Goal: Task Accomplishment & Management: Complete application form

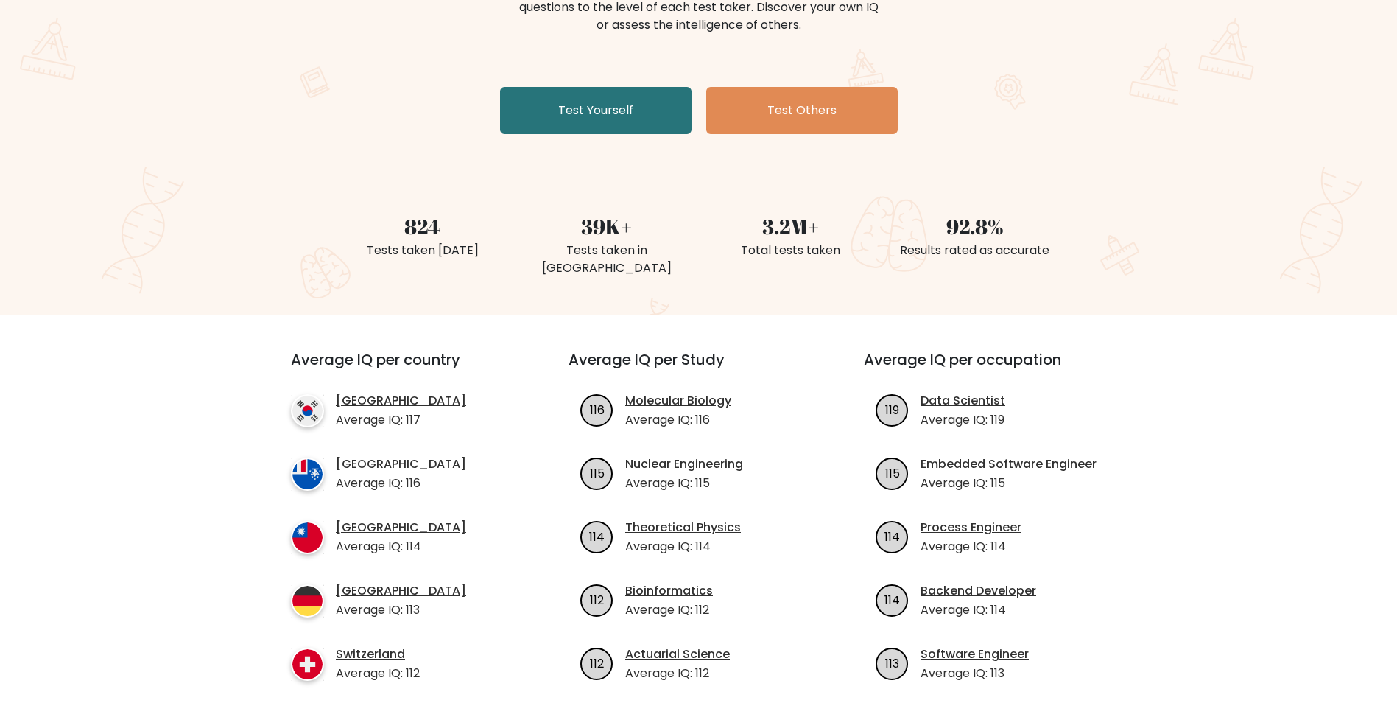
scroll to position [295, 0]
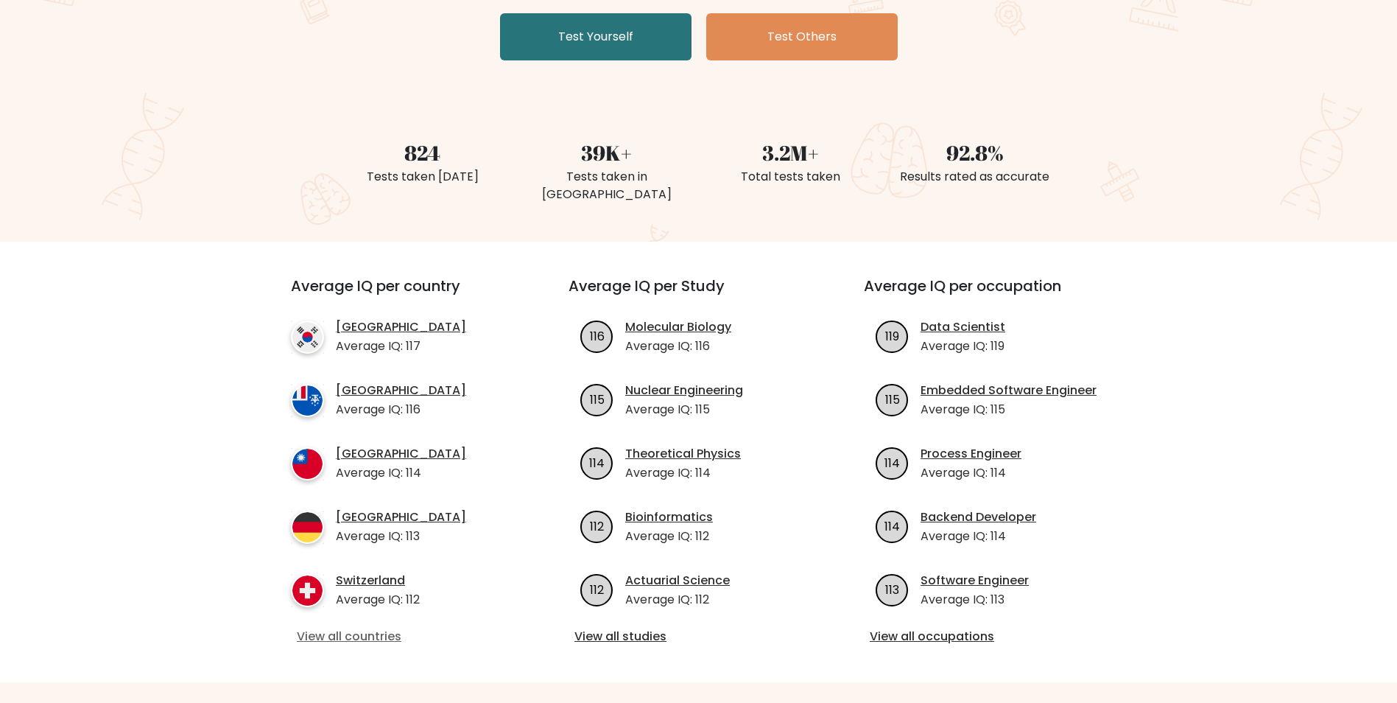
click at [380, 627] on link "View all countries" at bounding box center [403, 636] width 213 height 18
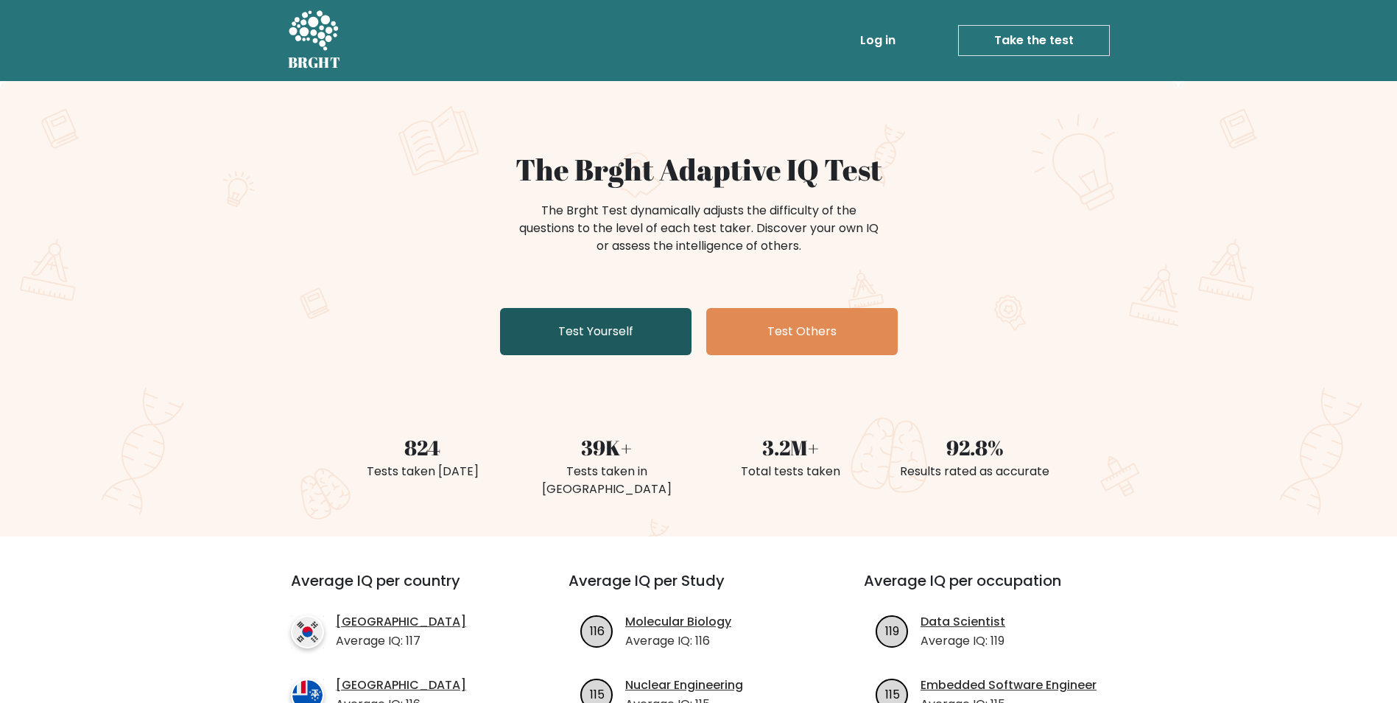
click at [554, 339] on link "Test Yourself" at bounding box center [595, 331] width 191 height 47
click at [590, 331] on link "Test Yourself" at bounding box center [595, 331] width 191 height 47
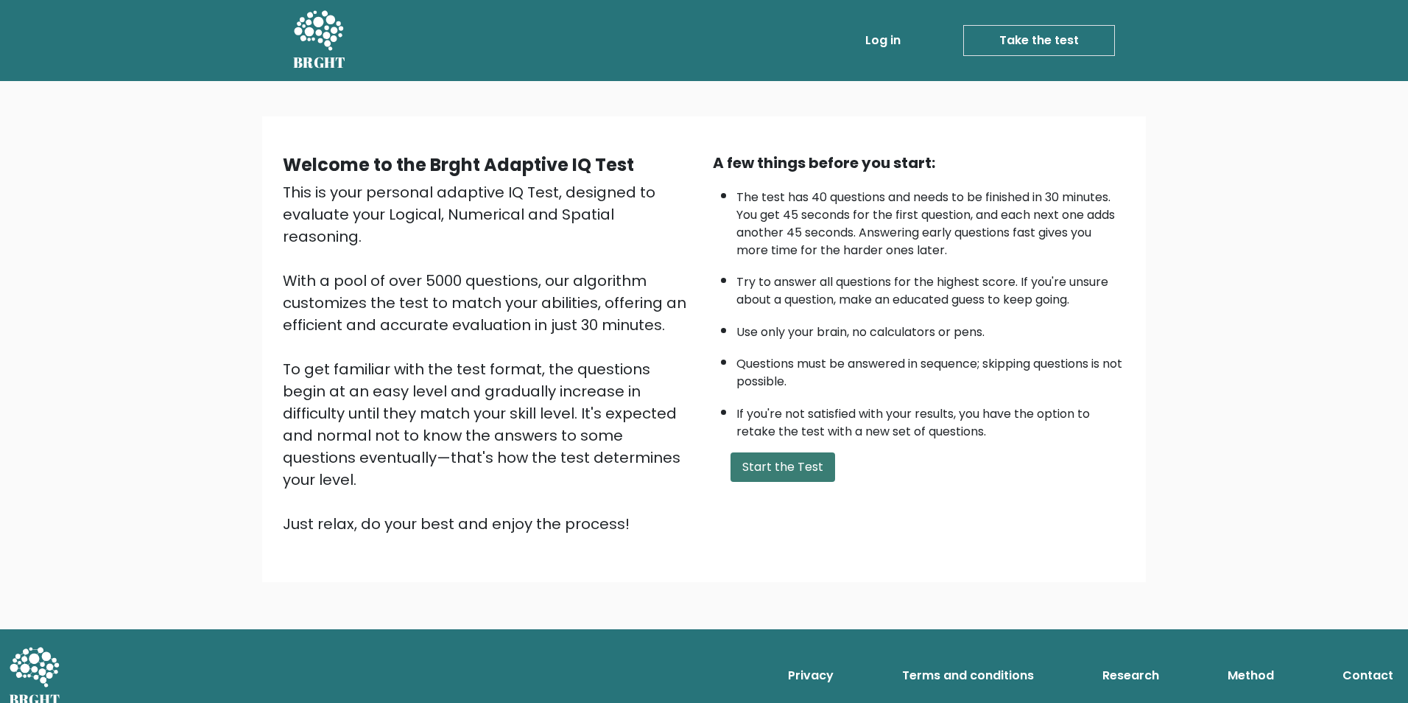
click at [784, 462] on button "Start the Test" at bounding box center [782, 466] width 105 height 29
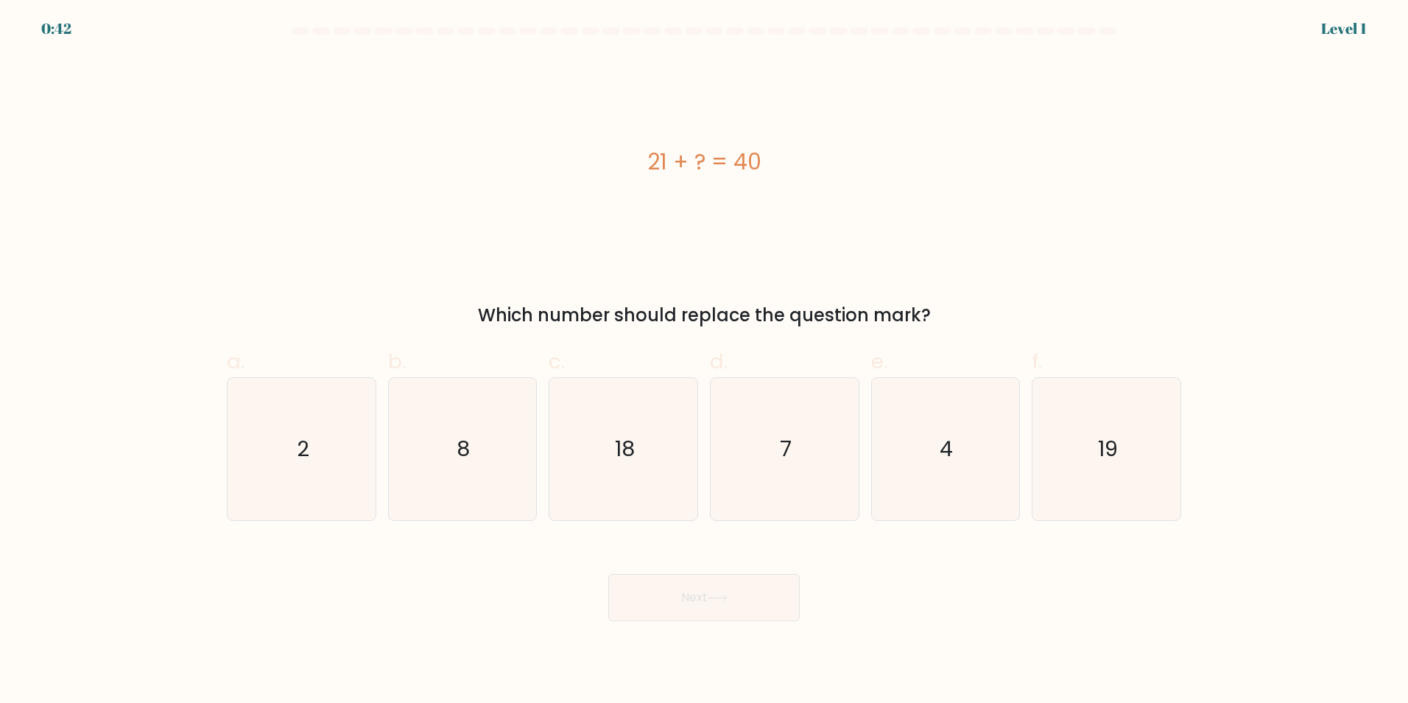
click at [784, 462] on text "7" at bounding box center [786, 448] width 12 height 29
click at [705, 361] on input "d. 7" at bounding box center [704, 356] width 1 height 10
radio input "true"
click at [784, 462] on text "7" at bounding box center [786, 448] width 12 height 29
click at [705, 361] on input "d. 7" at bounding box center [704, 356] width 1 height 10
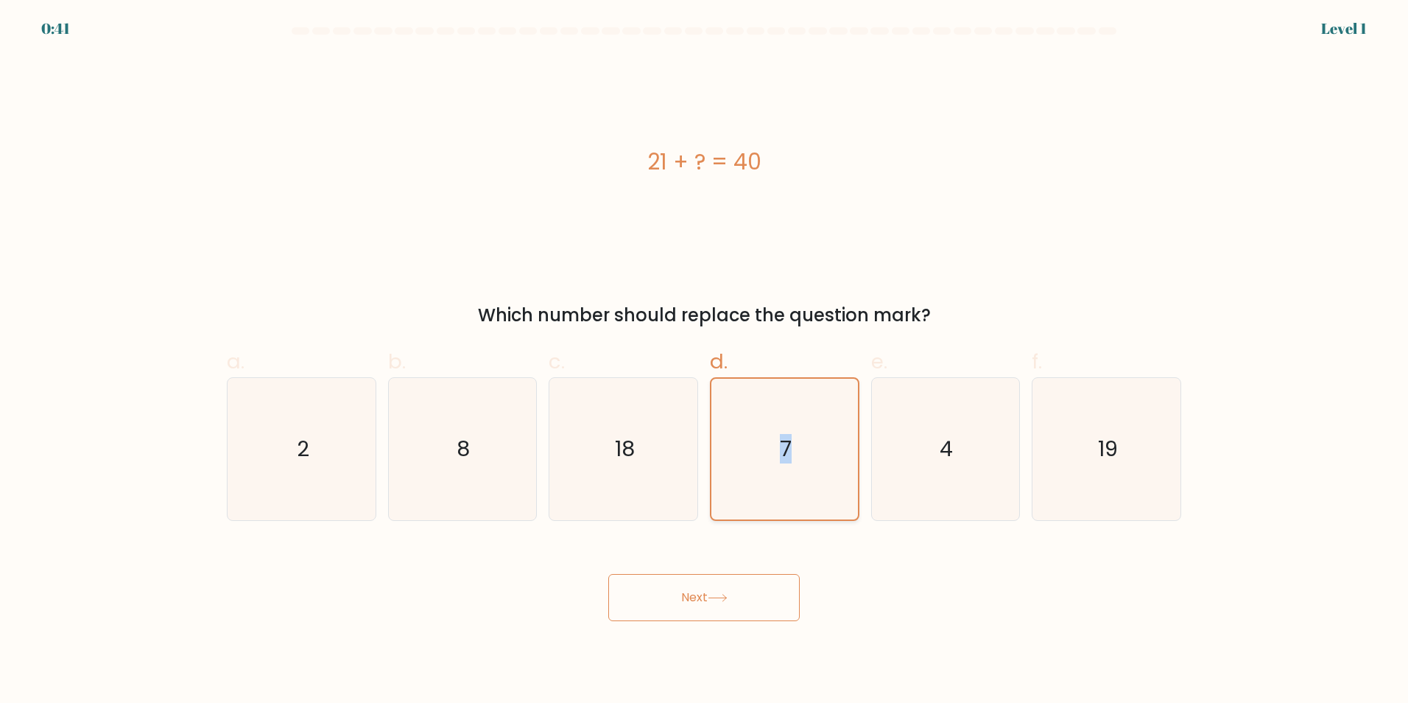
drag, startPoint x: 0, startPoint y: 0, endPoint x: 784, endPoint y: 462, distance: 910.4
click at [784, 462] on text "7" at bounding box center [786, 448] width 12 height 29
click at [705, 361] on input "d. 7" at bounding box center [704, 356] width 1 height 10
drag, startPoint x: 784, startPoint y: 462, endPoint x: 915, endPoint y: 462, distance: 131.1
click at [915, 462] on icon "4" at bounding box center [945, 449] width 142 height 142
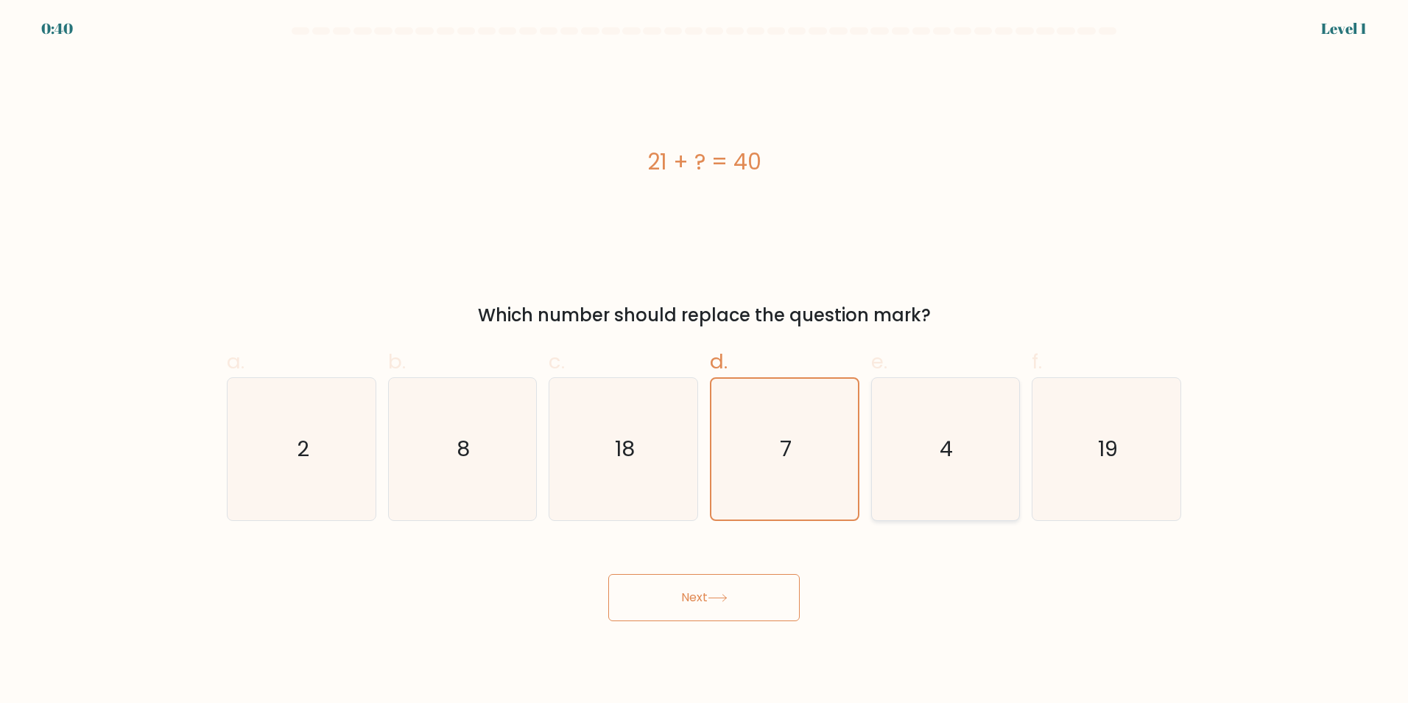
click at [705, 361] on input "e. 4" at bounding box center [704, 356] width 1 height 10
radio input "true"
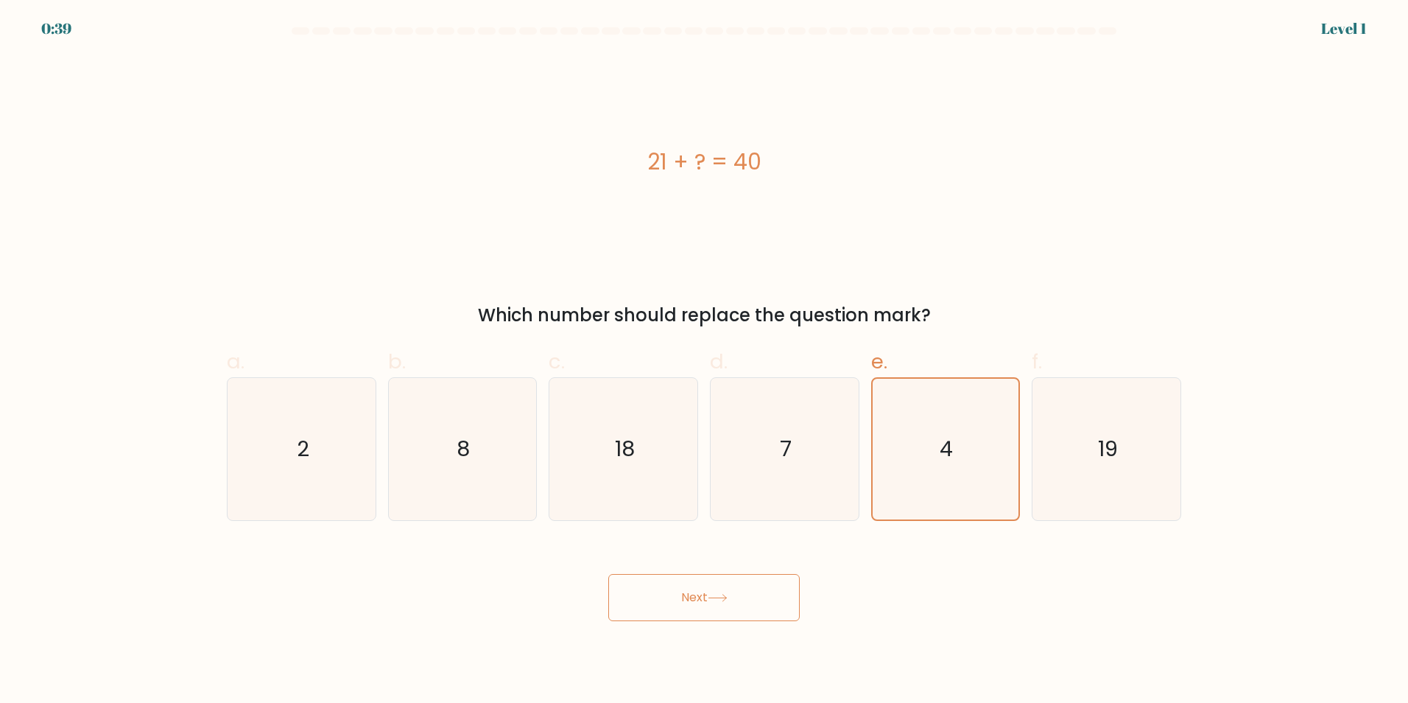
click at [752, 574] on button "Next" at bounding box center [703, 597] width 191 height 47
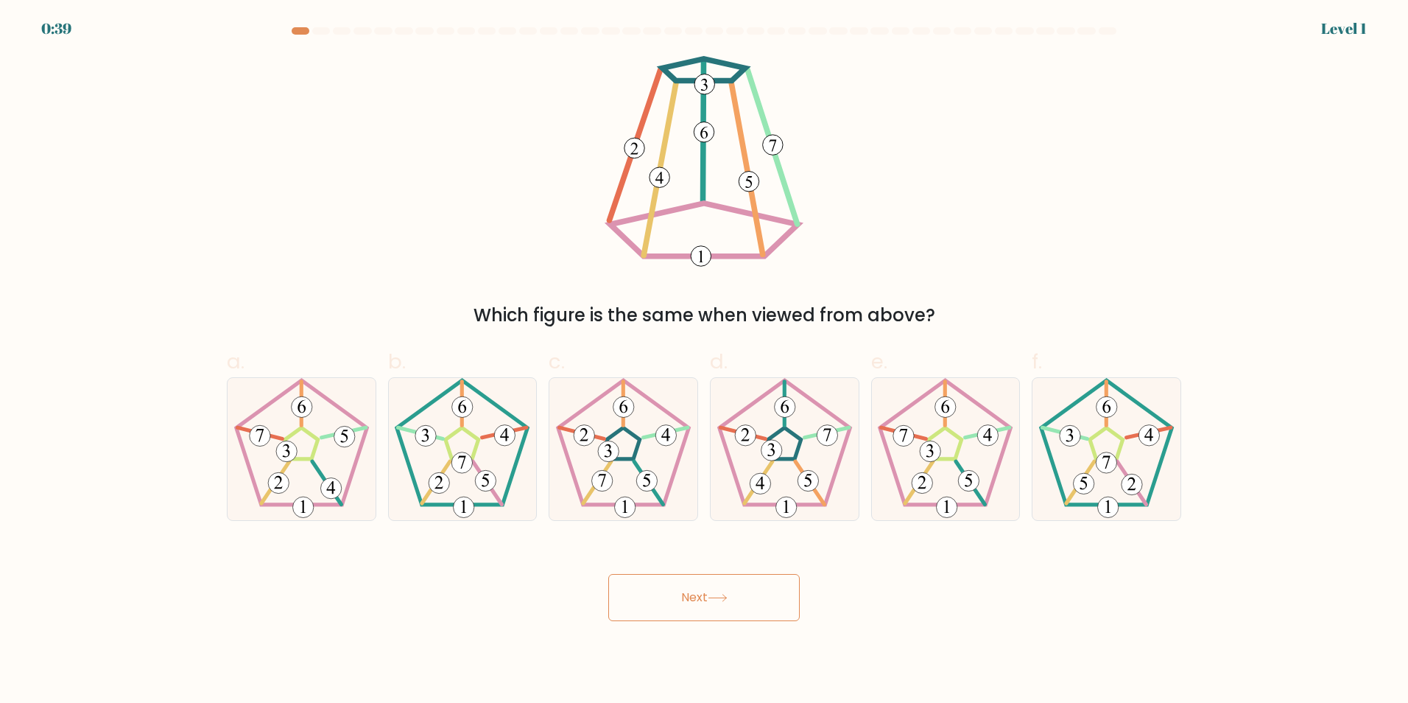
click at [752, 594] on button "Next" at bounding box center [703, 597] width 191 height 47
click at [813, 445] on icon at bounding box center [785, 449] width 142 height 142
click at [705, 361] on input "d." at bounding box center [704, 356] width 1 height 10
radio input "true"
click at [778, 584] on button "Next" at bounding box center [703, 597] width 191 height 47
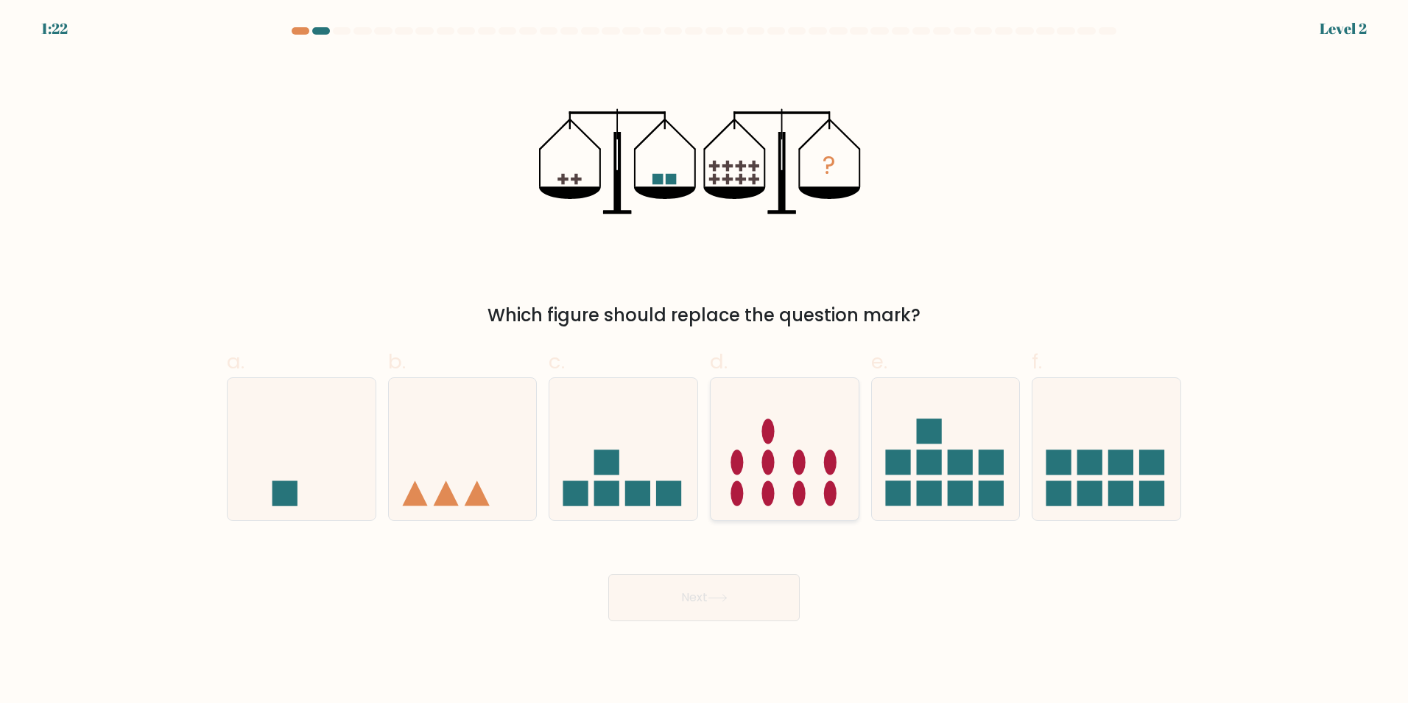
click at [822, 492] on icon at bounding box center [785, 448] width 148 height 122
click at [705, 361] on input "d." at bounding box center [704, 356] width 1 height 10
radio input "true"
click at [778, 610] on button "Next" at bounding box center [703, 597] width 191 height 47
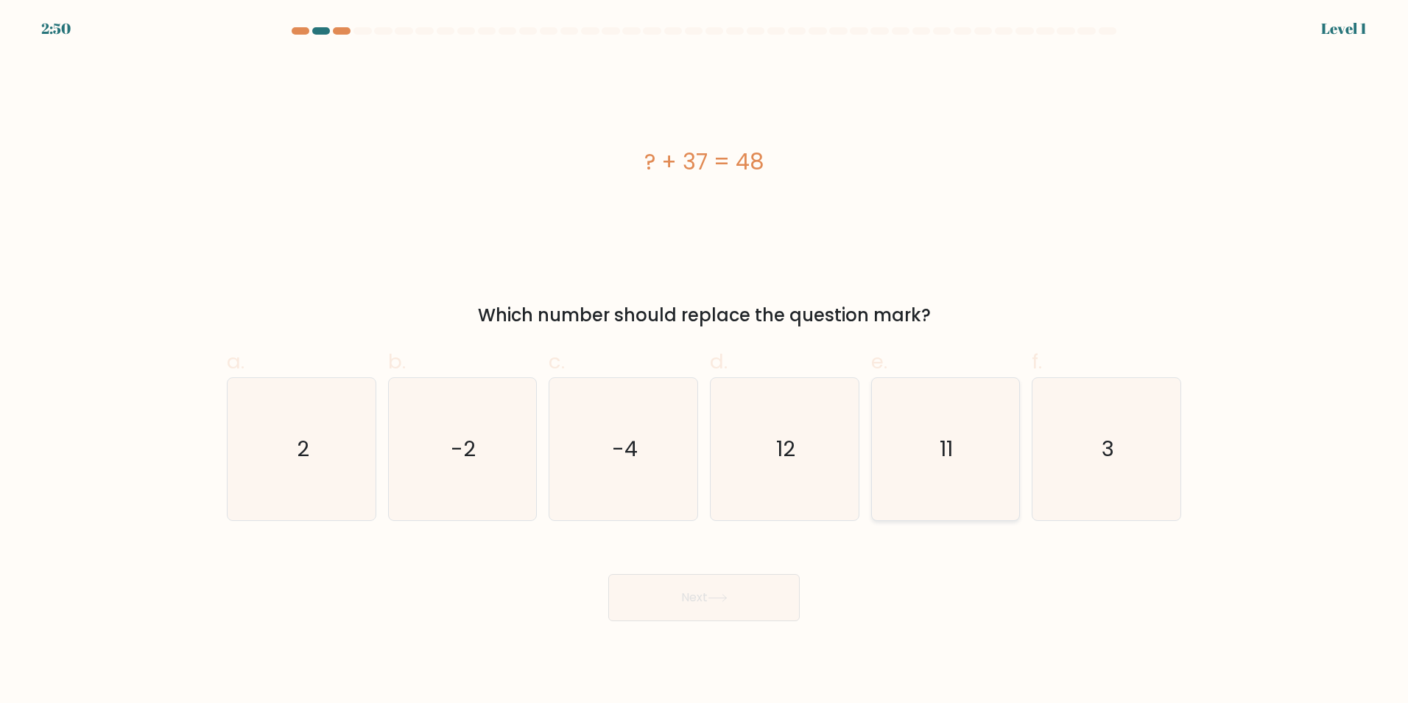
click at [876, 497] on icon "11" at bounding box center [945, 449] width 142 height 142
click at [705, 361] on input "e. 11" at bounding box center [704, 356] width 1 height 10
radio input "true"
click at [777, 604] on button "Next" at bounding box center [703, 597] width 191 height 47
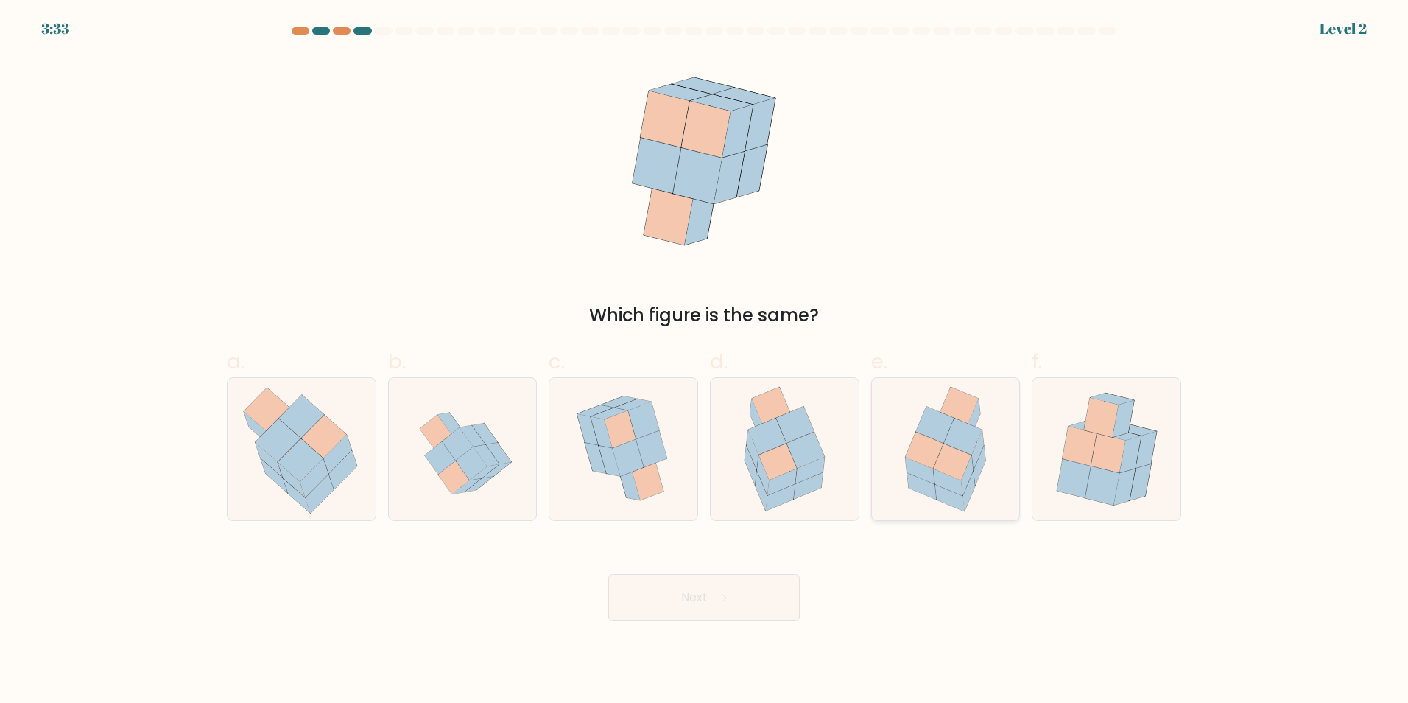
click at [923, 490] on icon at bounding box center [921, 485] width 29 height 27
click at [705, 361] on input "e." at bounding box center [704, 356] width 1 height 10
radio input "true"
click at [768, 586] on button "Next" at bounding box center [703, 597] width 191 height 47
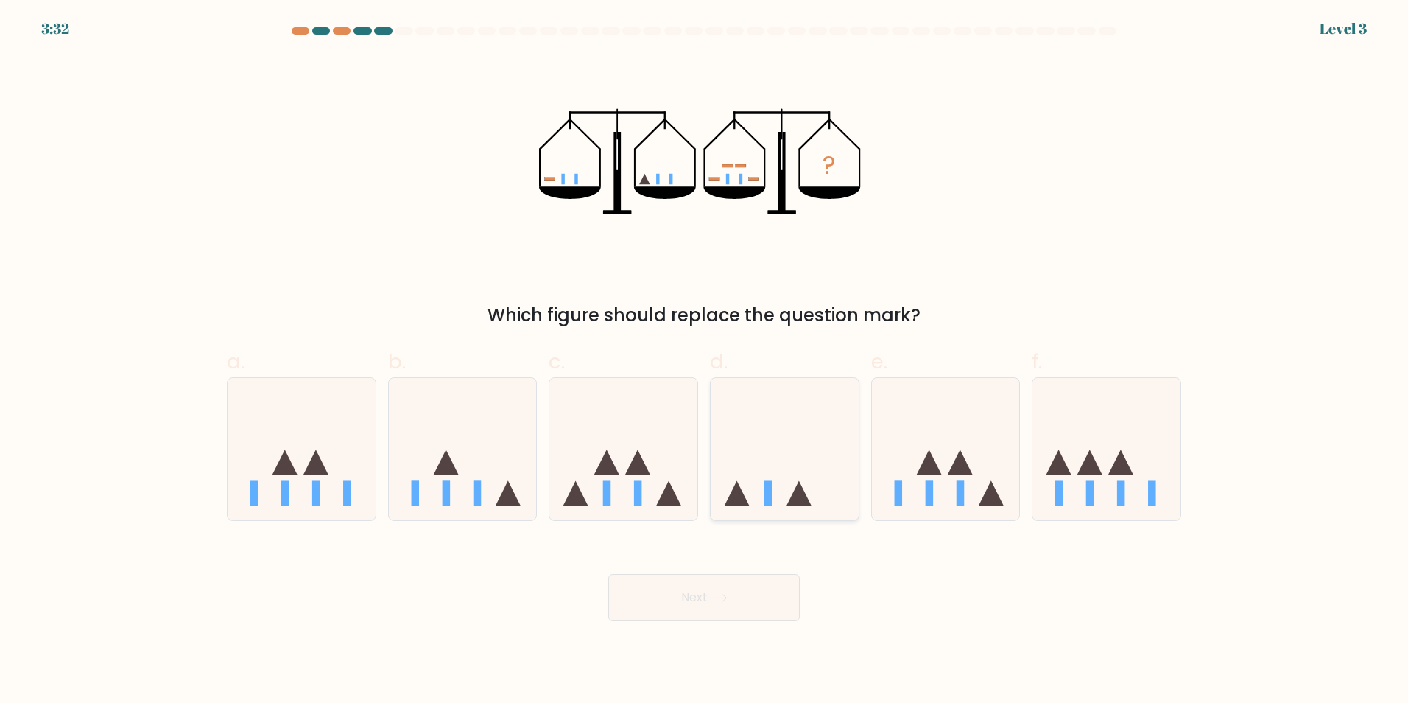
click at [792, 481] on icon at bounding box center [785, 448] width 148 height 122
click at [705, 361] on input "d." at bounding box center [704, 356] width 1 height 10
radio input "true"
click at [770, 599] on button "Next" at bounding box center [703, 597] width 191 height 47
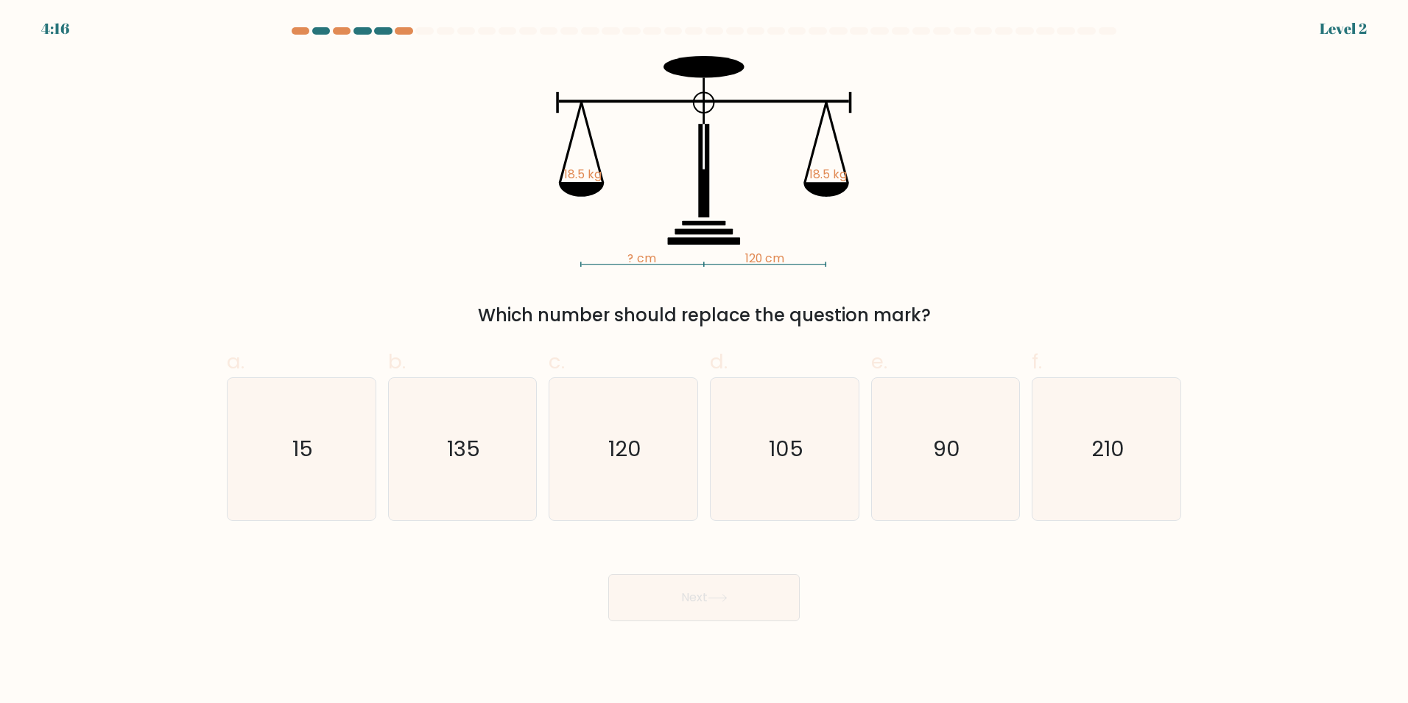
click at [881, 458] on icon "90" at bounding box center [945, 449] width 142 height 142
click at [705, 361] on input "e. 90" at bounding box center [704, 356] width 1 height 10
radio input "true"
click at [790, 583] on button "Next" at bounding box center [703, 597] width 191 height 47
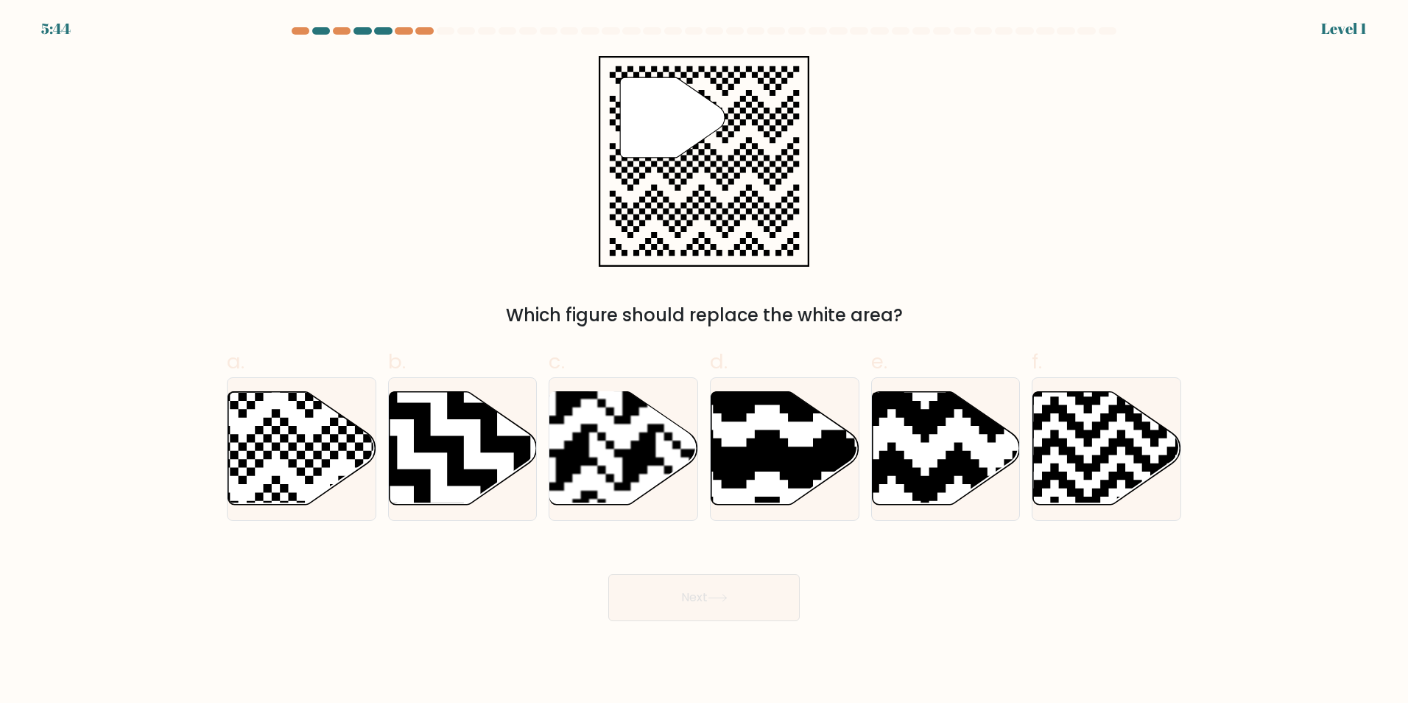
click at [918, 468] on icon at bounding box center [987, 509] width 268 height 268
click at [705, 361] on input "e." at bounding box center [704, 356] width 1 height 10
radio input "true"
click at [779, 594] on button "Next" at bounding box center [703, 597] width 191 height 47
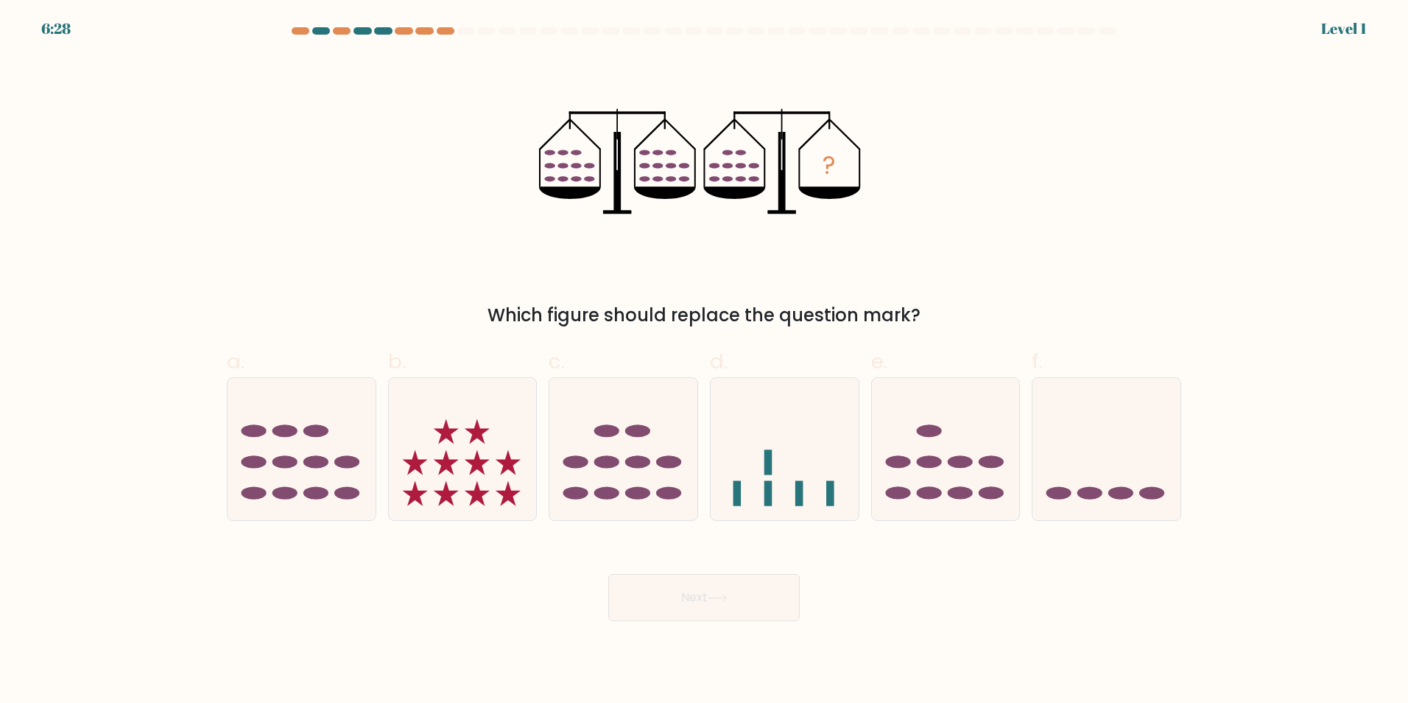
click at [915, 471] on icon at bounding box center [946, 448] width 148 height 122
click at [705, 361] on input "e." at bounding box center [704, 356] width 1 height 10
radio input "true"
drag, startPoint x: 756, startPoint y: 632, endPoint x: 756, endPoint y: 601, distance: 30.9
click at [756, 624] on body "6:28 Level 1" at bounding box center [704, 351] width 1408 height 703
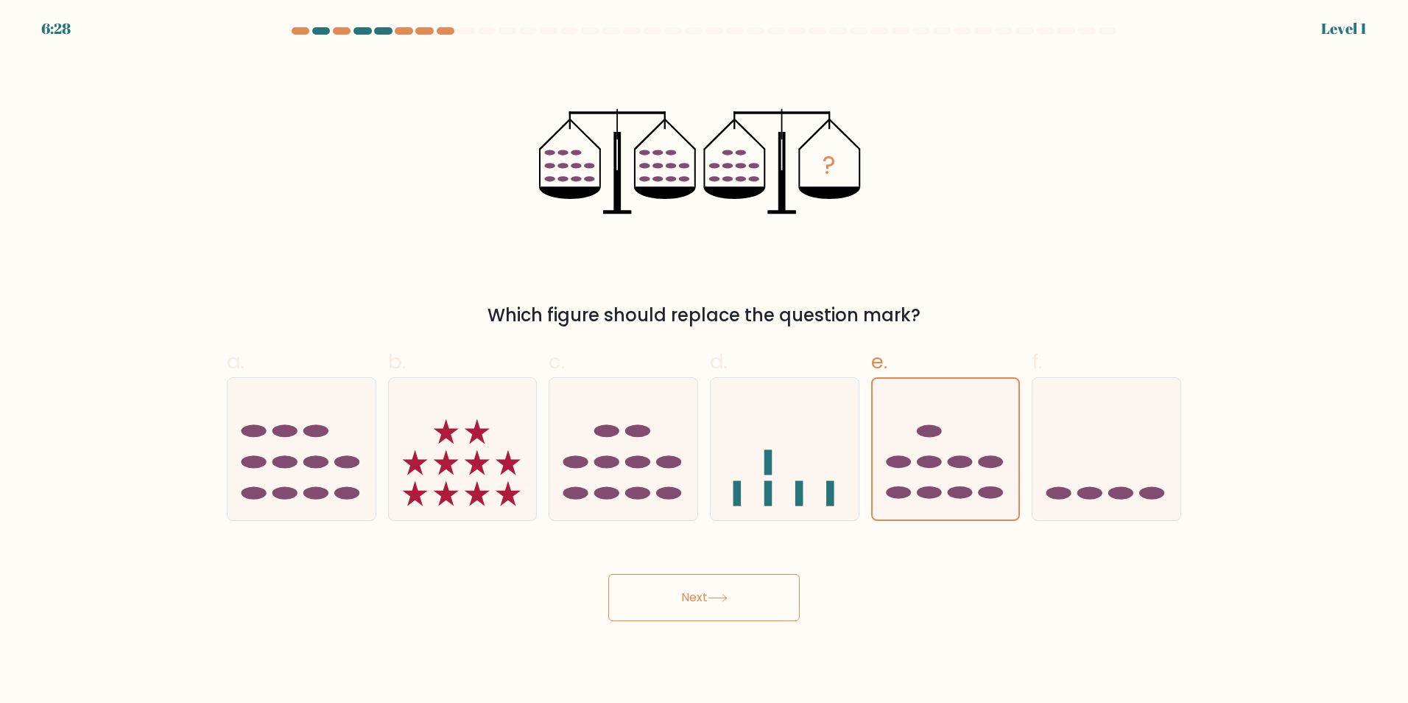
click at [756, 601] on button "Next" at bounding box center [703, 597] width 191 height 47
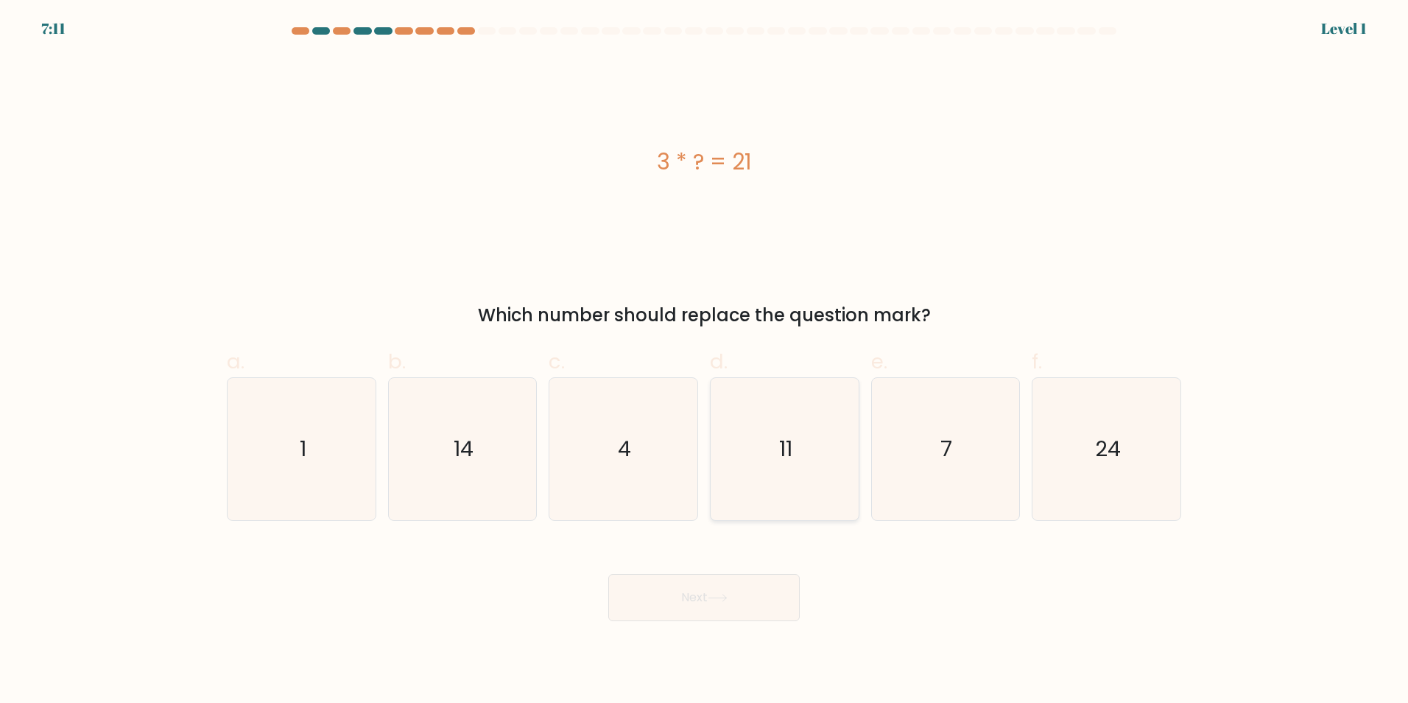
click at [814, 485] on icon "11" at bounding box center [785, 449] width 142 height 142
click at [705, 361] on input "d. 11" at bounding box center [704, 356] width 1 height 10
radio input "true"
click at [775, 599] on button "Next" at bounding box center [703, 597] width 191 height 47
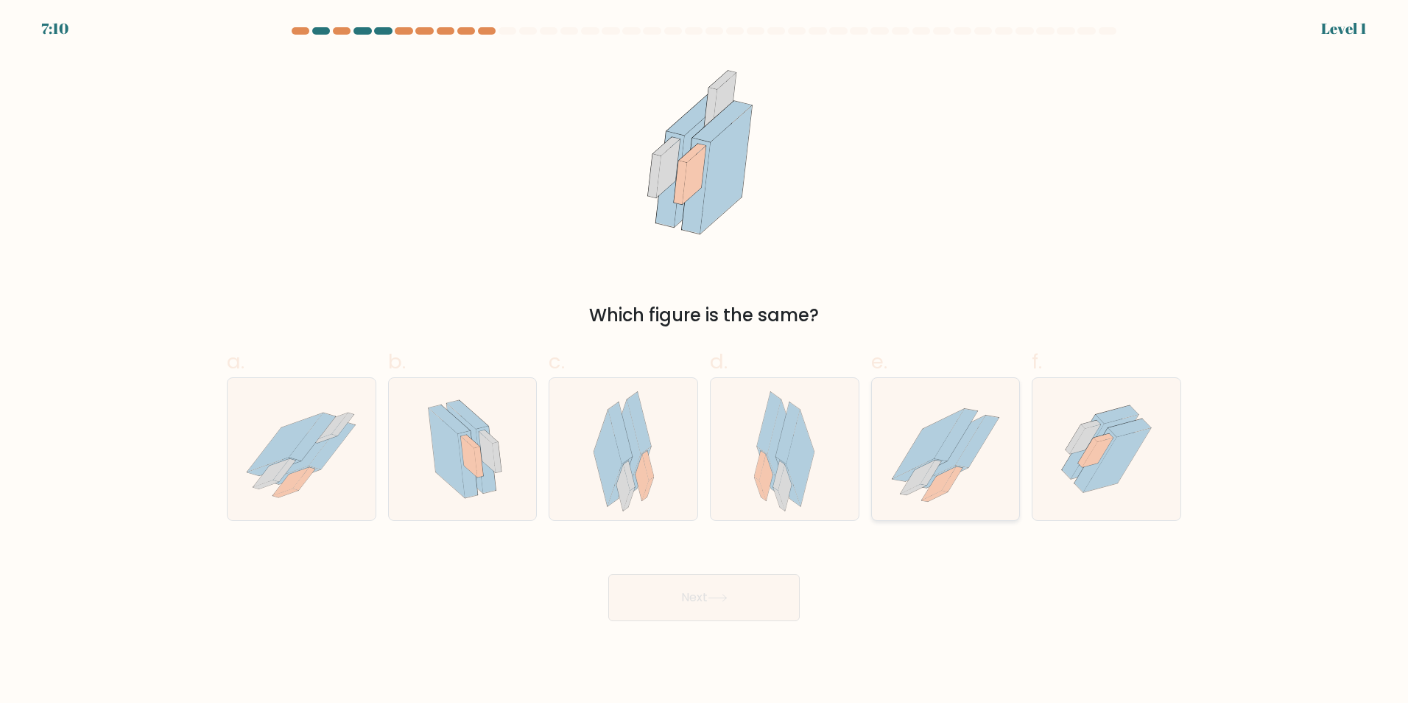
click at [900, 480] on icon at bounding box center [919, 470] width 54 height 22
click at [705, 361] on input "e." at bounding box center [704, 356] width 1 height 10
radio input "true"
click at [778, 589] on button "Next" at bounding box center [703, 597] width 191 height 47
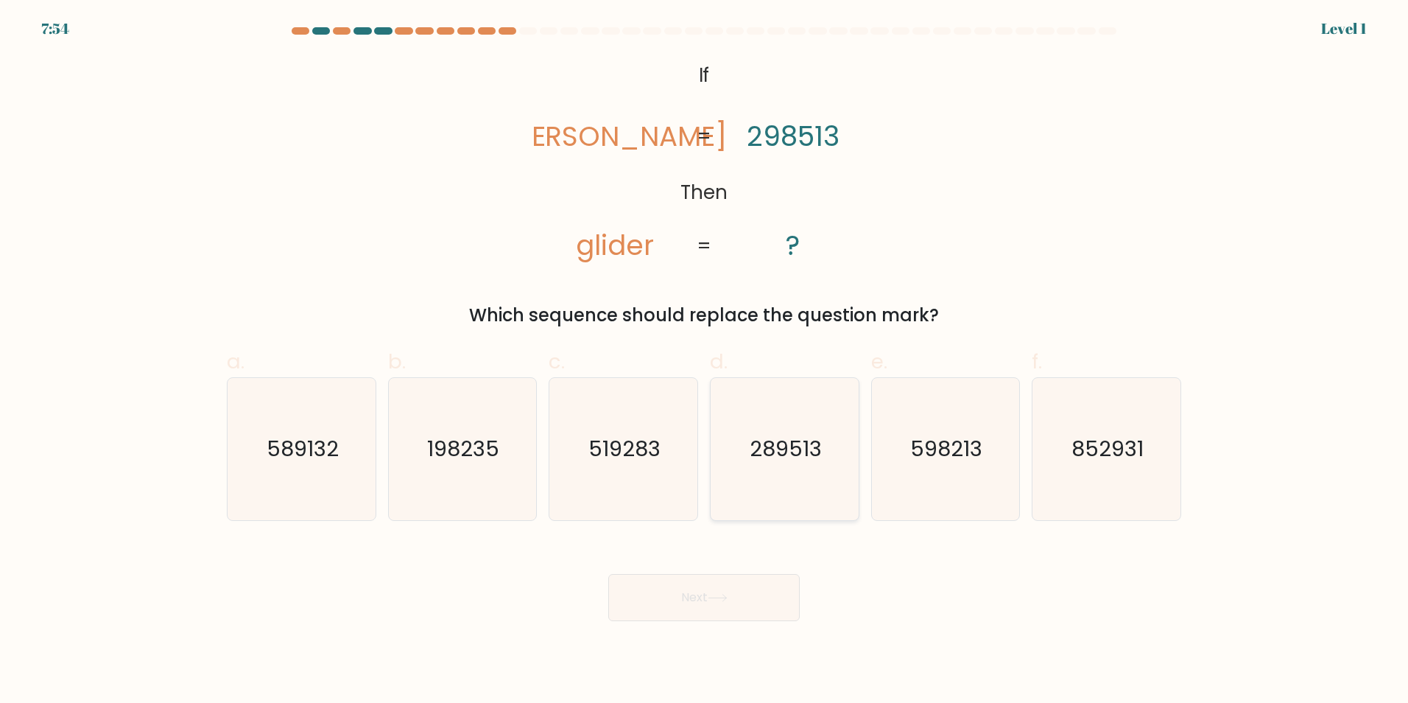
click at [807, 501] on icon "289513" at bounding box center [785, 449] width 142 height 142
click at [705, 361] on input "d. 289513" at bounding box center [704, 356] width 1 height 10
radio input "true"
click at [758, 605] on button "Next" at bounding box center [703, 597] width 191 height 47
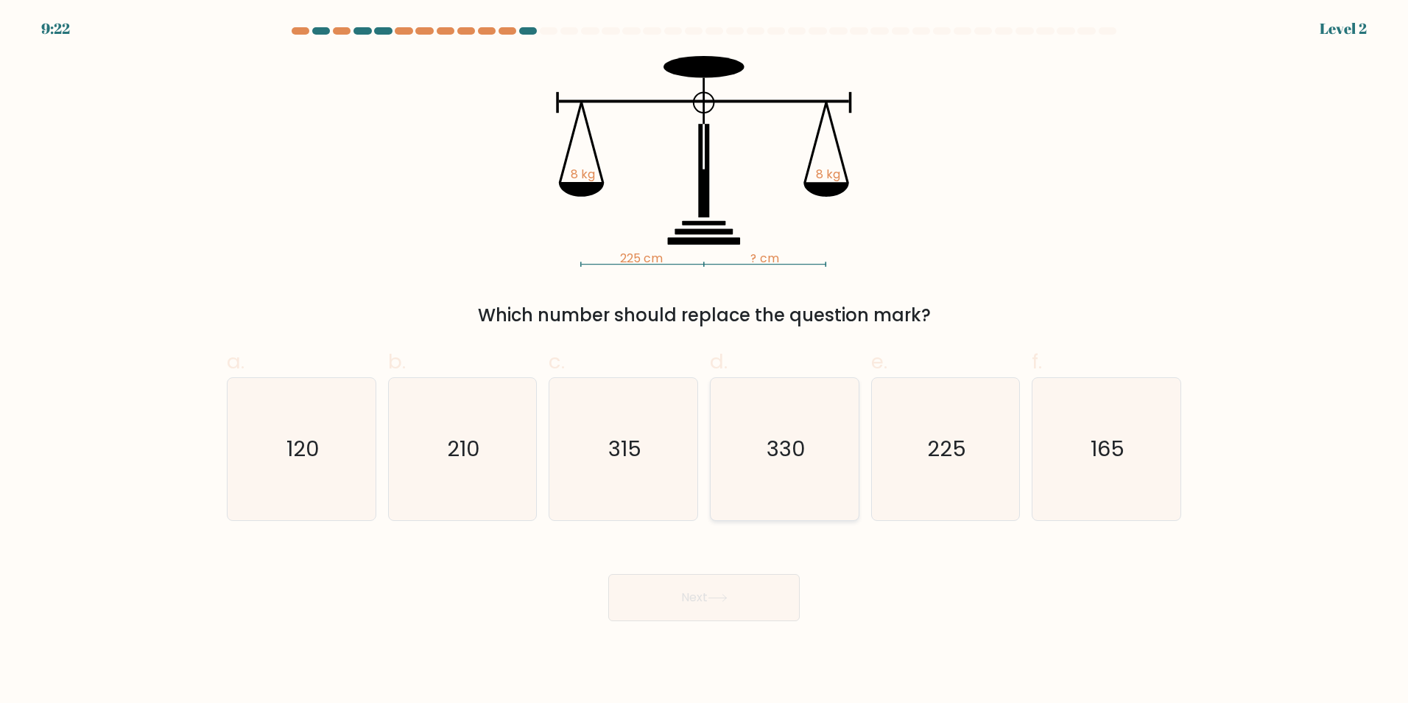
click at [759, 501] on icon "330" at bounding box center [785, 449] width 142 height 142
click at [705, 361] on input "d. 330" at bounding box center [704, 356] width 1 height 10
radio input "true"
click at [745, 588] on button "Next" at bounding box center [703, 597] width 191 height 47
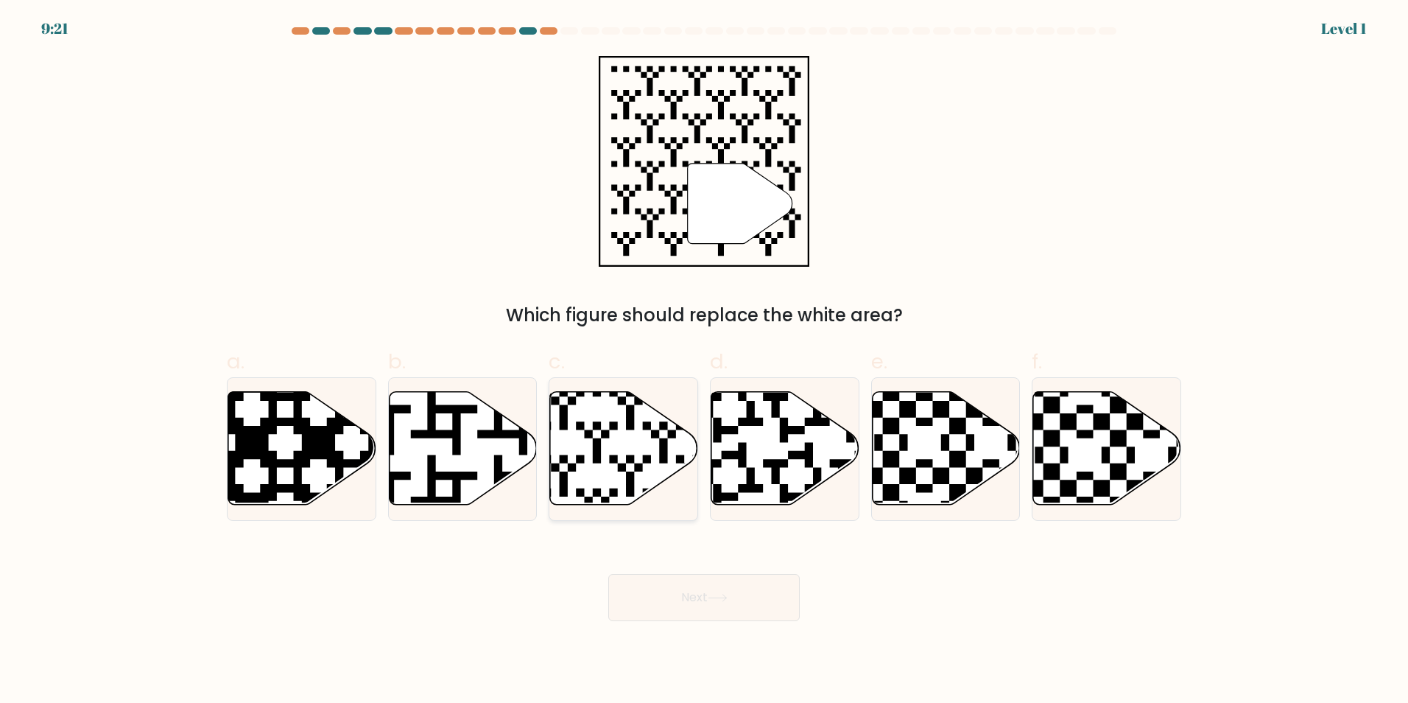
click at [582, 409] on icon at bounding box center [624, 447] width 148 height 113
click at [704, 361] on input "c." at bounding box center [704, 356] width 1 height 10
radio input "true"
click at [669, 576] on button "Next" at bounding box center [703, 597] width 191 height 47
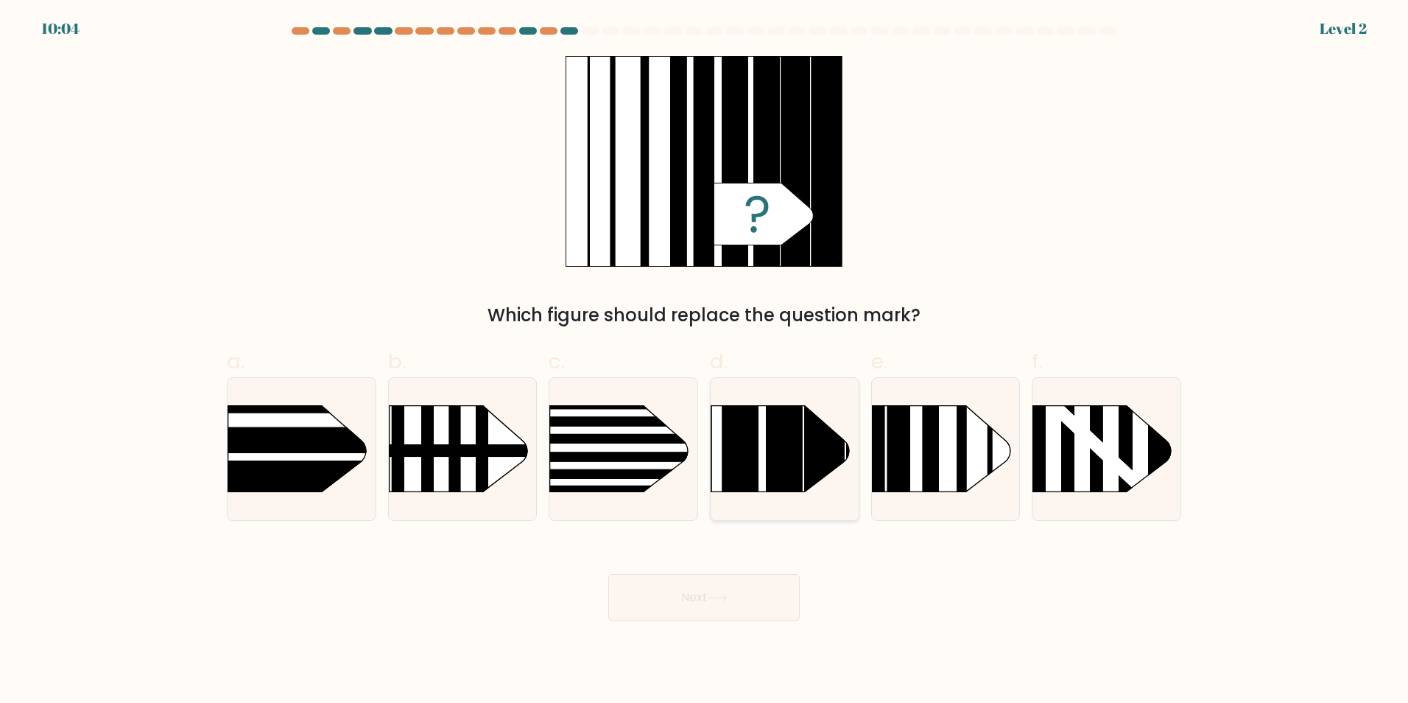
click at [730, 490] on rect at bounding box center [740, 375] width 37 height 294
click at [705, 361] on input "d." at bounding box center [704, 356] width 1 height 10
radio input "true"
click at [714, 576] on button "Next" at bounding box center [703, 597] width 191 height 47
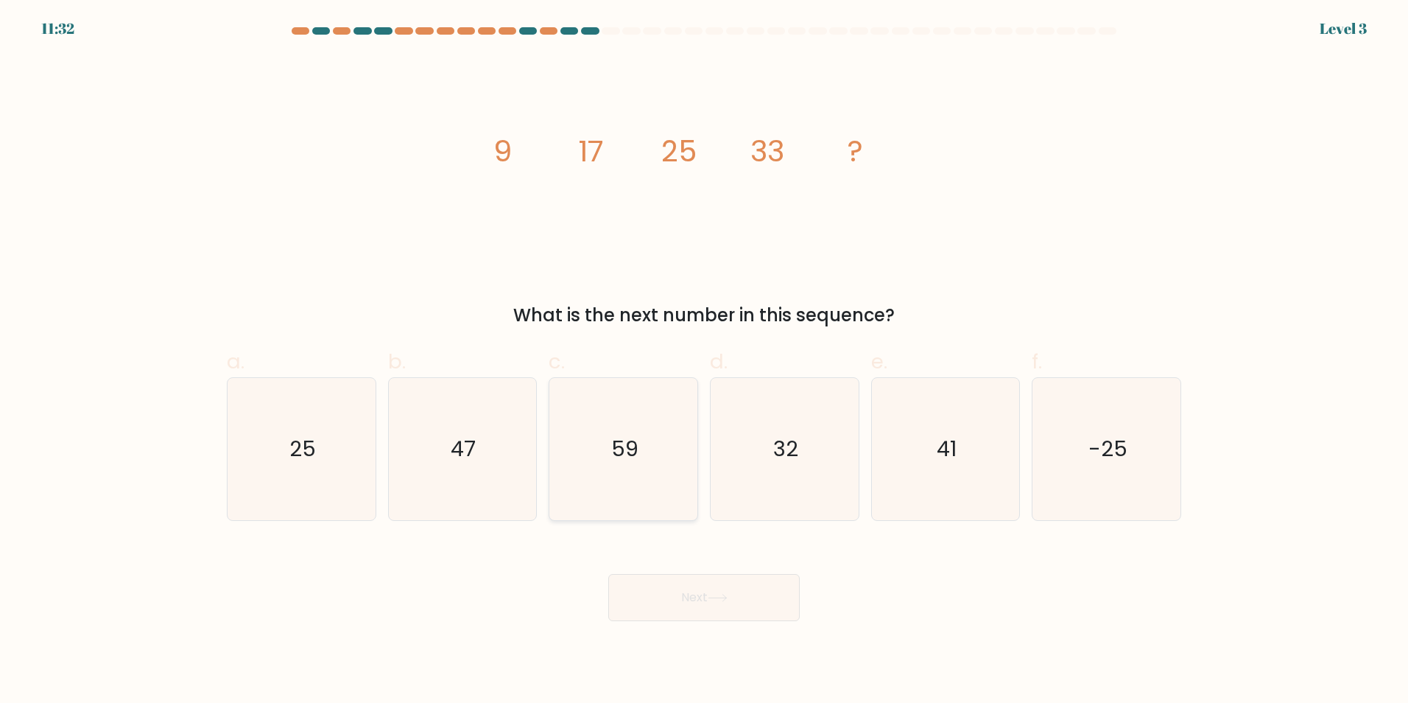
click at [683, 486] on icon "59" at bounding box center [623, 449] width 142 height 142
click at [704, 361] on input "c. 59" at bounding box center [704, 356] width 1 height 10
radio input "true"
click at [694, 604] on button "Next" at bounding box center [703, 597] width 191 height 47
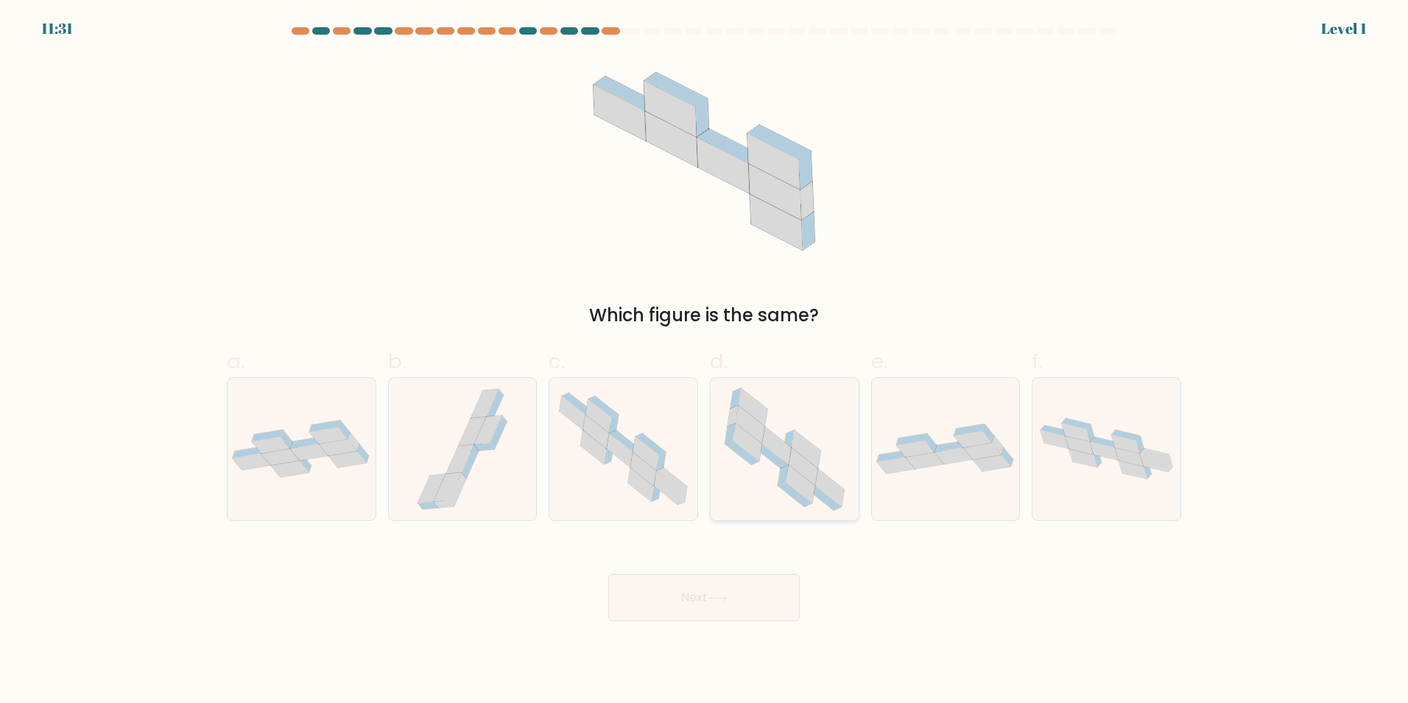
click at [737, 477] on icon at bounding box center [785, 449] width 142 height 142
click at [705, 361] on input "d." at bounding box center [704, 356] width 1 height 10
radio input "true"
click at [736, 613] on button "Next" at bounding box center [703, 597] width 191 height 47
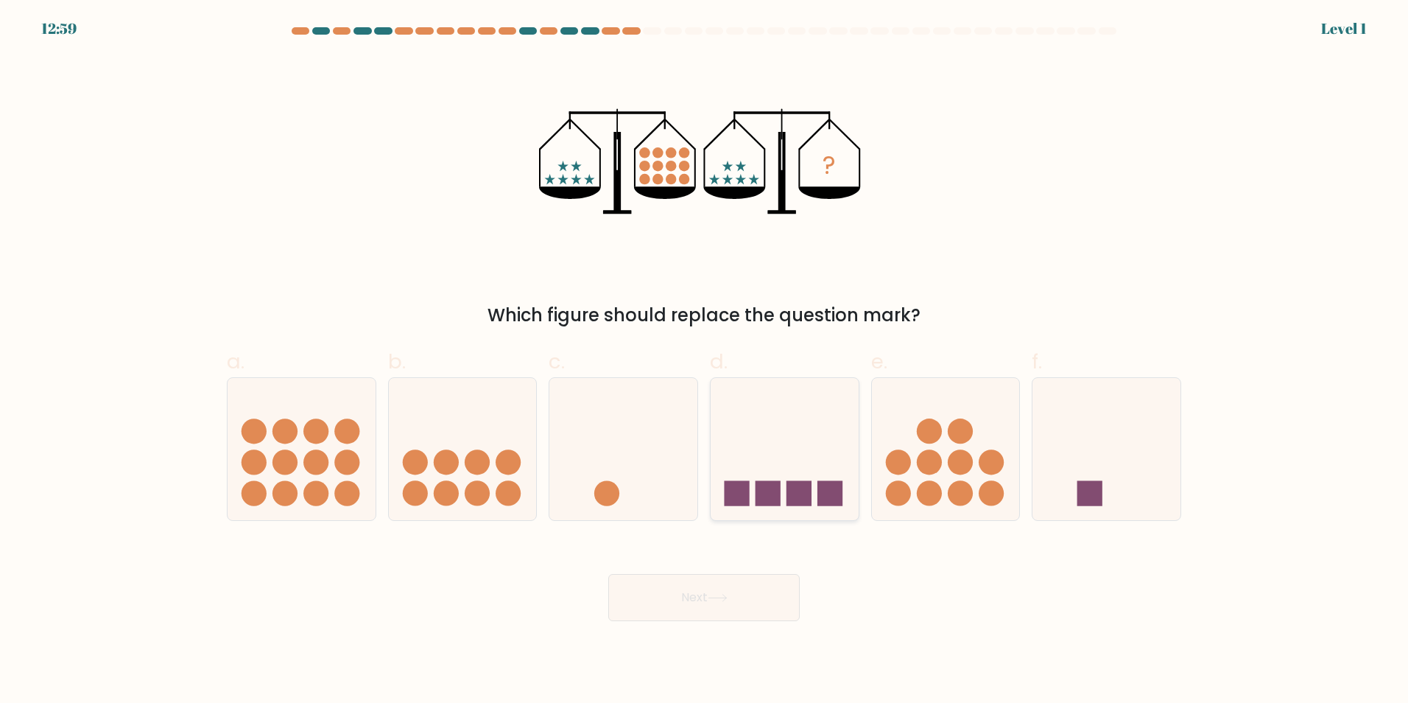
click at [755, 493] on icon at bounding box center [785, 448] width 148 height 122
click at [705, 361] on input "d." at bounding box center [704, 356] width 1 height 10
radio input "true"
click at [741, 616] on button "Next" at bounding box center [703, 597] width 191 height 47
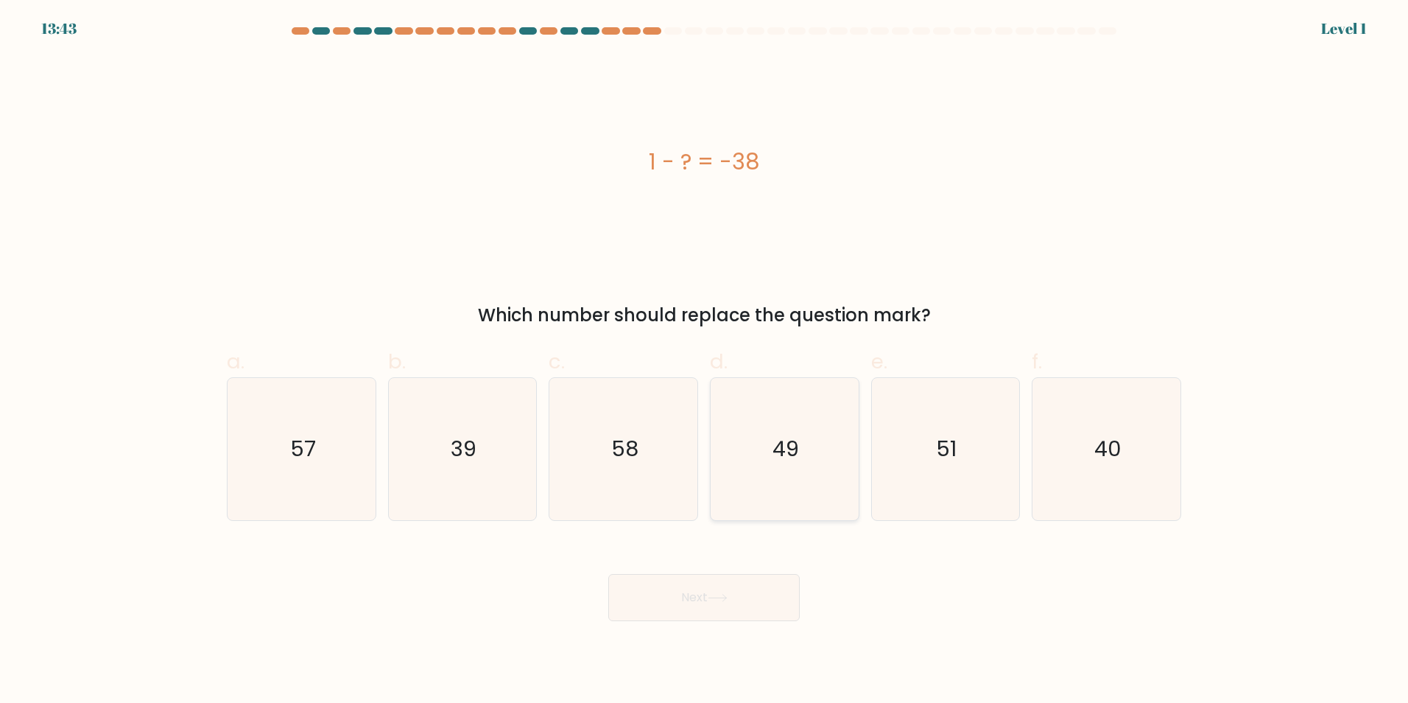
click at [750, 482] on icon "49" at bounding box center [785, 449] width 142 height 142
click at [705, 361] on input "d. 49" at bounding box center [704, 356] width 1 height 10
radio input "true"
click at [752, 604] on button "Next" at bounding box center [703, 597] width 191 height 47
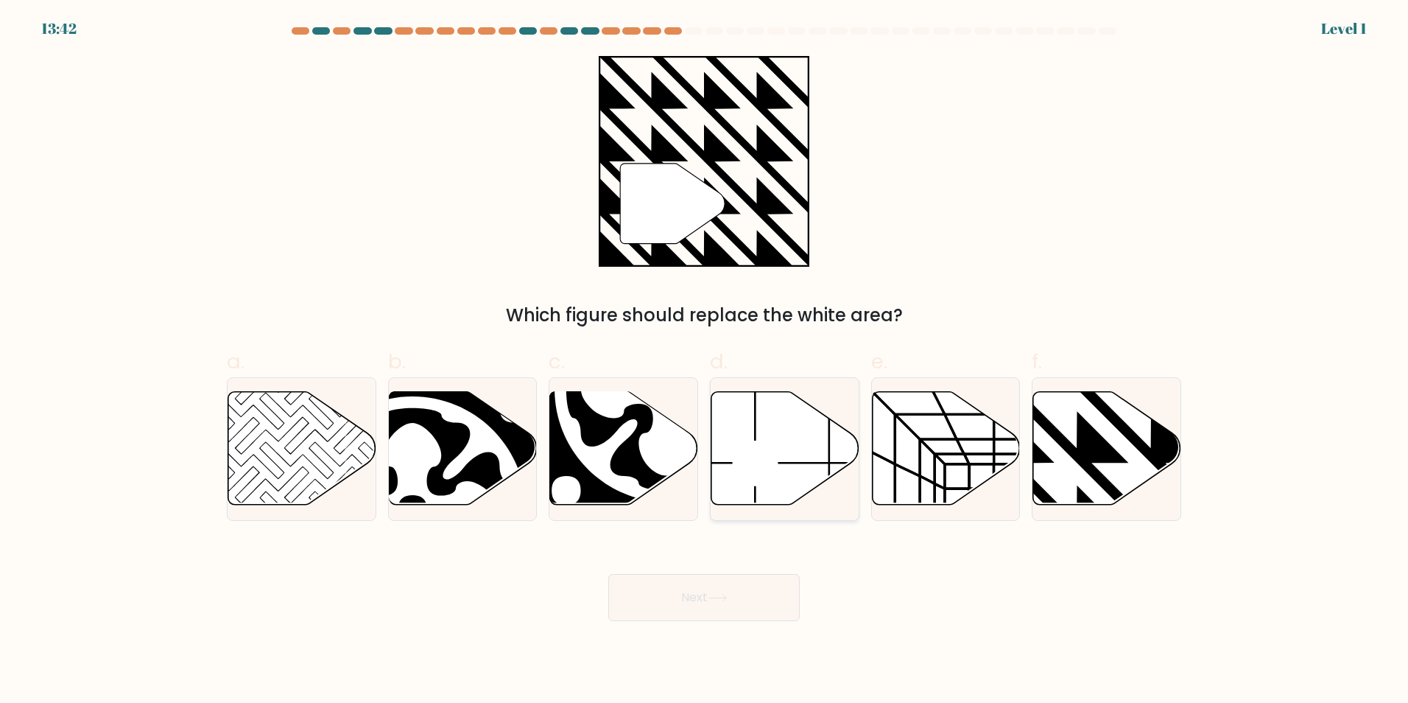
click at [773, 456] on icon at bounding box center [785, 447] width 148 height 113
click at [705, 361] on input "d." at bounding box center [704, 356] width 1 height 10
radio input "true"
drag, startPoint x: 758, startPoint y: 585, endPoint x: 759, endPoint y: 548, distance: 37.6
click at [758, 586] on button "Next" at bounding box center [703, 597] width 191 height 47
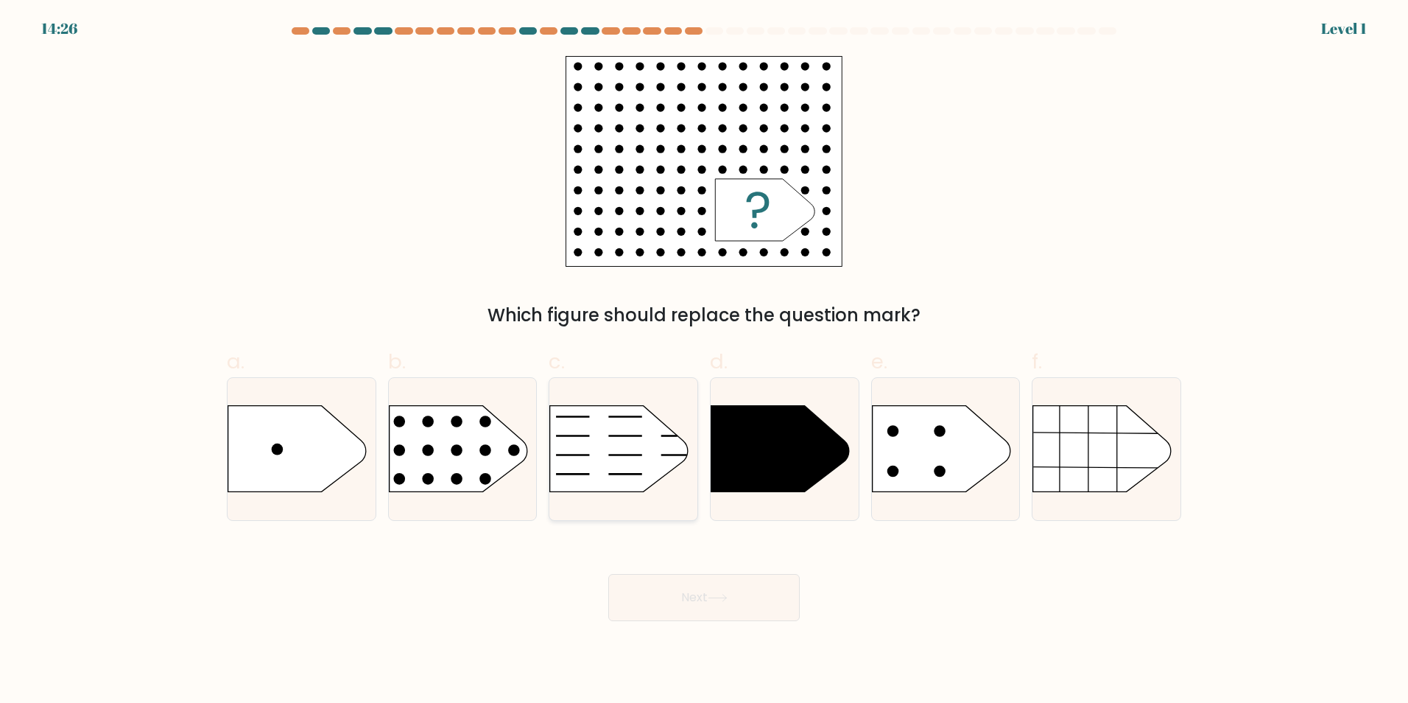
click at [663, 474] on icon at bounding box center [619, 448] width 138 height 86
click at [704, 361] on input "c." at bounding box center [704, 356] width 1 height 10
radio input "true"
click at [695, 615] on button "Next" at bounding box center [703, 597] width 191 height 47
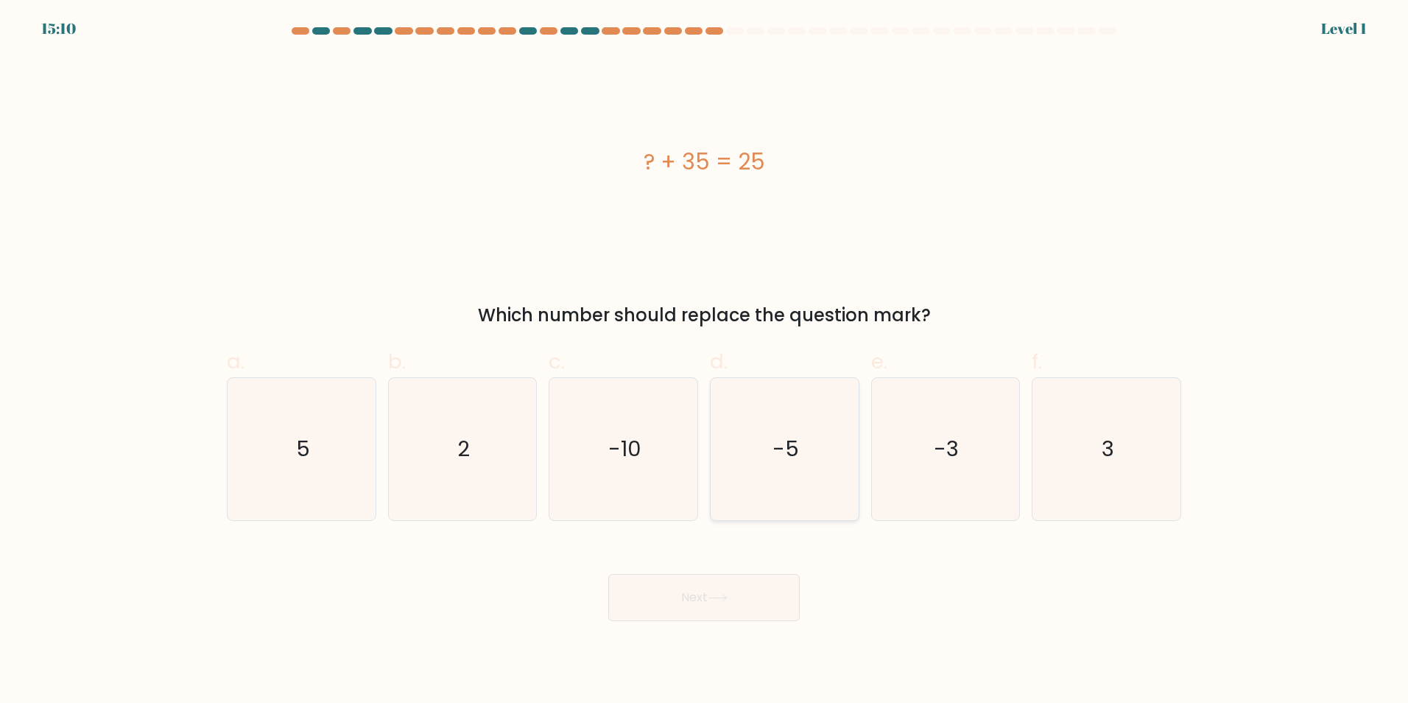
click at [769, 500] on icon "-5" at bounding box center [785, 449] width 142 height 142
click at [705, 361] on input "d. -5" at bounding box center [704, 356] width 1 height 10
radio input "true"
click at [751, 612] on button "Next" at bounding box center [703, 597] width 191 height 47
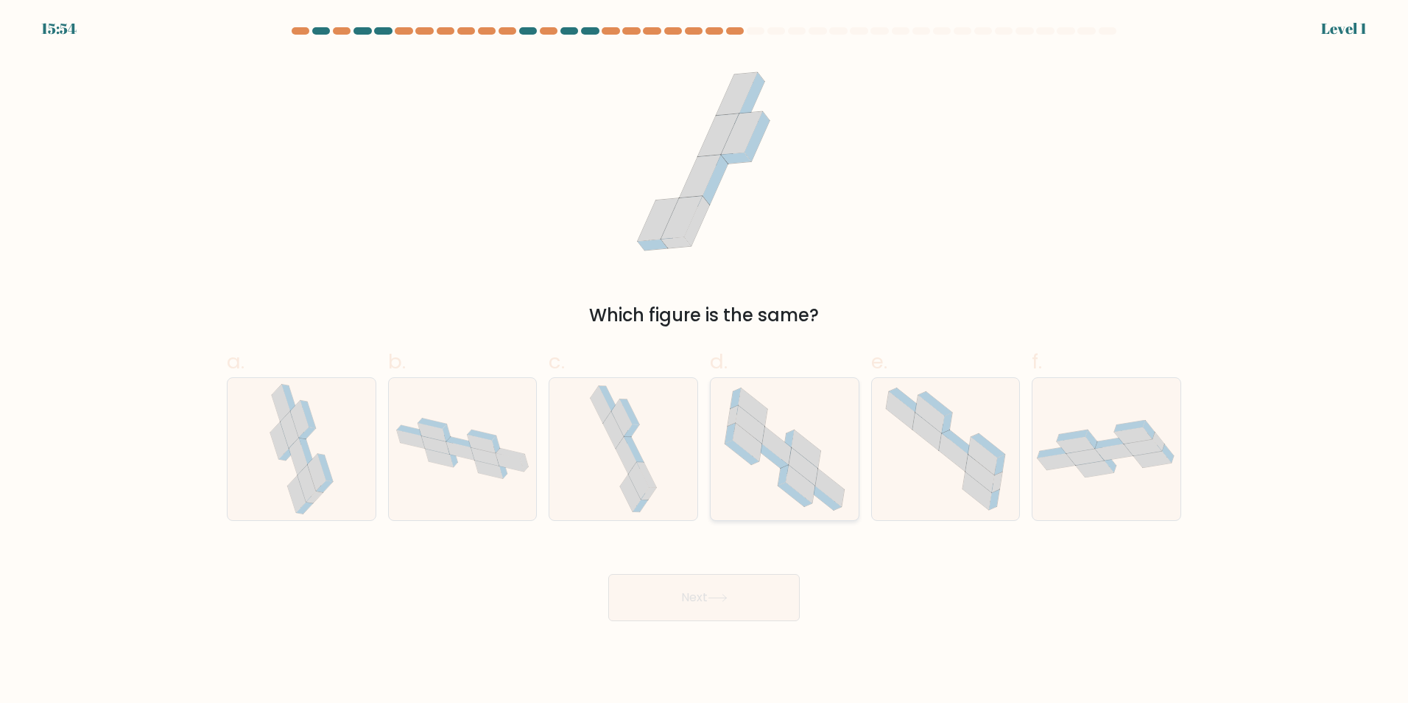
click at [755, 482] on icon at bounding box center [785, 449] width 142 height 142
click at [705, 361] on input "d." at bounding box center [704, 356] width 1 height 10
radio input "true"
drag, startPoint x: 747, startPoint y: 591, endPoint x: 756, endPoint y: 564, distance: 27.7
click at [747, 588] on button "Next" at bounding box center [703, 597] width 191 height 47
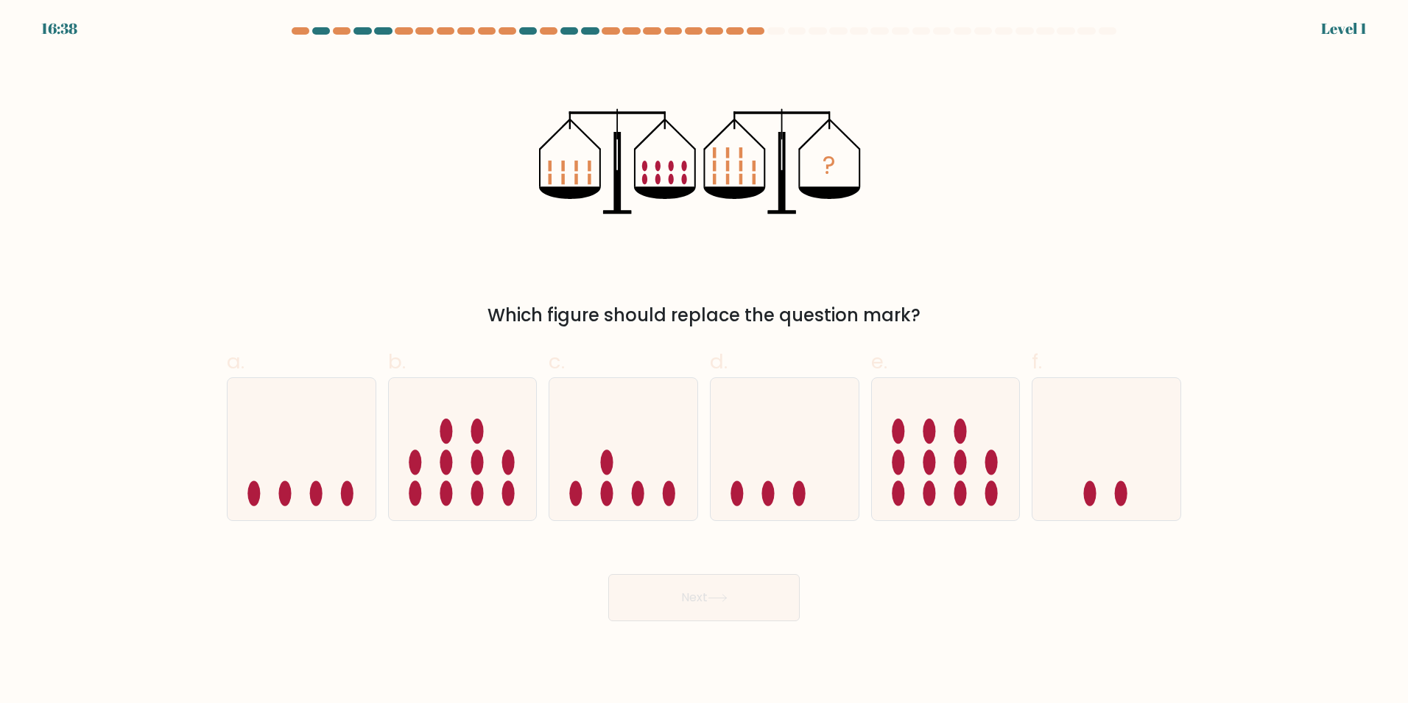
click at [763, 465] on icon at bounding box center [785, 448] width 148 height 122
click at [705, 361] on input "d." at bounding box center [704, 356] width 1 height 10
radio input "true"
drag, startPoint x: 764, startPoint y: 610, endPoint x: 758, endPoint y: 607, distance: 7.6
click at [759, 609] on button "Next" at bounding box center [703, 597] width 191 height 47
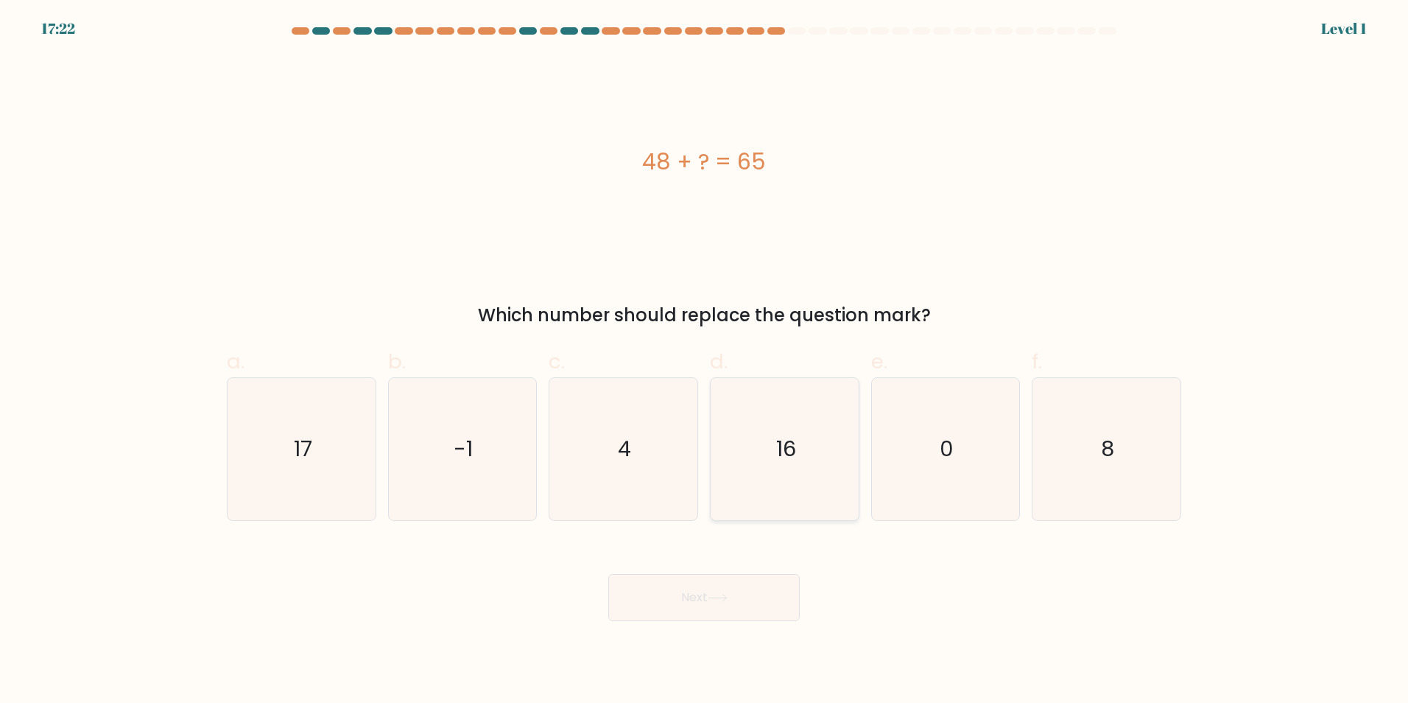
click at [725, 487] on icon "16" at bounding box center [785, 449] width 142 height 142
click at [705, 361] on input "d. 16" at bounding box center [704, 356] width 1 height 10
radio input "true"
click at [749, 614] on button "Next" at bounding box center [703, 597] width 191 height 47
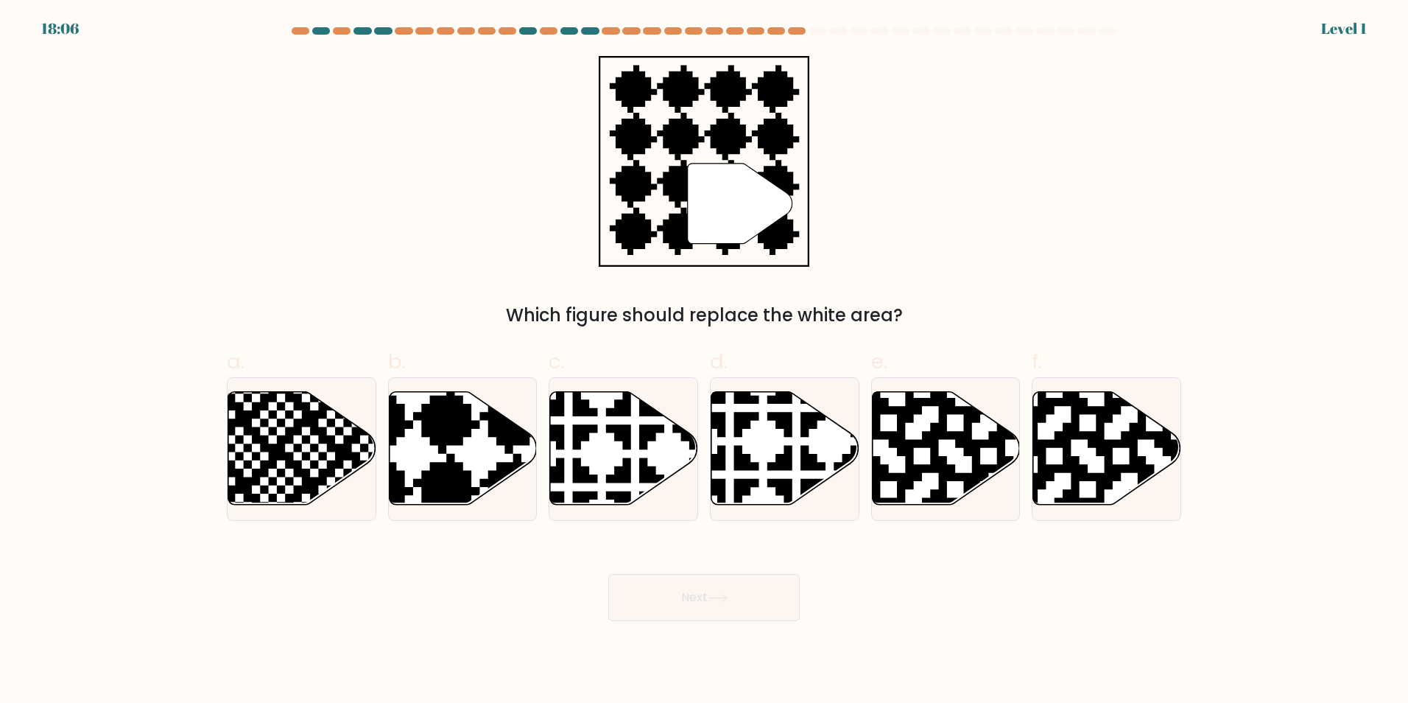
click at [756, 480] on icon at bounding box center [830, 508] width 260 height 260
click at [705, 361] on input "d." at bounding box center [704, 356] width 1 height 10
radio input "true"
click at [758, 574] on button "Next" at bounding box center [703, 597] width 191 height 47
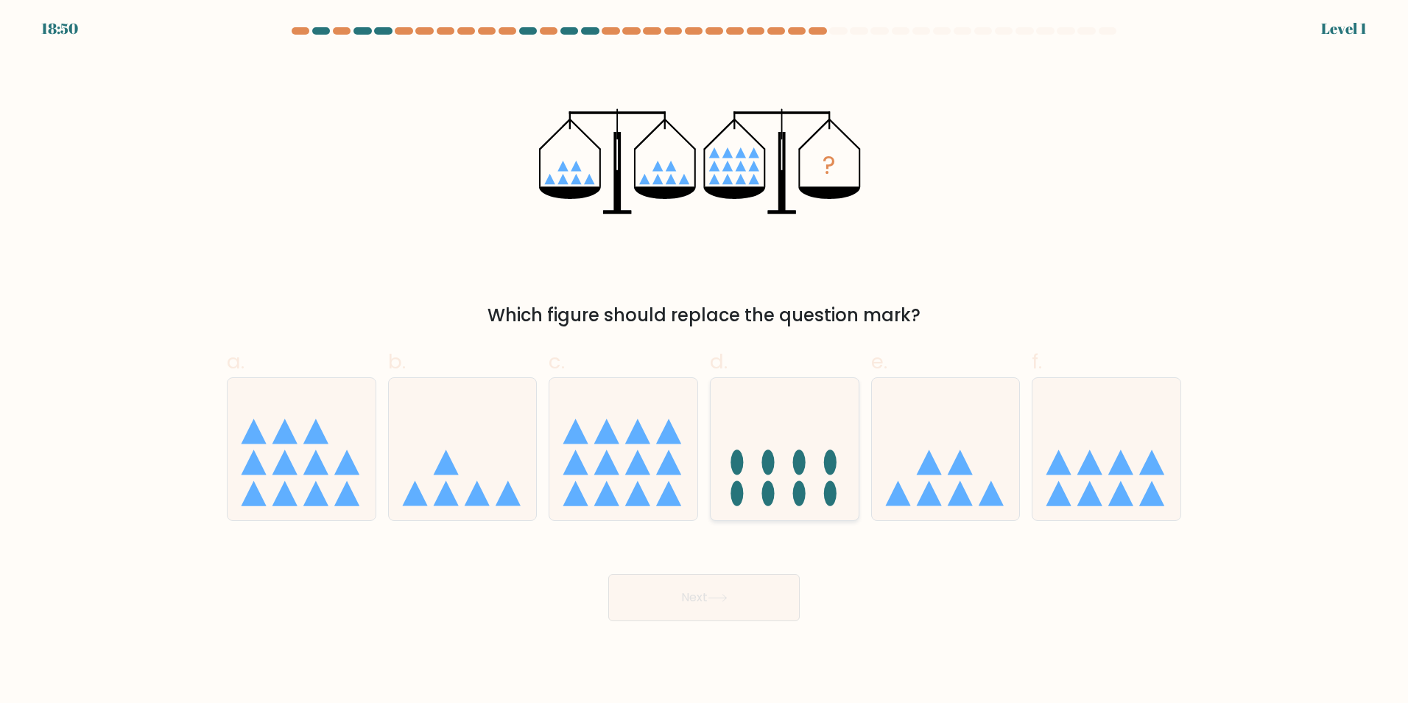
click at [783, 476] on icon at bounding box center [785, 448] width 148 height 122
click at [705, 361] on input "d." at bounding box center [704, 356] width 1 height 10
radio input "true"
click at [774, 603] on button "Next" at bounding box center [703, 597] width 191 height 47
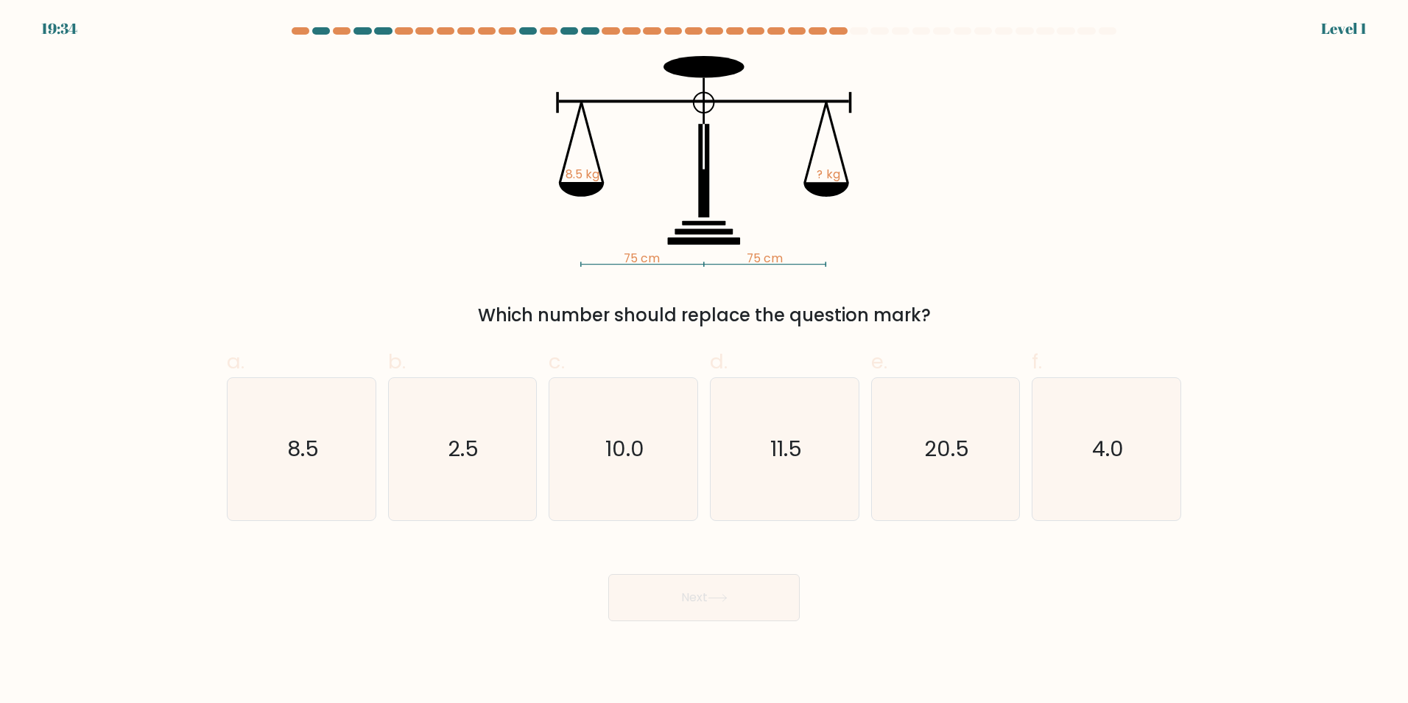
click at [788, 498] on icon "11.5" at bounding box center [785, 449] width 142 height 142
click at [705, 361] on input "d. 11.5" at bounding box center [704, 356] width 1 height 10
radio input "true"
click at [778, 595] on button "Next" at bounding box center [703, 597] width 191 height 47
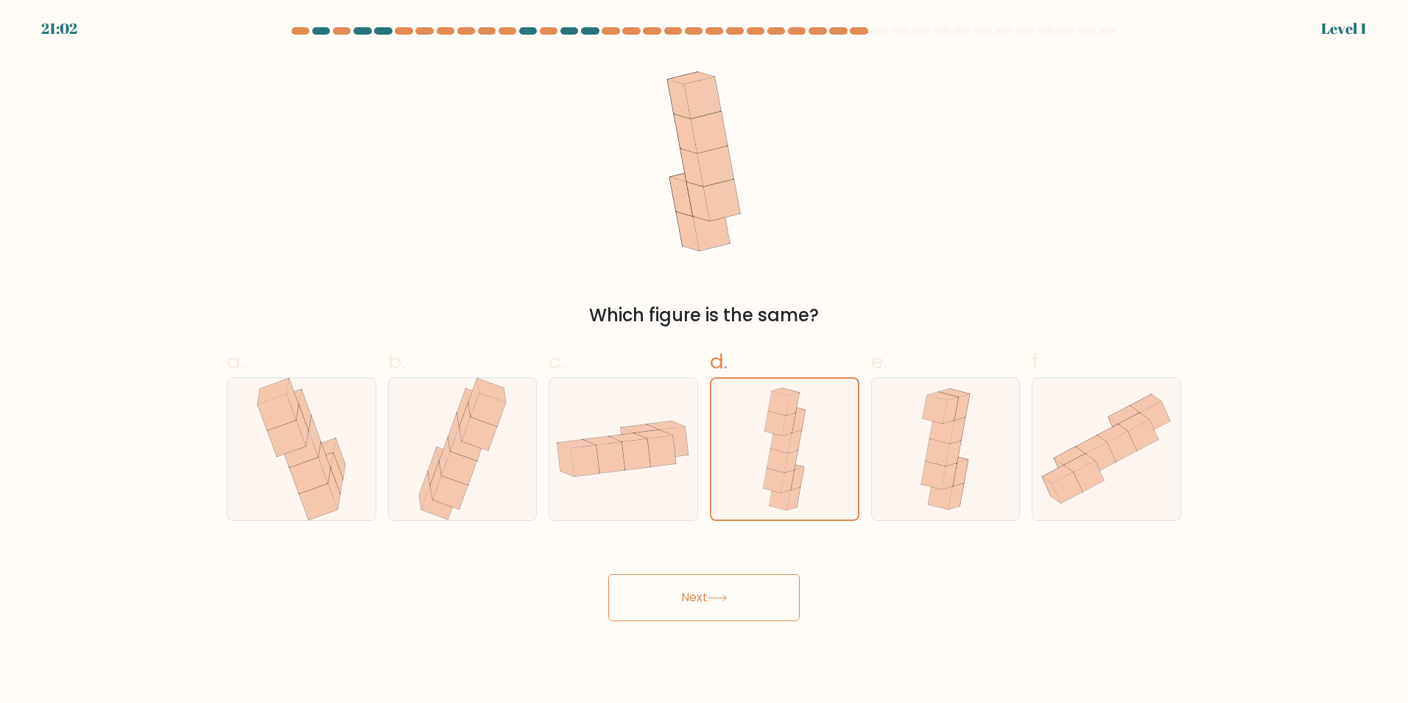
drag, startPoint x: 792, startPoint y: 546, endPoint x: 790, endPoint y: 570, distance: 23.7
click at [792, 547] on div "Next" at bounding box center [704, 579] width 972 height 82
click at [782, 590] on button "Next" at bounding box center [703, 597] width 191 height 47
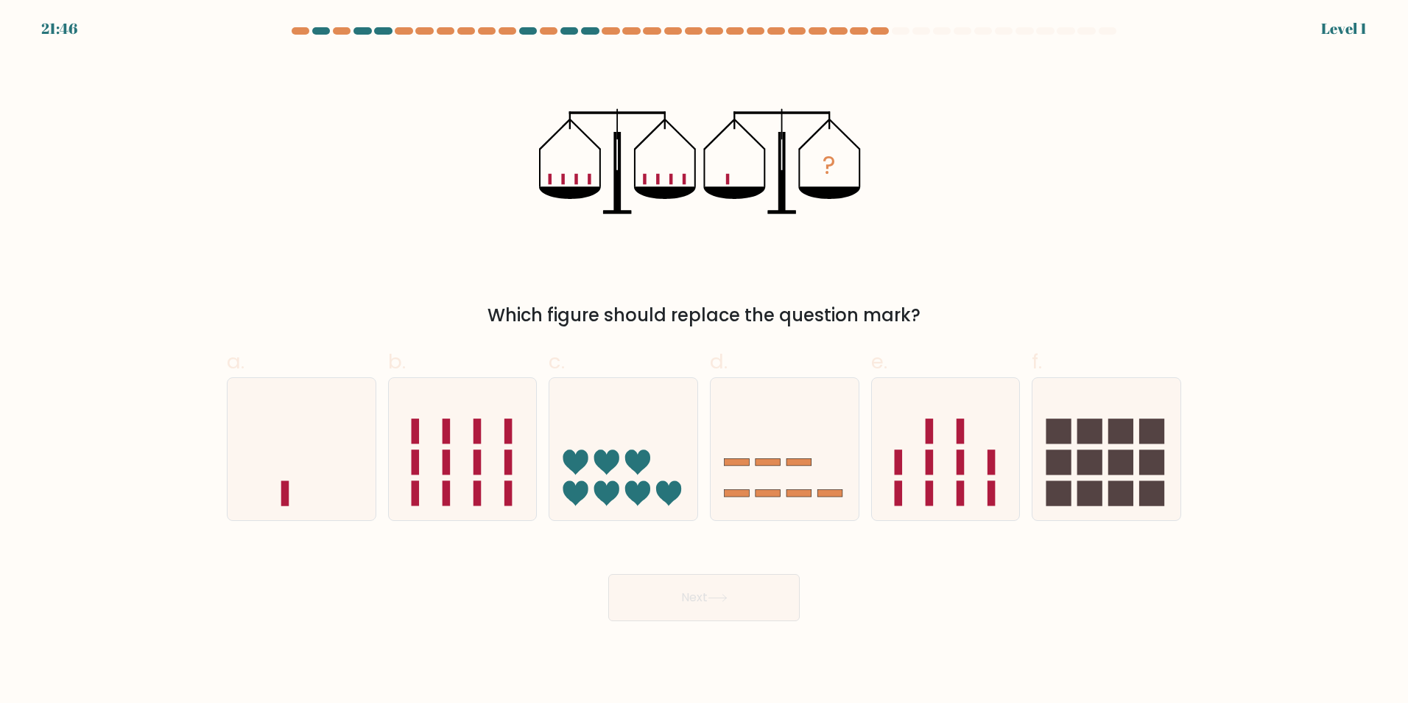
click at [795, 487] on icon at bounding box center [785, 448] width 148 height 122
click at [705, 361] on input "d." at bounding box center [704, 356] width 1 height 10
radio input "true"
drag, startPoint x: 761, startPoint y: 629, endPoint x: 764, endPoint y: 604, distance: 25.1
click at [761, 625] on body "21:46 Level 1" at bounding box center [704, 351] width 1408 height 703
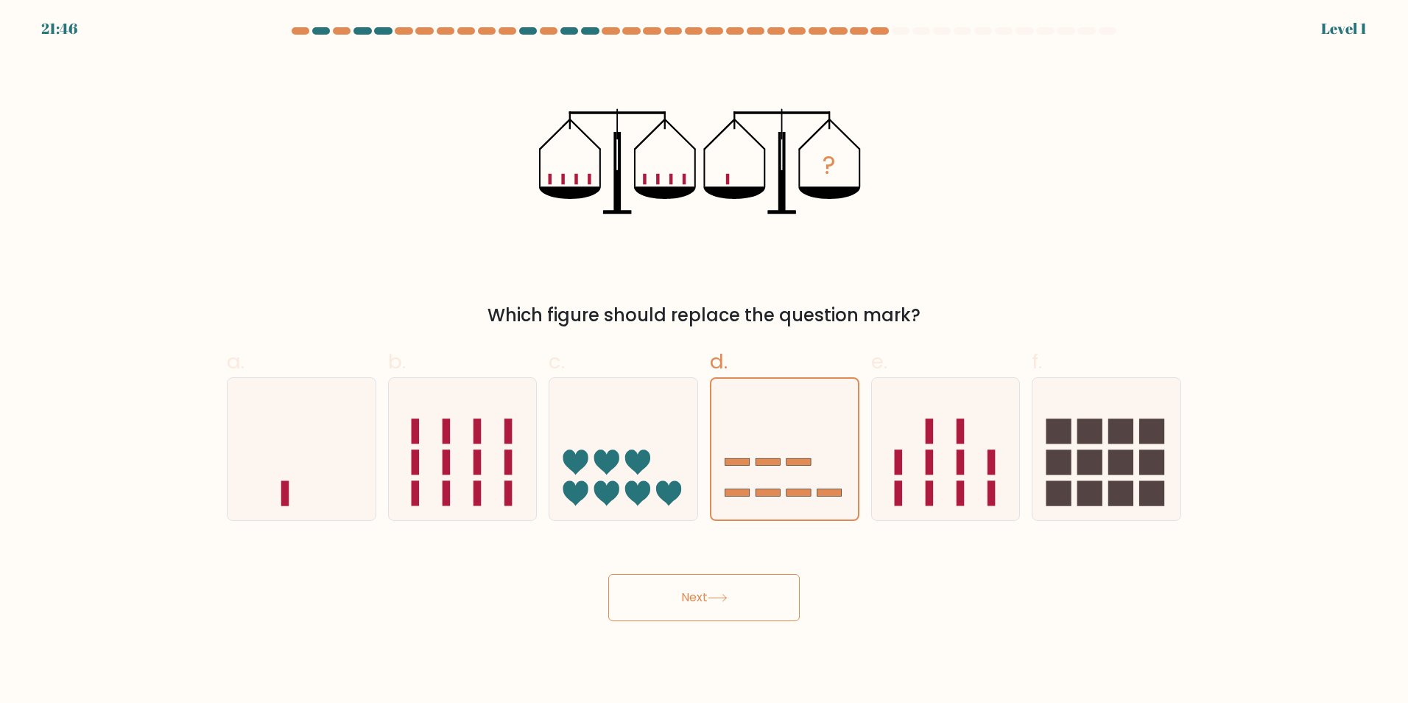
click at [764, 603] on button "Next" at bounding box center [703, 597] width 191 height 47
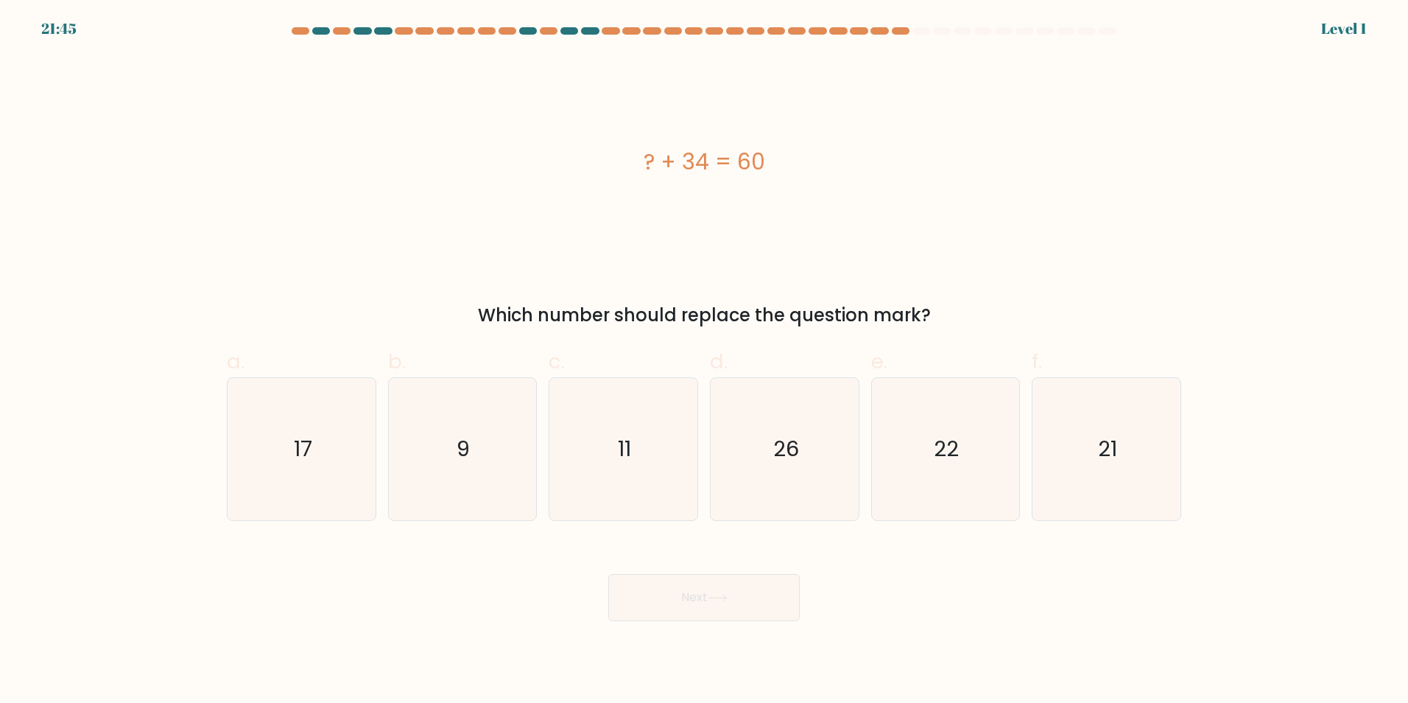
drag, startPoint x: 786, startPoint y: 502, endPoint x: 783, endPoint y: 568, distance: 66.4
click at [786, 507] on icon "26" at bounding box center [785, 449] width 142 height 142
click at [705, 361] on input "d. 26" at bounding box center [704, 356] width 1 height 10
radio input "true"
click at [774, 599] on button "Next" at bounding box center [703, 597] width 191 height 47
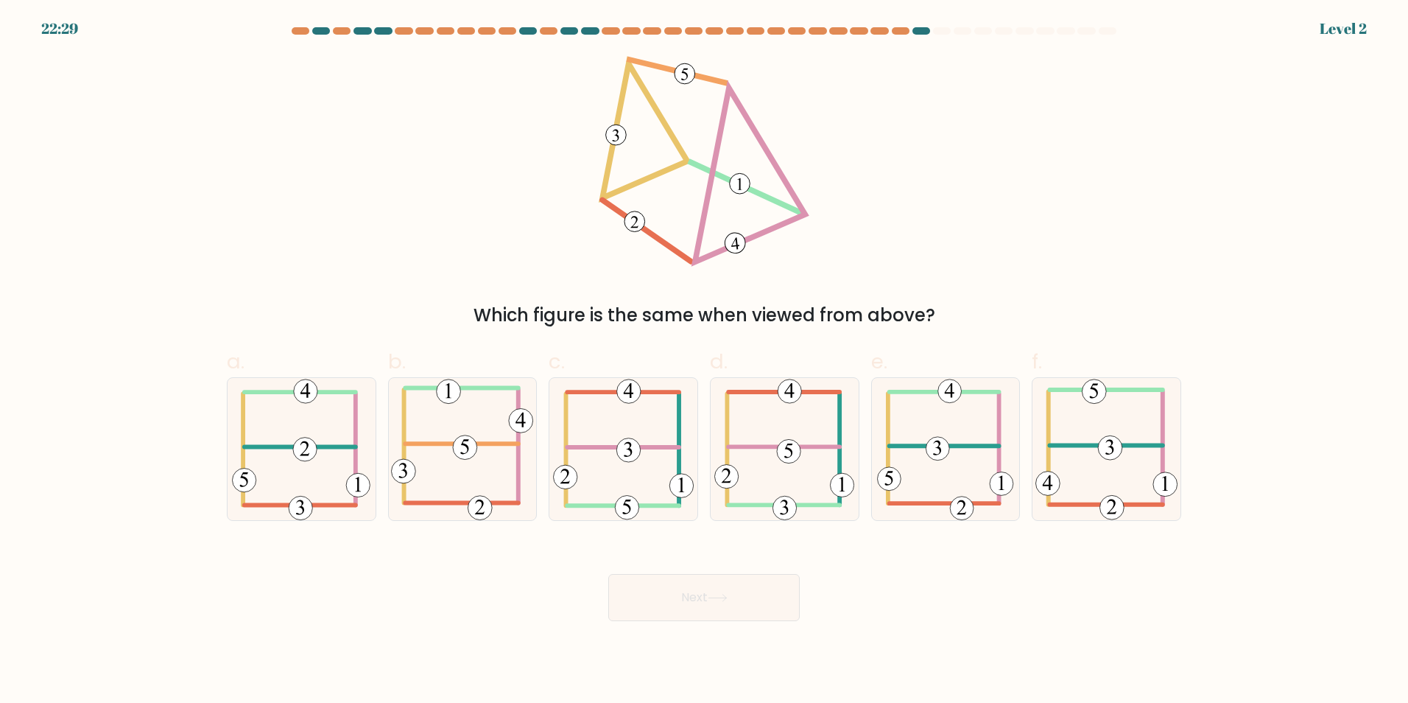
click at [789, 521] on form at bounding box center [704, 324] width 1408 height 594
click at [791, 427] on icon at bounding box center [784, 449] width 140 height 142
click at [705, 361] on input "d." at bounding box center [704, 356] width 1 height 10
radio input "true"
click at [758, 585] on button "Next" at bounding box center [703, 597] width 191 height 47
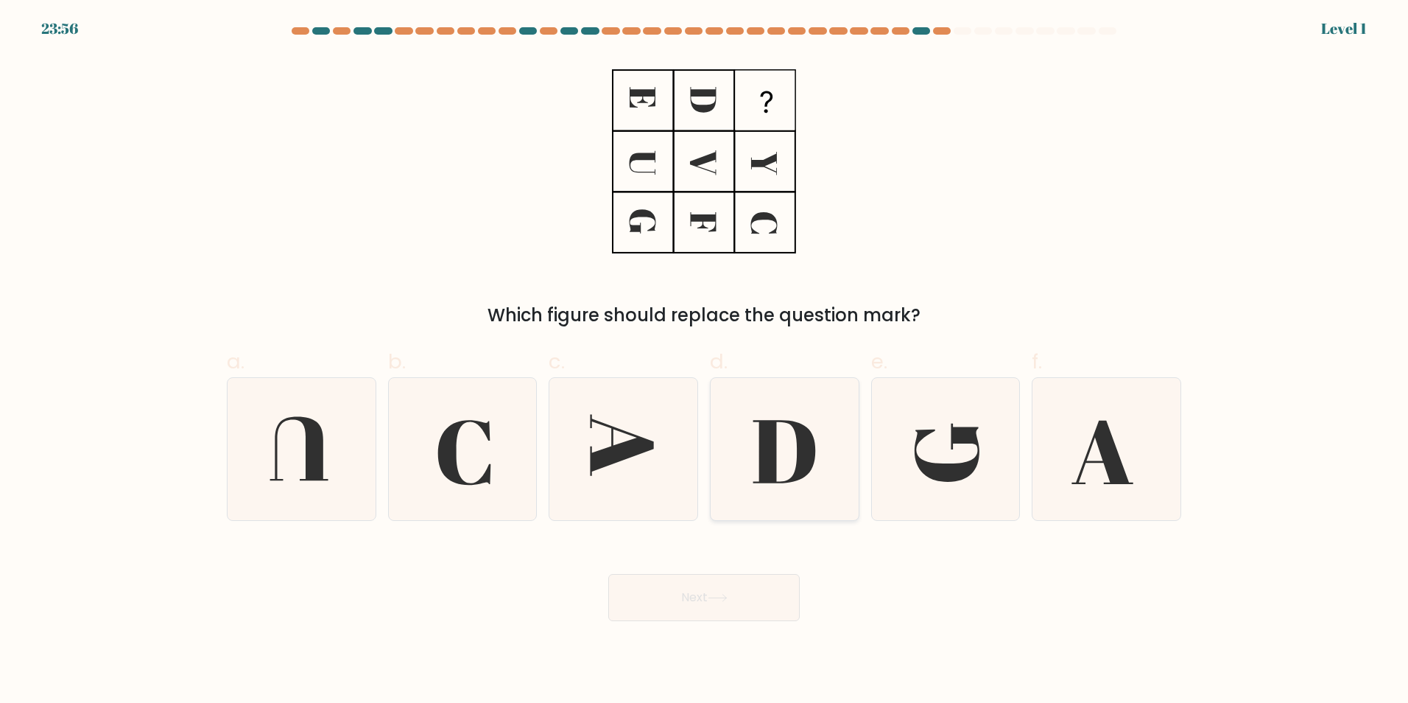
click at [787, 484] on icon at bounding box center [785, 449] width 142 height 142
click at [705, 361] on input "d." at bounding box center [704, 356] width 1 height 10
radio input "true"
click at [765, 585] on button "Next" at bounding box center [703, 597] width 191 height 47
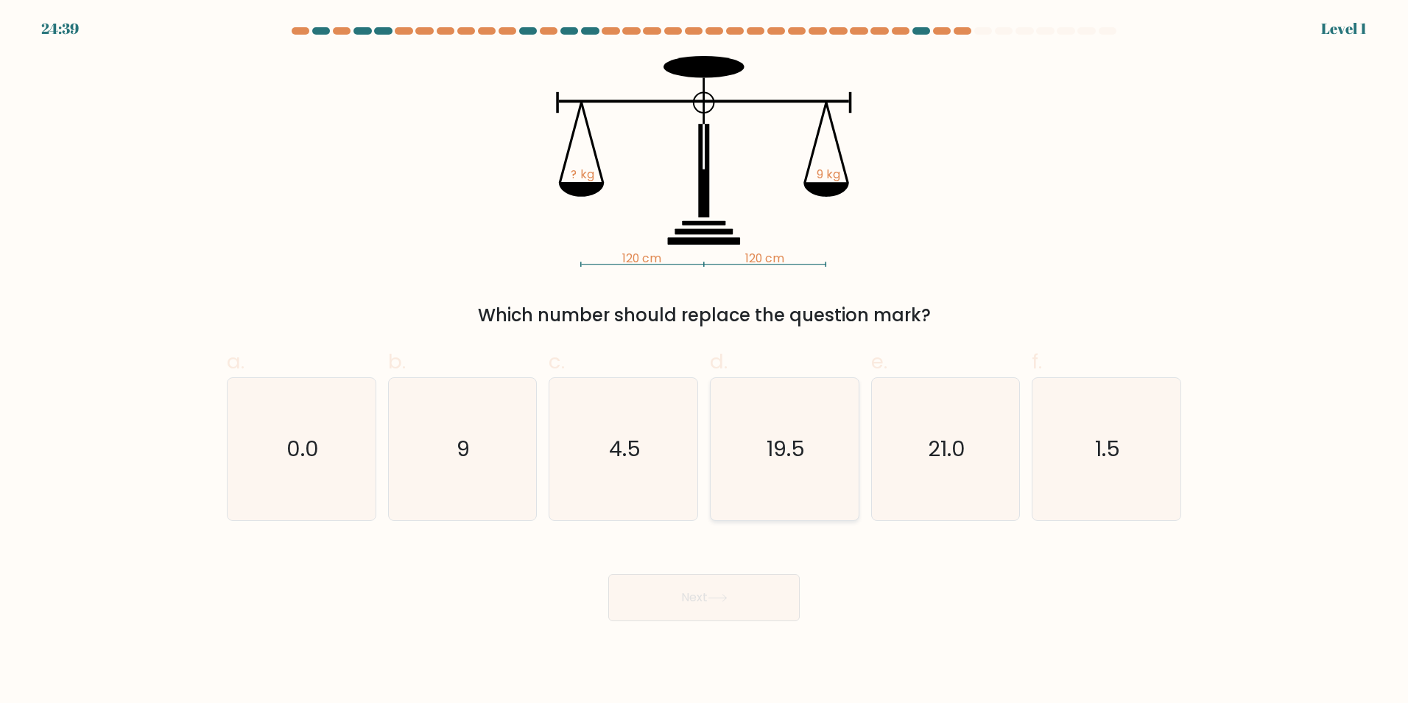
click at [800, 491] on icon "19.5" at bounding box center [785, 449] width 142 height 142
click at [705, 361] on input "d. 19.5" at bounding box center [704, 356] width 1 height 10
radio input "true"
click at [765, 603] on button "Next" at bounding box center [703, 597] width 191 height 47
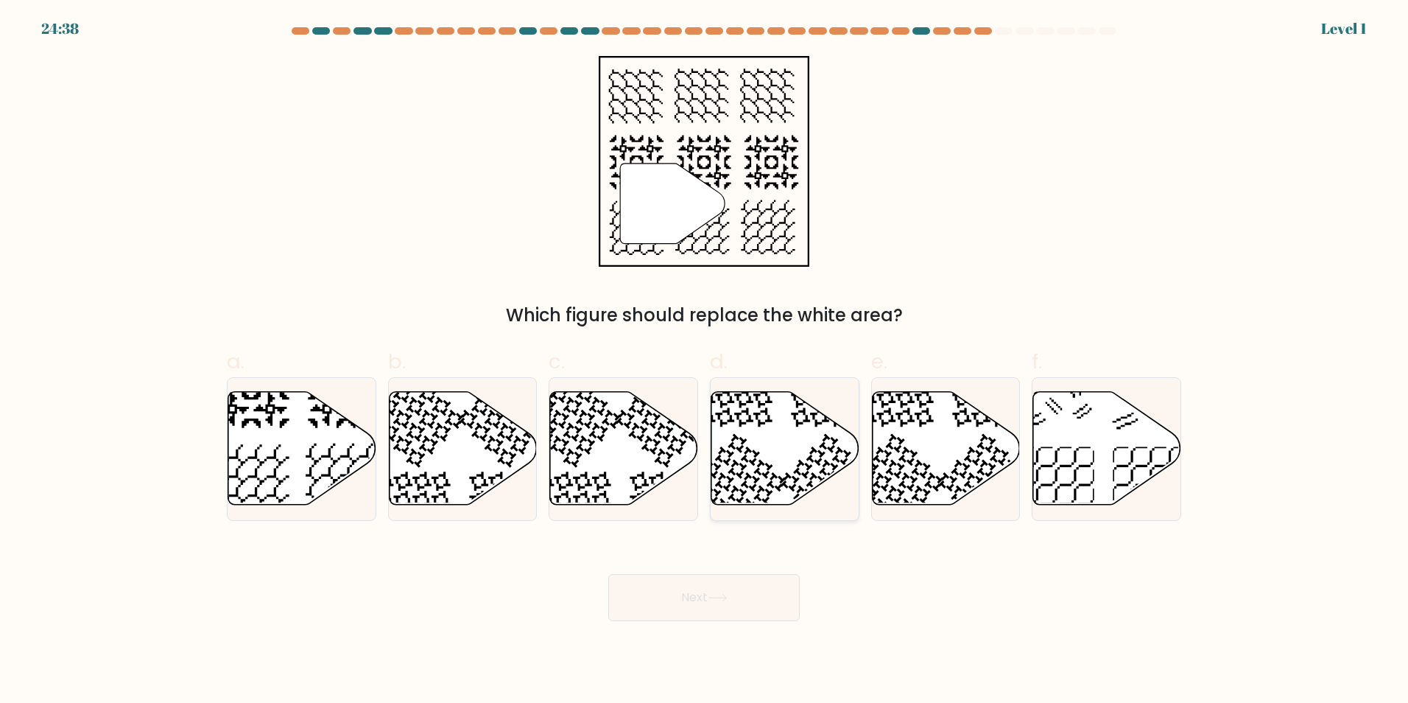
click at [797, 492] on icon at bounding box center [829, 481] width 97 height 97
click at [705, 361] on input "d." at bounding box center [704, 356] width 1 height 10
radio input "true"
click at [757, 595] on button "Next" at bounding box center [703, 597] width 191 height 47
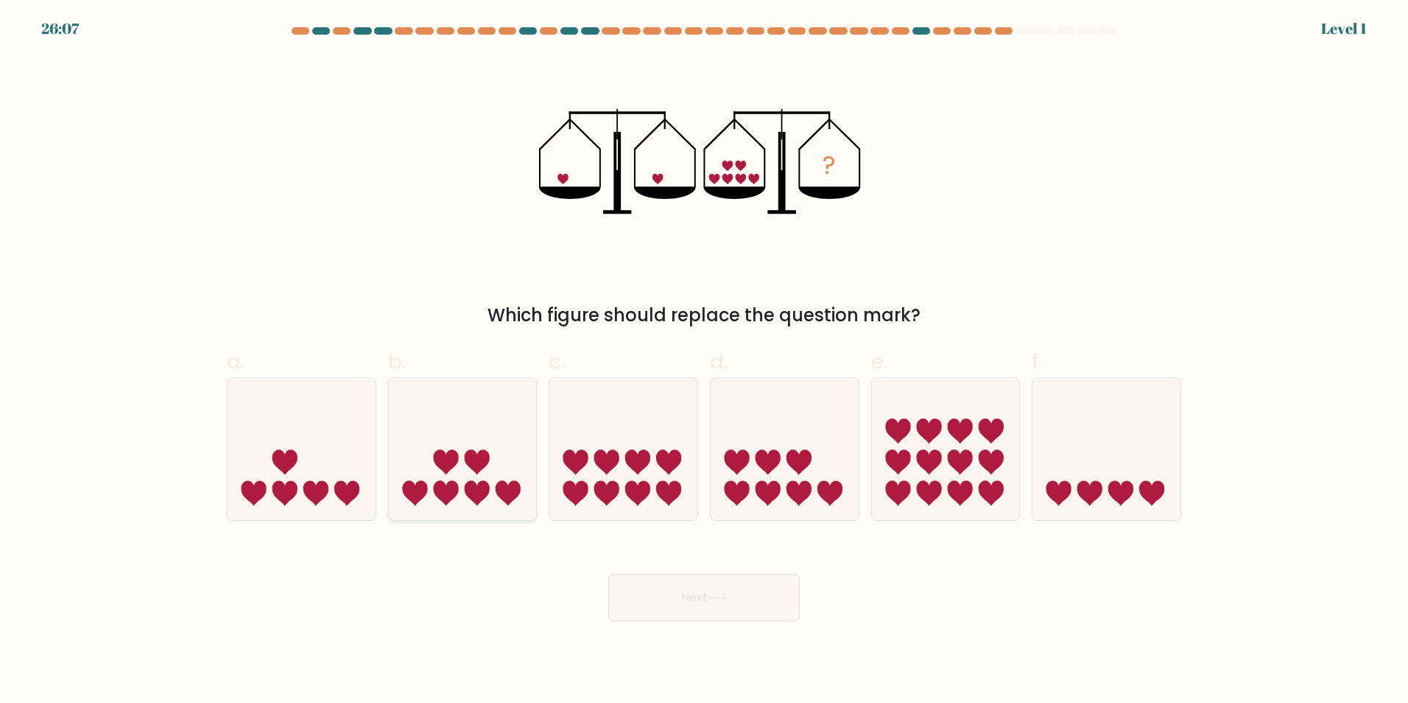
click at [510, 440] on icon at bounding box center [463, 448] width 148 height 122
click at [704, 361] on input "b." at bounding box center [704, 356] width 1 height 10
radio input "true"
click at [646, 598] on button "Next" at bounding box center [703, 597] width 191 height 47
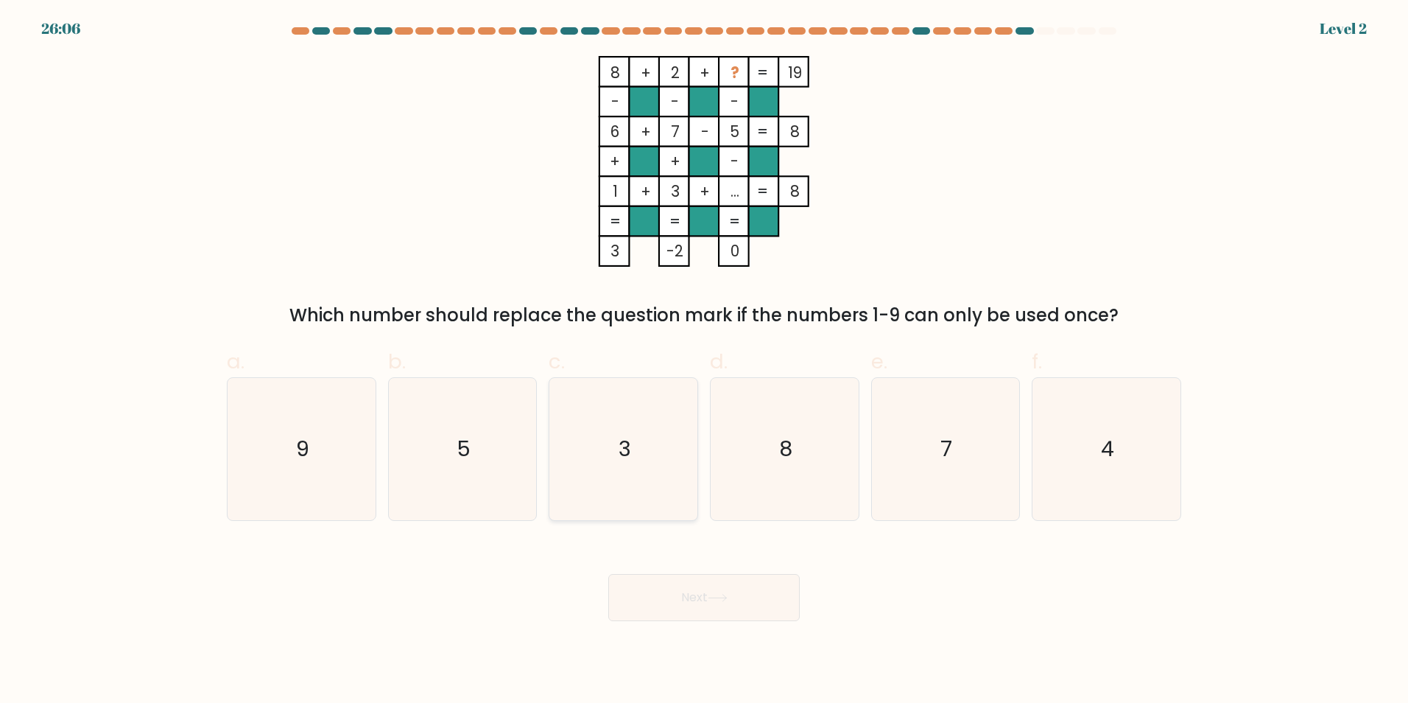
click at [628, 494] on icon "3" at bounding box center [623, 449] width 142 height 142
click at [704, 361] on input "c. 3" at bounding box center [704, 356] width 1 height 10
radio input "true"
click at [663, 609] on button "Next" at bounding box center [703, 597] width 191 height 47
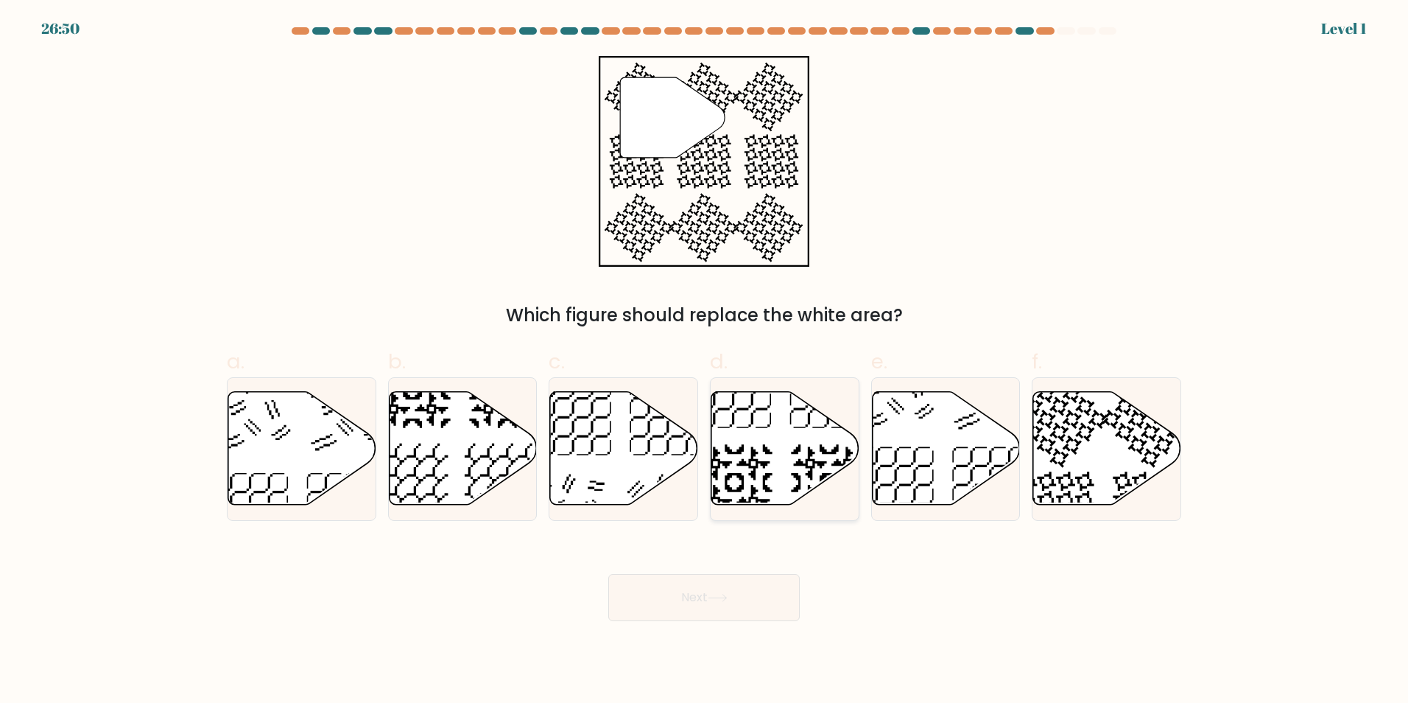
click at [739, 506] on icon at bounding box center [785, 449] width 148 height 116
click at [705, 361] on input "d." at bounding box center [704, 356] width 1 height 10
radio input "true"
click at [725, 599] on icon at bounding box center [718, 598] width 20 height 8
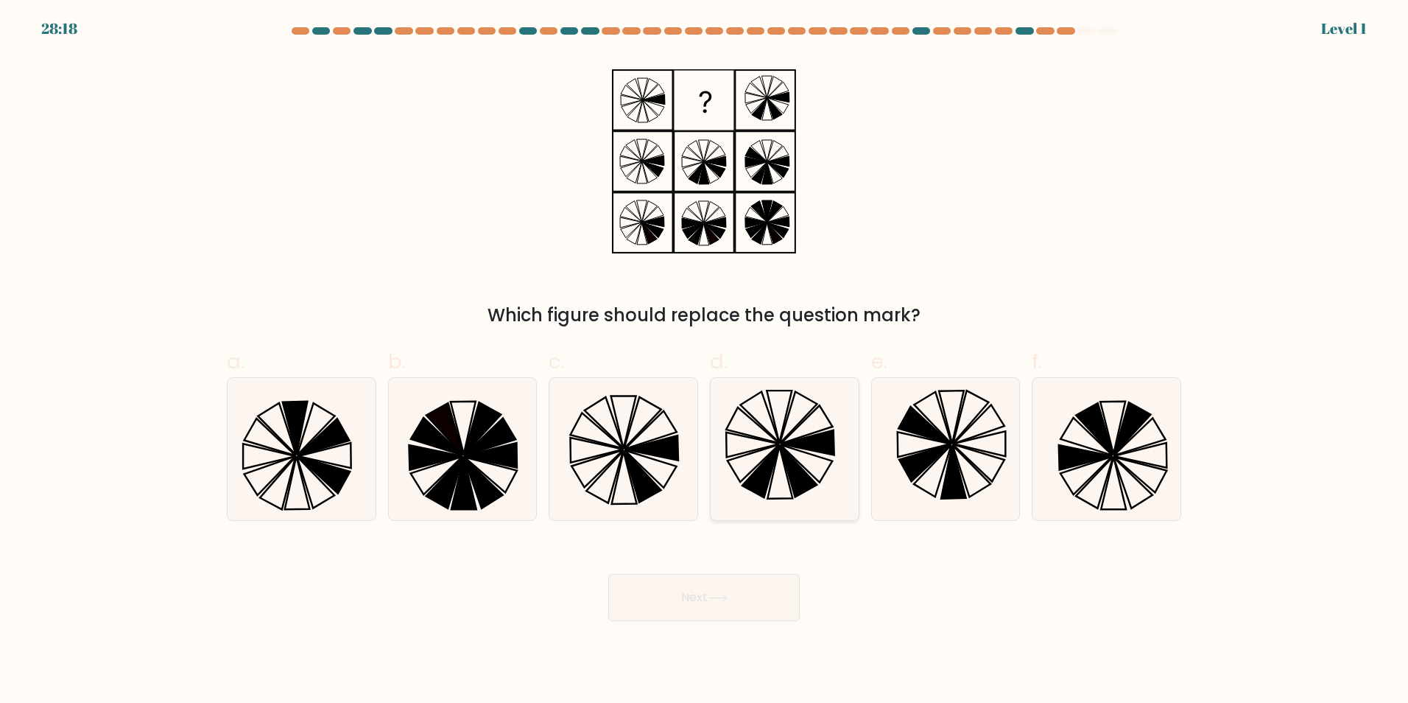
click at [797, 513] on icon at bounding box center [785, 449] width 142 height 142
click at [705, 361] on input "d." at bounding box center [704, 356] width 1 height 10
radio input "true"
click at [766, 599] on button "Next" at bounding box center [703, 597] width 191 height 47
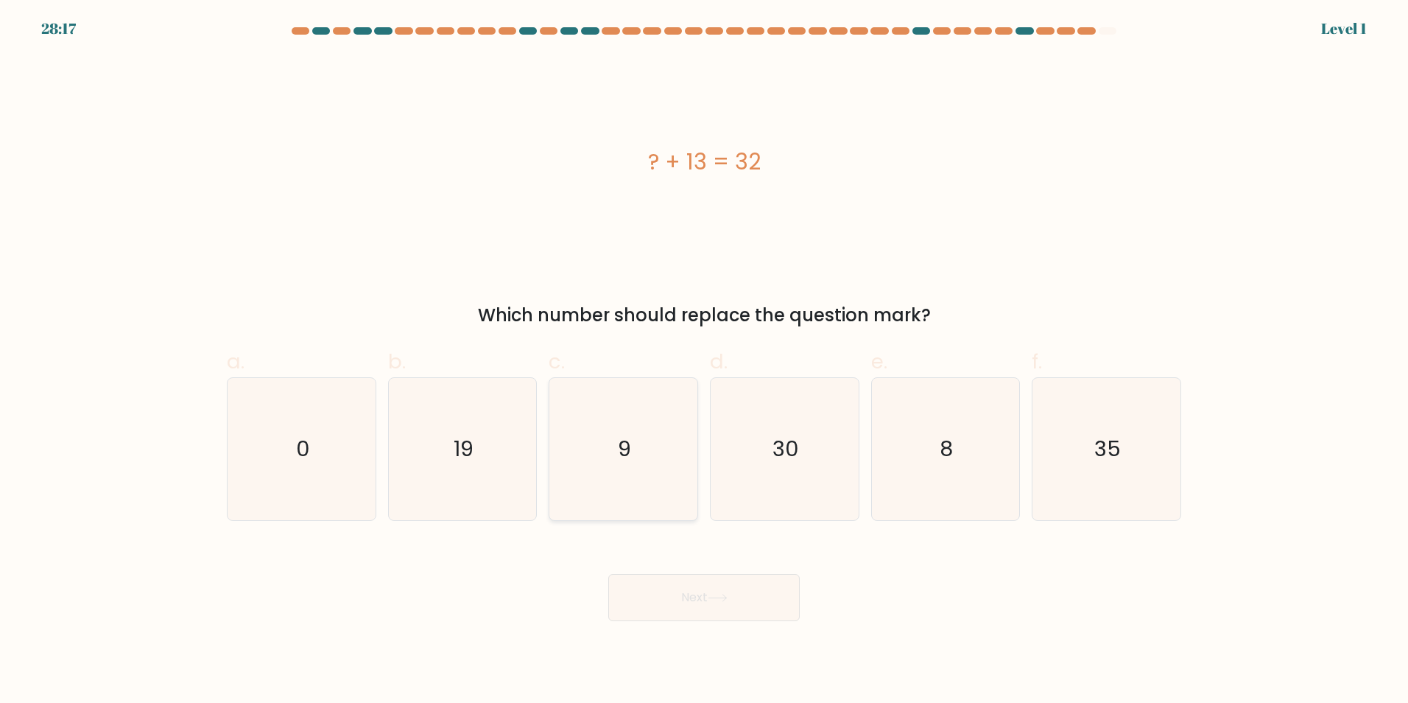
click at [683, 495] on icon "9" at bounding box center [623, 449] width 142 height 142
click at [704, 361] on input "c. 9" at bounding box center [704, 356] width 1 height 10
radio input "true"
click at [730, 608] on button "Next" at bounding box center [703, 597] width 191 height 47
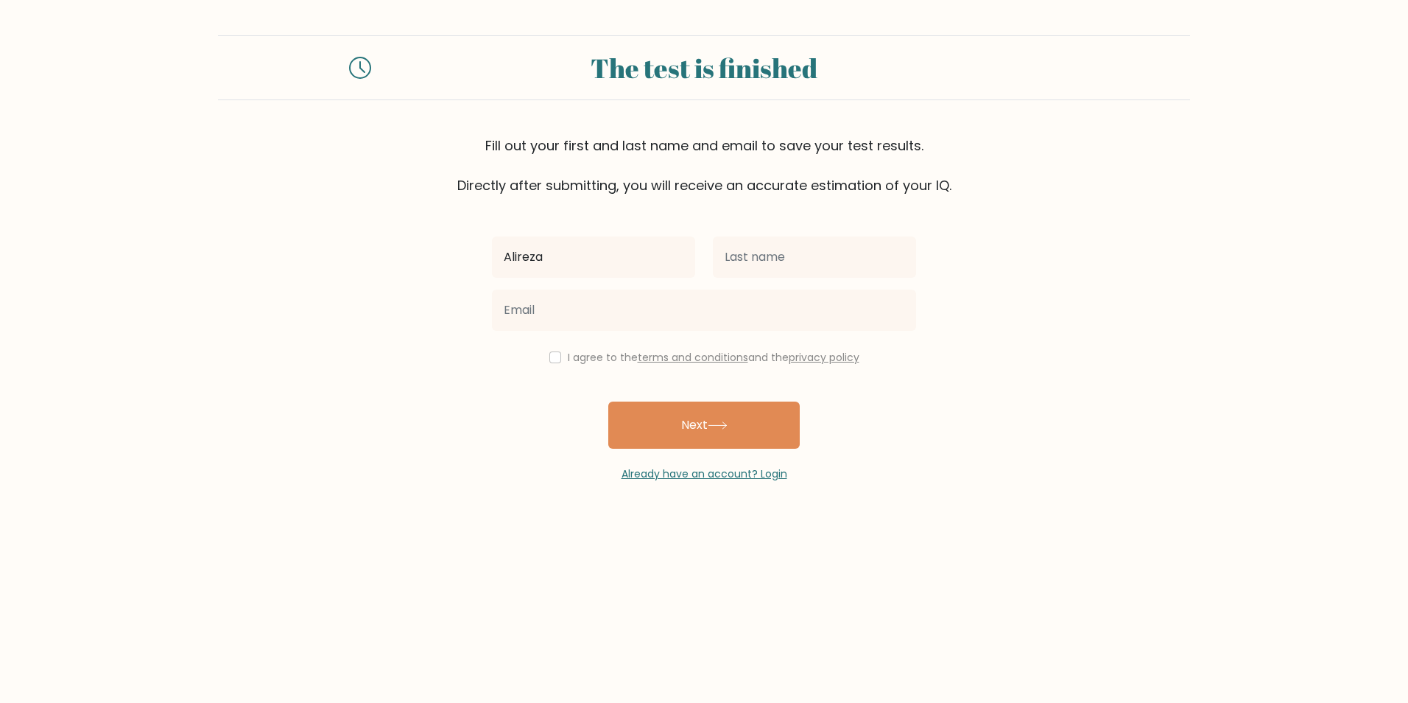
type input "Alireza"
type input "Karimi"
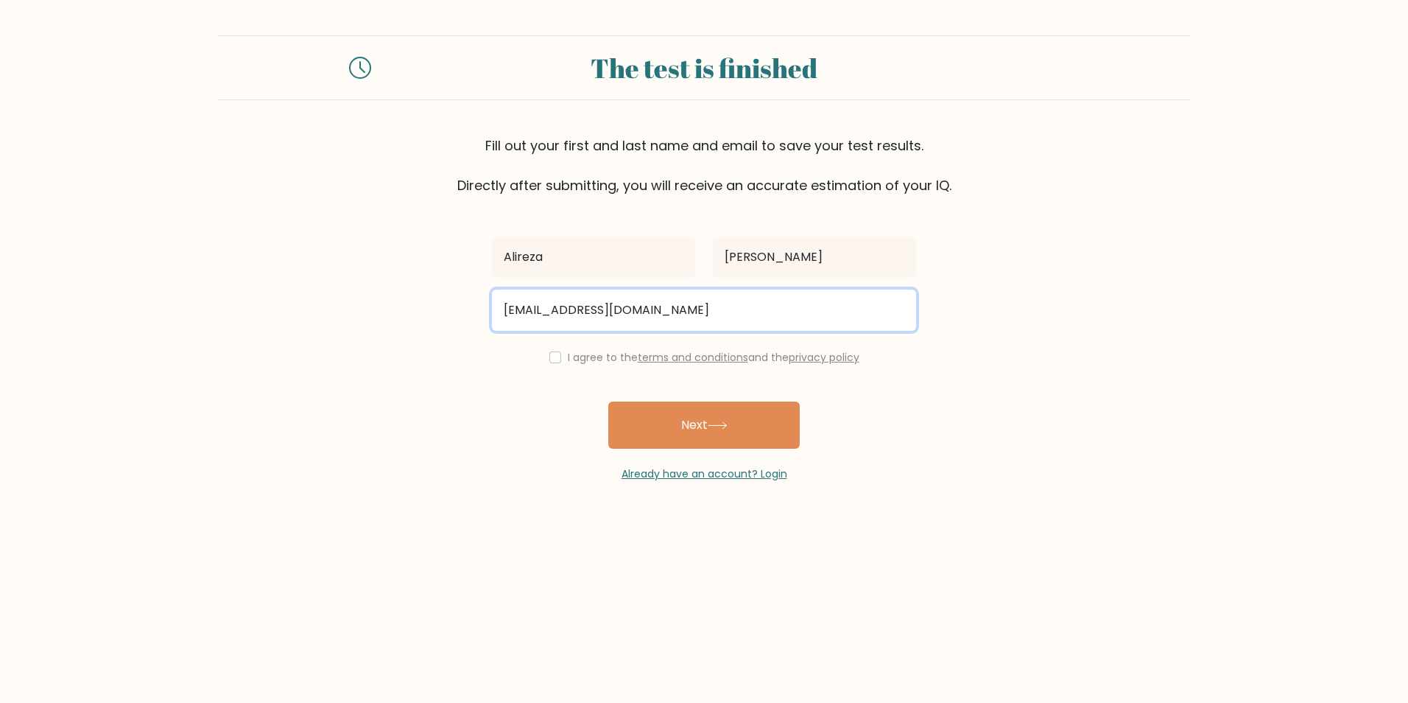
type input "alireza.karimi4253@gmail.com"
click at [608, 401] on button "Next" at bounding box center [703, 424] width 191 height 47
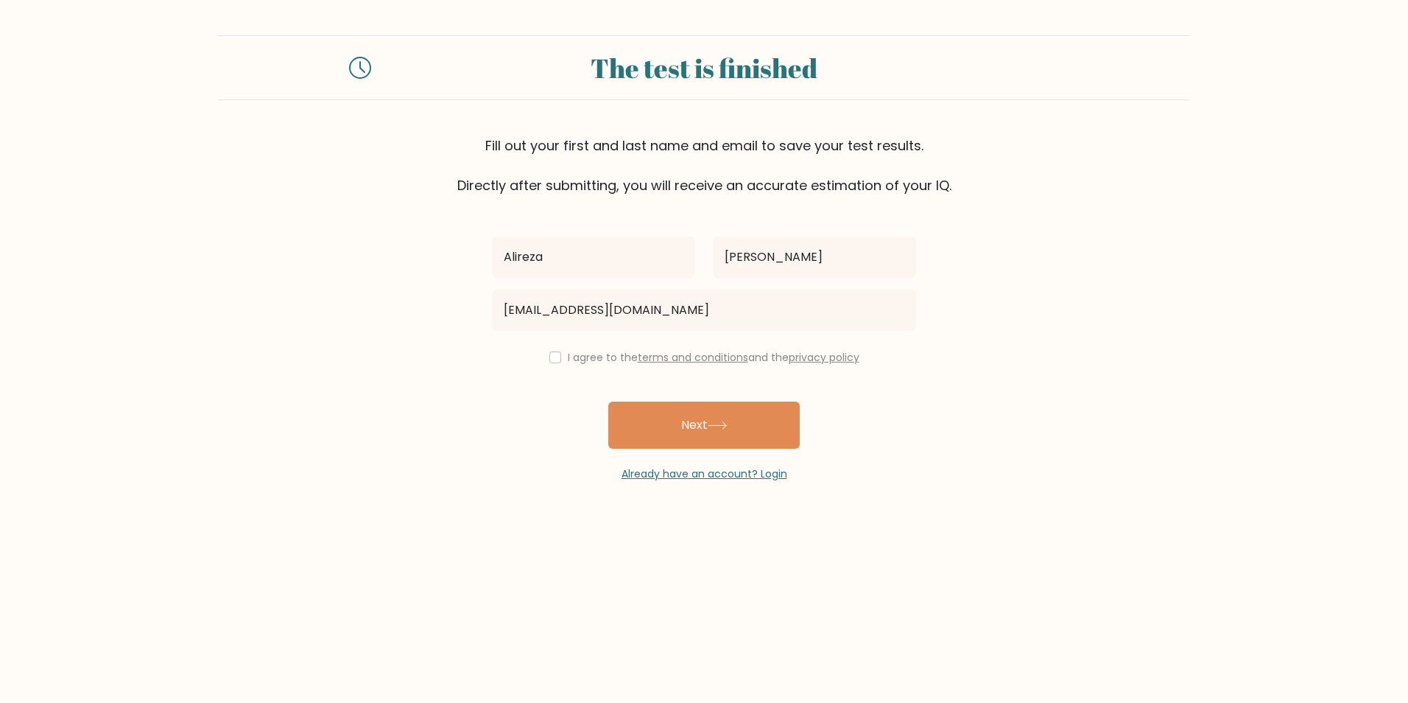
click at [551, 349] on div "I agree to the terms and conditions and the privacy policy" at bounding box center [704, 357] width 442 height 18
click at [557, 354] on input "checkbox" at bounding box center [555, 357] width 12 height 12
checkbox input "true"
click at [694, 428] on button "Next" at bounding box center [703, 424] width 191 height 47
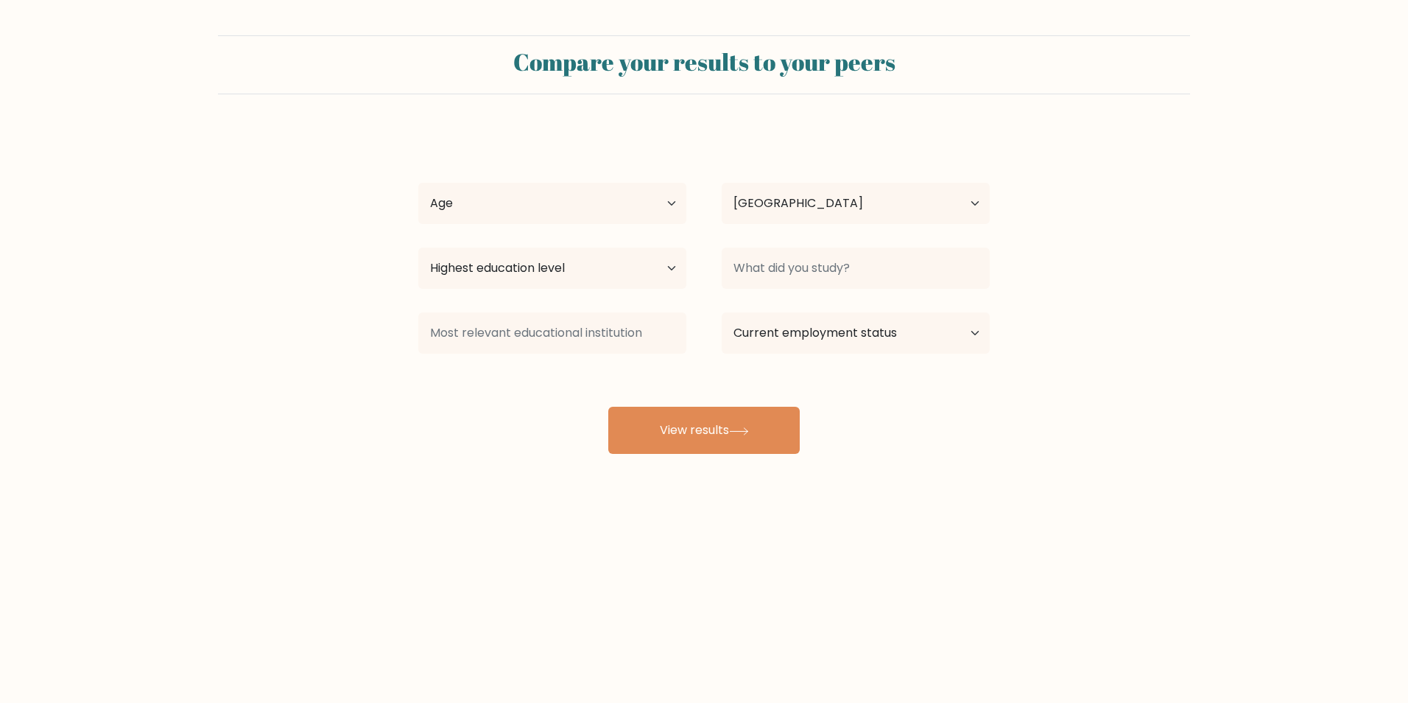
select select "CA"
click at [695, 428] on button "View results" at bounding box center [703, 429] width 191 height 47
click at [574, 207] on select "Age Under 18 years old 18-24 years old 25-34 years old 35-44 years old 45-54 ye…" at bounding box center [552, 203] width 268 height 41
select select "18_24"
click at [418, 183] on select "Age Under 18 years old 18-24 years old 25-34 years old 35-44 years old 45-54 ye…" at bounding box center [552, 203] width 268 height 41
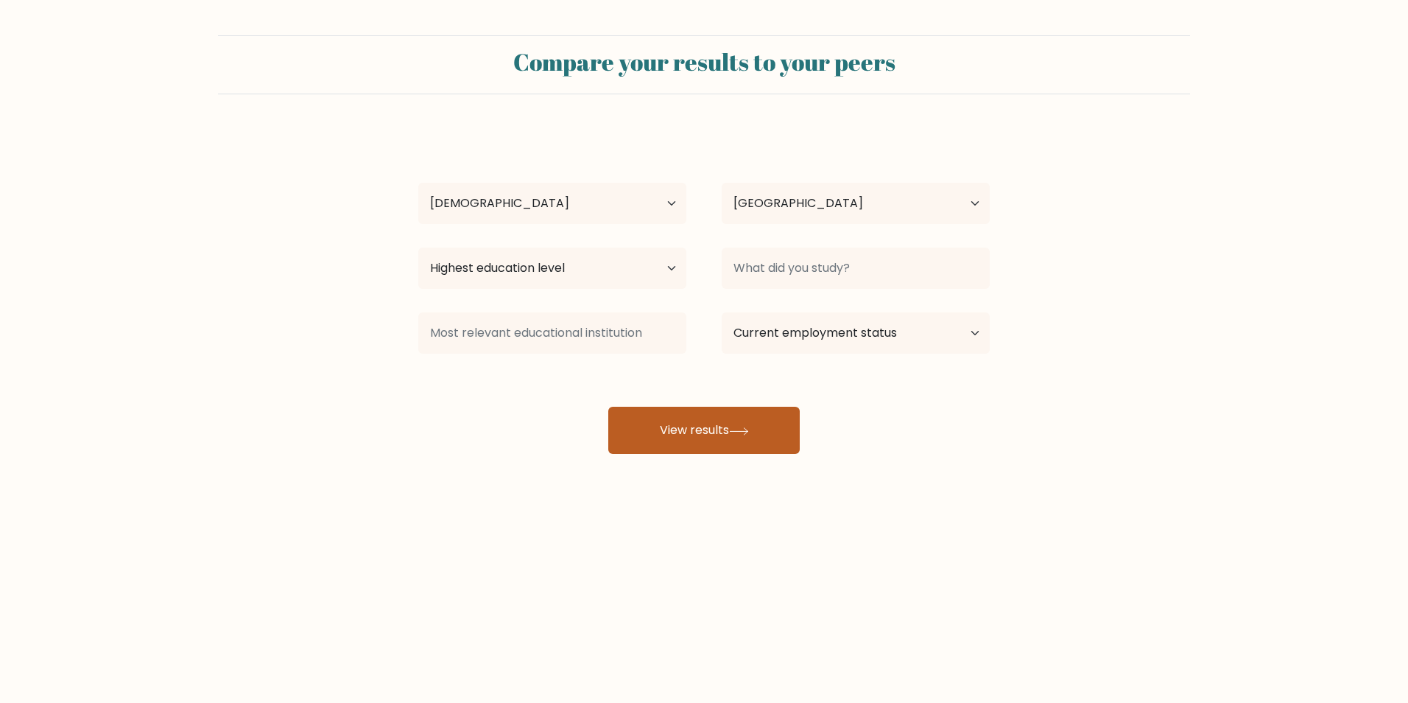
click at [700, 444] on button "View results" at bounding box center [703, 429] width 191 height 47
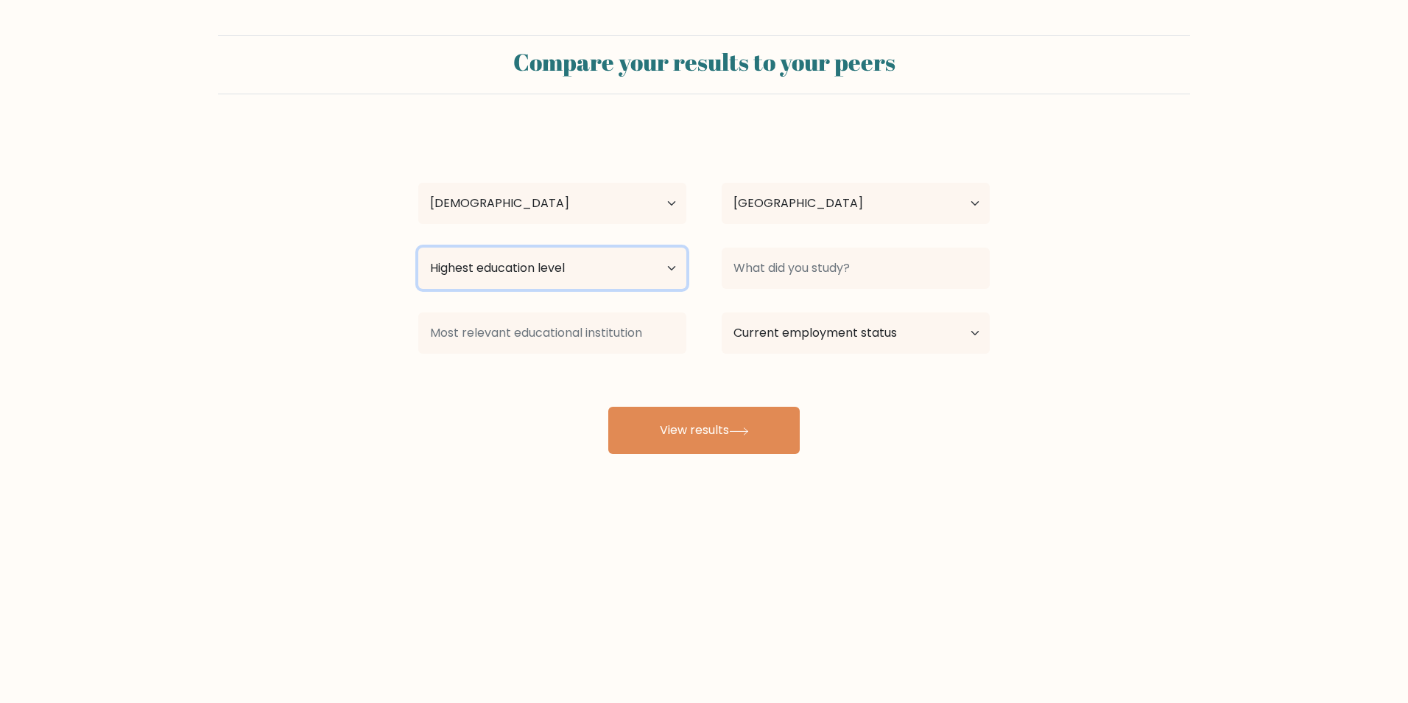
click at [606, 273] on select "Highest education level No schooling Primary Lower Secondary Upper Secondary Oc…" at bounding box center [552, 267] width 268 height 41
select select "bachelors_degree"
click at [418, 247] on select "Highest education level No schooling Primary Lower Secondary Upper Secondary Oc…" at bounding box center [552, 267] width 268 height 41
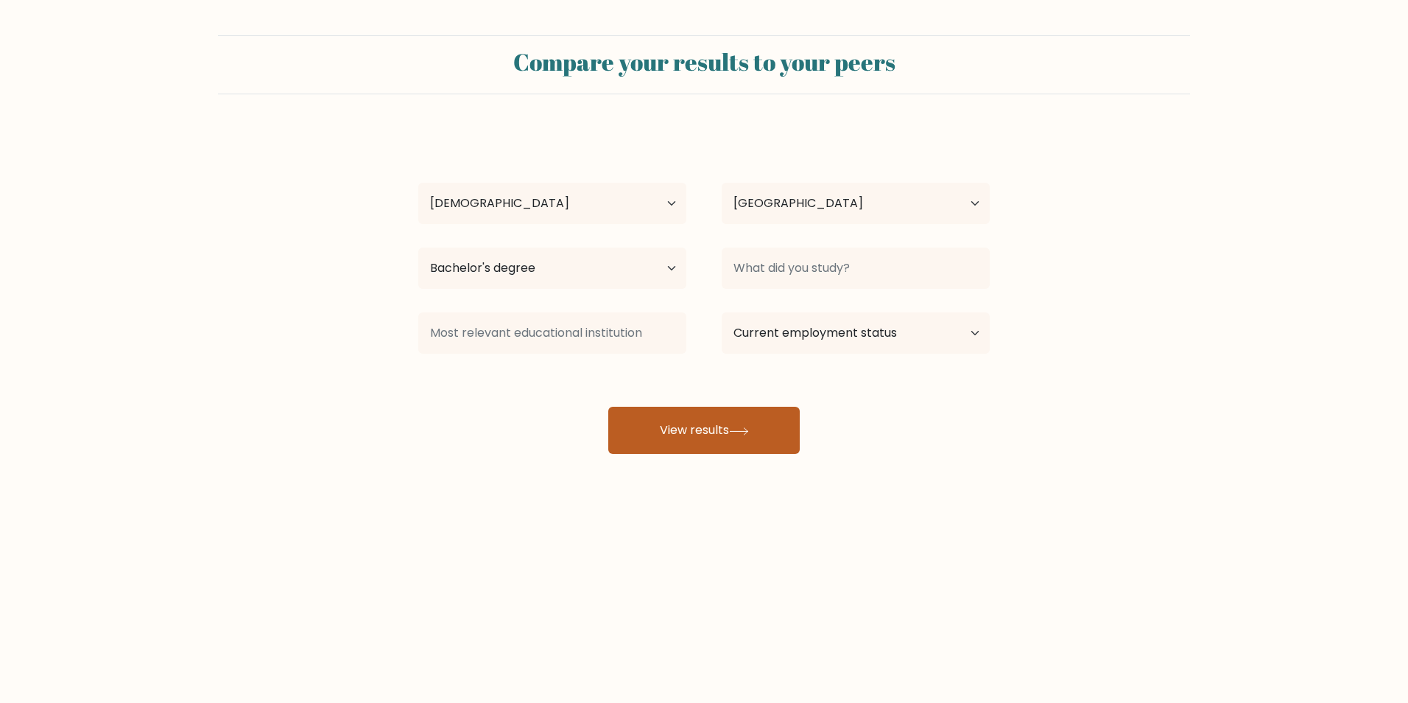
click at [695, 430] on button "View results" at bounding box center [703, 429] width 191 height 47
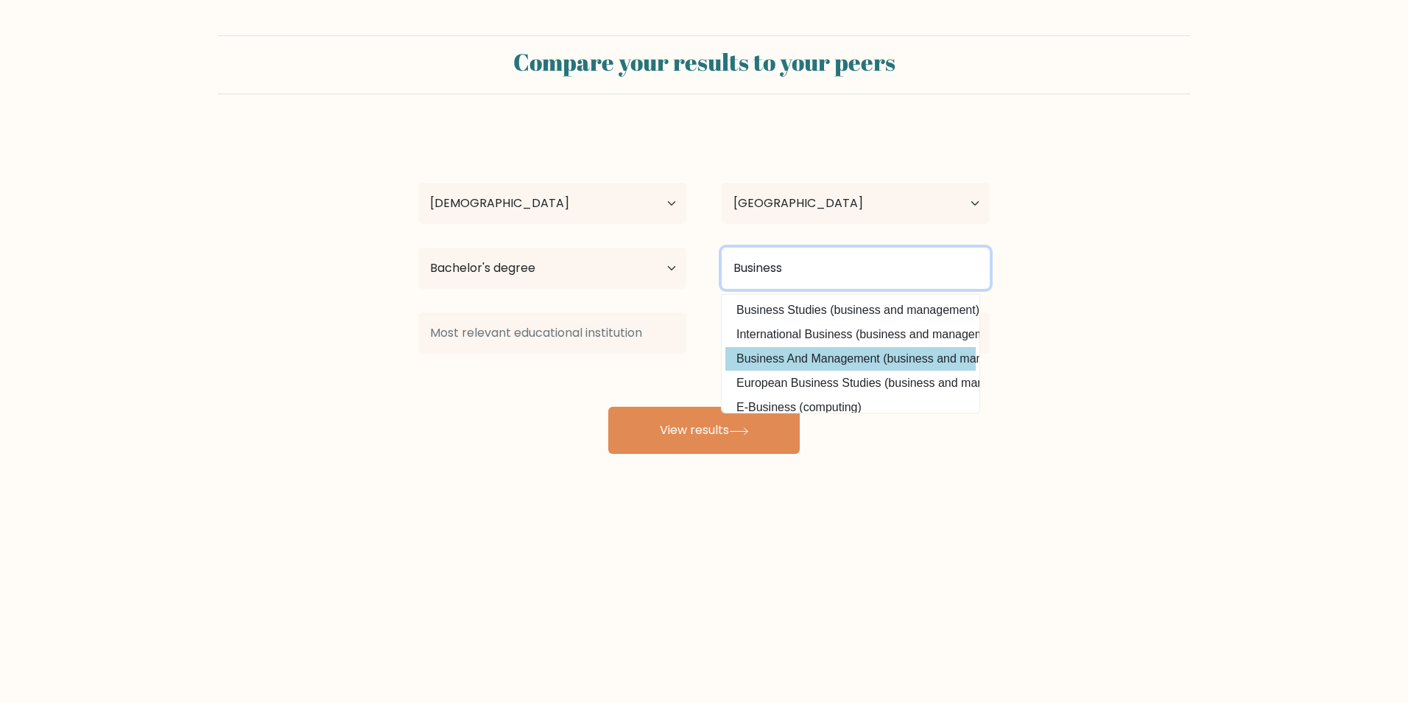
type input "Business"
click at [809, 348] on div "Alireza Karimi Age Under 18 years old 18-24 years old 25-34 years old 35-44 yea…" at bounding box center [703, 292] width 589 height 324
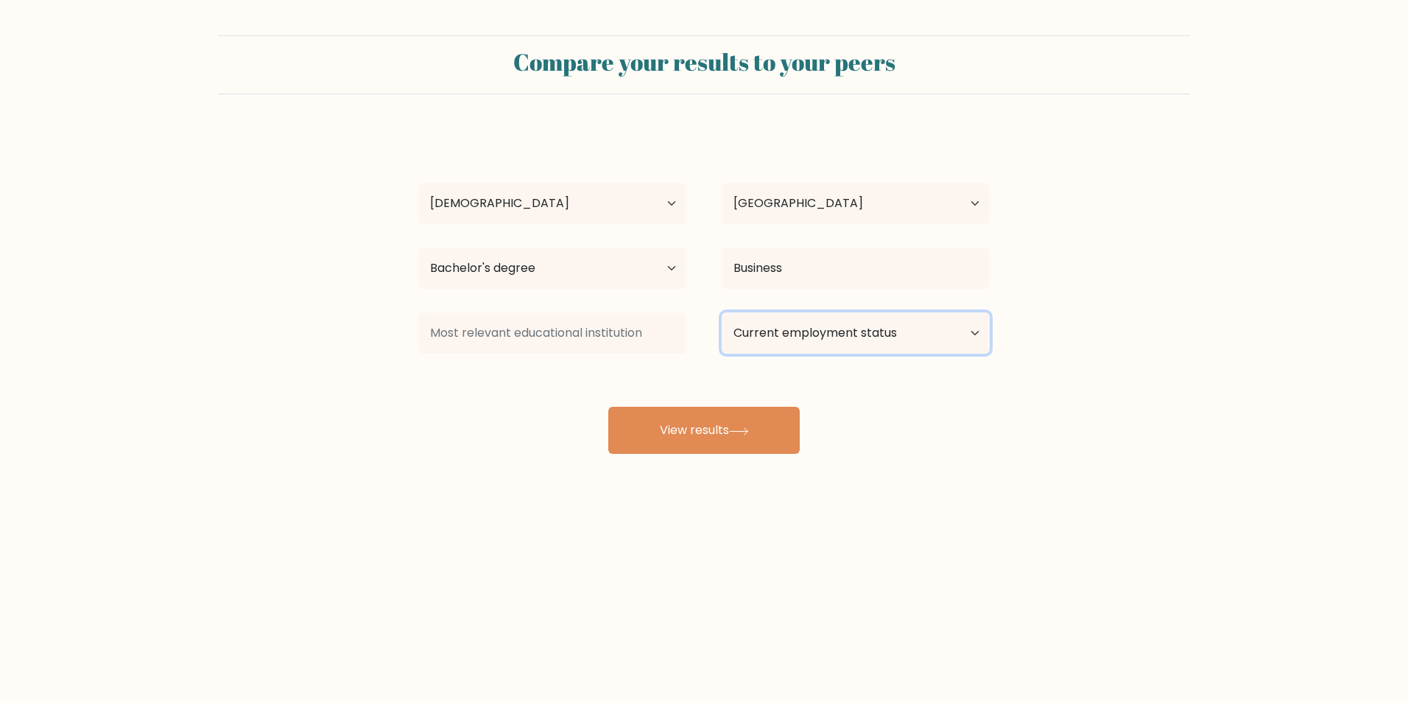
click at [810, 337] on select "Current employment status Employed Student Retired Other / prefer not to answer" at bounding box center [856, 332] width 268 height 41
click at [722, 312] on select "Current employment status Employed Student Retired Other / prefer not to answer" at bounding box center [856, 332] width 268 height 41
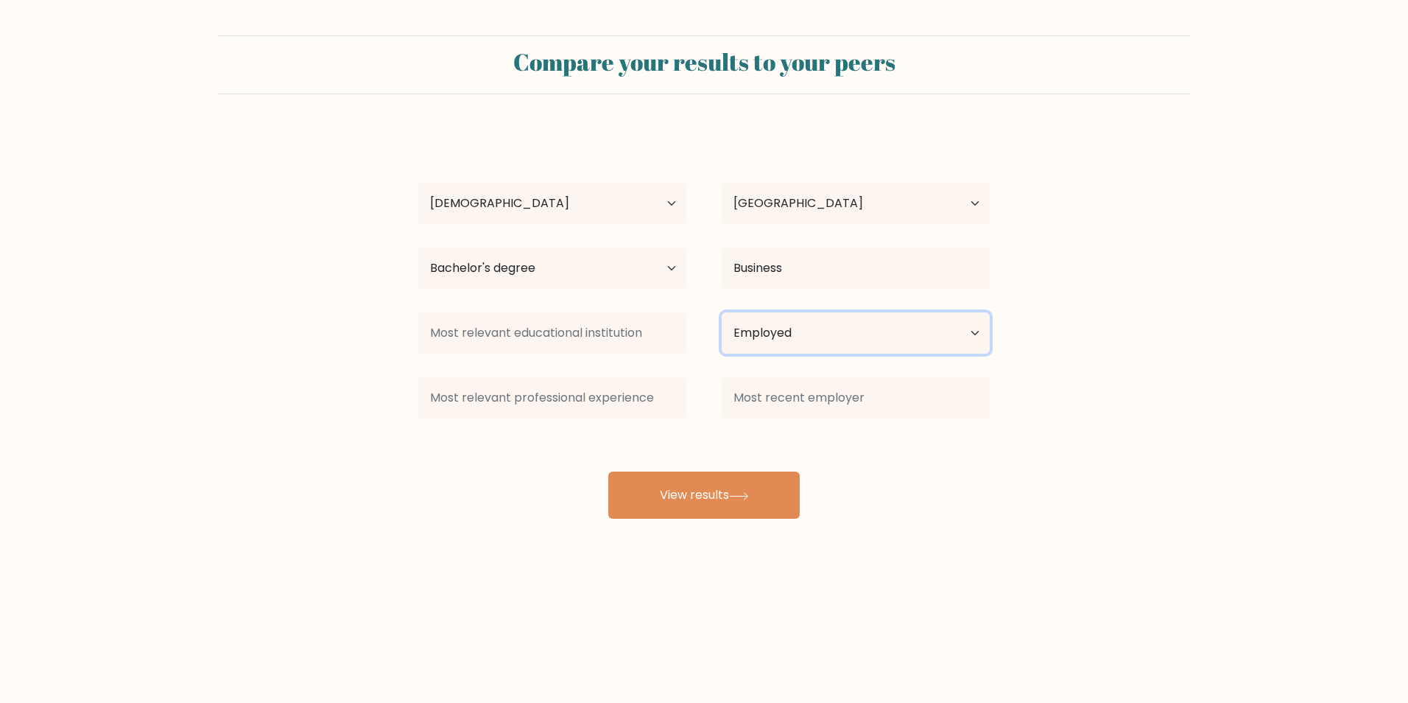
click at [841, 330] on select "Current employment status Employed Student Retired Other / prefer not to answer" at bounding box center [856, 332] width 268 height 41
select select "student"
click at [722, 312] on select "Current employment status Employed Student Retired Other / prefer not to answer" at bounding box center [856, 332] width 268 height 41
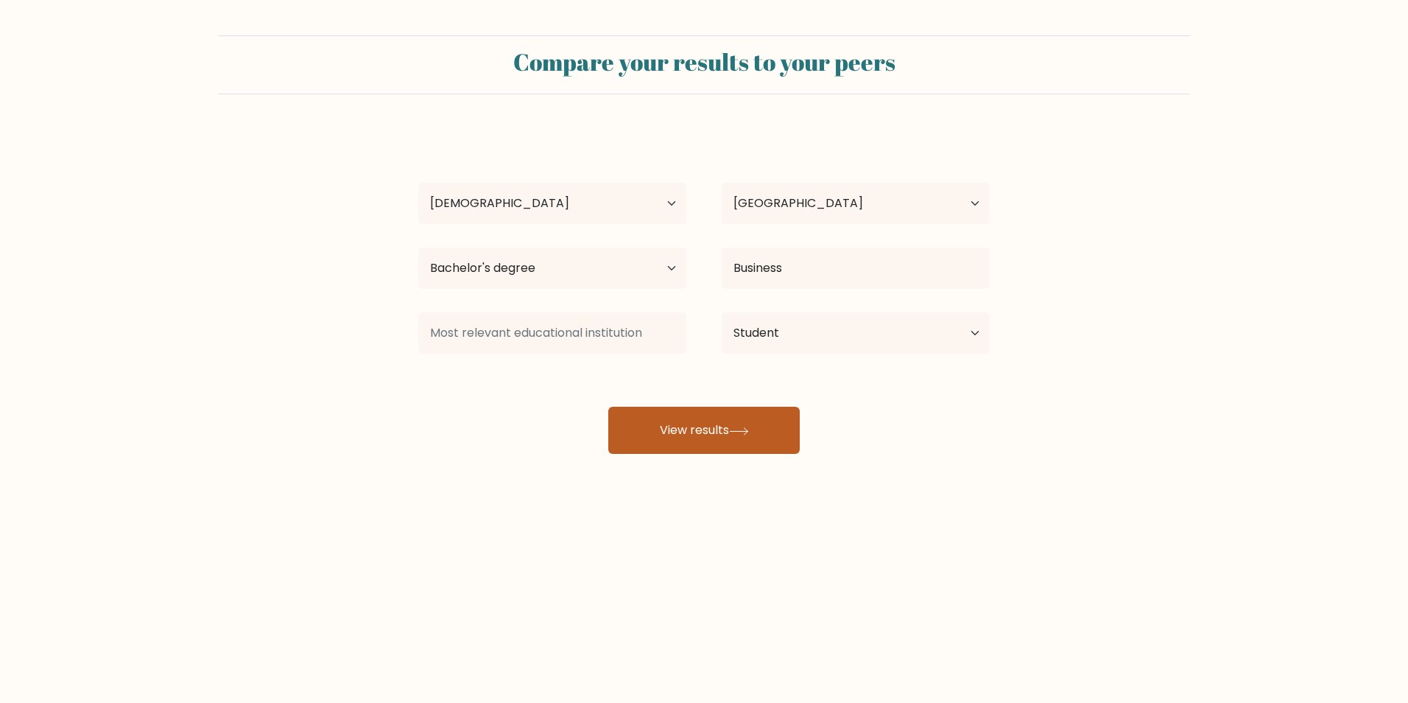
click at [672, 428] on button "View results" at bounding box center [703, 429] width 191 height 47
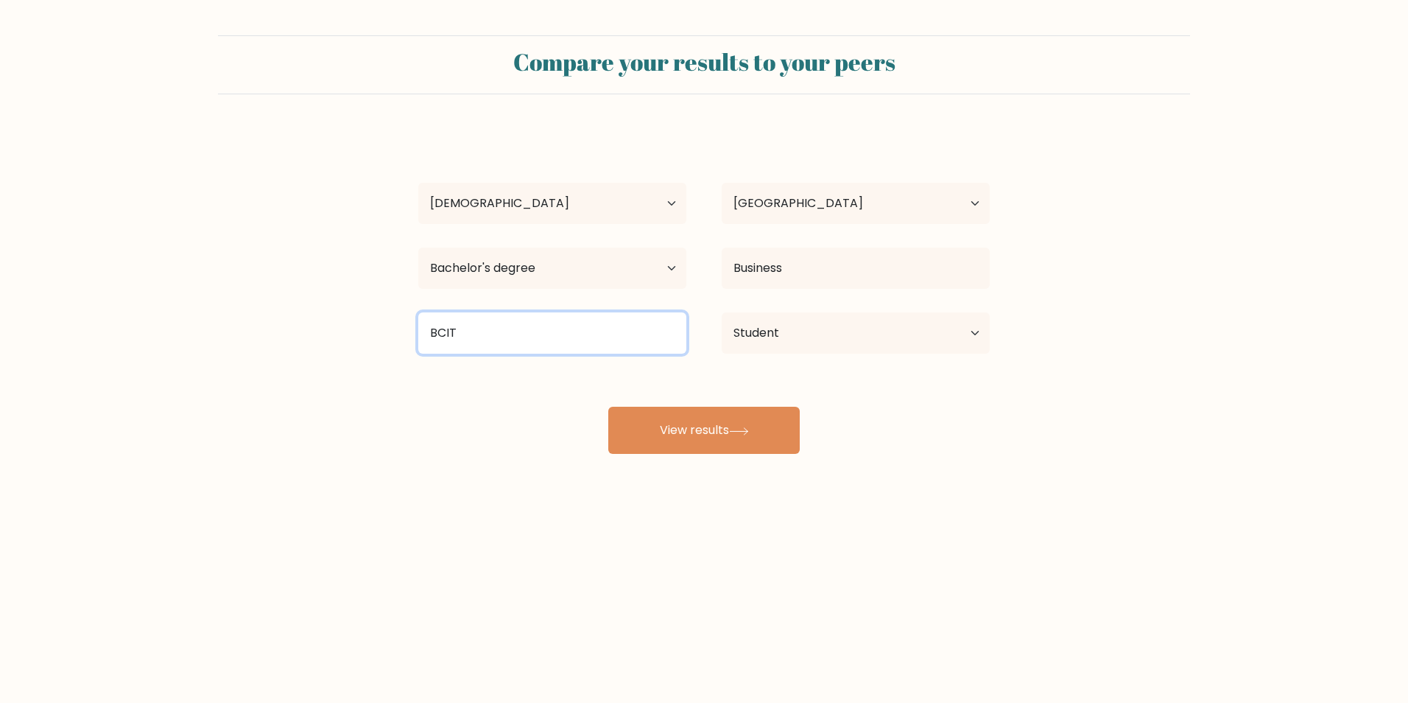
type input "BCIT"
click at [608, 406] on button "View results" at bounding box center [703, 429] width 191 height 47
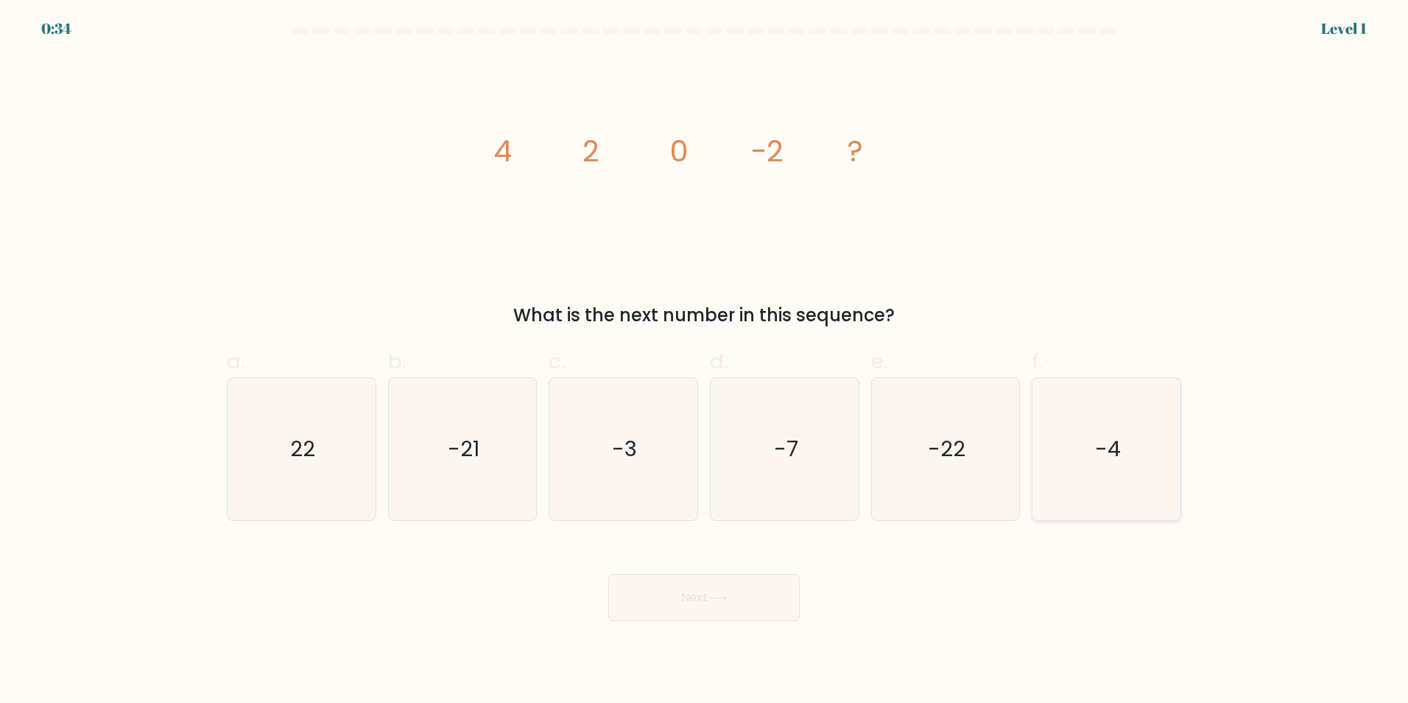
click at [1125, 434] on icon "-4" at bounding box center [1106, 449] width 142 height 142
click at [705, 361] on input "f. -4" at bounding box center [704, 356] width 1 height 10
radio input "true"
click at [761, 594] on button "Next" at bounding box center [703, 597] width 191 height 47
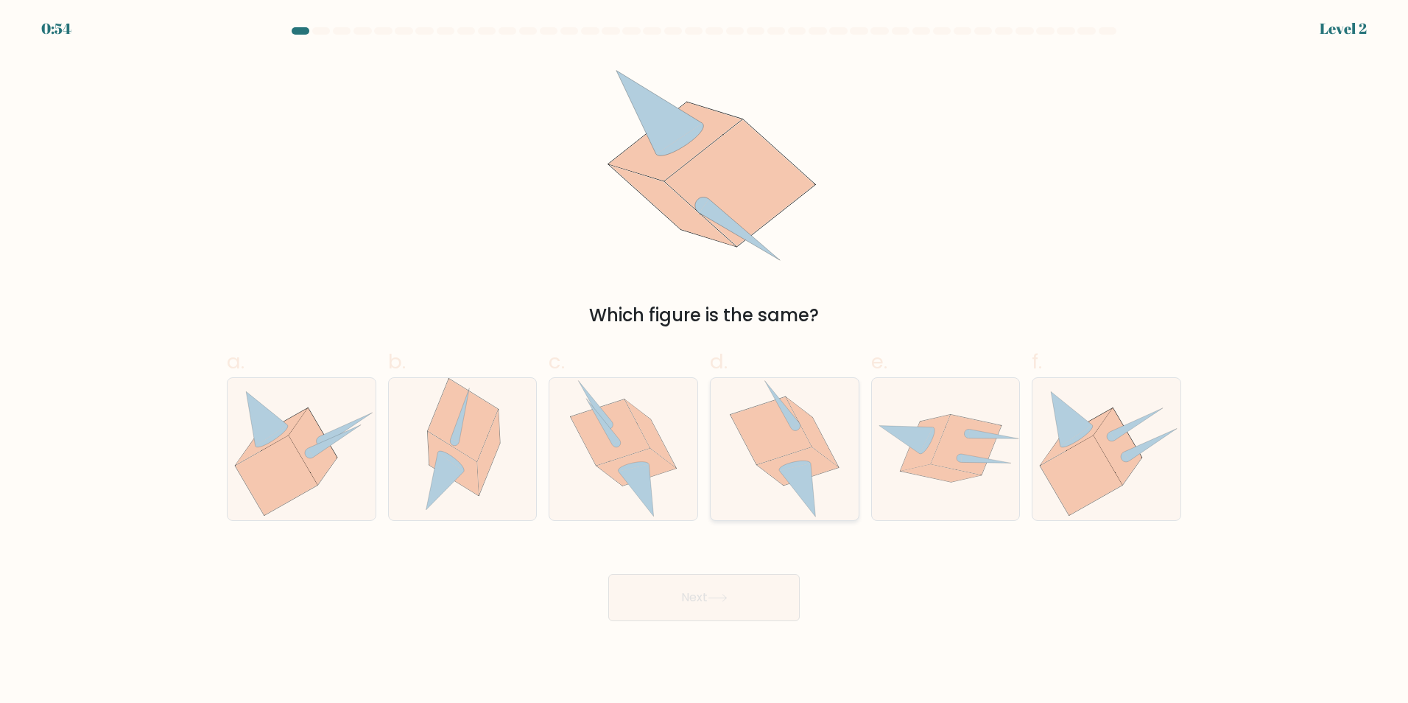
click at [792, 451] on icon at bounding box center [770, 429] width 81 height 67
click at [705, 361] on input "d." at bounding box center [704, 356] width 1 height 10
radio input "true"
click at [767, 592] on button "Next" at bounding box center [703, 597] width 191 height 47
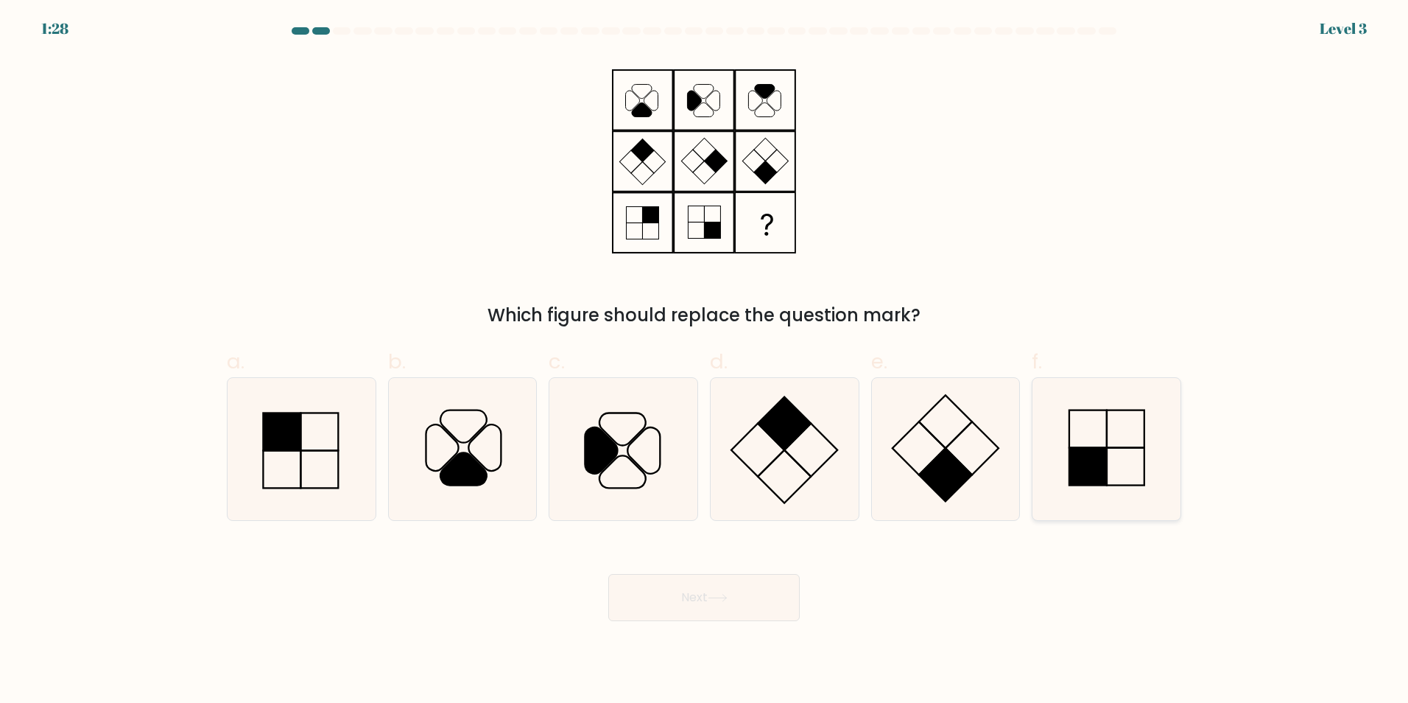
click at [1091, 461] on rect at bounding box center [1088, 466] width 38 height 38
click at [705, 361] on input "f." at bounding box center [704, 356] width 1 height 10
radio input "true"
click at [762, 598] on button "Next" at bounding box center [703, 597] width 191 height 47
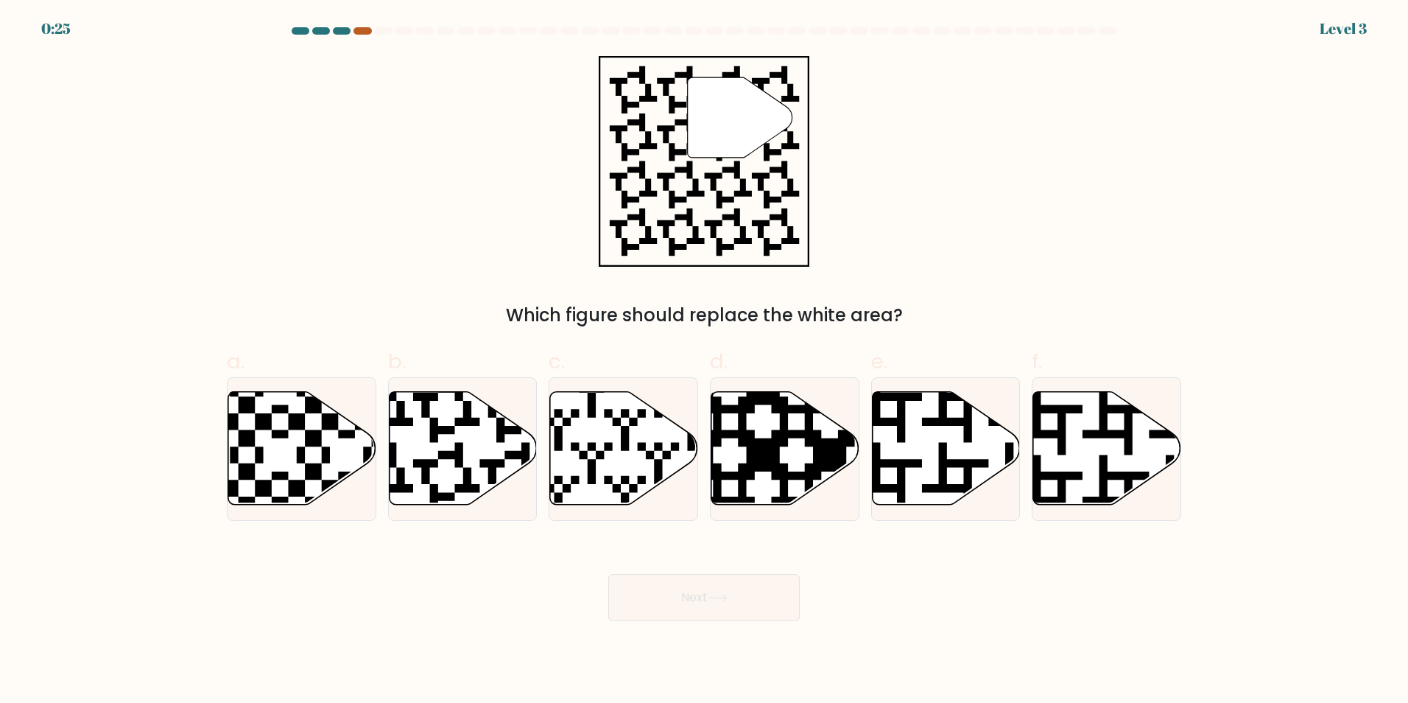
click at [356, 32] on div at bounding box center [362, 30] width 18 height 7
click at [362, 31] on div at bounding box center [362, 30] width 18 height 7
click at [365, 31] on div at bounding box center [362, 30] width 18 height 7
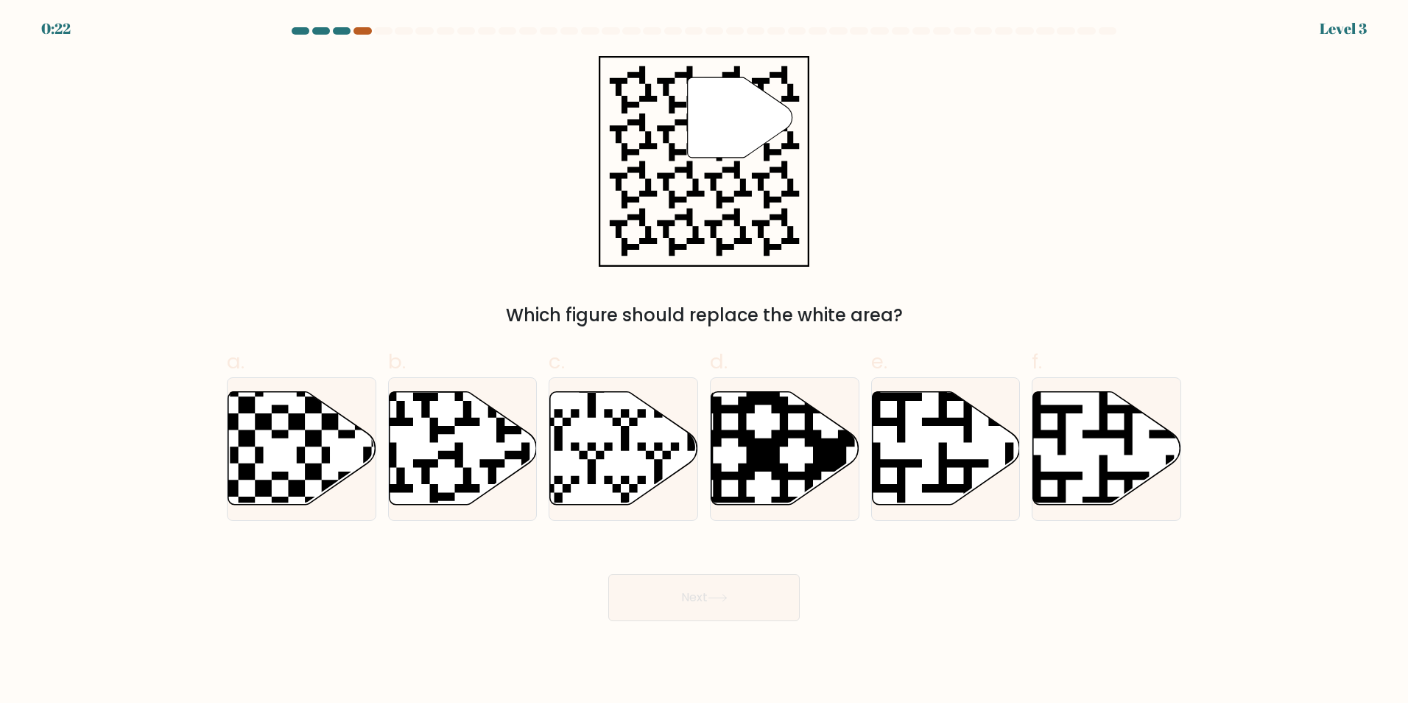
click at [365, 31] on div at bounding box center [362, 30] width 18 height 7
click at [343, 31] on div at bounding box center [342, 30] width 18 height 7
click at [354, 32] on div at bounding box center [362, 30] width 18 height 7
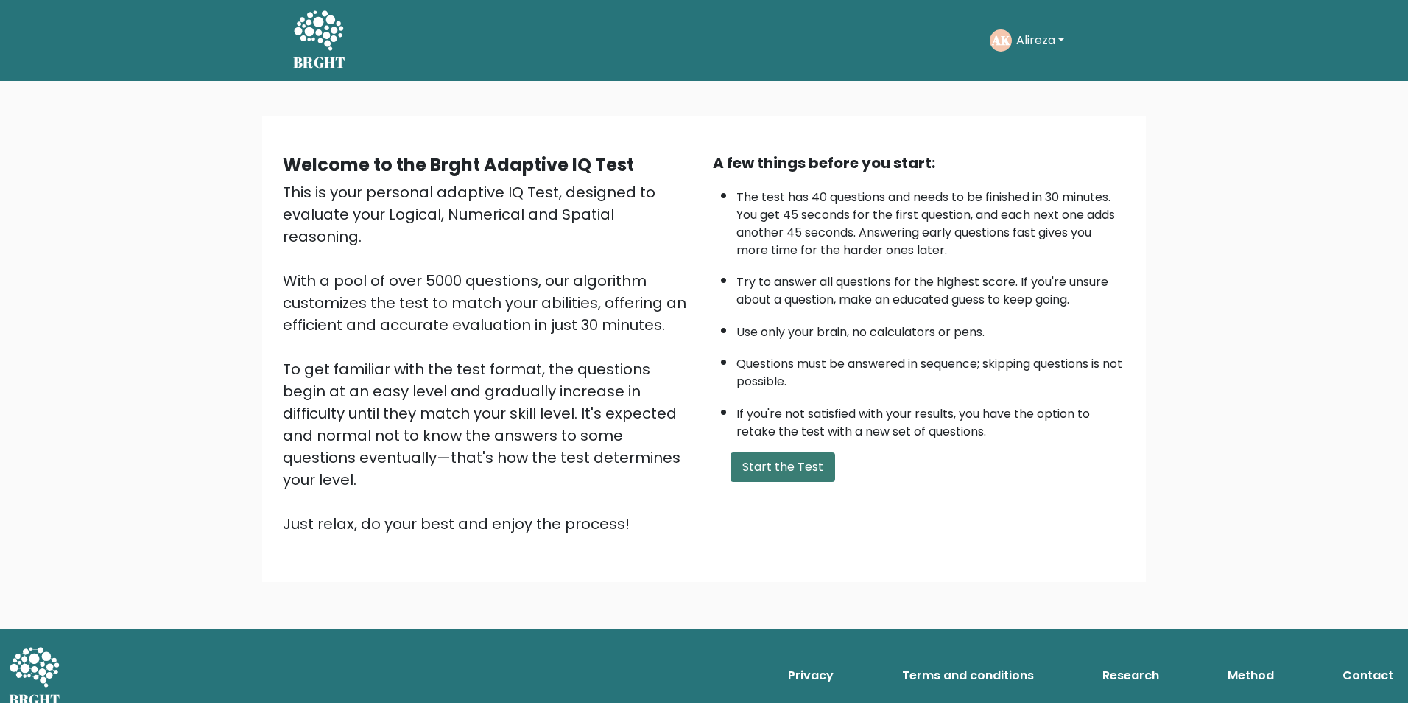
click at [797, 473] on button "Start the Test" at bounding box center [782, 466] width 105 height 29
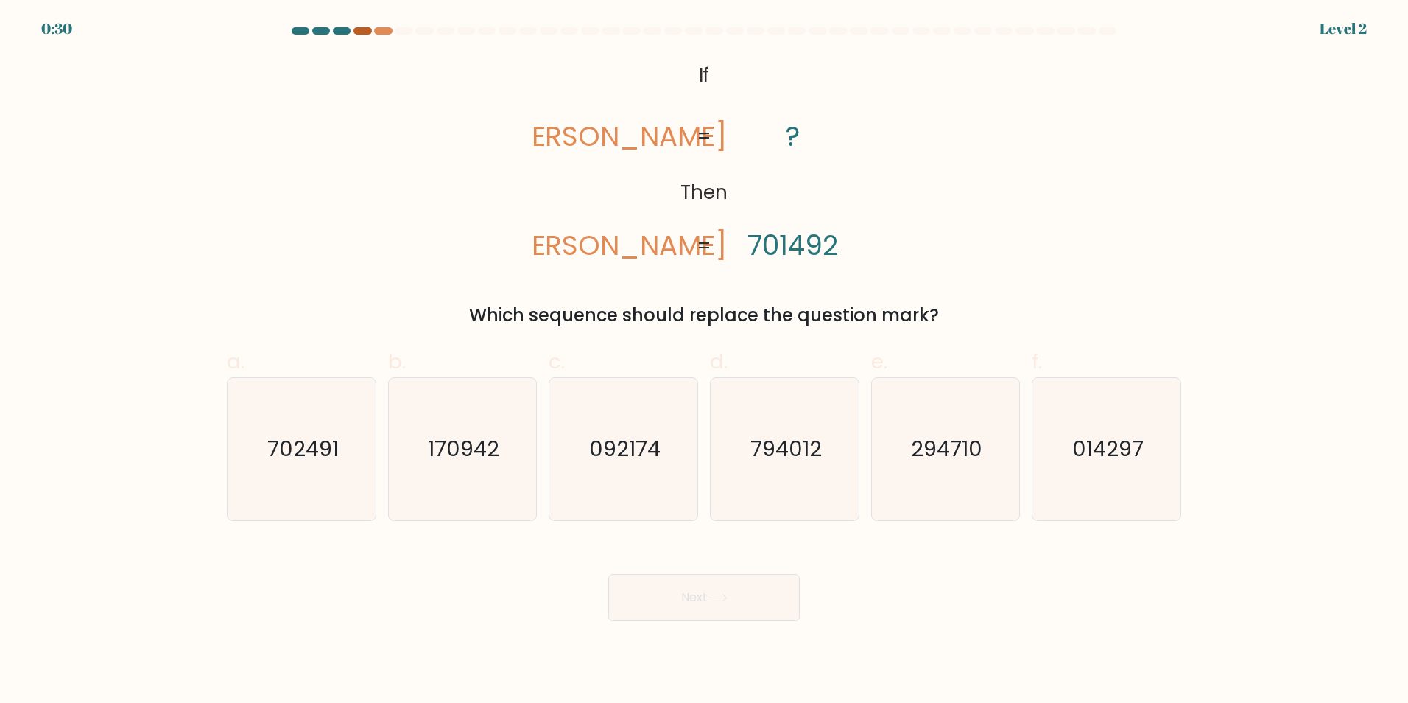
click at [362, 32] on div at bounding box center [362, 30] width 18 height 7
click at [342, 28] on div at bounding box center [342, 30] width 18 height 7
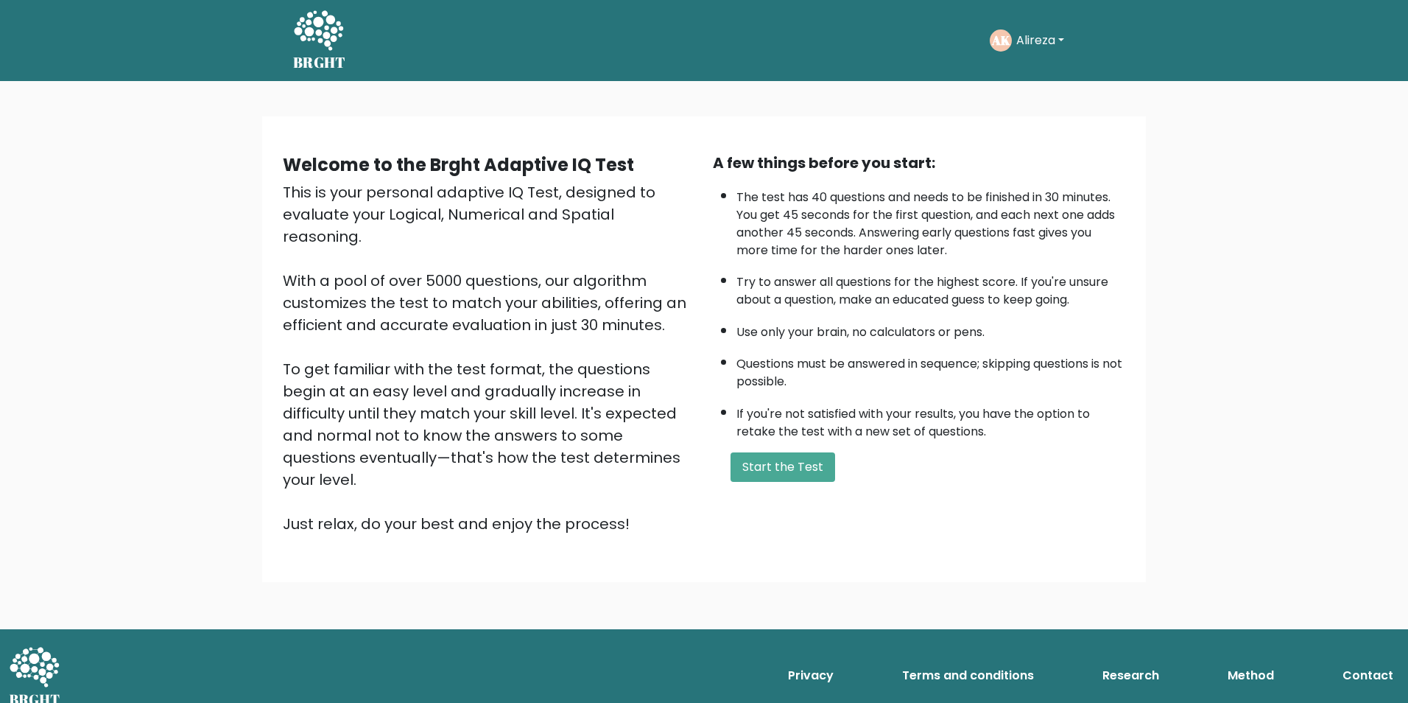
click at [1054, 43] on button "Alireza" at bounding box center [1040, 40] width 57 height 19
click at [1010, 164] on link "Logout" at bounding box center [1048, 170] width 116 height 24
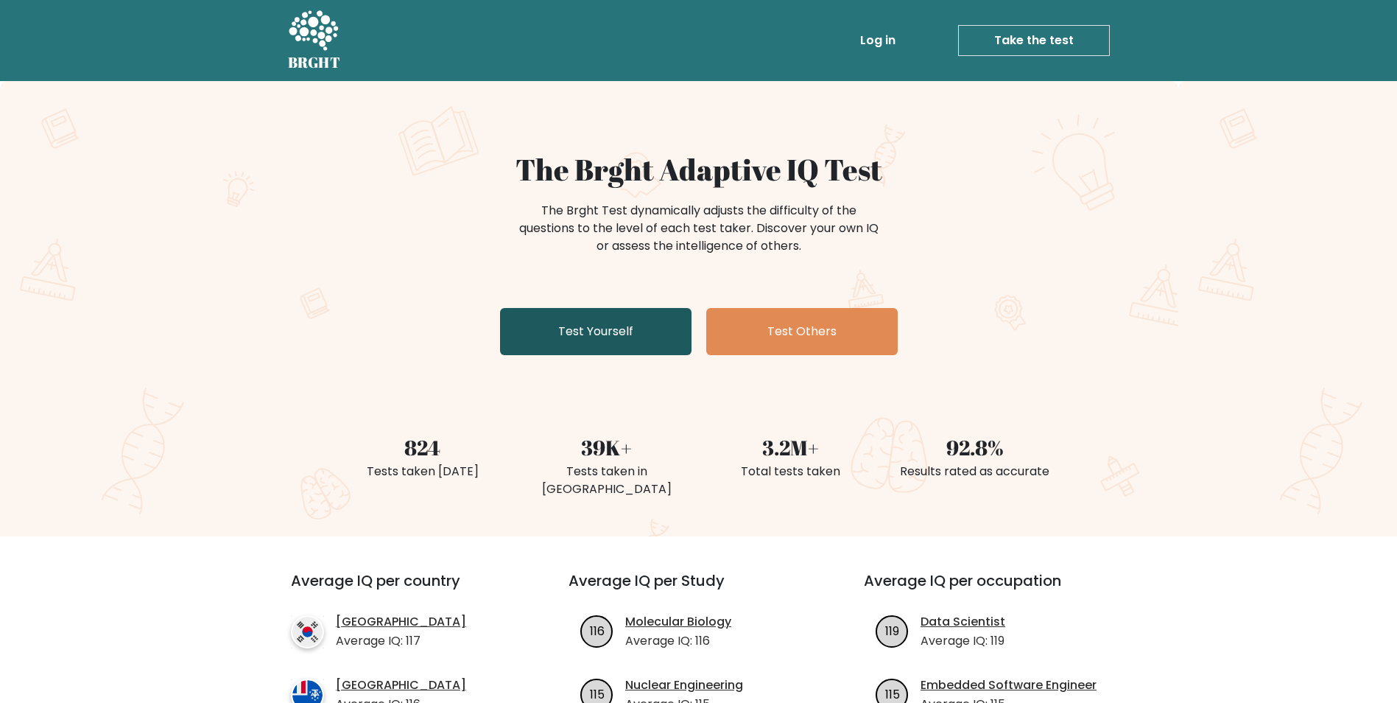
click at [610, 329] on link "Test Yourself" at bounding box center [595, 331] width 191 height 47
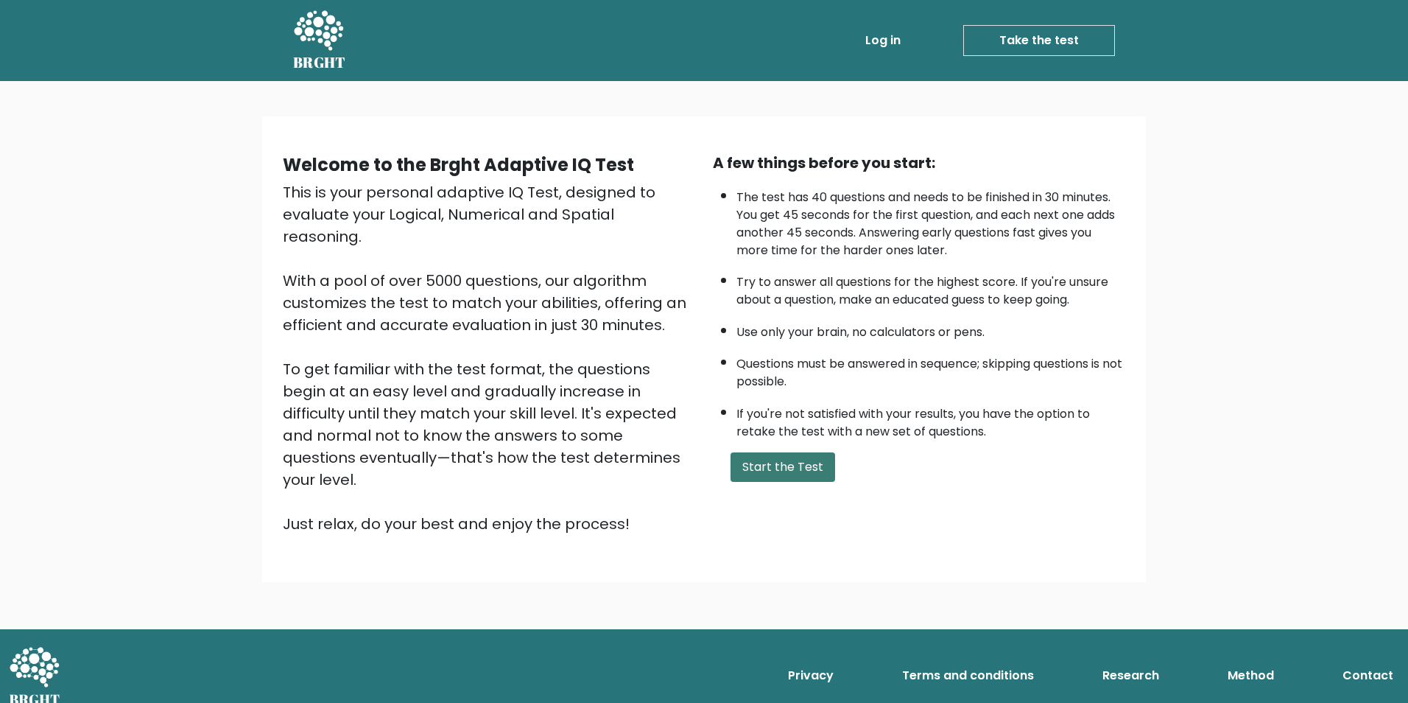
click at [783, 467] on button "Start the Test" at bounding box center [782, 466] width 105 height 29
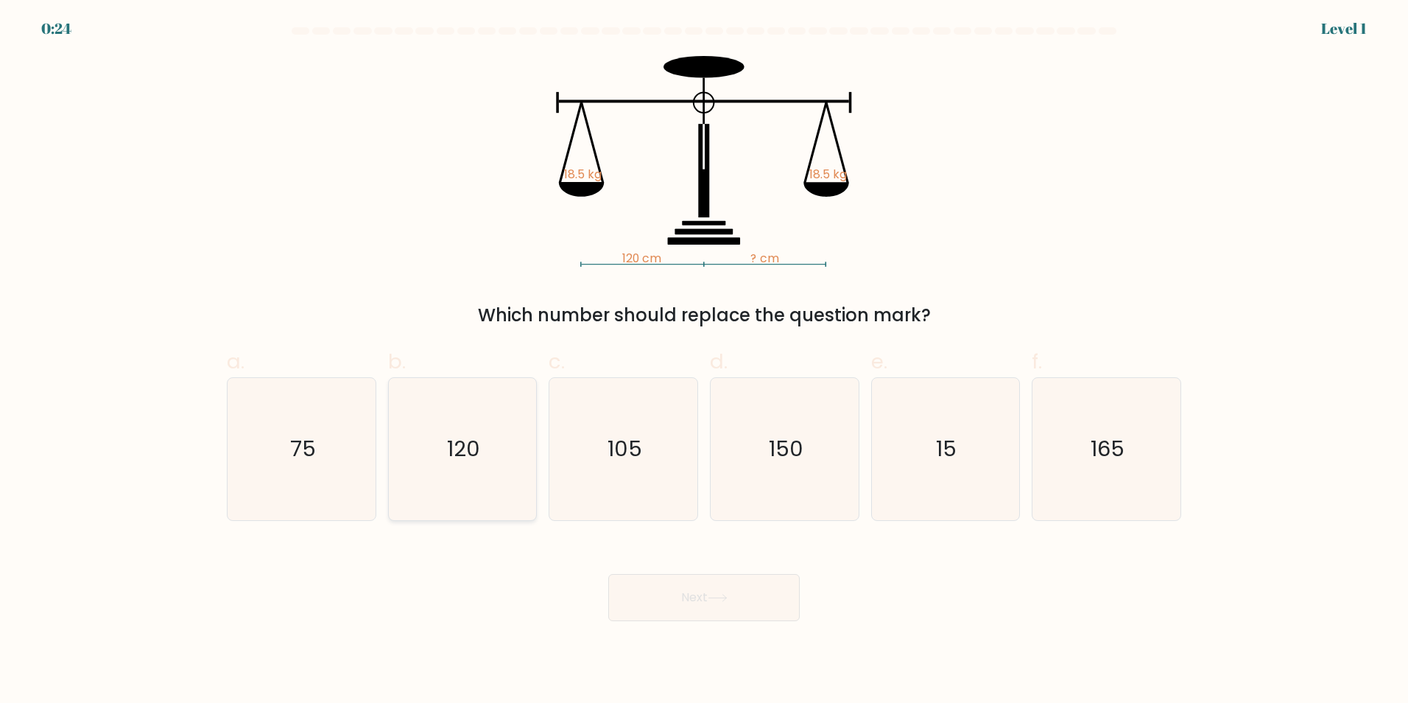
click at [513, 410] on icon "120" at bounding box center [462, 449] width 142 height 142
click at [704, 361] on input "b. 120" at bounding box center [704, 356] width 1 height 10
radio input "true"
click at [703, 617] on button "Next" at bounding box center [703, 597] width 191 height 47
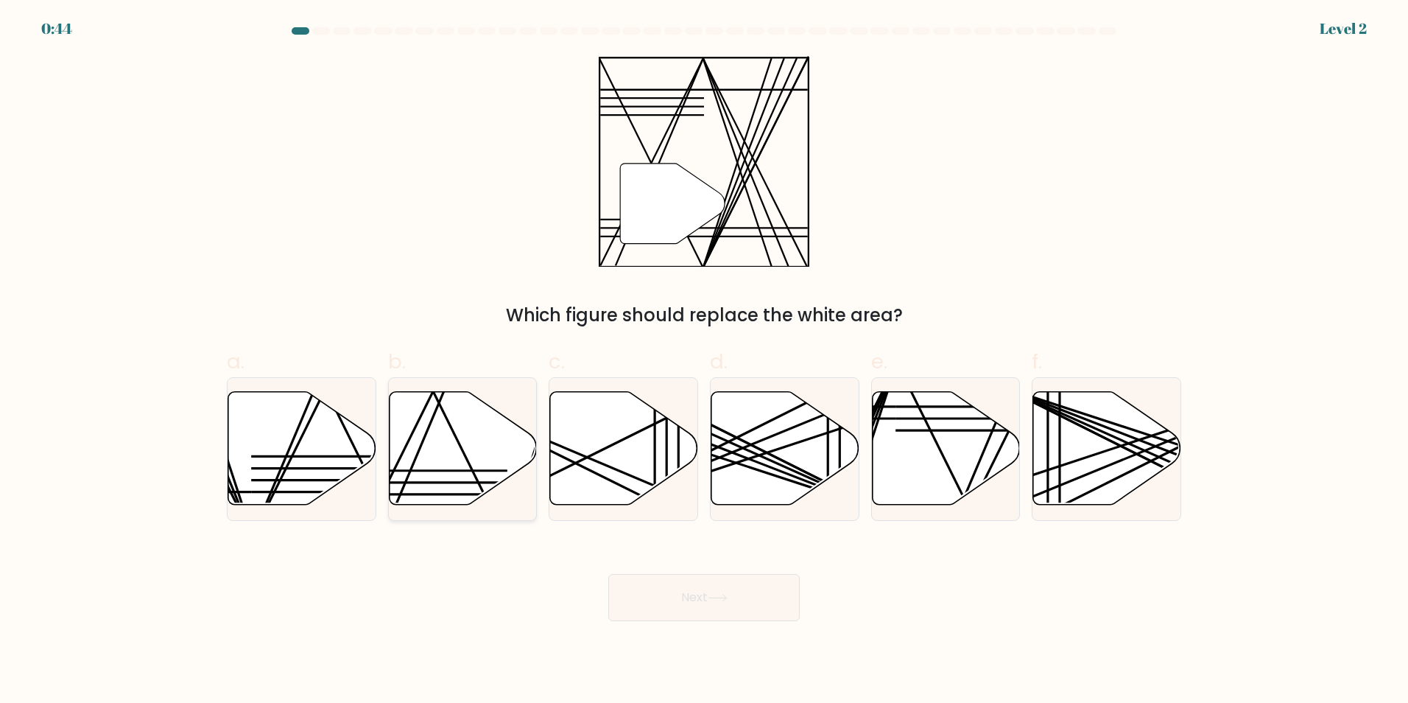
click at [462, 436] on icon at bounding box center [463, 447] width 148 height 113
click at [704, 361] on input "b." at bounding box center [704, 356] width 1 height 10
radio input "true"
click at [677, 603] on button "Next" at bounding box center [703, 597] width 191 height 47
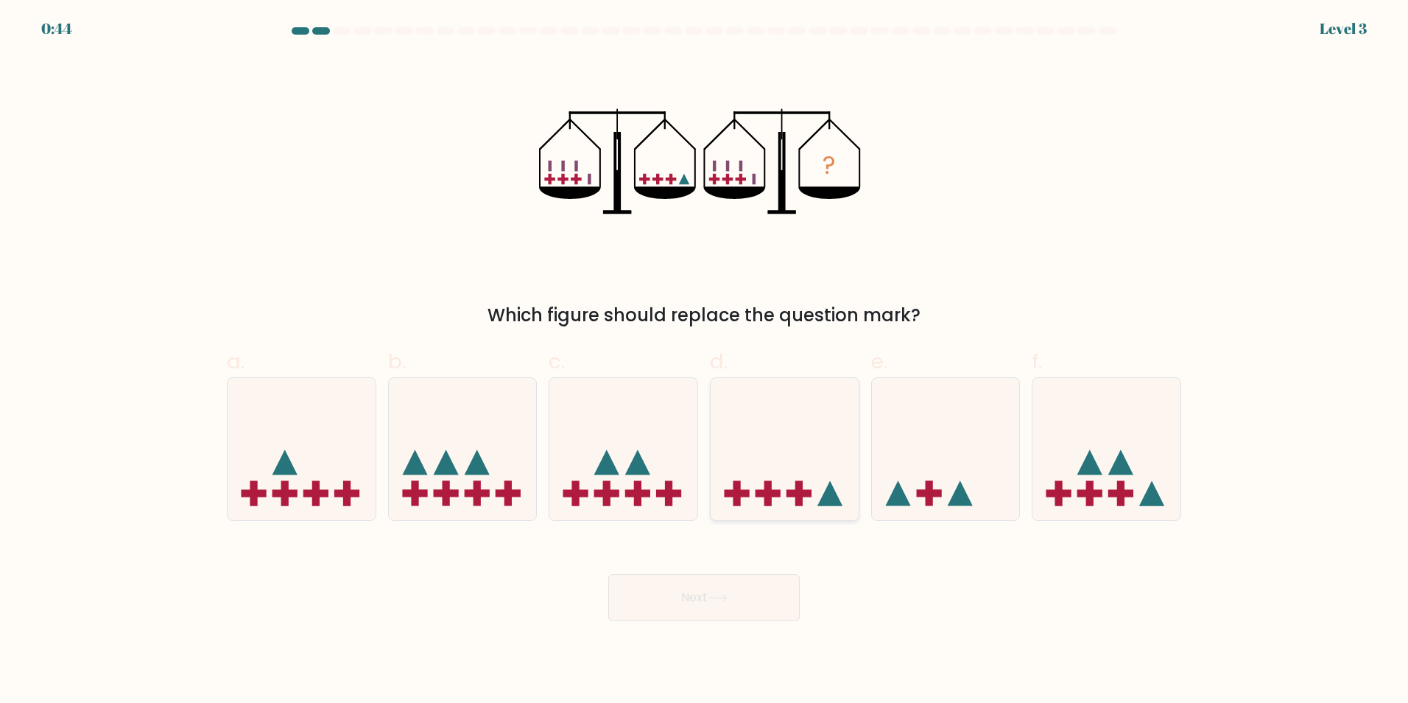
click at [760, 418] on icon at bounding box center [785, 448] width 148 height 122
click at [705, 361] on input "d." at bounding box center [704, 356] width 1 height 10
radio input "true"
click at [741, 579] on button "Next" at bounding box center [703, 597] width 191 height 47
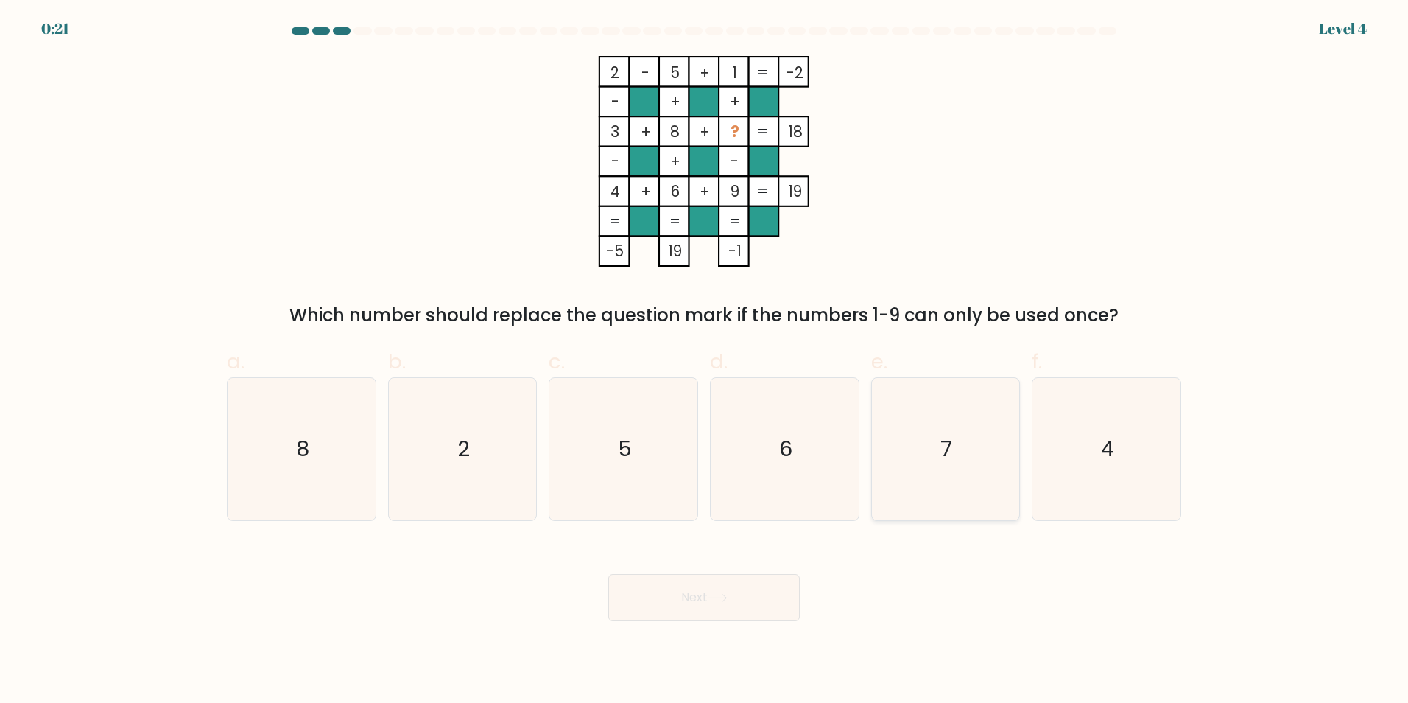
click at [962, 439] on icon "7" at bounding box center [945, 449] width 142 height 142
click at [705, 361] on input "e. 7" at bounding box center [704, 356] width 1 height 10
radio input "true"
click at [721, 578] on button "Next" at bounding box center [703, 597] width 191 height 47
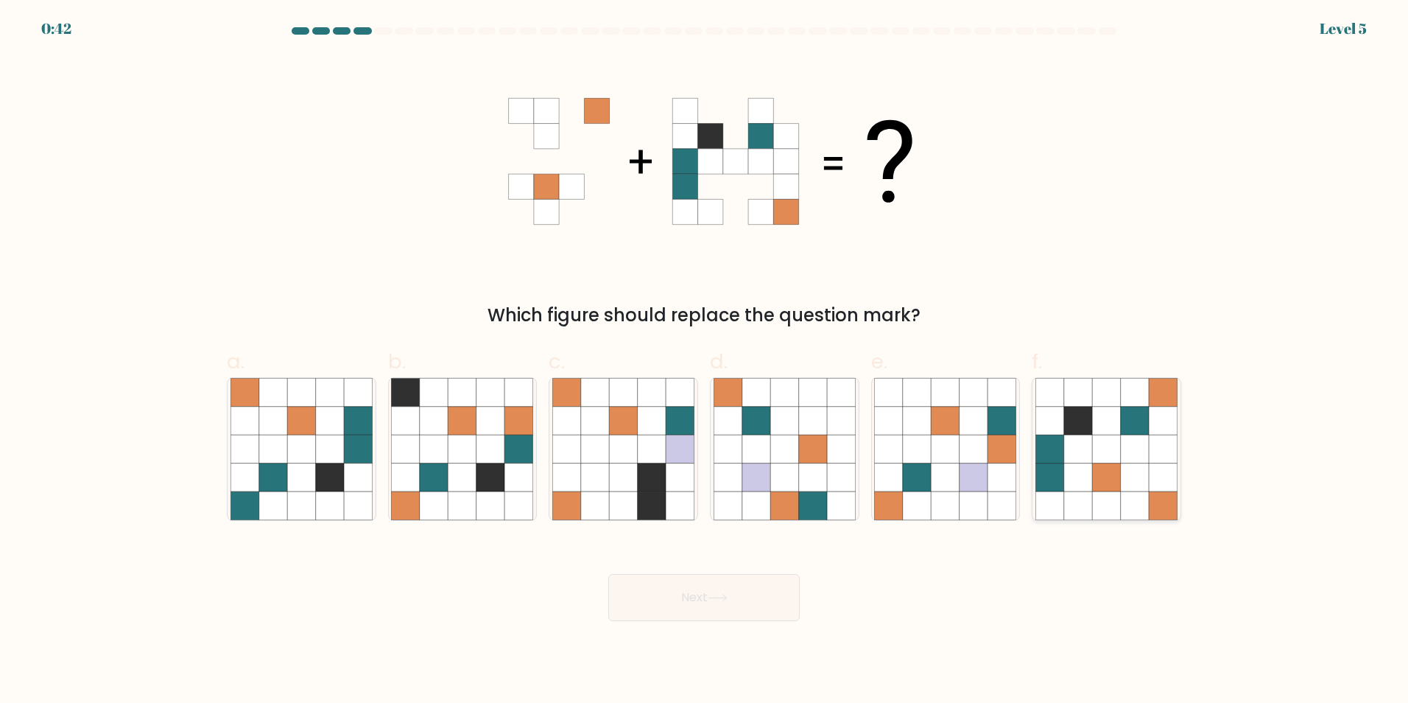
click at [1127, 458] on icon at bounding box center [1135, 448] width 28 height 28
click at [705, 361] on input "f." at bounding box center [704, 356] width 1 height 10
radio input "true"
click at [755, 581] on button "Next" at bounding box center [703, 597] width 191 height 47
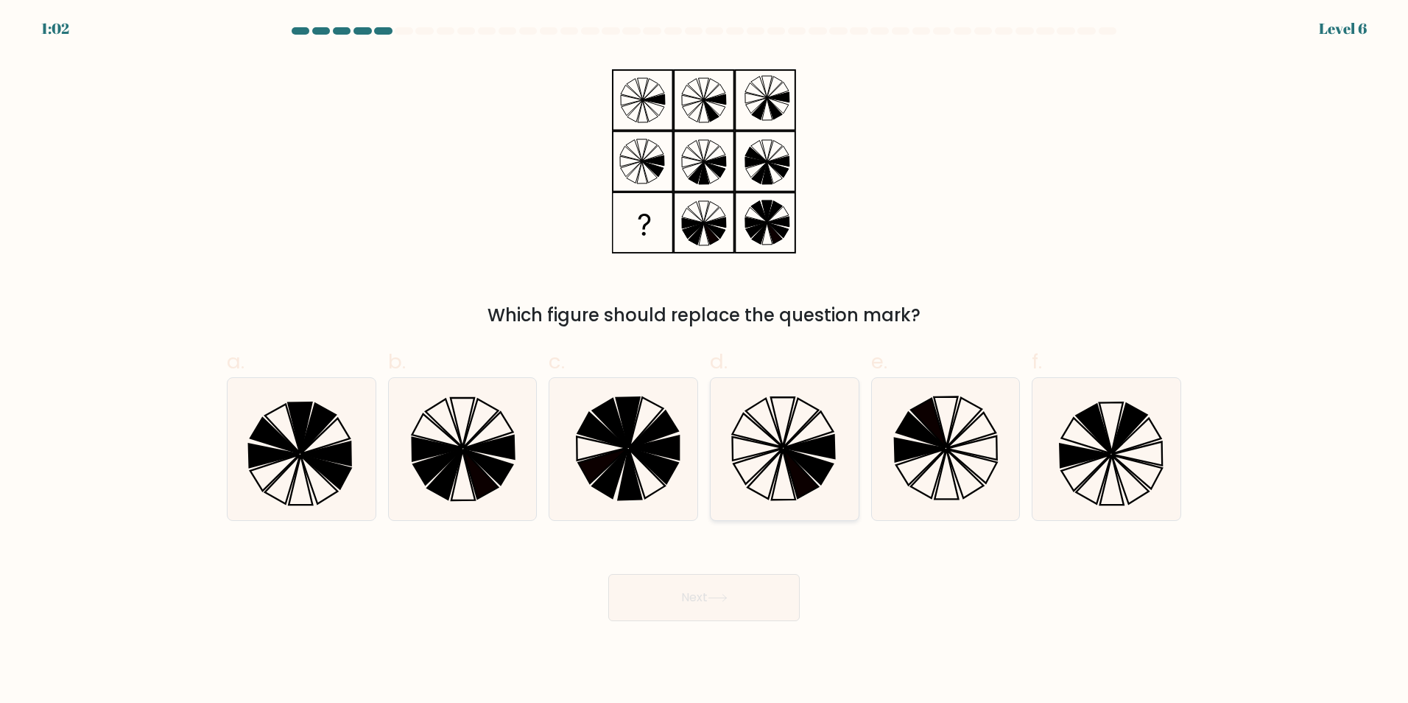
click at [797, 429] on icon at bounding box center [785, 449] width 142 height 142
click at [705, 361] on input "d." at bounding box center [704, 356] width 1 height 10
radio input "true"
click at [762, 574] on button "Next" at bounding box center [703, 597] width 191 height 47
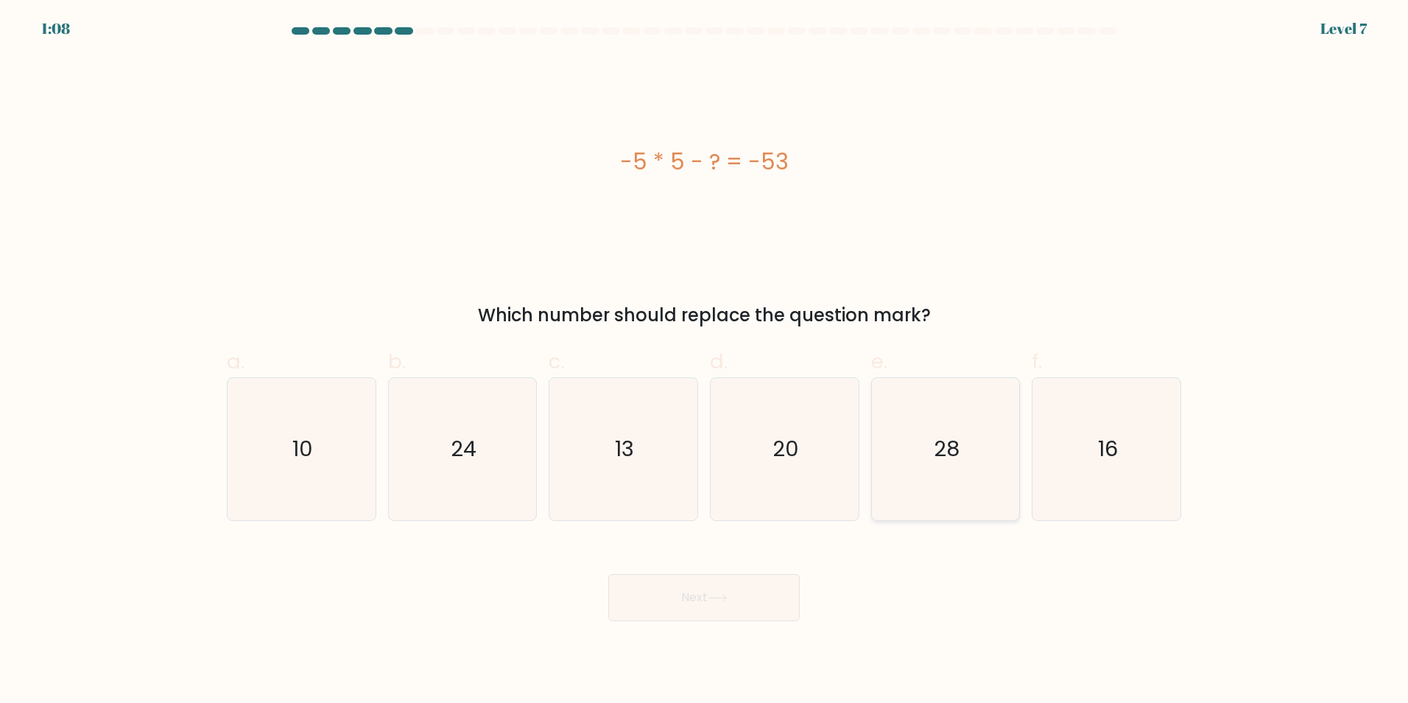
click at [926, 435] on icon "28" at bounding box center [945, 449] width 142 height 142
click at [705, 361] on input "e. 28" at bounding box center [704, 356] width 1 height 10
radio input "true"
click at [775, 605] on button "Next" at bounding box center [703, 597] width 191 height 47
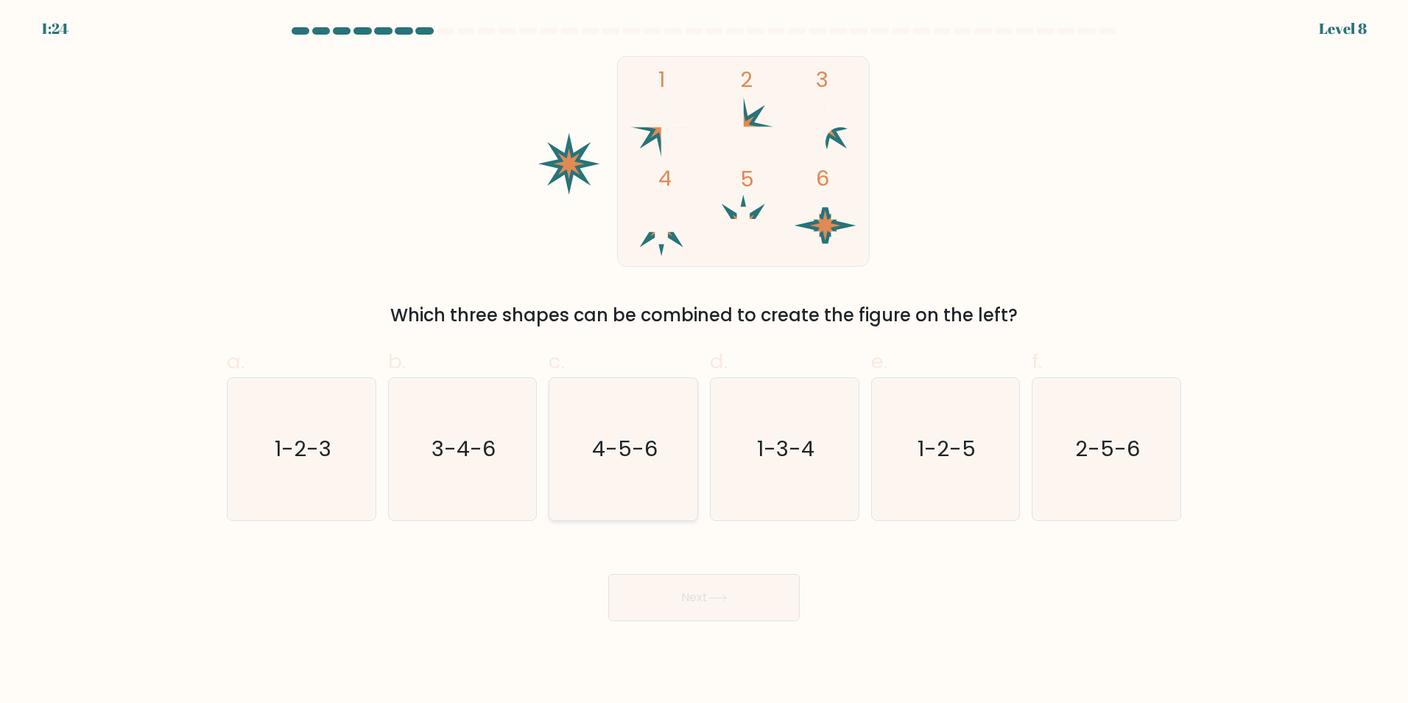
click at [652, 419] on icon "4-5-6" at bounding box center [623, 449] width 142 height 142
click at [704, 361] on input "c. 4-5-6" at bounding box center [704, 356] width 1 height 10
radio input "true"
click at [703, 594] on button "Next" at bounding box center [703, 597] width 191 height 47
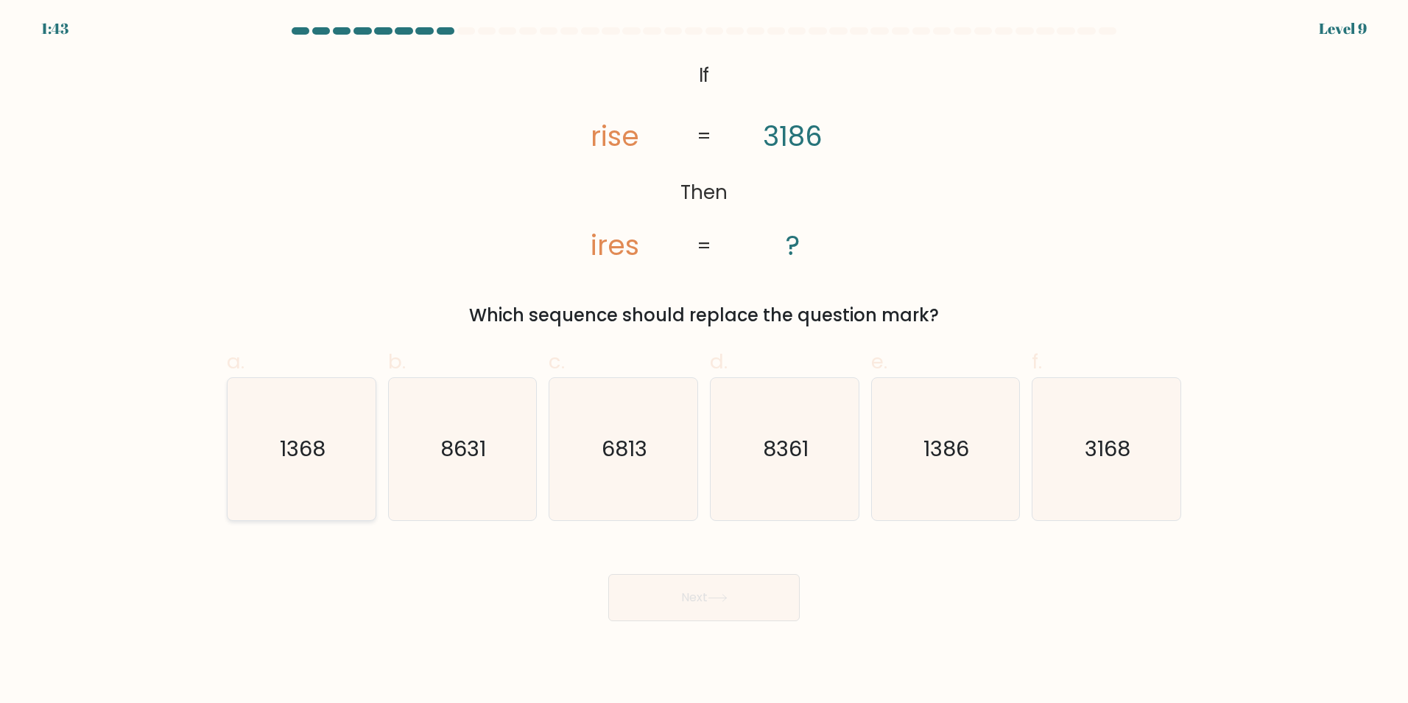
click at [323, 410] on icon "1368" at bounding box center [301, 449] width 142 height 142
click at [704, 361] on input "a. 1368" at bounding box center [704, 356] width 1 height 10
radio input "true"
click at [700, 606] on button "Next" at bounding box center [703, 597] width 191 height 47
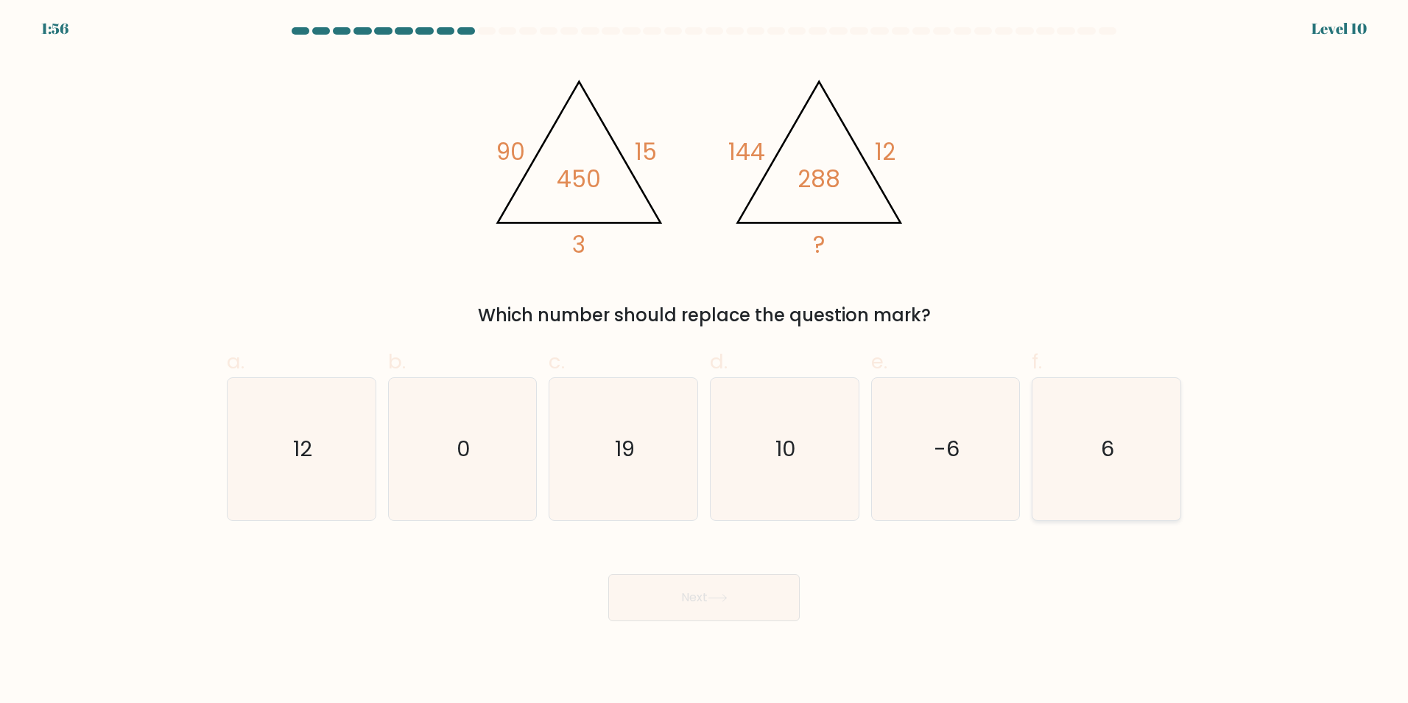
click at [1111, 479] on icon "6" at bounding box center [1106, 449] width 142 height 142
click at [705, 361] on input "f. 6" at bounding box center [704, 356] width 1 height 10
radio input "true"
click at [708, 591] on button "Next" at bounding box center [703, 597] width 191 height 47
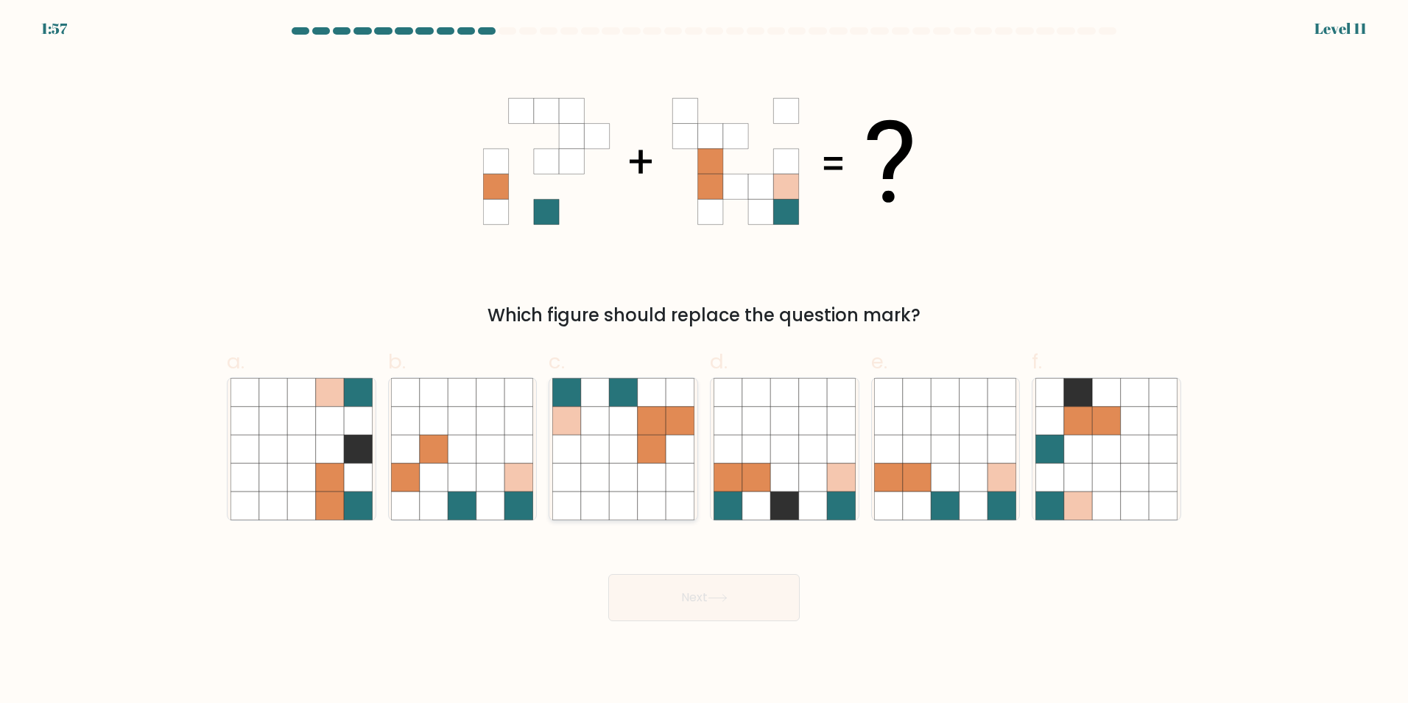
click at [638, 468] on icon at bounding box center [652, 476] width 28 height 28
click at [704, 361] on input "c." at bounding box center [704, 356] width 1 height 10
radio input "true"
click at [683, 579] on button "Next" at bounding box center [703, 597] width 191 height 47
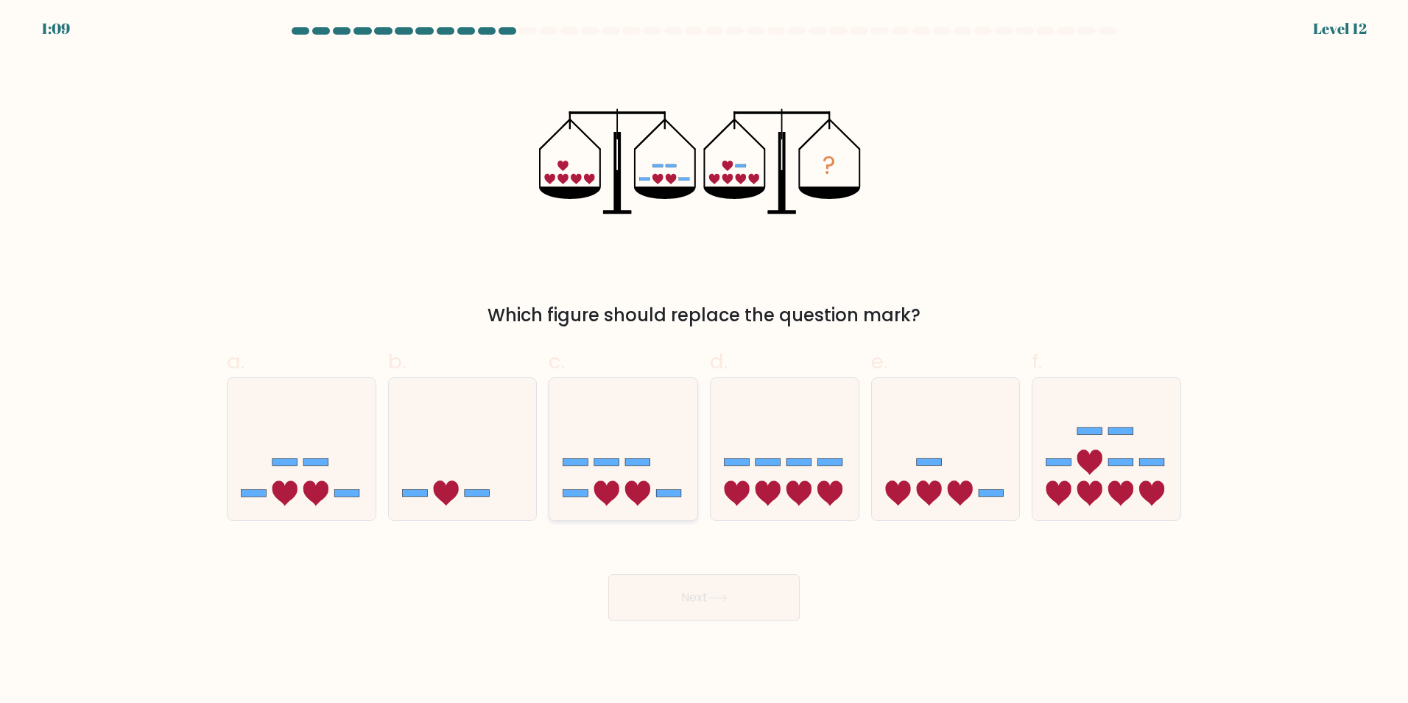
click at [616, 426] on icon at bounding box center [623, 448] width 148 height 122
click at [704, 361] on input "c." at bounding box center [704, 356] width 1 height 10
radio input "true"
click at [750, 613] on button "Next" at bounding box center [703, 597] width 191 height 47
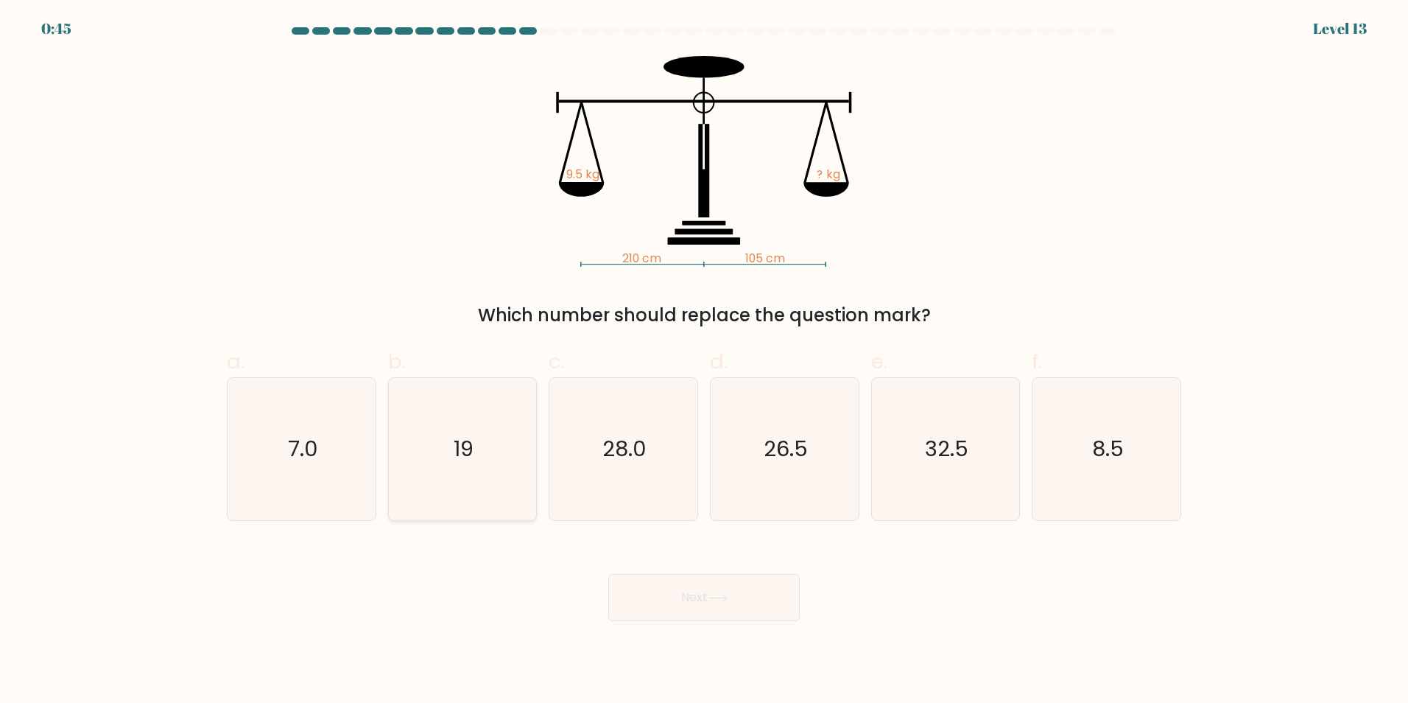
click at [455, 455] on text "19" at bounding box center [464, 448] width 20 height 29
click at [704, 361] on input "b. 19" at bounding box center [704, 356] width 1 height 10
radio input "true"
click at [759, 613] on button "Next" at bounding box center [703, 597] width 191 height 47
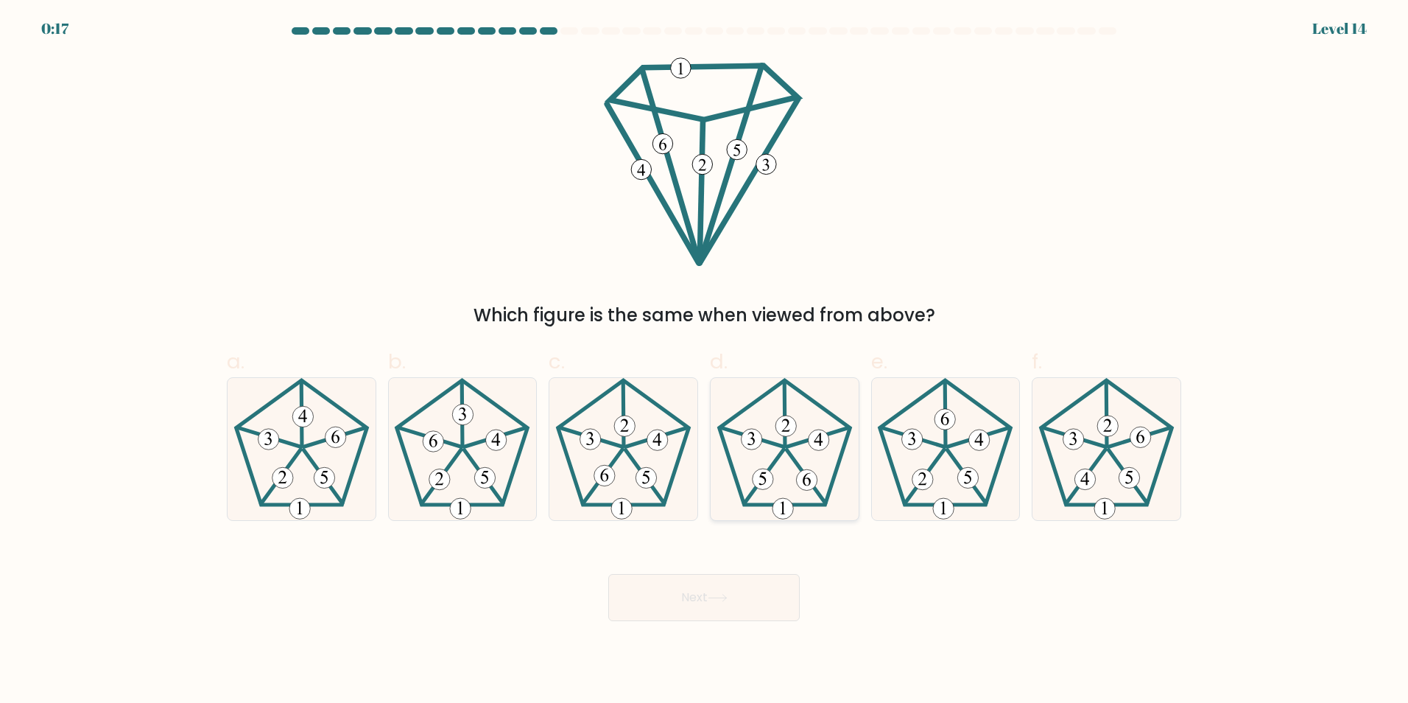
click at [786, 417] on 524 at bounding box center [785, 425] width 21 height 21
click at [705, 361] on input "d." at bounding box center [704, 356] width 1 height 10
radio input "true"
click at [716, 584] on button "Next" at bounding box center [703, 597] width 191 height 47
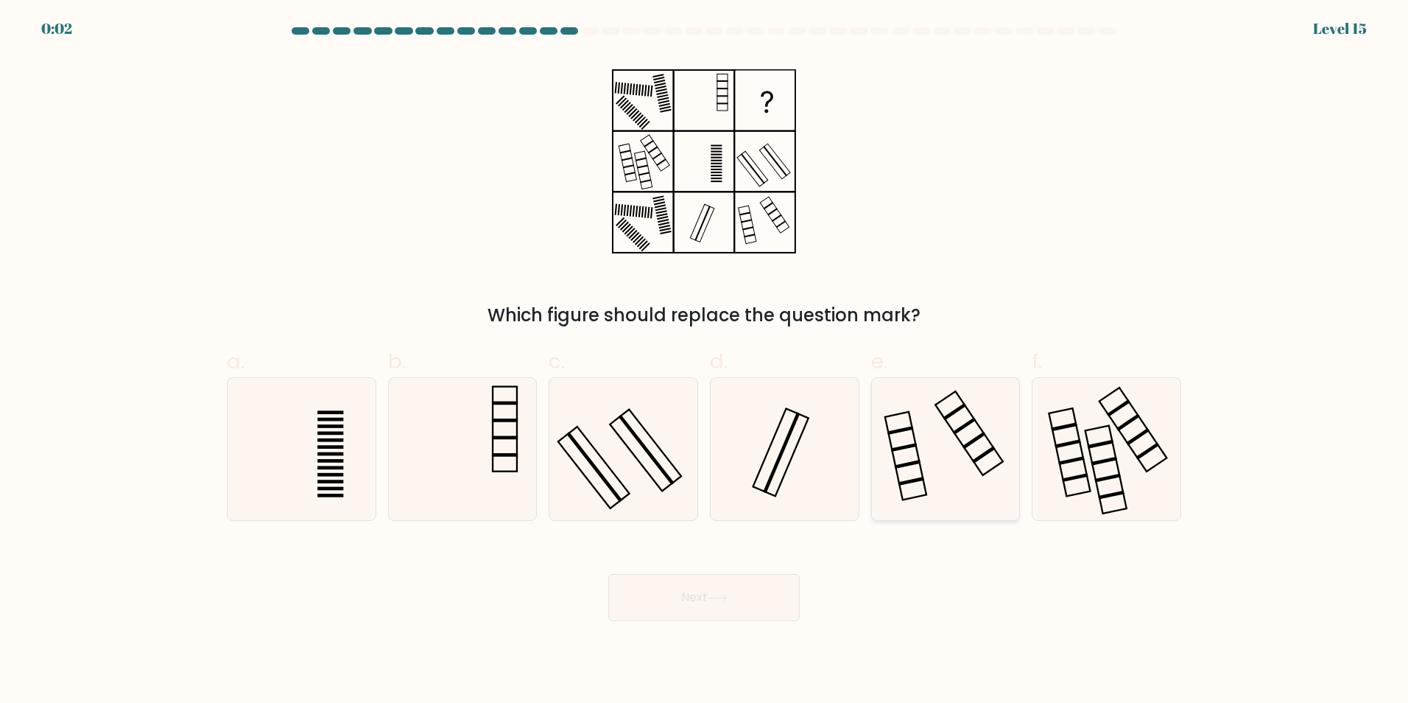
drag, startPoint x: 931, startPoint y: 439, endPoint x: 918, endPoint y: 449, distance: 16.8
click at [933, 438] on icon at bounding box center [945, 449] width 142 height 142
click at [705, 361] on input "e." at bounding box center [704, 356] width 1 height 10
radio input "true"
click at [756, 583] on button "Next" at bounding box center [703, 597] width 191 height 47
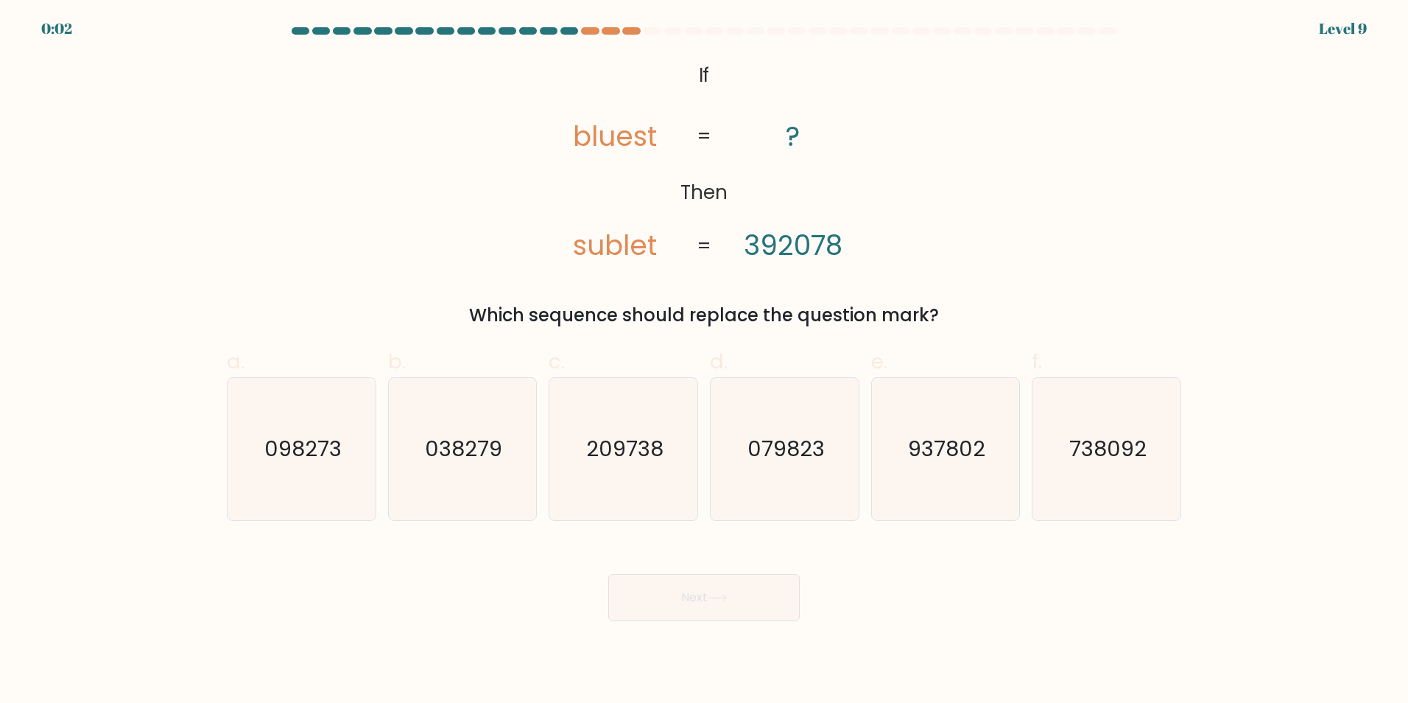
click at [548, 35] on div at bounding box center [704, 33] width 972 height 13
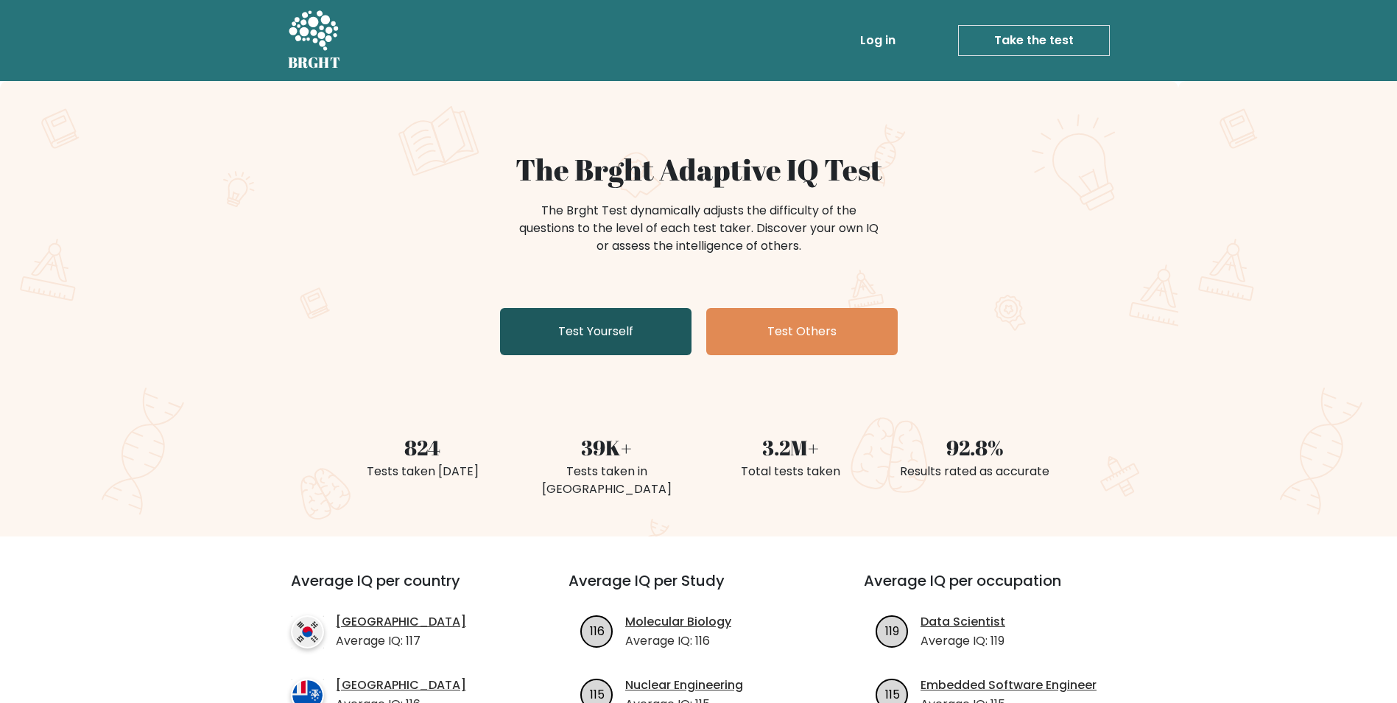
click at [588, 323] on link "Test Yourself" at bounding box center [595, 331] width 191 height 47
click at [1027, 46] on link "Take the test" at bounding box center [1034, 40] width 152 height 31
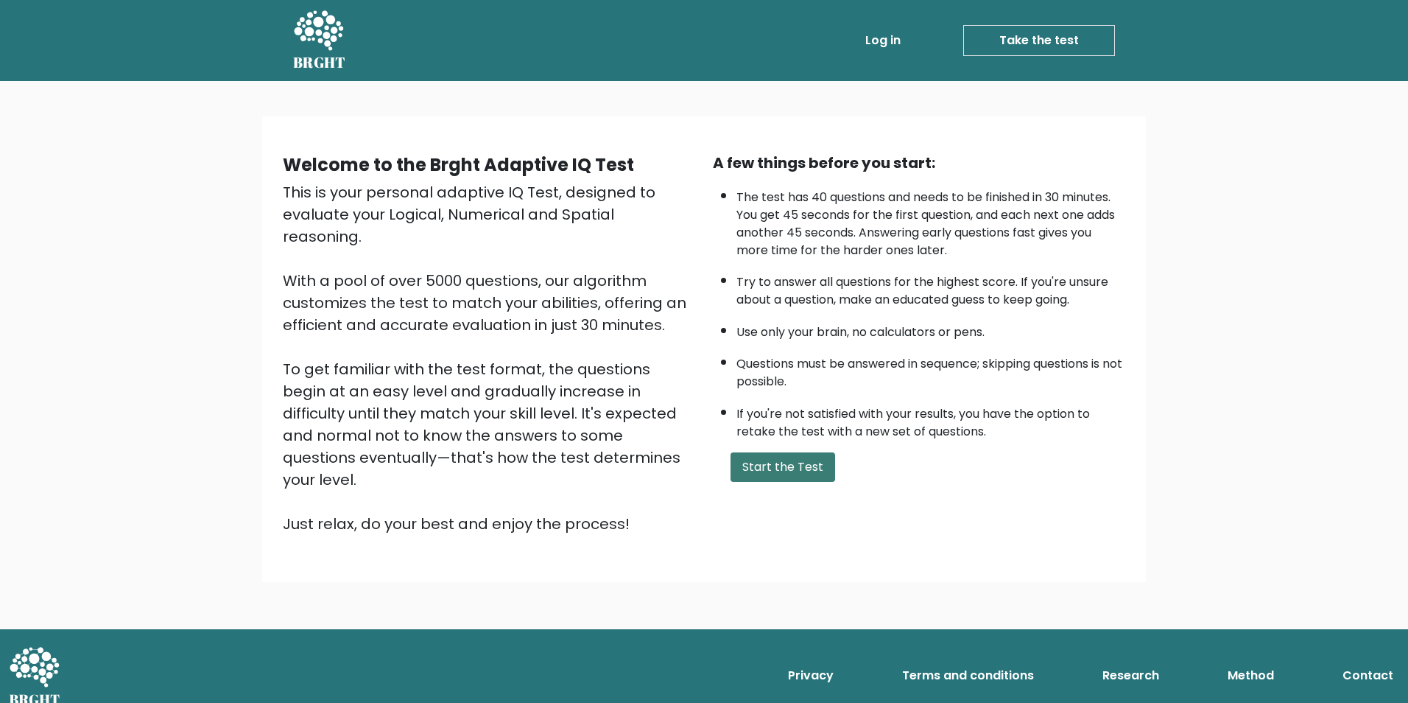
click at [809, 465] on button "Start the Test" at bounding box center [782, 466] width 105 height 29
click at [1048, 36] on link "Take the test" at bounding box center [1039, 40] width 152 height 31
click at [798, 459] on button "Start the Test" at bounding box center [782, 466] width 105 height 29
click at [1024, 45] on link "Take the test" at bounding box center [1039, 40] width 152 height 31
click at [820, 459] on button "Start the Test" at bounding box center [782, 466] width 105 height 29
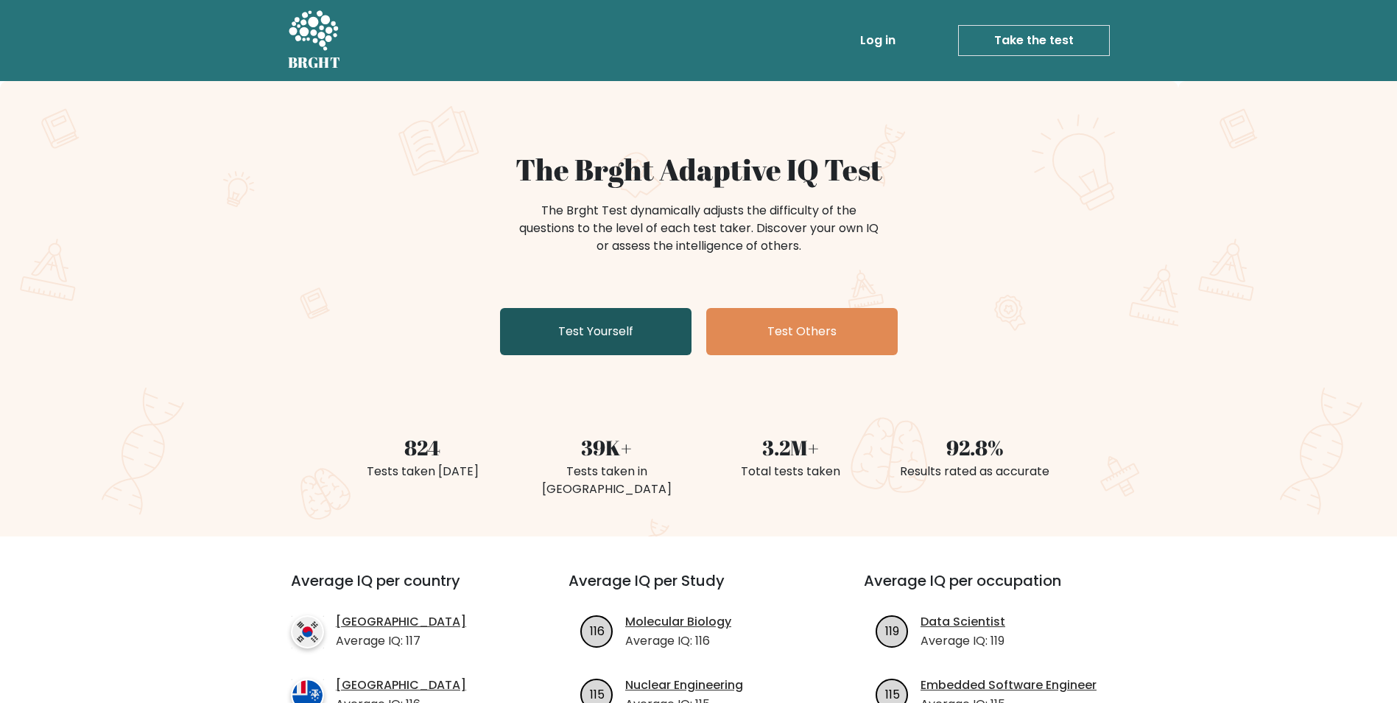
click at [655, 346] on link "Test Yourself" at bounding box center [595, 331] width 191 height 47
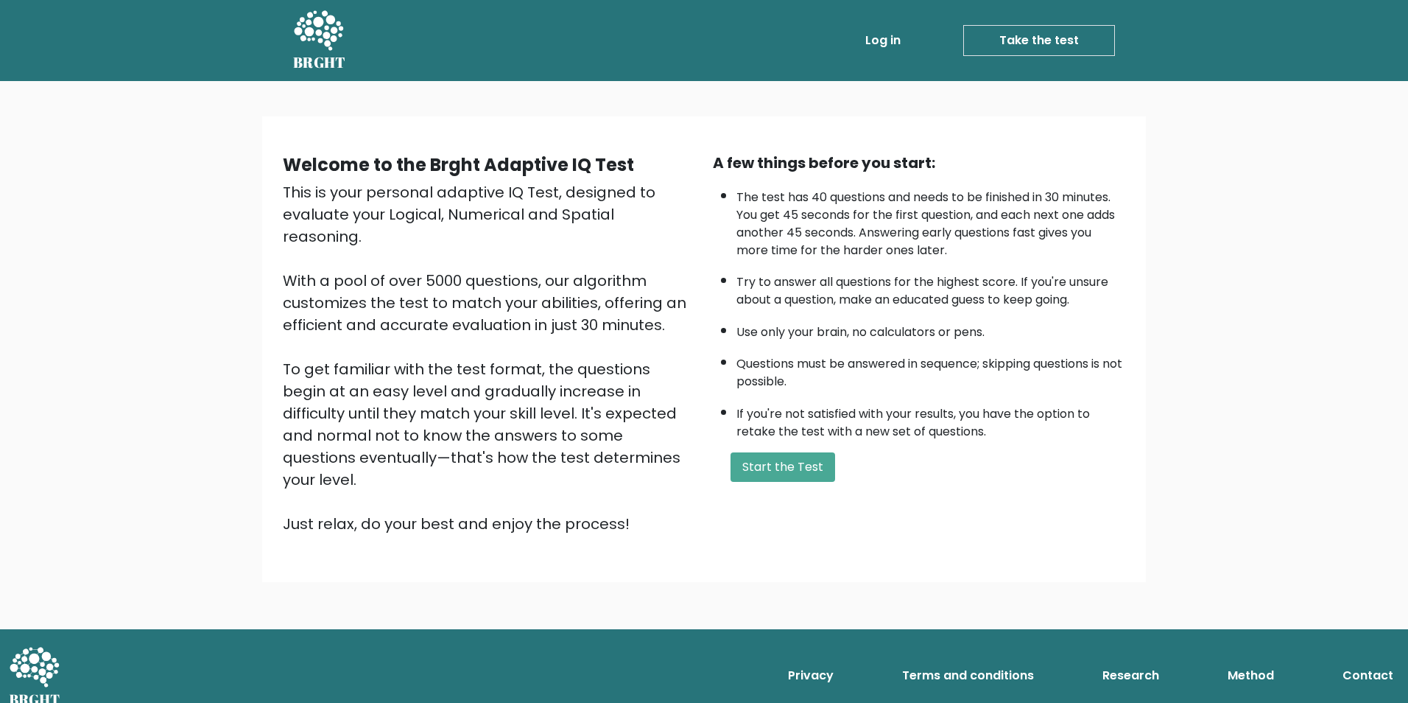
click at [744, 446] on div "A few things before you start: The test has 40 questions and needs to be finish…" at bounding box center [919, 343] width 430 height 383
click at [750, 458] on button "Start the Test" at bounding box center [782, 466] width 105 height 29
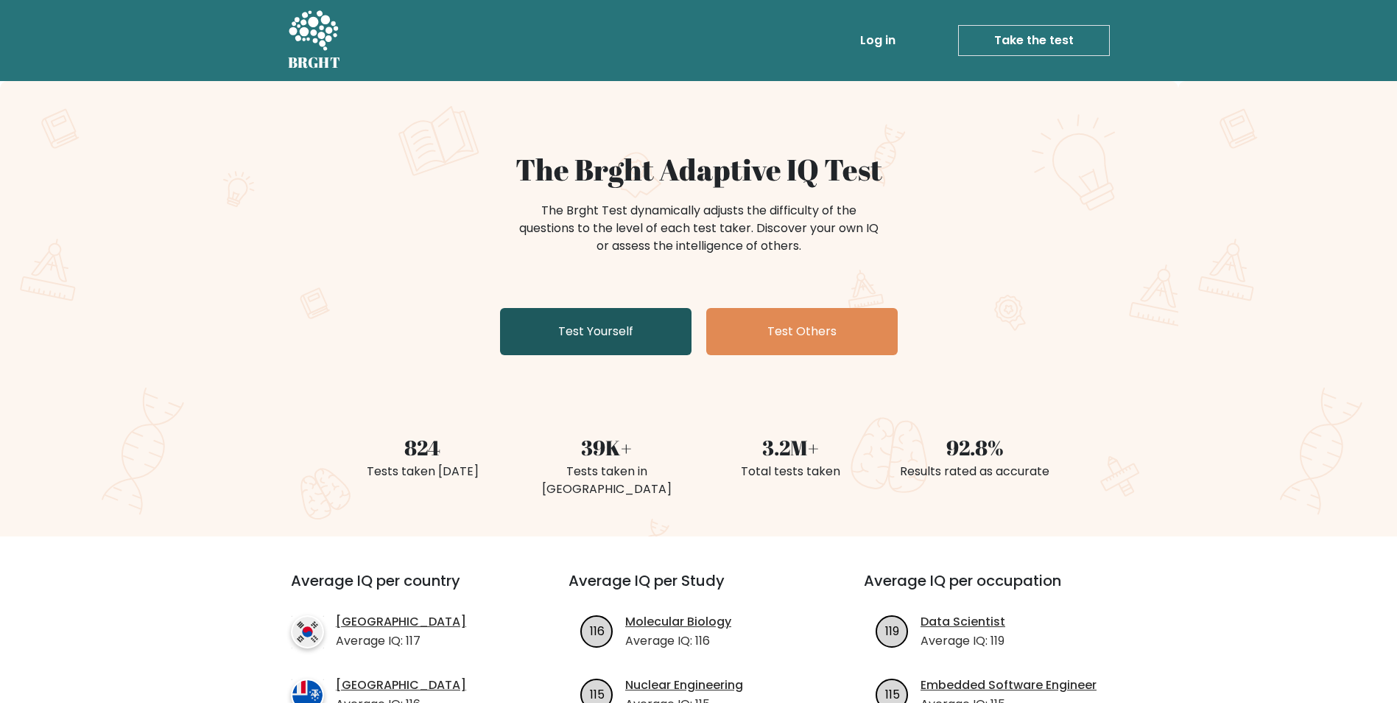
click at [546, 344] on link "Test Yourself" at bounding box center [595, 331] width 191 height 47
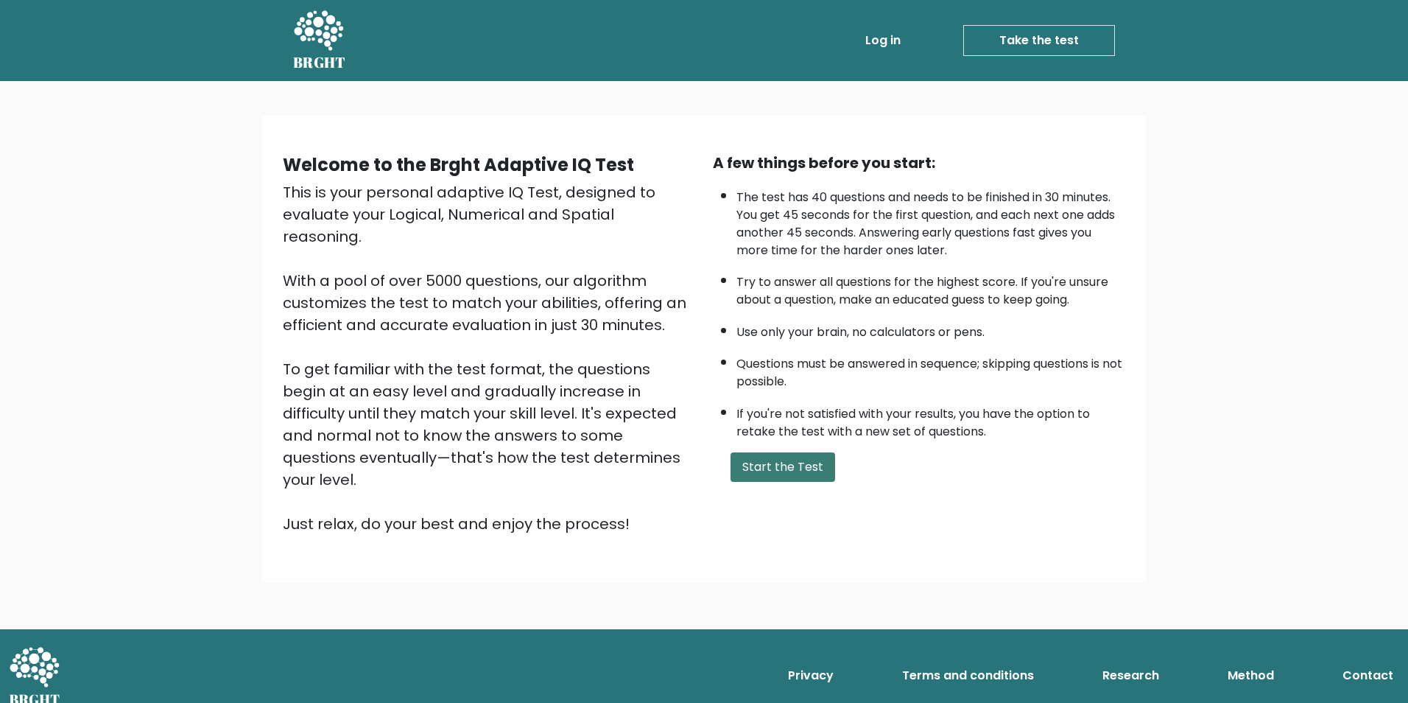
click at [802, 461] on button "Start the Test" at bounding box center [782, 466] width 105 height 29
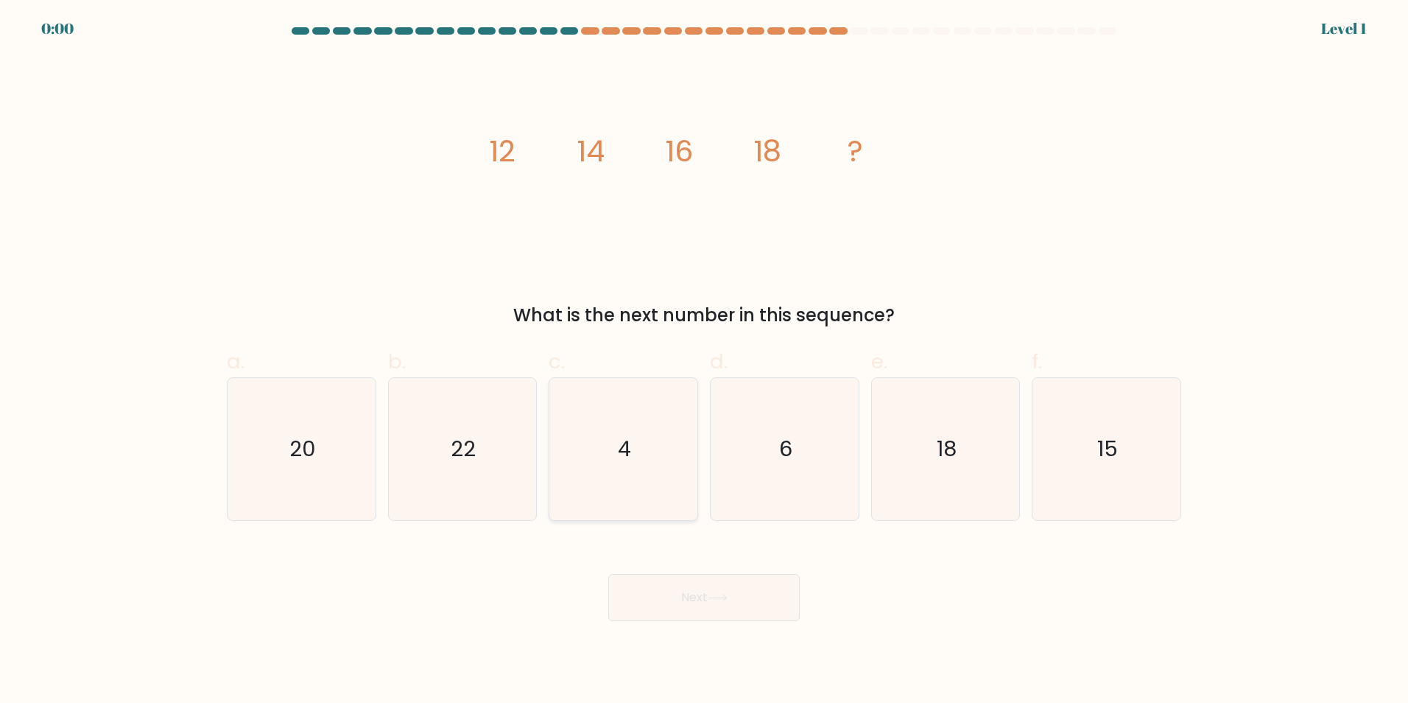
click at [610, 420] on icon "4" at bounding box center [623, 449] width 142 height 142
click at [704, 361] on input "c. 4" at bounding box center [704, 356] width 1 height 10
radio input "true"
click at [608, 418] on icon "4" at bounding box center [623, 448] width 141 height 141
click at [704, 361] on input "c. 4" at bounding box center [704, 356] width 1 height 10
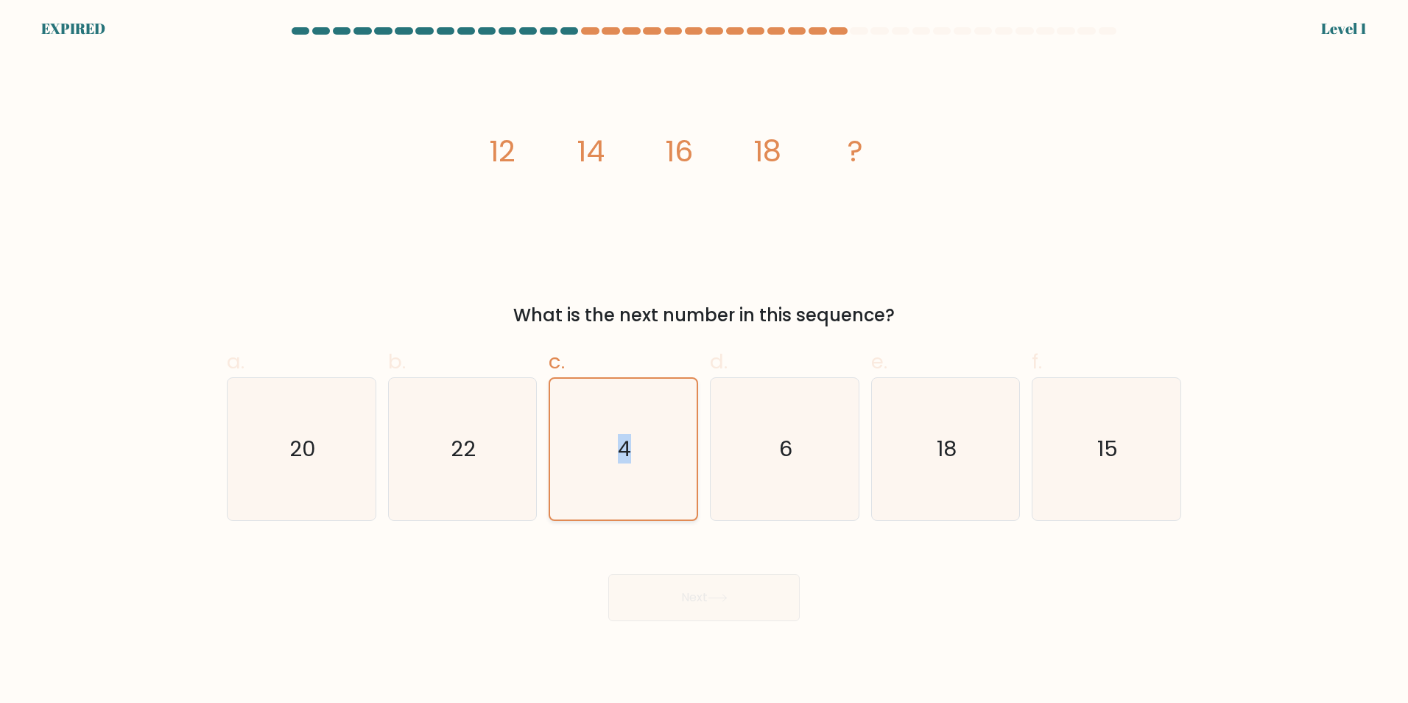
click at [608, 418] on icon "4" at bounding box center [623, 448] width 141 height 141
click at [704, 361] on input "c. 4" at bounding box center [704, 356] width 1 height 10
click at [608, 418] on icon "4" at bounding box center [623, 448] width 141 height 141
click at [704, 361] on input "c. 4" at bounding box center [704, 356] width 1 height 10
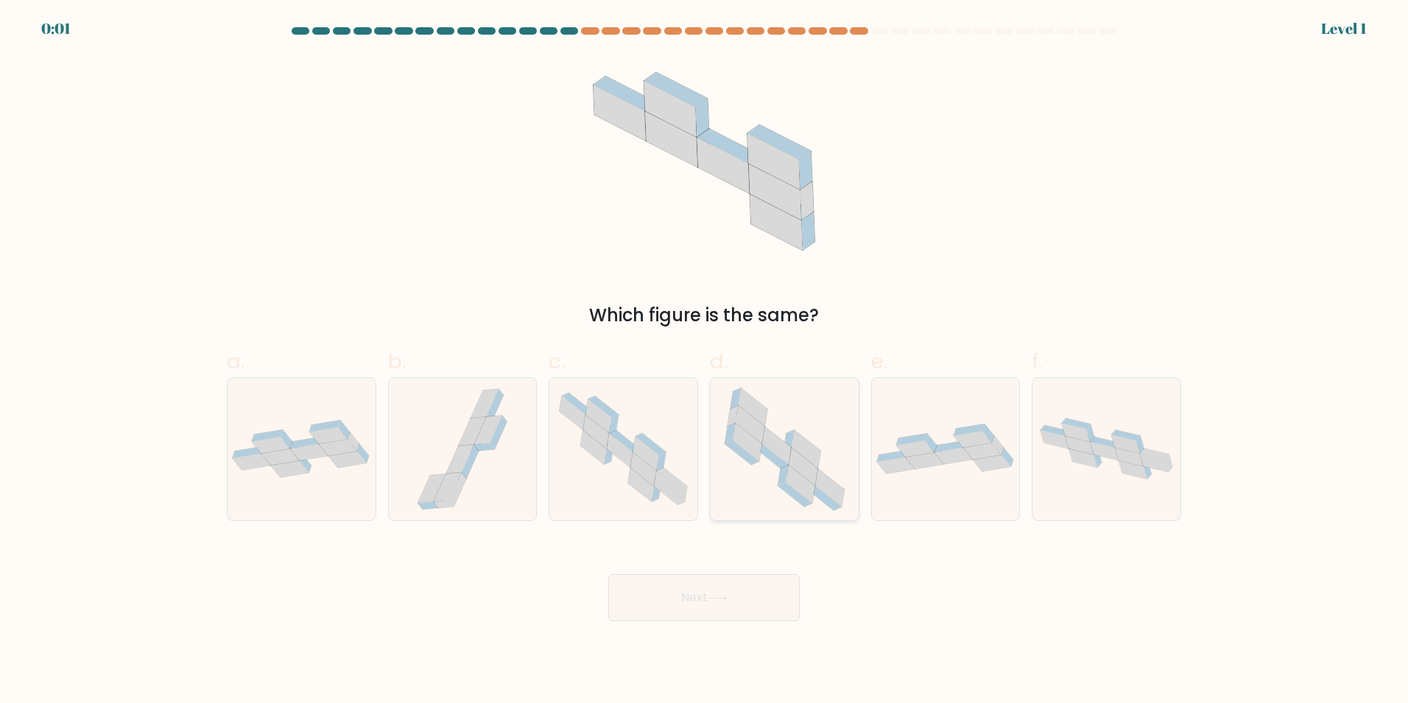
drag, startPoint x: 0, startPoint y: 0, endPoint x: 762, endPoint y: 415, distance: 868.0
click at [762, 415] on icon at bounding box center [753, 406] width 29 height 38
click at [705, 361] on input "d." at bounding box center [704, 356] width 1 height 10
radio input "true"
click at [704, 351] on input "e." at bounding box center [704, 356] width 1 height 10
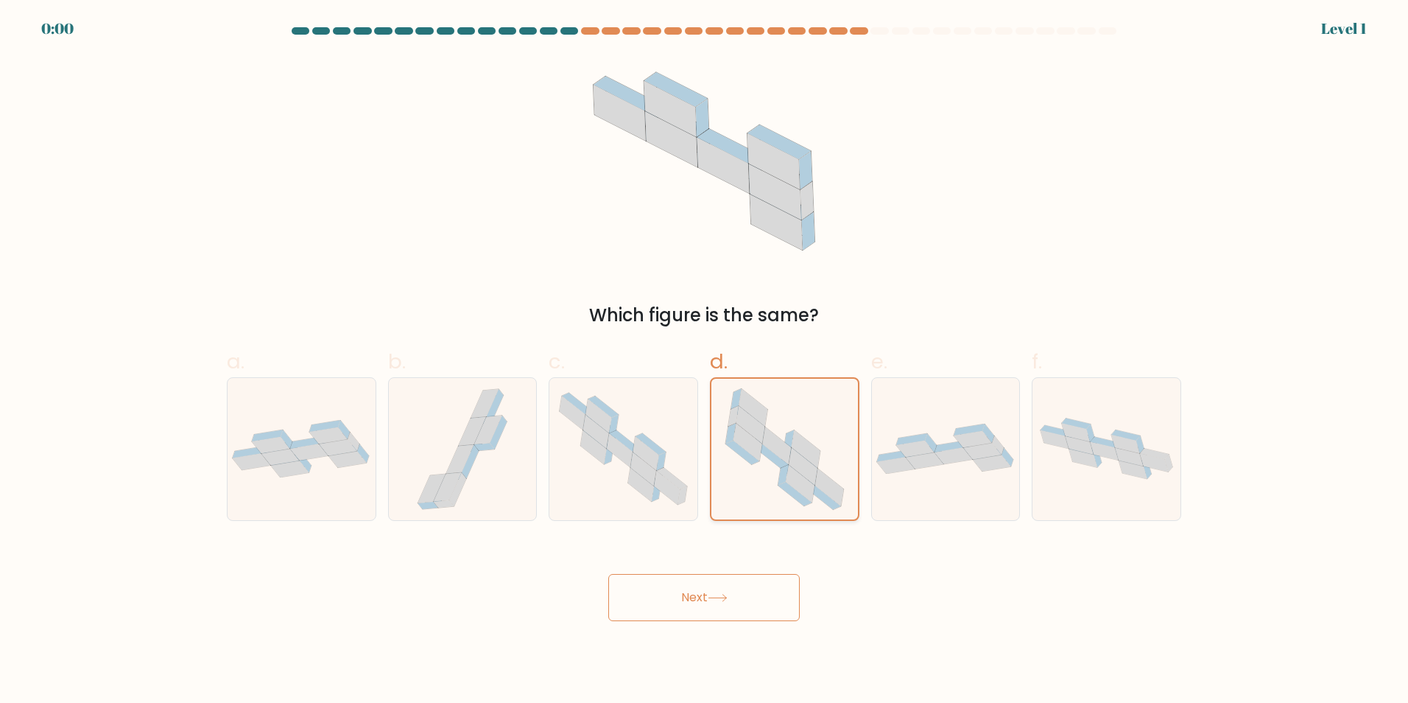
radio input "true"
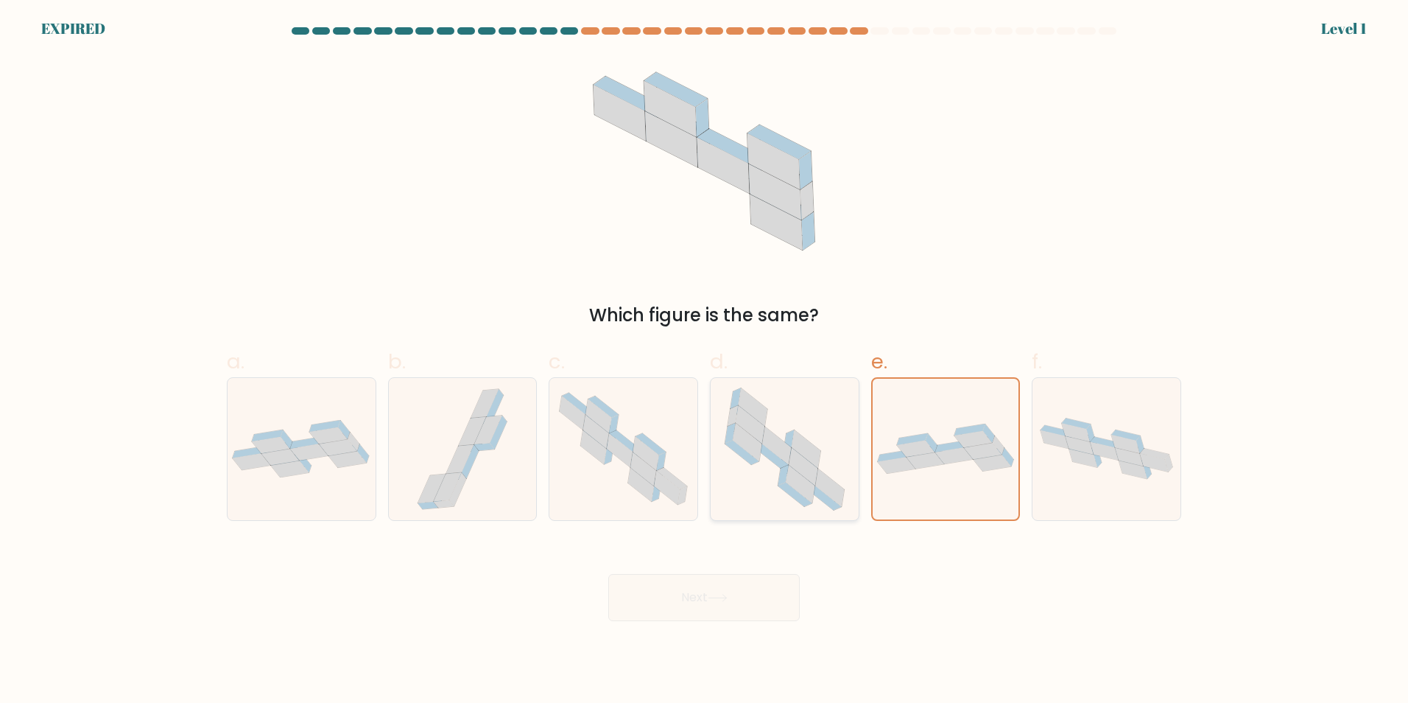
click at [803, 434] on icon at bounding box center [785, 449] width 142 height 142
click at [705, 361] on input "d." at bounding box center [704, 356] width 1 height 10
radio input "true"
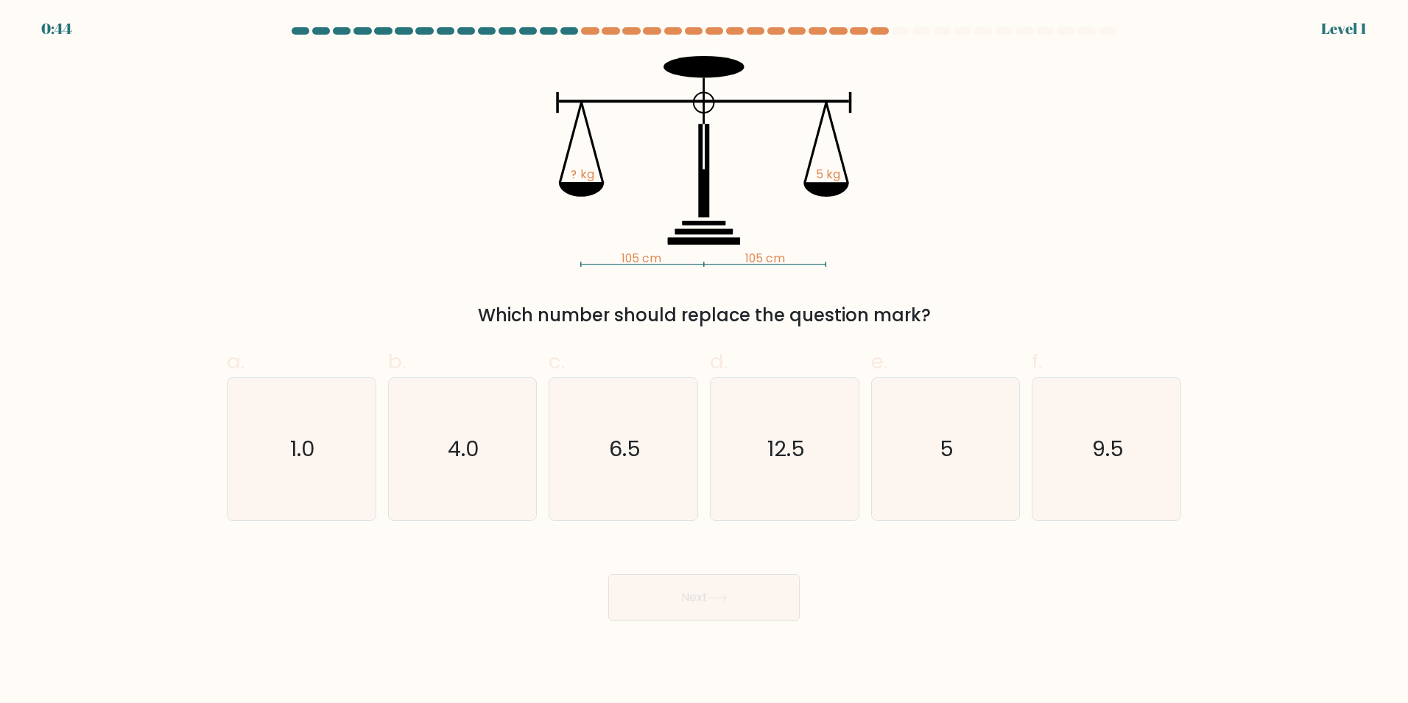
click at [803, 434] on text "12.5" at bounding box center [786, 448] width 38 height 29
click at [705, 361] on input "d. 12.5" at bounding box center [704, 356] width 1 height 10
radio input "true"
click at [704, 351] on input "e. 5" at bounding box center [704, 356] width 1 height 10
radio input "true"
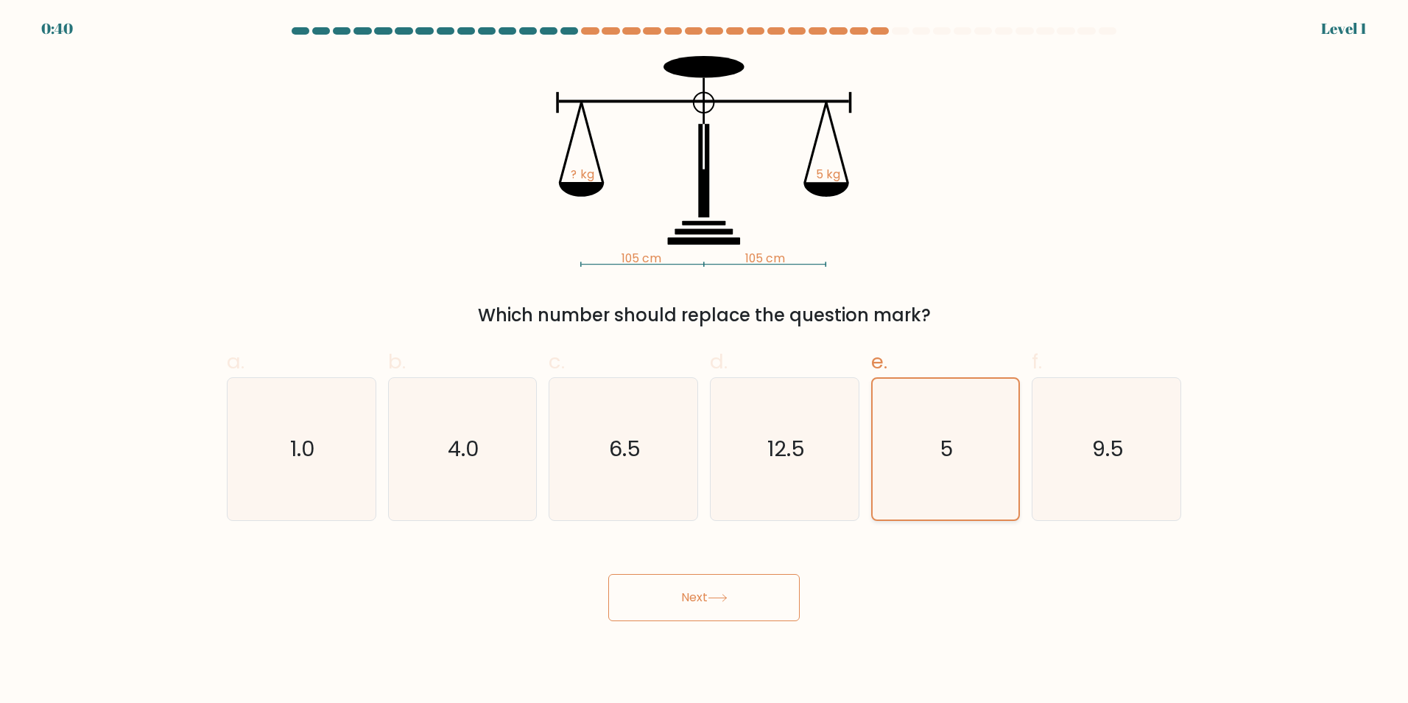
click at [901, 423] on icon "5" at bounding box center [945, 448] width 141 height 141
click at [705, 361] on input "e. 5" at bounding box center [704, 356] width 1 height 10
click at [757, 591] on button "Next" at bounding box center [703, 597] width 191 height 47
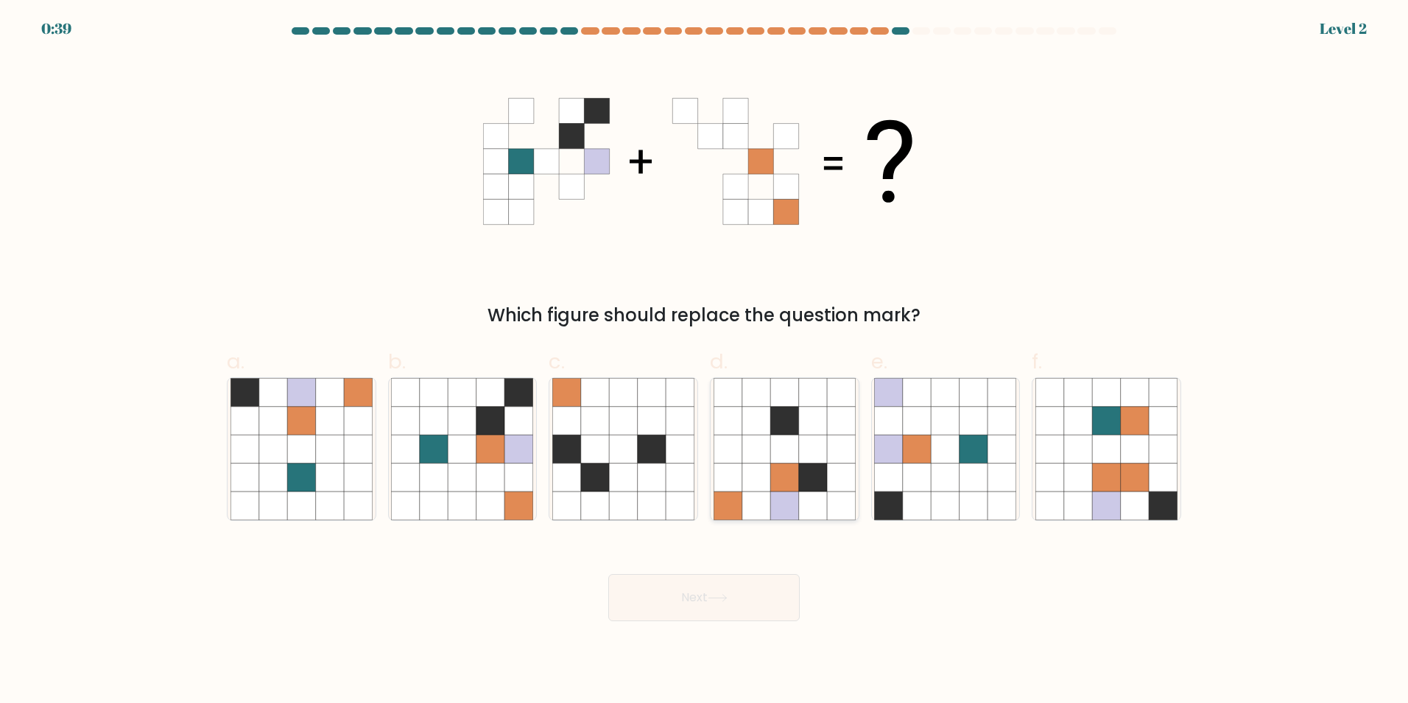
click at [765, 508] on icon at bounding box center [756, 505] width 28 height 28
click at [705, 361] on input "d." at bounding box center [704, 356] width 1 height 10
radio input "true"
drag, startPoint x: 756, startPoint y: 563, endPoint x: 756, endPoint y: 577, distance: 14.0
click at [756, 564] on div "Next" at bounding box center [704, 579] width 972 height 82
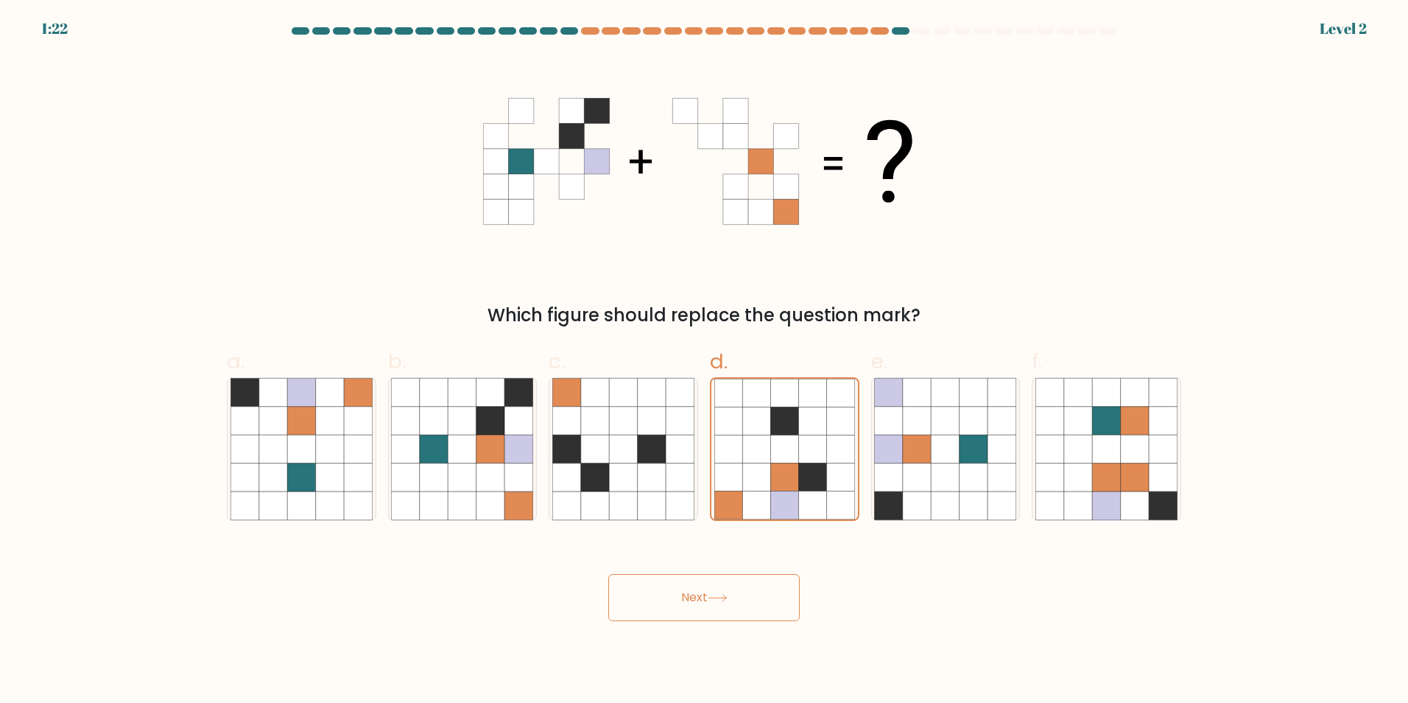
click at [756, 582] on button "Next" at bounding box center [703, 597] width 191 height 47
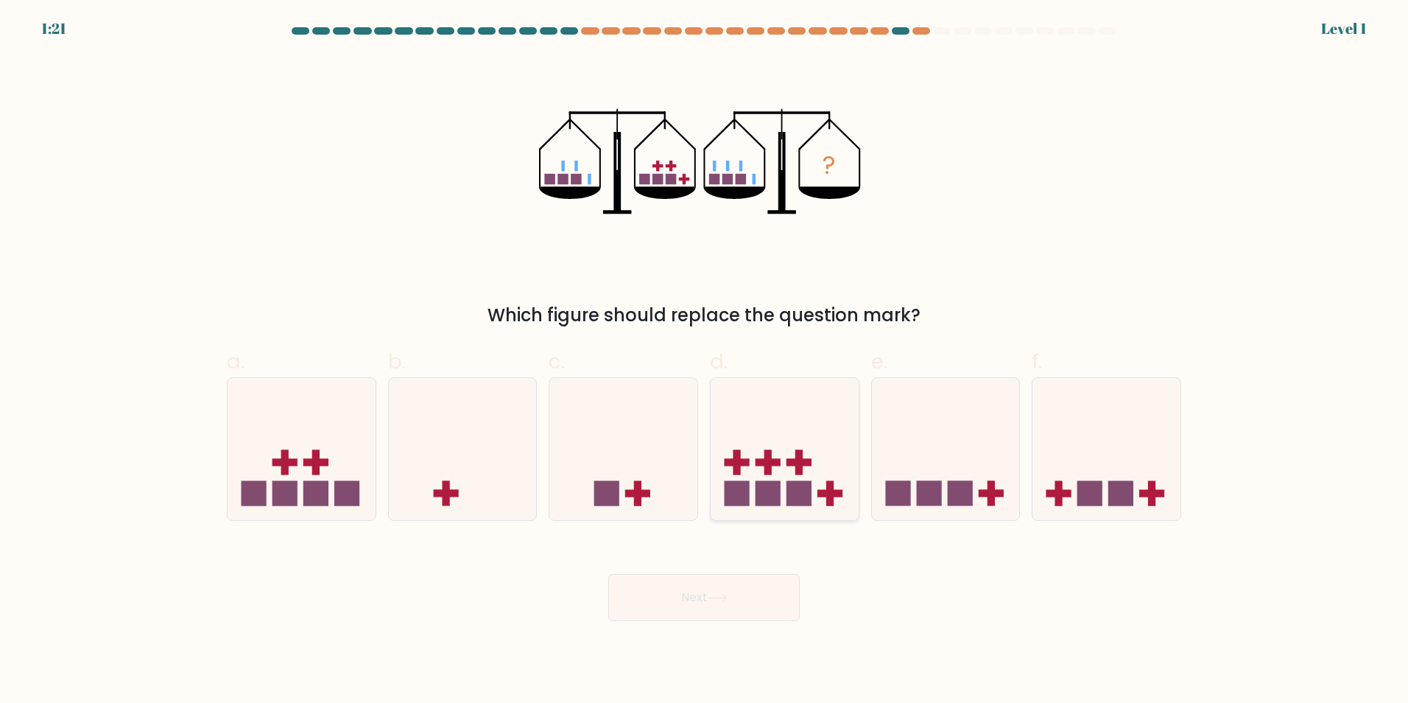
click at [741, 490] on rect at bounding box center [736, 493] width 25 height 25
click at [705, 361] on input "d." at bounding box center [704, 356] width 1 height 10
radio input "true"
click at [728, 599] on icon at bounding box center [718, 598] width 20 height 8
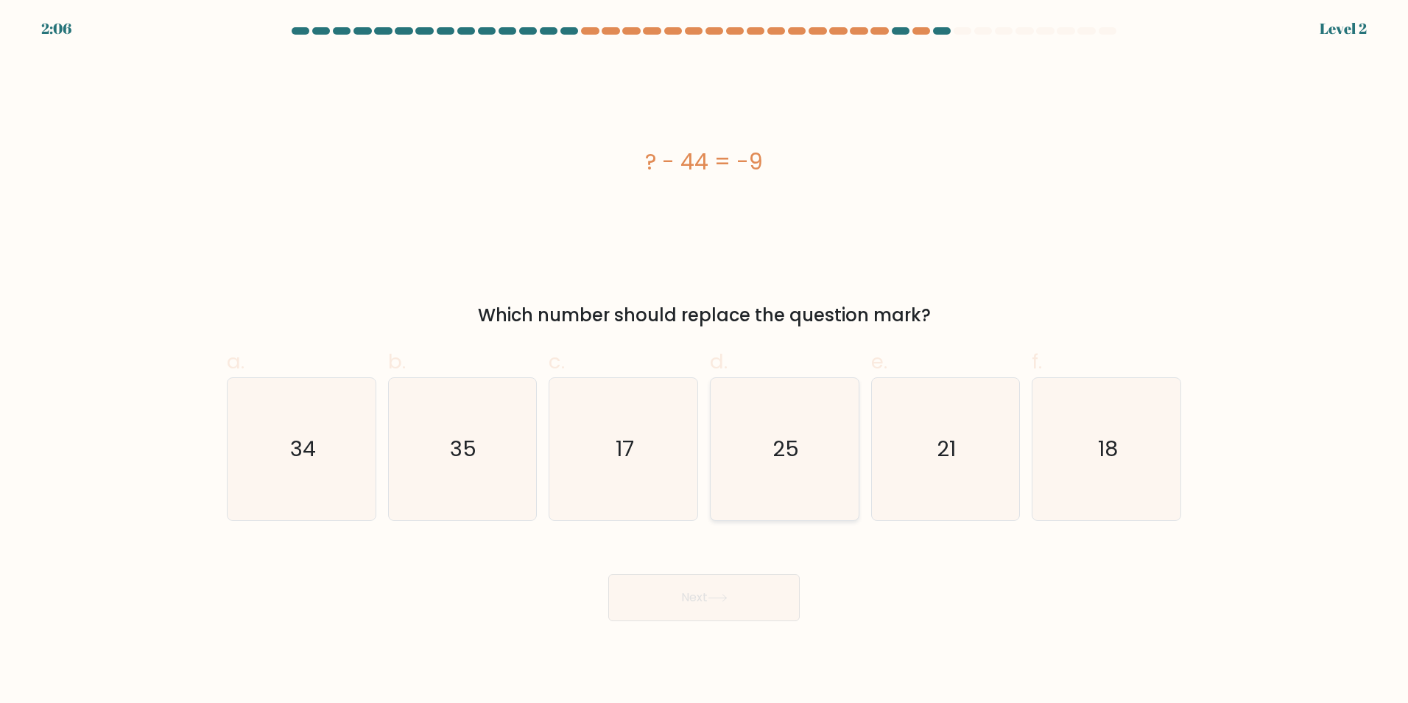
click at [811, 463] on icon "25" at bounding box center [785, 449] width 142 height 142
click at [705, 361] on input "d. 25" at bounding box center [704, 356] width 1 height 10
radio input "true"
click at [747, 596] on button "Next" at bounding box center [703, 597] width 191 height 47
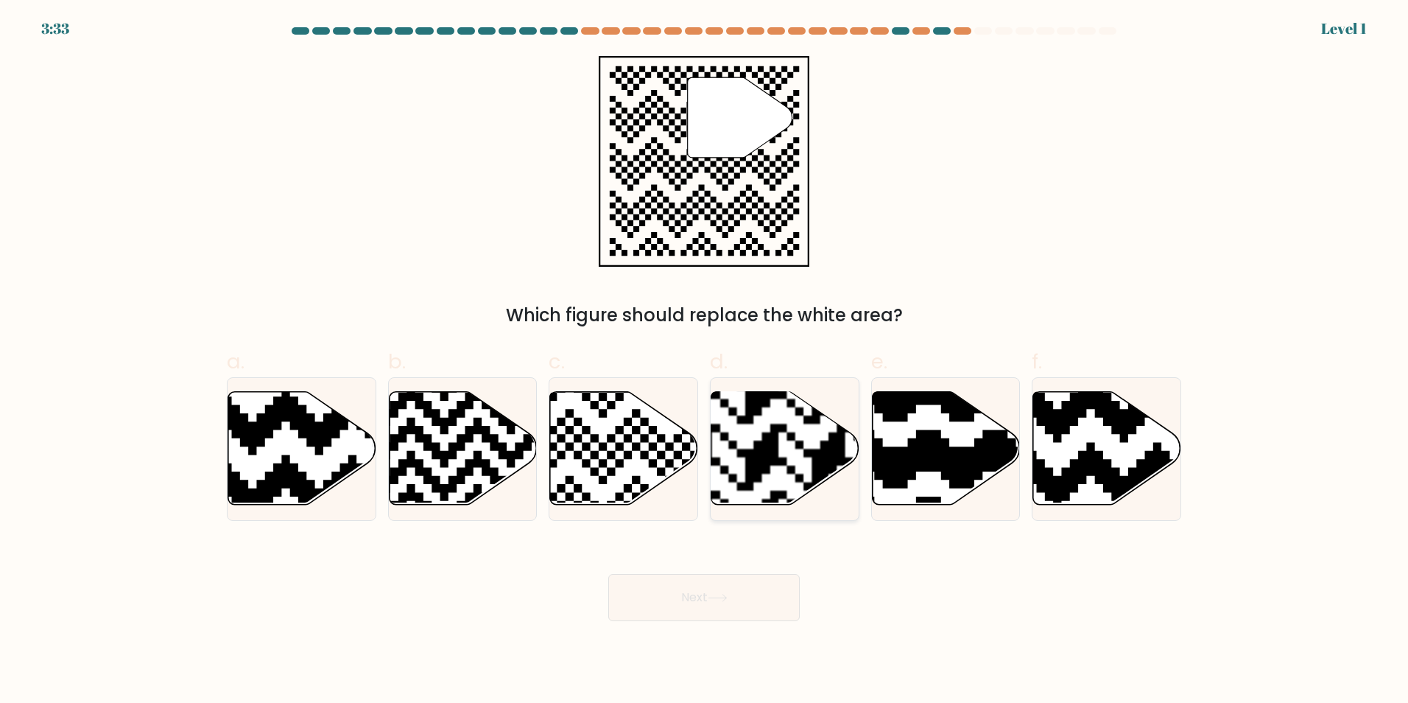
click at [831, 474] on rect at bounding box center [829, 390] width 268 height 268
click at [705, 361] on input "d." at bounding box center [704, 356] width 1 height 10
radio input "true"
click at [732, 620] on button "Next" at bounding box center [703, 597] width 191 height 47
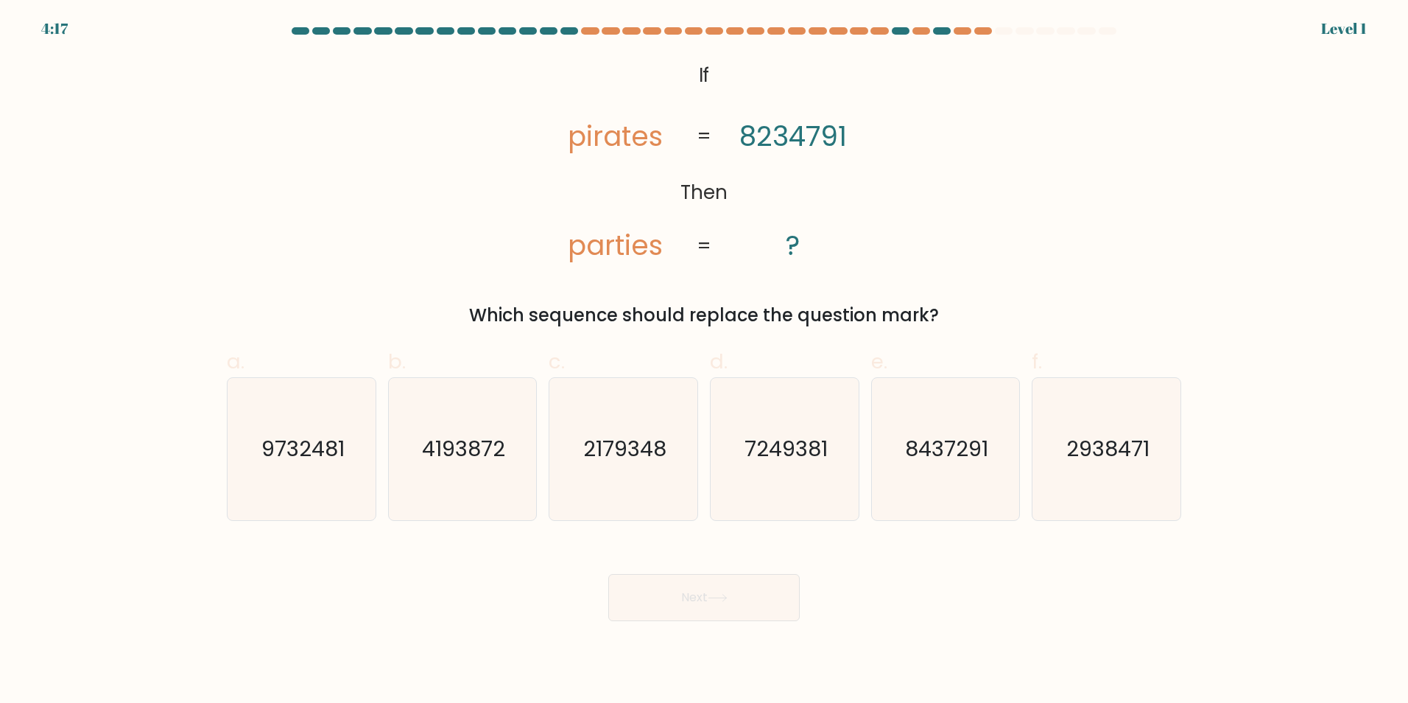
click at [733, 613] on button "Next" at bounding box center [703, 597] width 191 height 47
click at [762, 476] on icon "7249381" at bounding box center [785, 449] width 142 height 142
click at [705, 361] on input "d. 7249381" at bounding box center [704, 356] width 1 height 10
radio input "true"
click at [720, 606] on button "Next" at bounding box center [703, 597] width 191 height 47
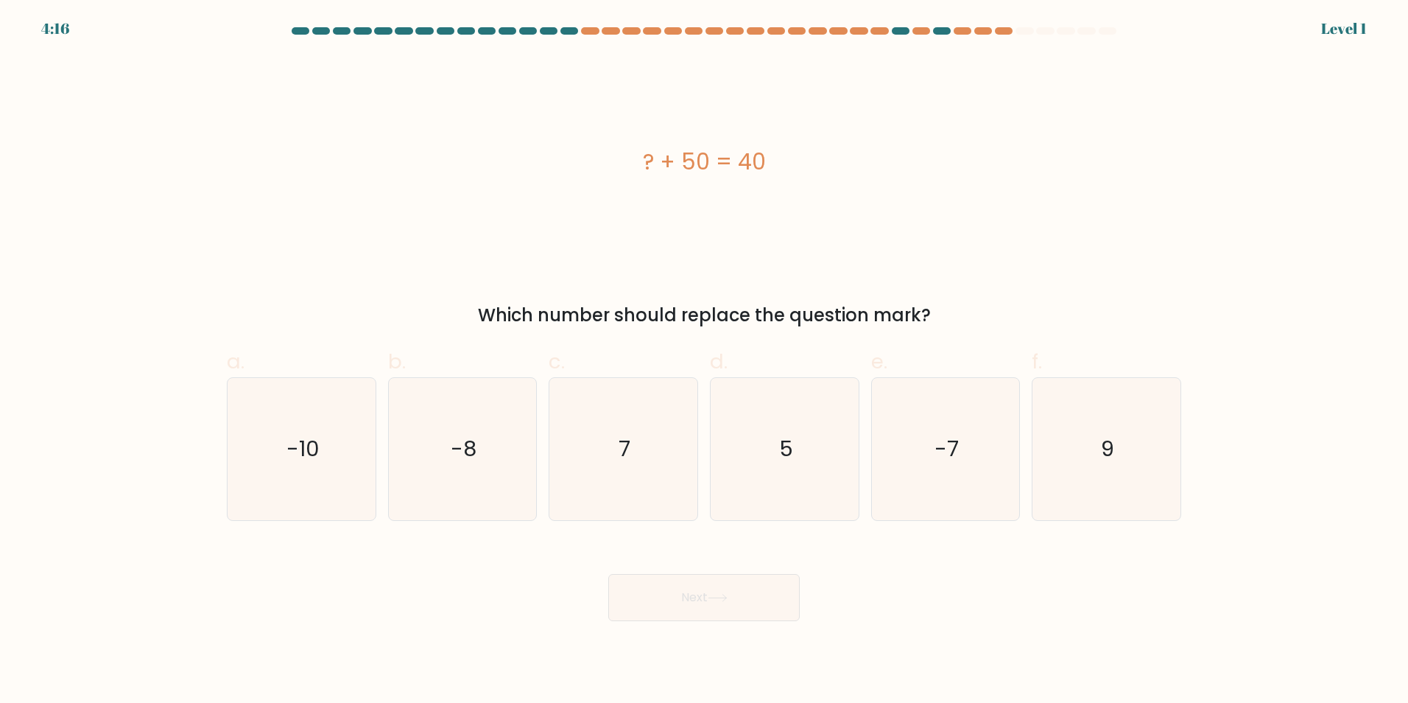
click at [718, 594] on icon at bounding box center [718, 598] width 20 height 8
click at [616, 442] on icon "7" at bounding box center [623, 449] width 142 height 142
click at [704, 361] on input "c. 7" at bounding box center [704, 356] width 1 height 10
radio input "true"
click at [672, 600] on button "Next" at bounding box center [703, 597] width 191 height 47
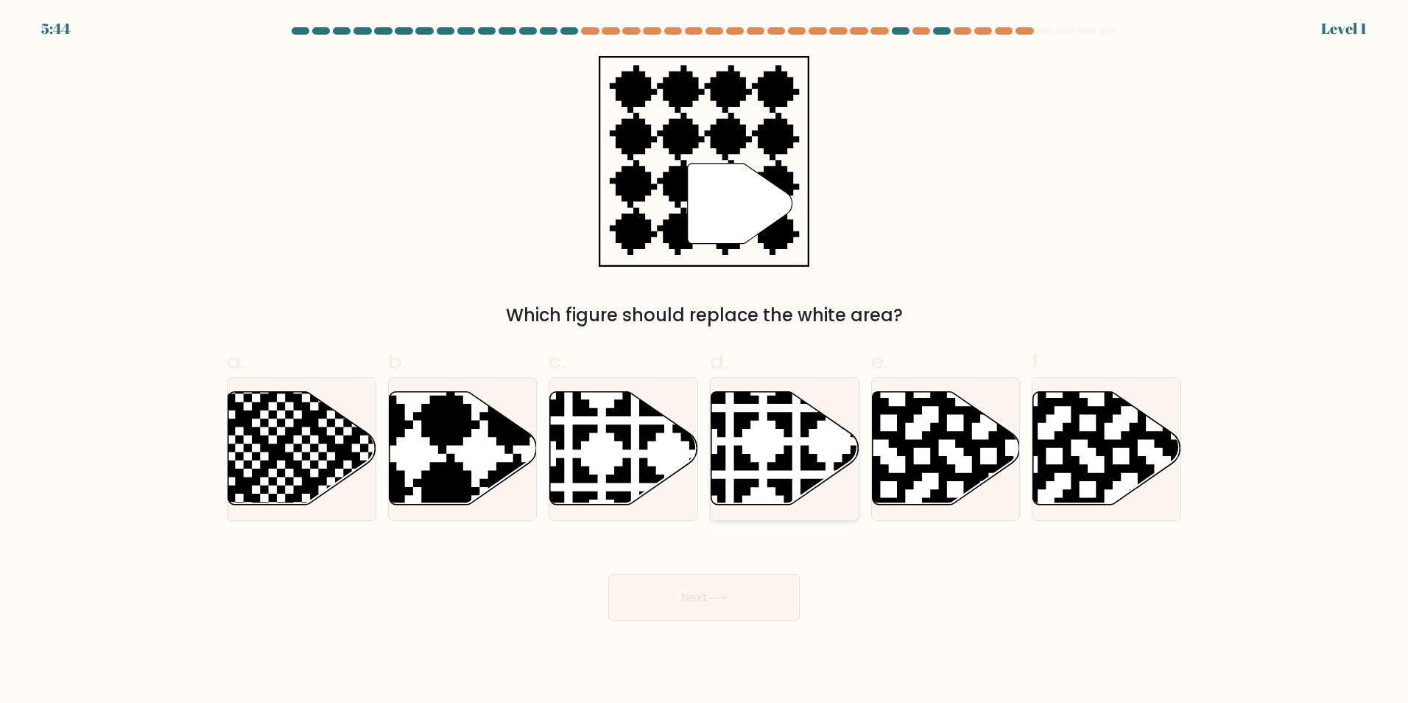
click at [753, 474] on icon at bounding box center [785, 447] width 148 height 113
click at [705, 361] on input "d." at bounding box center [704, 356] width 1 height 10
radio input "true"
click at [735, 602] on button "Next" at bounding box center [703, 597] width 191 height 47
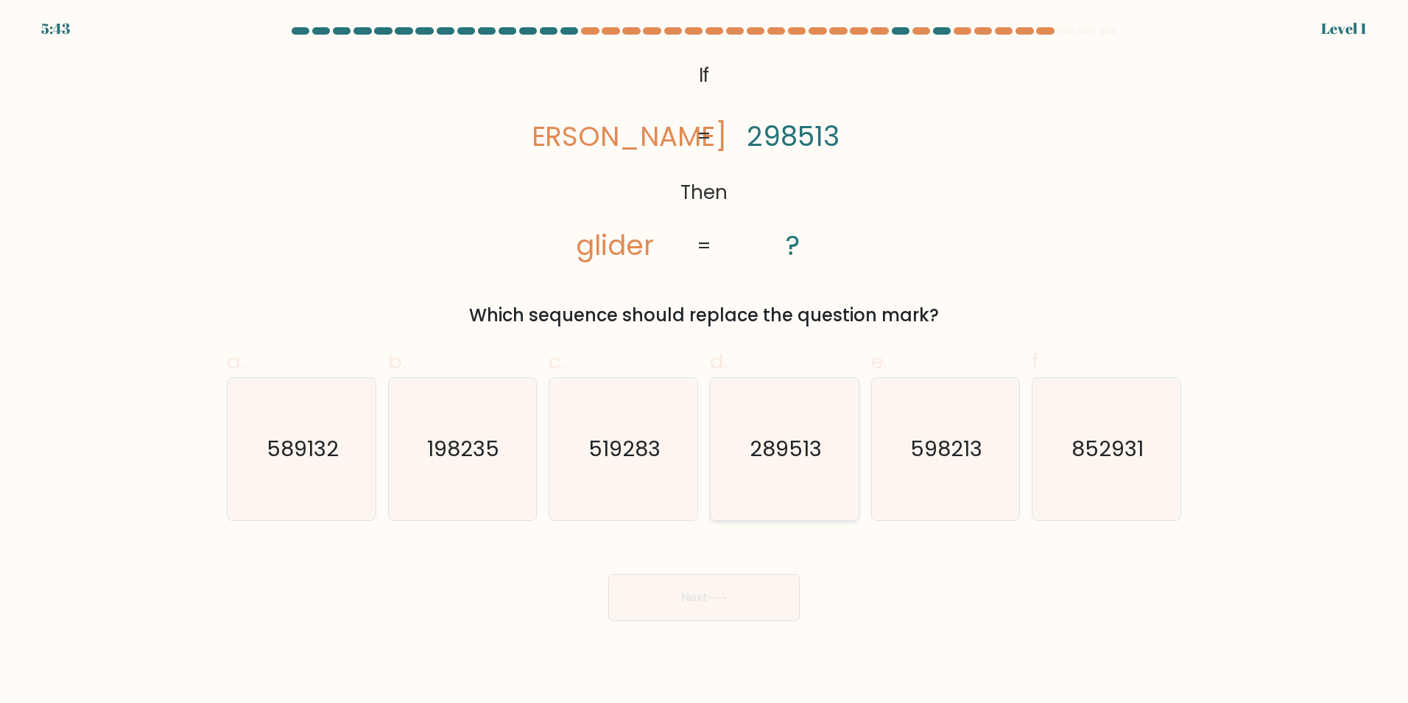
click at [739, 497] on icon "289513" at bounding box center [785, 449] width 142 height 142
click at [705, 361] on input "d. 289513" at bounding box center [704, 356] width 1 height 10
radio input "true"
click at [729, 613] on button "Next" at bounding box center [703, 597] width 191 height 47
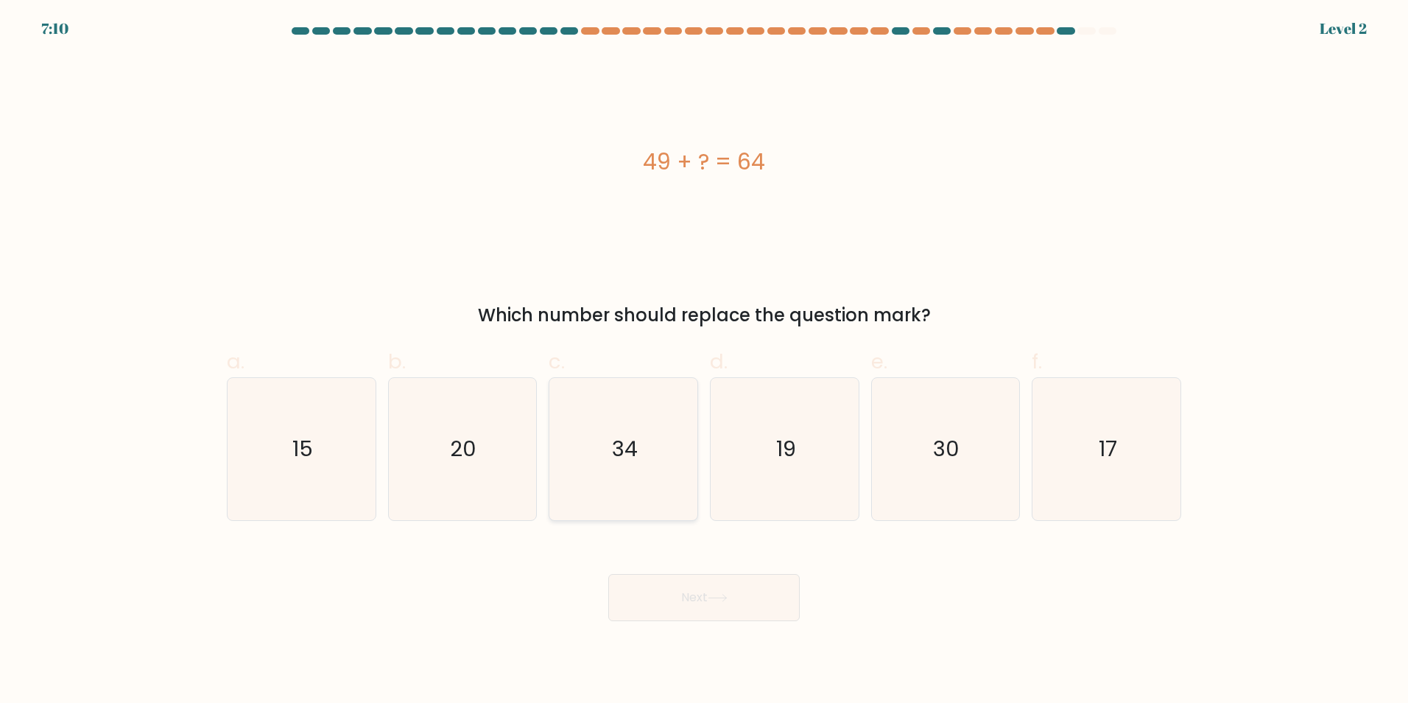
click at [661, 479] on icon "34" at bounding box center [623, 449] width 142 height 142
click at [704, 361] on input "c. 34" at bounding box center [704, 356] width 1 height 10
radio input "true"
click at [679, 589] on button "Next" at bounding box center [703, 597] width 191 height 47
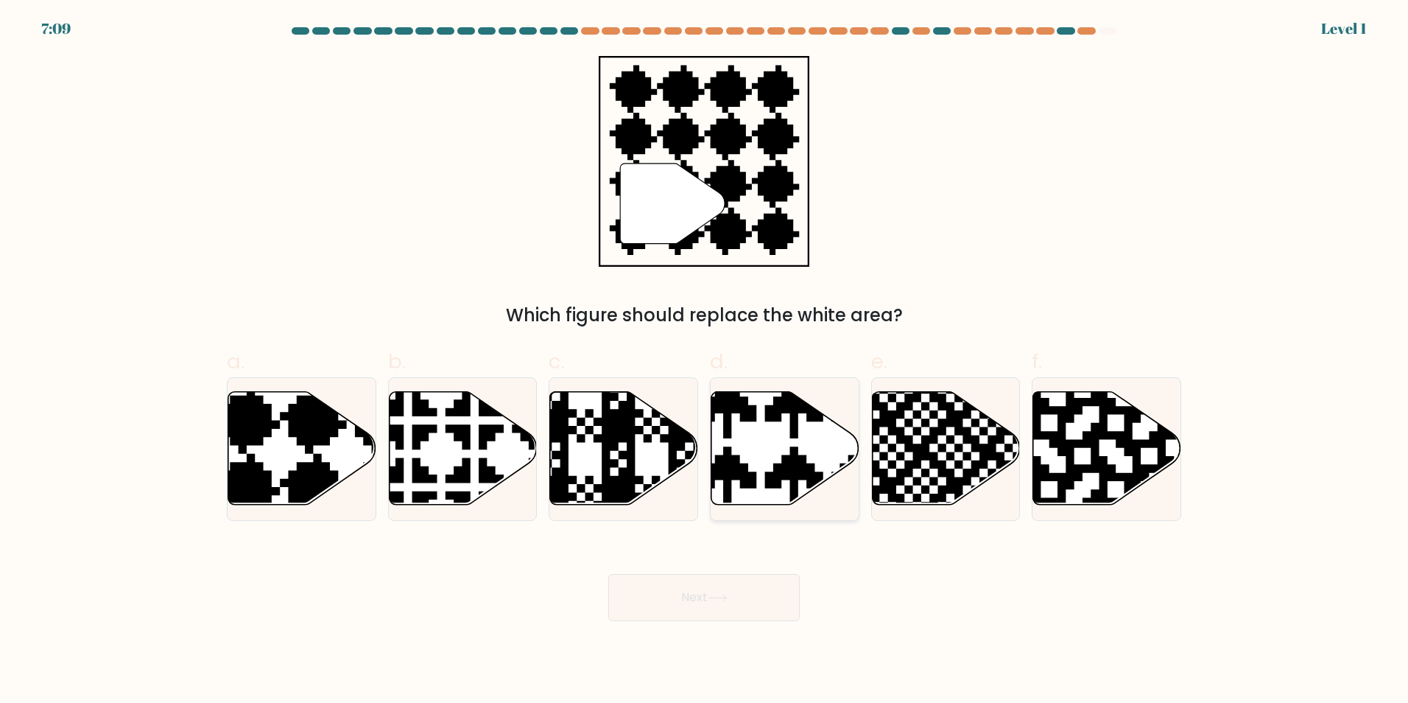
click at [856, 493] on icon at bounding box center [785, 449] width 148 height 116
click at [705, 361] on input "d." at bounding box center [704, 356] width 1 height 10
radio input "true"
click at [725, 626] on body "7:53 Level 1" at bounding box center [704, 351] width 1408 height 703
click at [731, 617] on button "Next" at bounding box center [703, 597] width 191 height 47
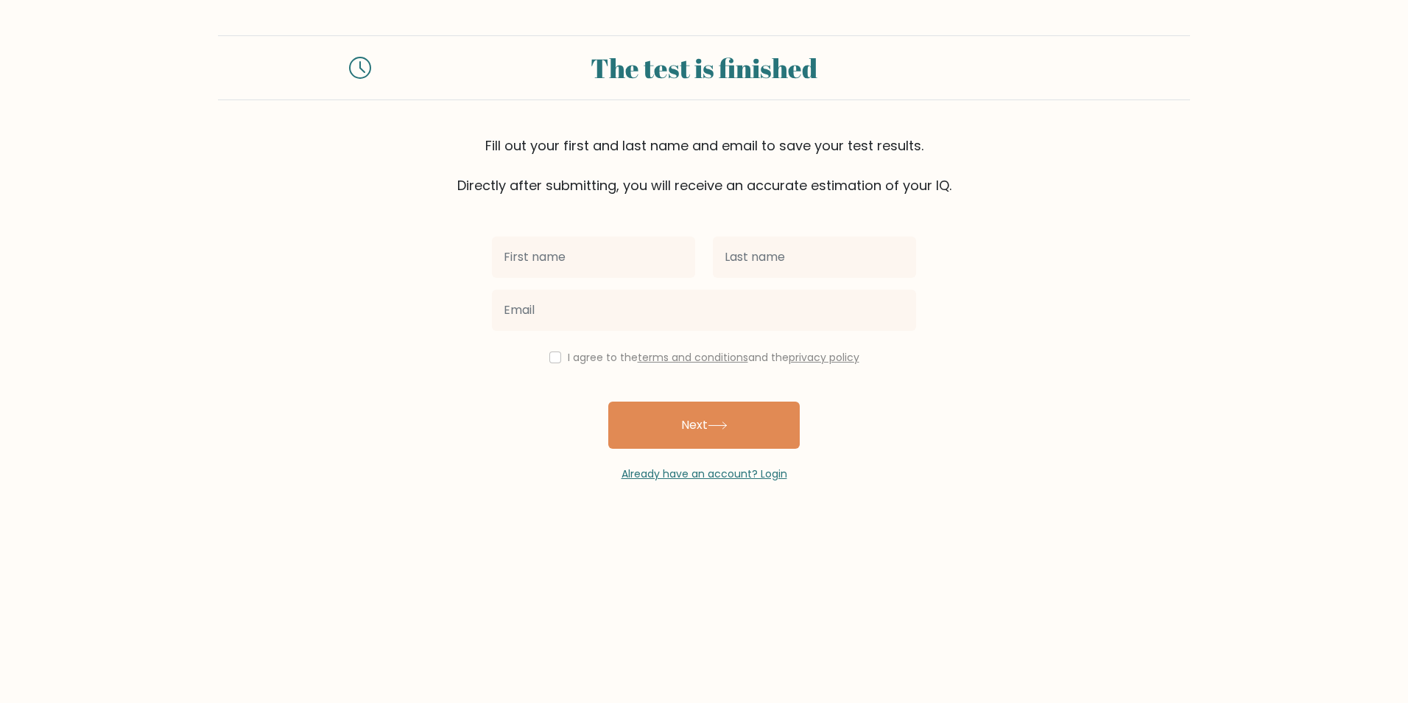
drag, startPoint x: 0, startPoint y: 0, endPoint x: 742, endPoint y: 603, distance: 956.4
click at [742, 603] on body "The test is finished Fill out your first and last name and email to save your t…" at bounding box center [704, 351] width 1408 height 703
click at [540, 276] on input "text" at bounding box center [593, 256] width 203 height 41
type input "Alireza"
type input "[PERSON_NAME]"
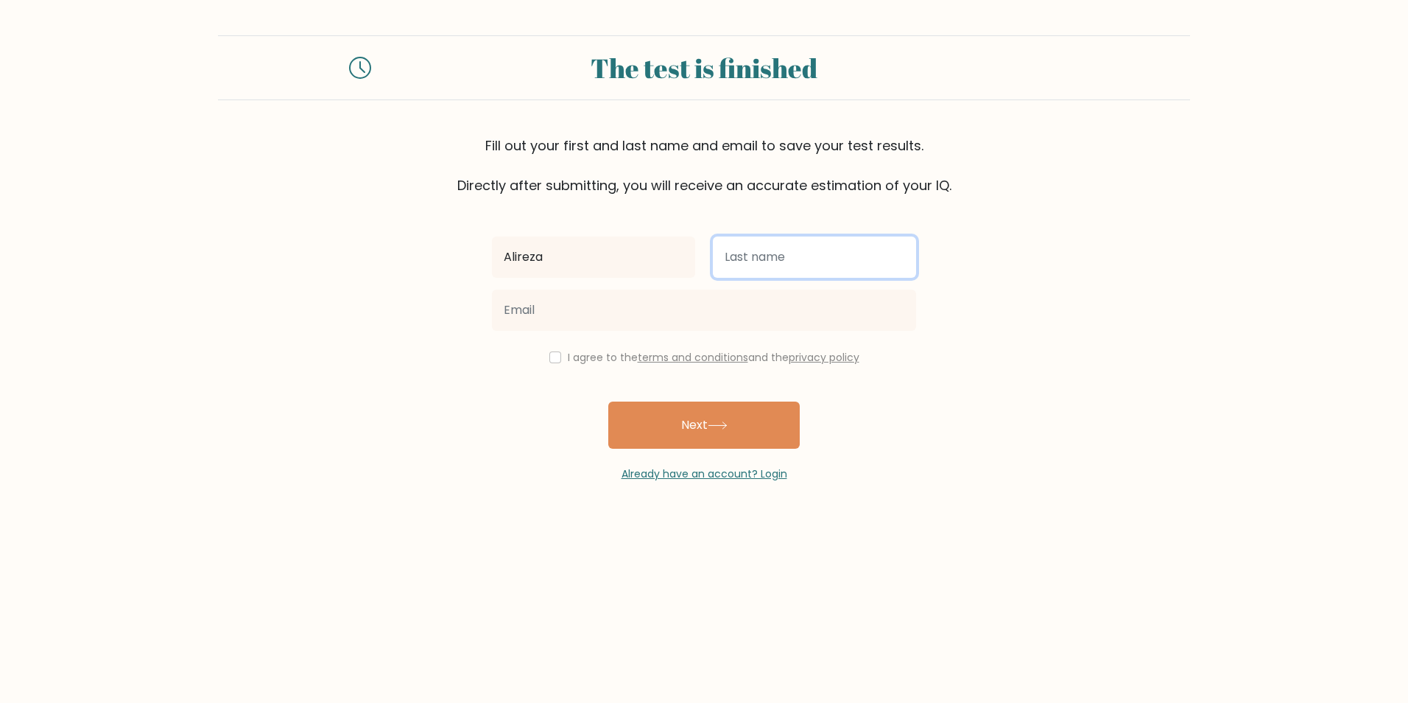
type input "[EMAIL_ADDRESS][DOMAIN_NAME]"
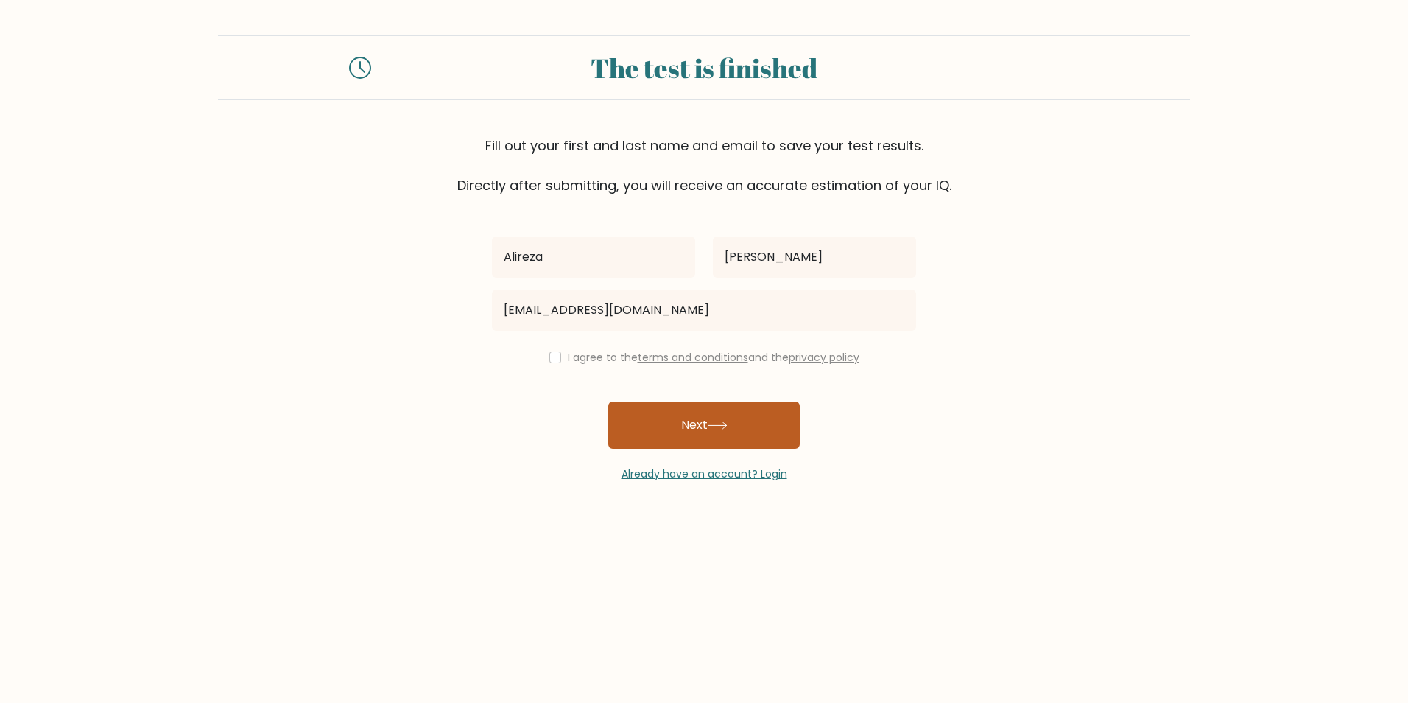
click at [655, 433] on button "Next" at bounding box center [703, 424] width 191 height 47
click at [575, 361] on label "I agree to the terms and conditions and the privacy policy" at bounding box center [714, 357] width 292 height 15
click at [553, 359] on input "checkbox" at bounding box center [555, 357] width 12 height 12
checkbox input "true"
click at [646, 437] on button "Next" at bounding box center [703, 424] width 191 height 47
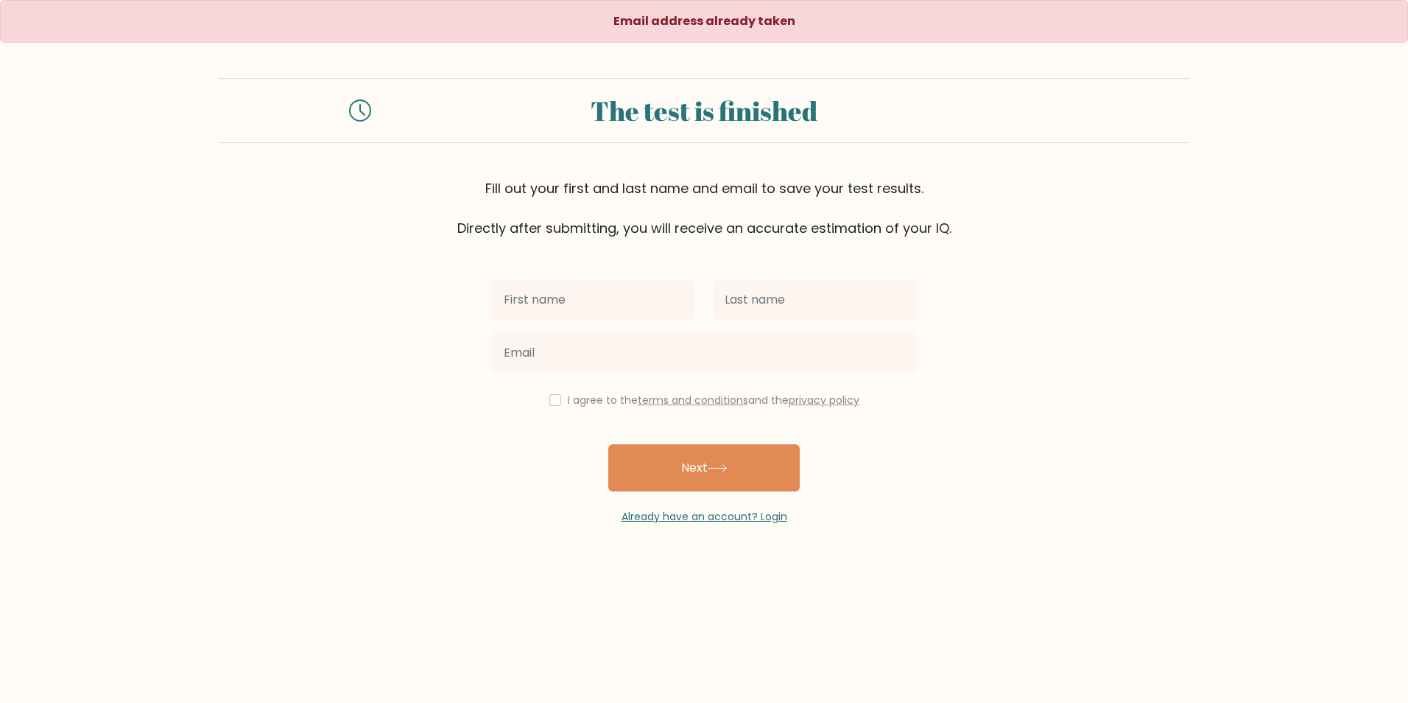
click at [589, 295] on input "text" at bounding box center [593, 299] width 203 height 41
type input "Alireza"
type input "Karimi"
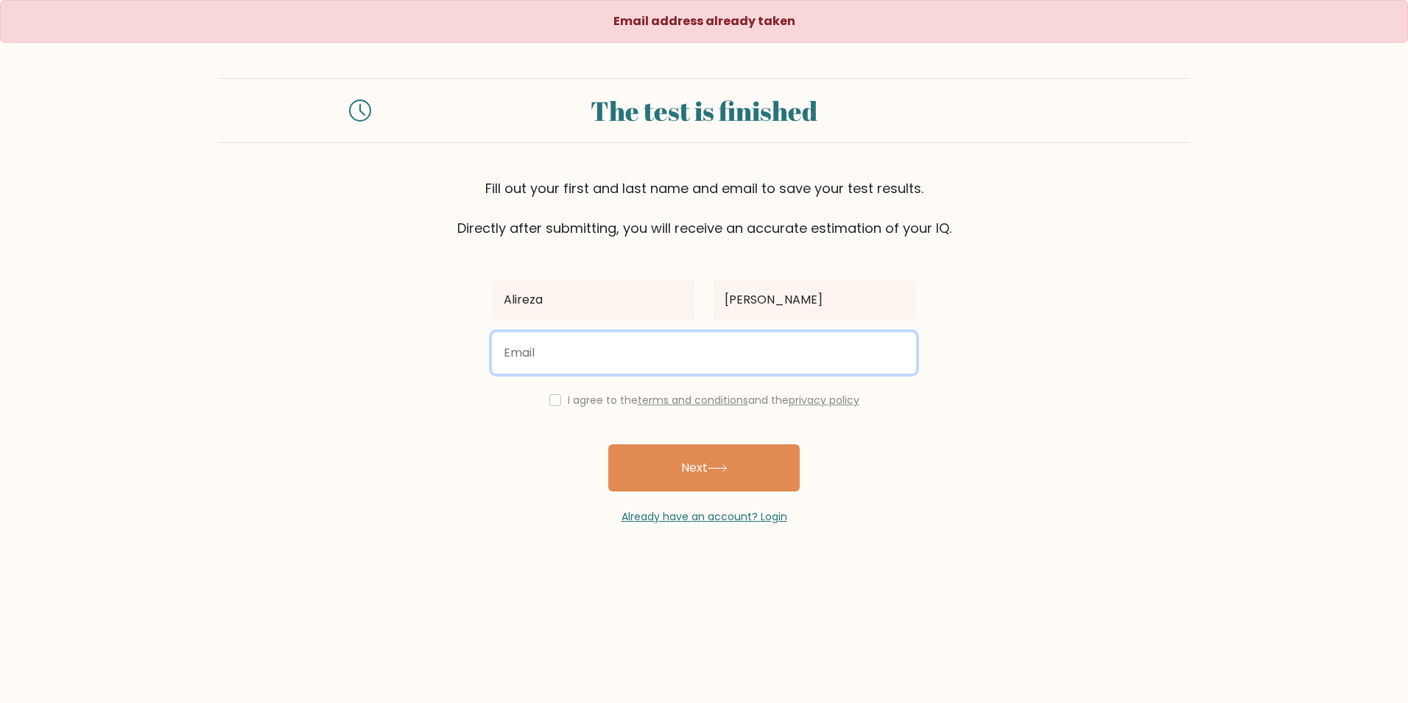
type input "alireza.karimi4253@gmail.com"
click at [574, 355] on input "alireza.karimi4253@gmail.com" at bounding box center [704, 352] width 424 height 41
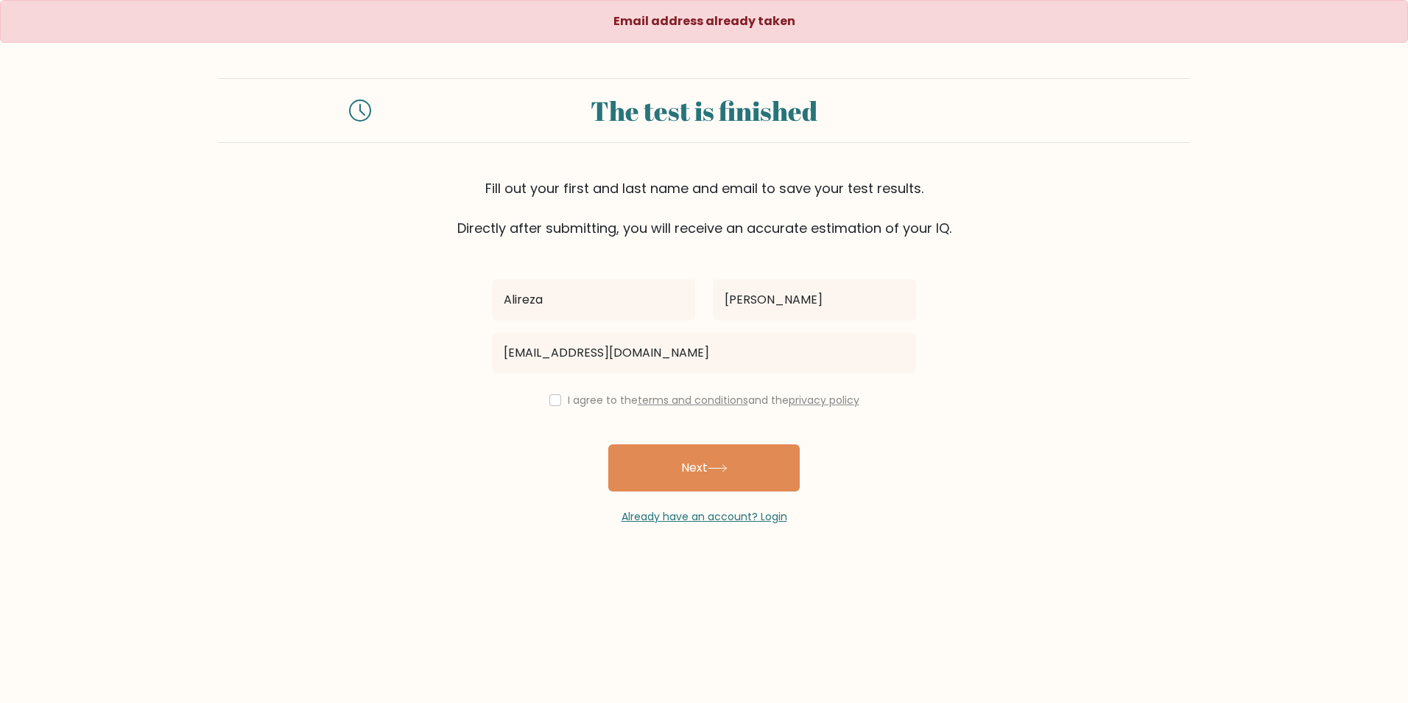
click at [557, 399] on div "I agree to the terms and conditions and the privacy policy" at bounding box center [704, 400] width 442 height 18
click at [555, 399] on input "checkbox" at bounding box center [555, 400] width 12 height 12
checkbox input "true"
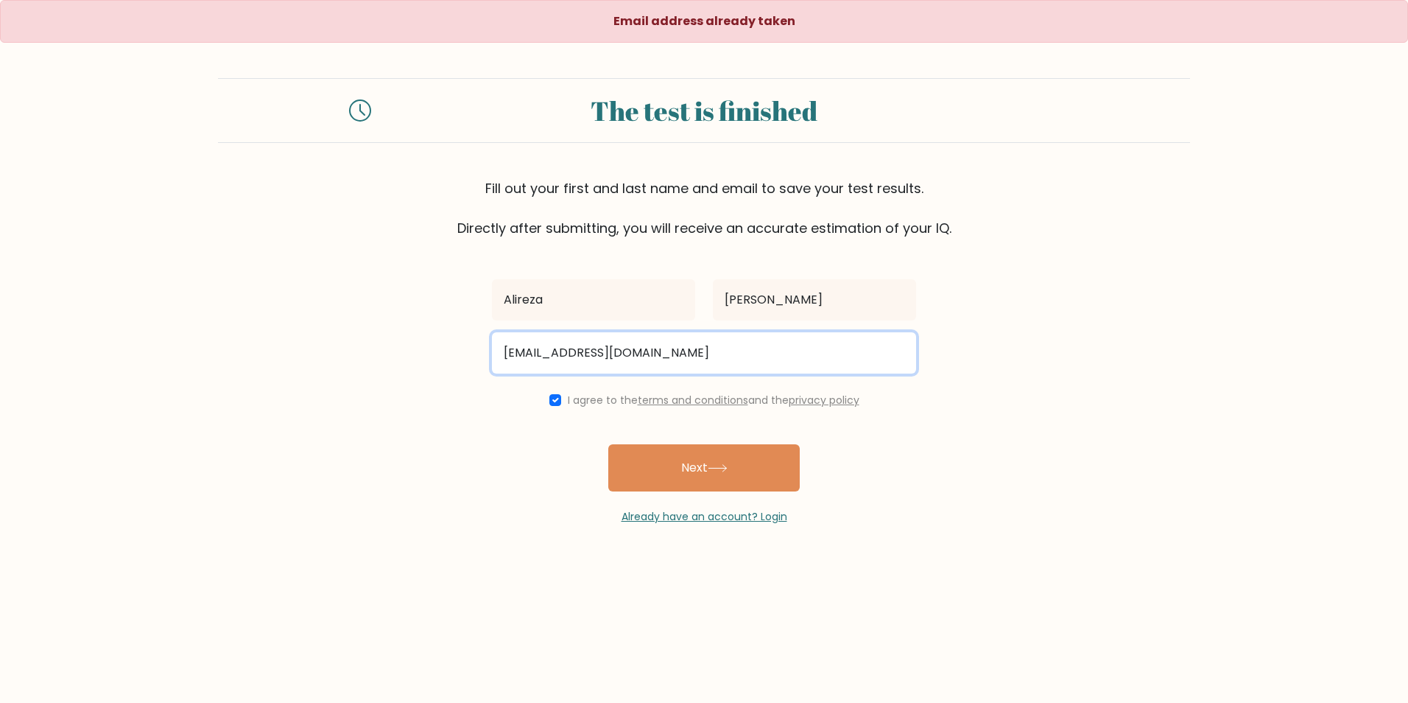
drag, startPoint x: 698, startPoint y: 353, endPoint x: 462, endPoint y: 342, distance: 235.9
click at [462, 342] on form "The test is finished Fill out your first and last name and email to save your t…" at bounding box center [704, 301] width 1408 height 446
type input "akarimi@londondrugs.com"
click at [608, 444] on button "Next" at bounding box center [703, 467] width 191 height 47
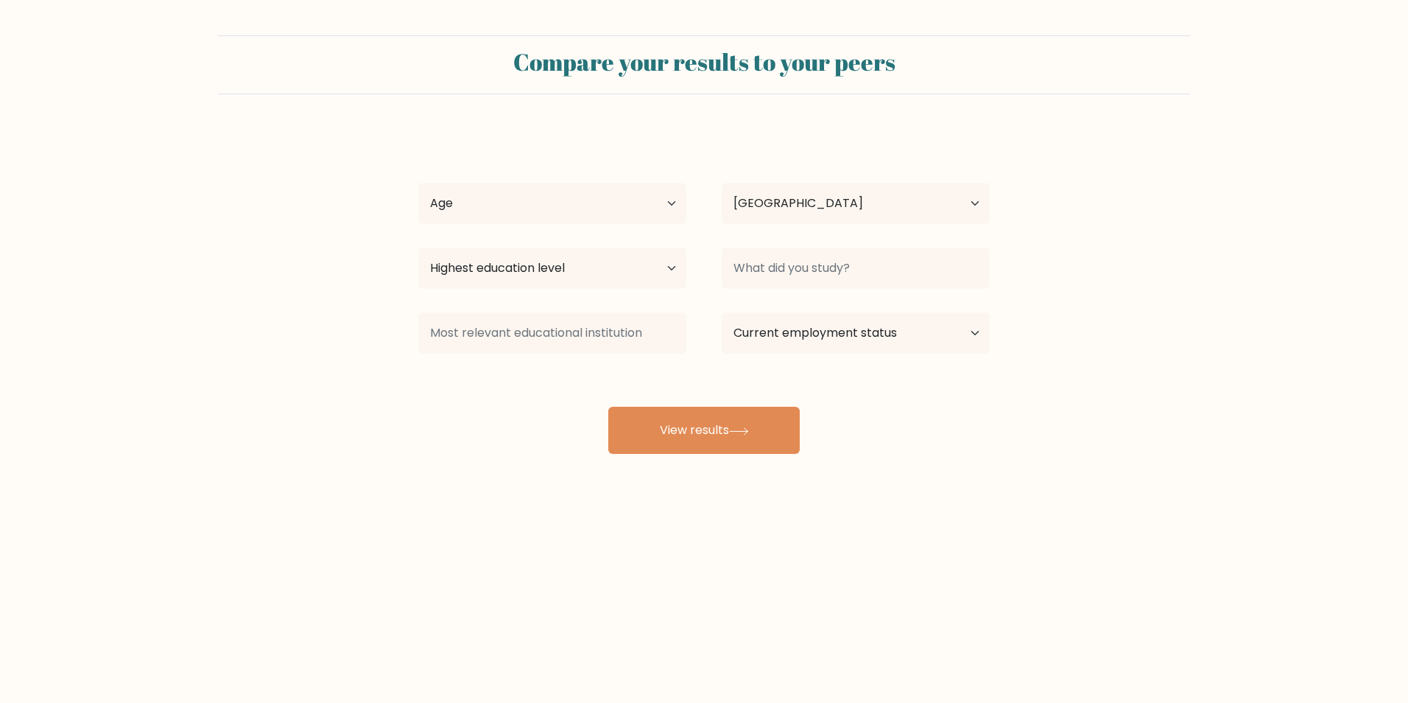
select select "CA"
click at [577, 274] on select "Highest education level No schooling Primary Lower Secondary Upper Secondary Oc…" at bounding box center [552, 267] width 268 height 41
click at [553, 197] on select "Age Under [DEMOGRAPHIC_DATA] [DEMOGRAPHIC_DATA] [DEMOGRAPHIC_DATA] [DEMOGRAPHIC…" at bounding box center [552, 203] width 268 height 41
select select "18_24"
click at [418, 183] on select "Age Under [DEMOGRAPHIC_DATA] [DEMOGRAPHIC_DATA] [DEMOGRAPHIC_DATA] [DEMOGRAPHIC…" at bounding box center [552, 203] width 268 height 41
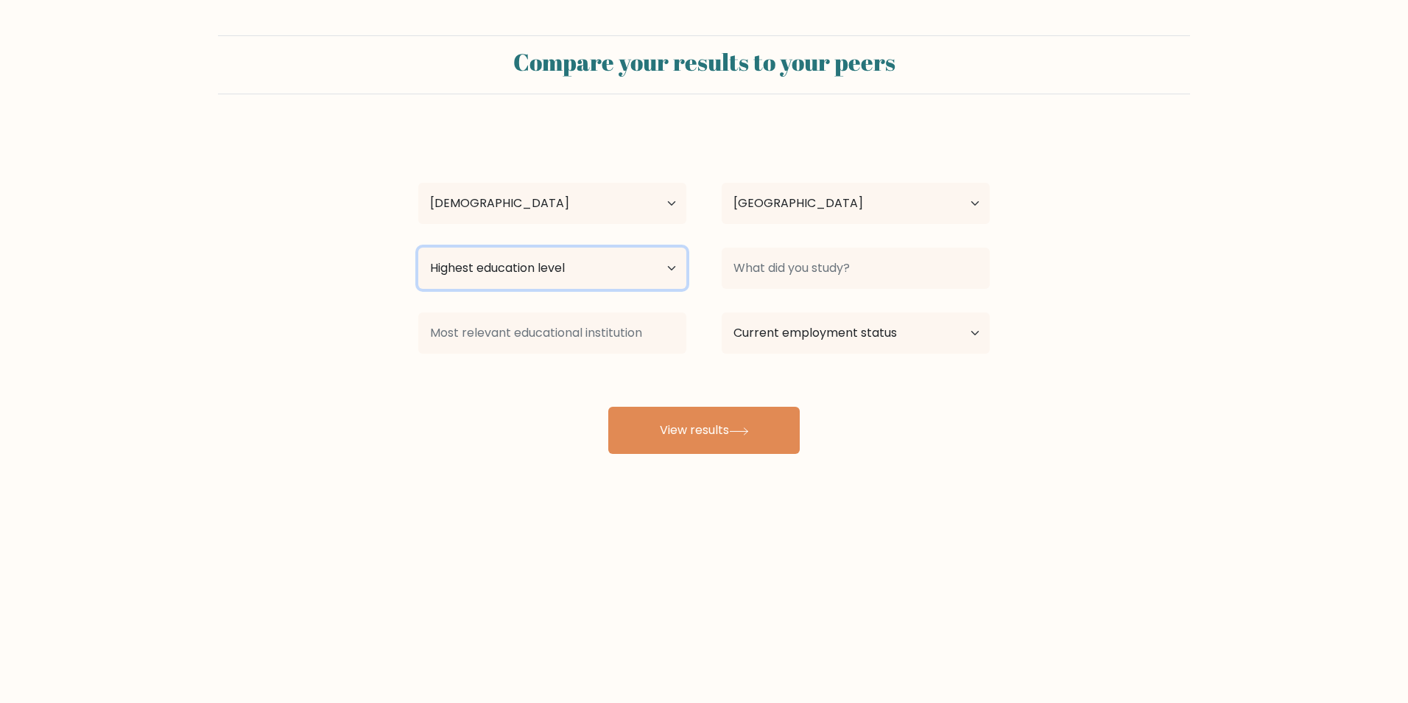
click at [552, 267] on select "Highest education level No schooling Primary Lower Secondary Upper Secondary Oc…" at bounding box center [552, 267] width 268 height 41
click at [418, 247] on select "Highest education level No schooling Primary Lower Secondary Upper Secondary Oc…" at bounding box center [552, 267] width 268 height 41
click at [545, 274] on select "Highest education level No schooling Primary Lower Secondary Upper Secondary Oc…" at bounding box center [552, 267] width 268 height 41
select select "bachelors_degree"
click at [418, 247] on select "Highest education level No schooling Primary Lower Secondary Upper Secondary Oc…" at bounding box center [552, 267] width 268 height 41
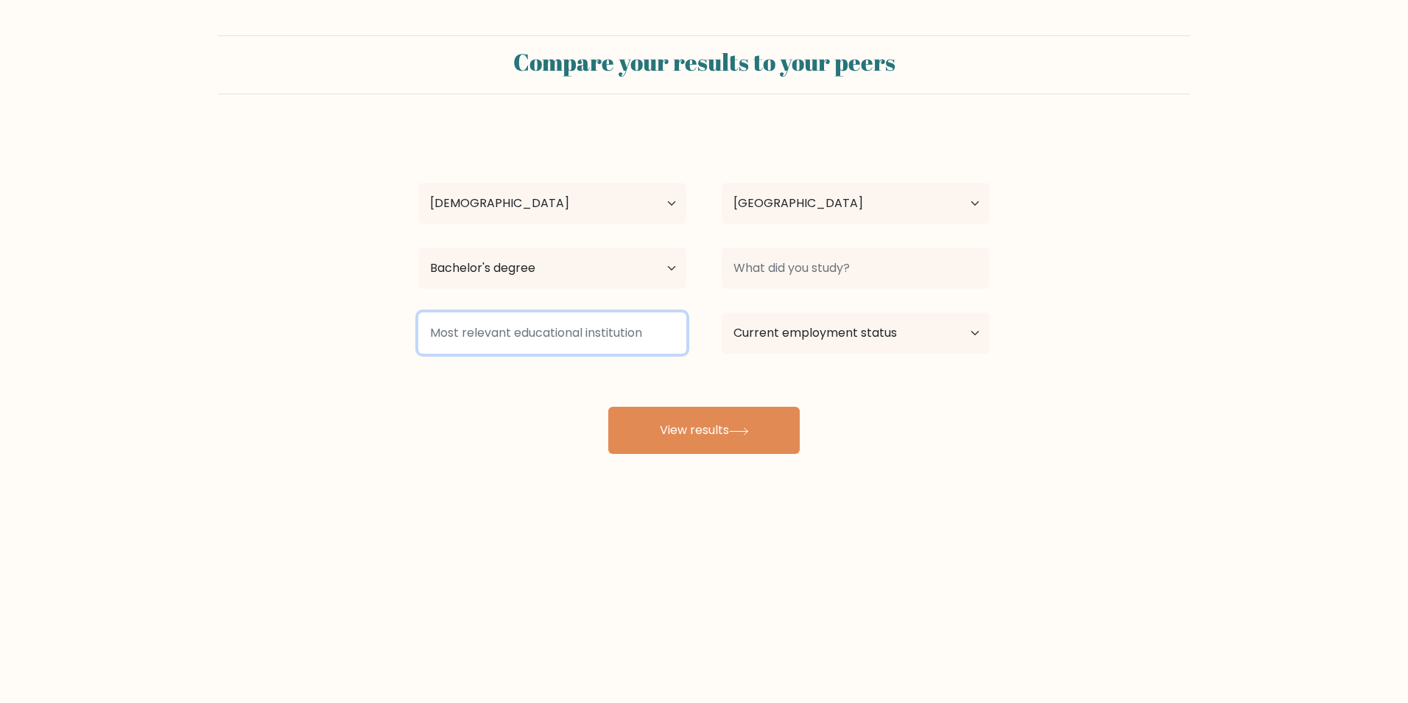
click at [515, 342] on input at bounding box center [552, 332] width 268 height 41
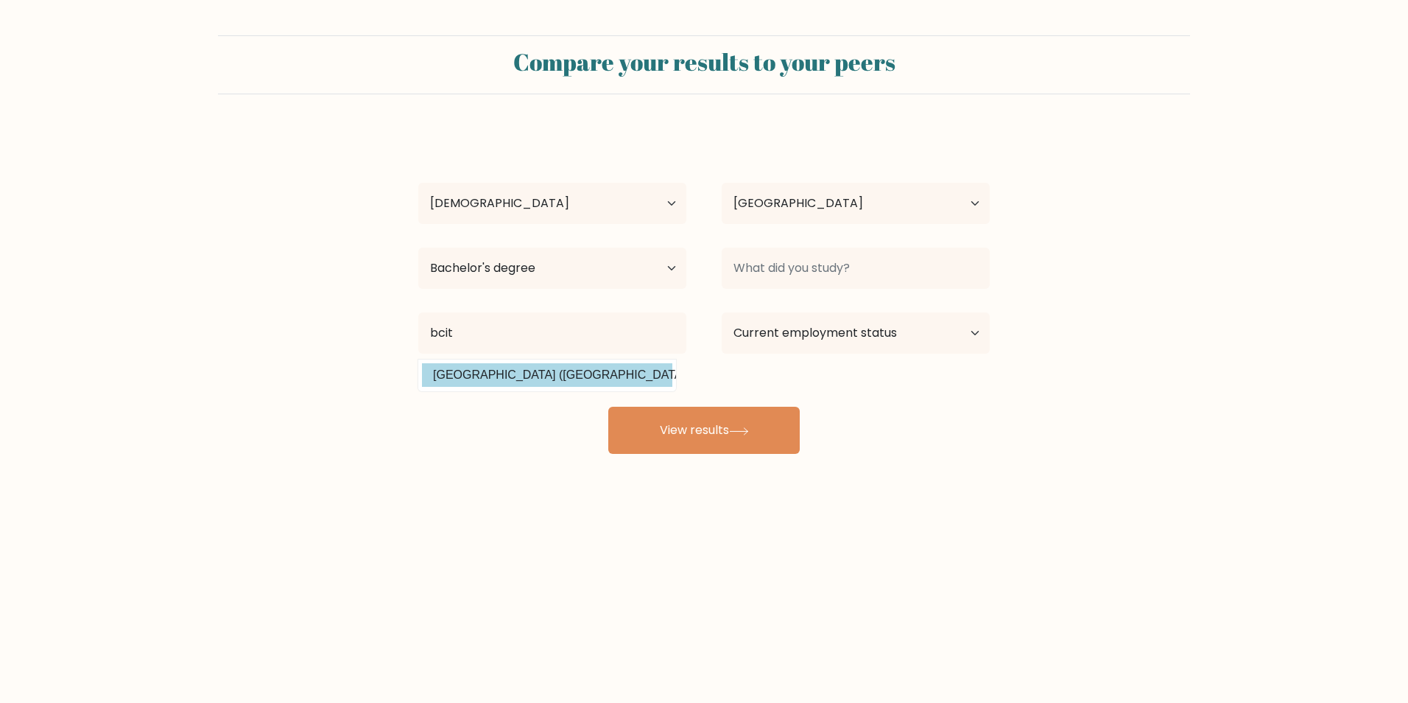
click at [646, 369] on option "[GEOGRAPHIC_DATA] ([GEOGRAPHIC_DATA])" at bounding box center [547, 375] width 250 height 24
type input "[GEOGRAPHIC_DATA]"
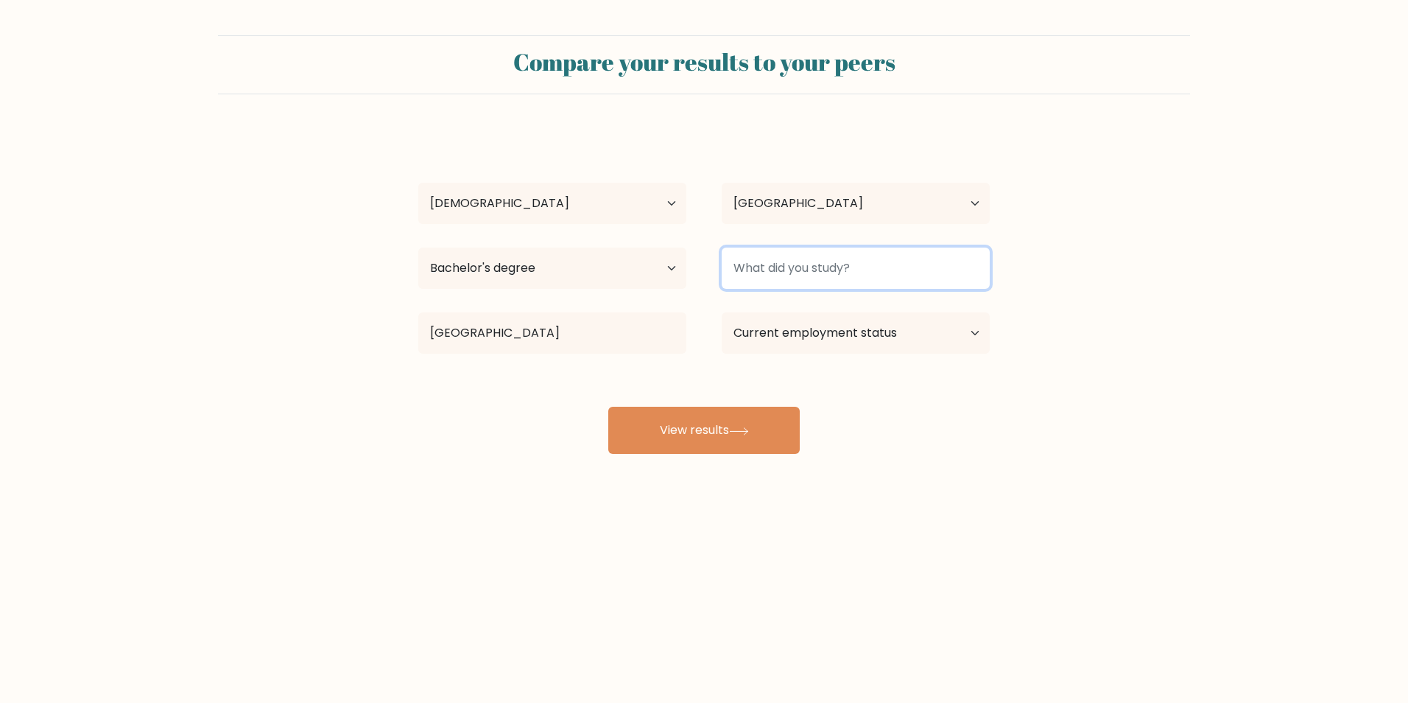
click at [781, 265] on input at bounding box center [856, 267] width 268 height 41
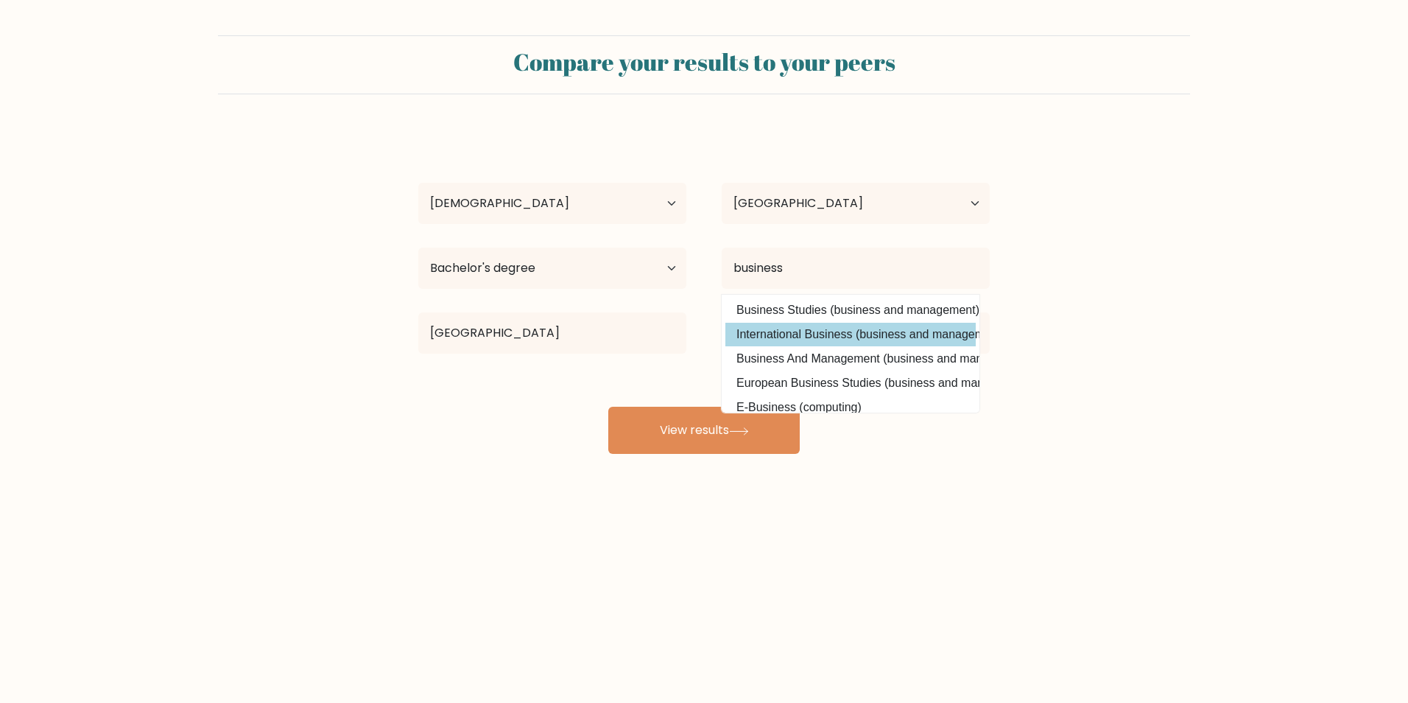
click at [753, 337] on option "International Business (business and management)" at bounding box center [850, 335] width 250 height 24
type input "International Business"
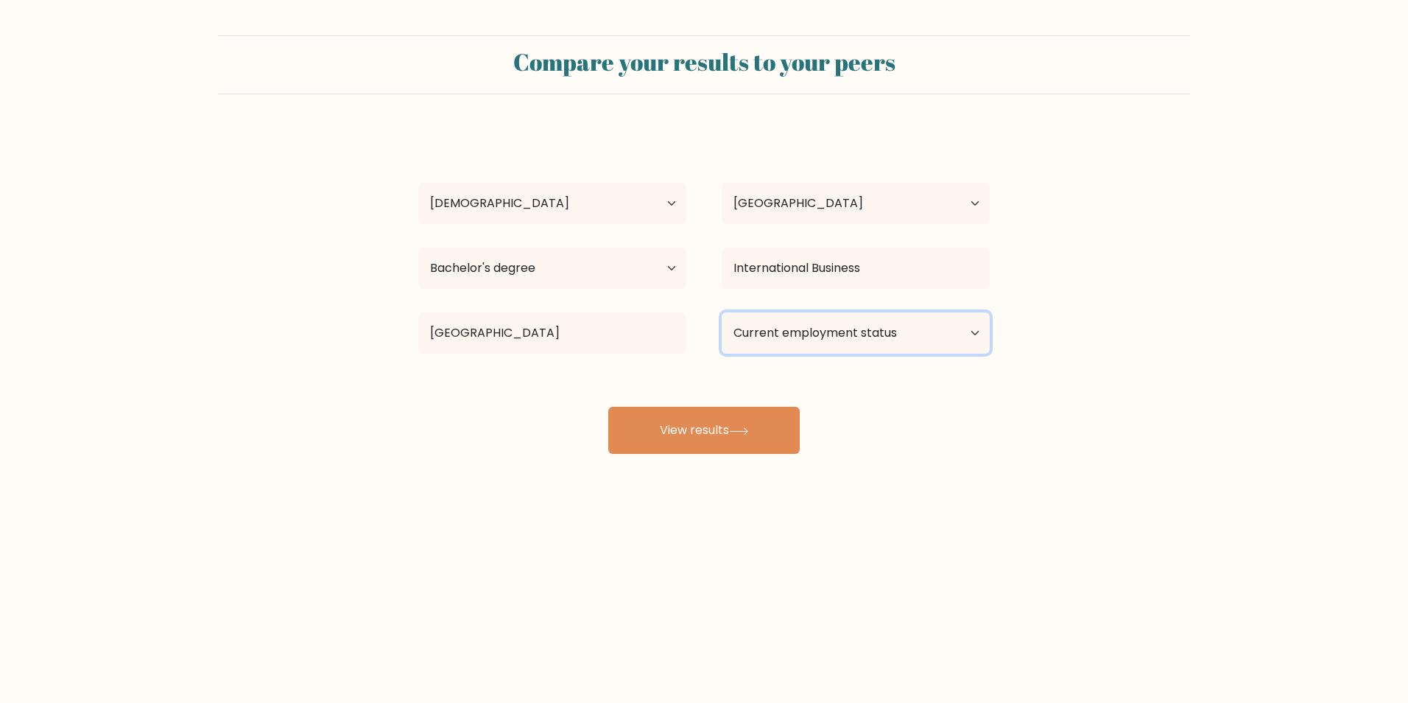
click at [756, 328] on select "Current employment status Employed Student Retired Other / prefer not to answer" at bounding box center [856, 332] width 268 height 41
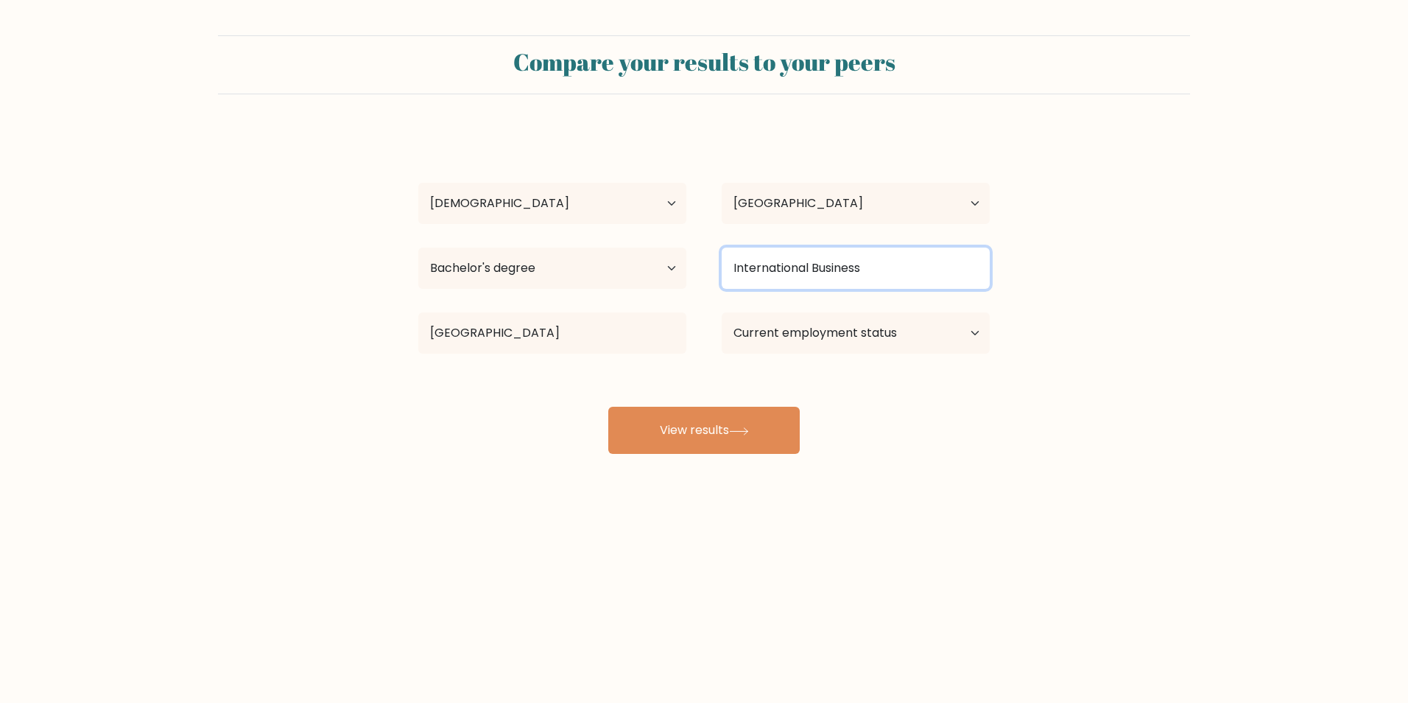
click at [758, 268] on input "International Business" at bounding box center [856, 267] width 268 height 41
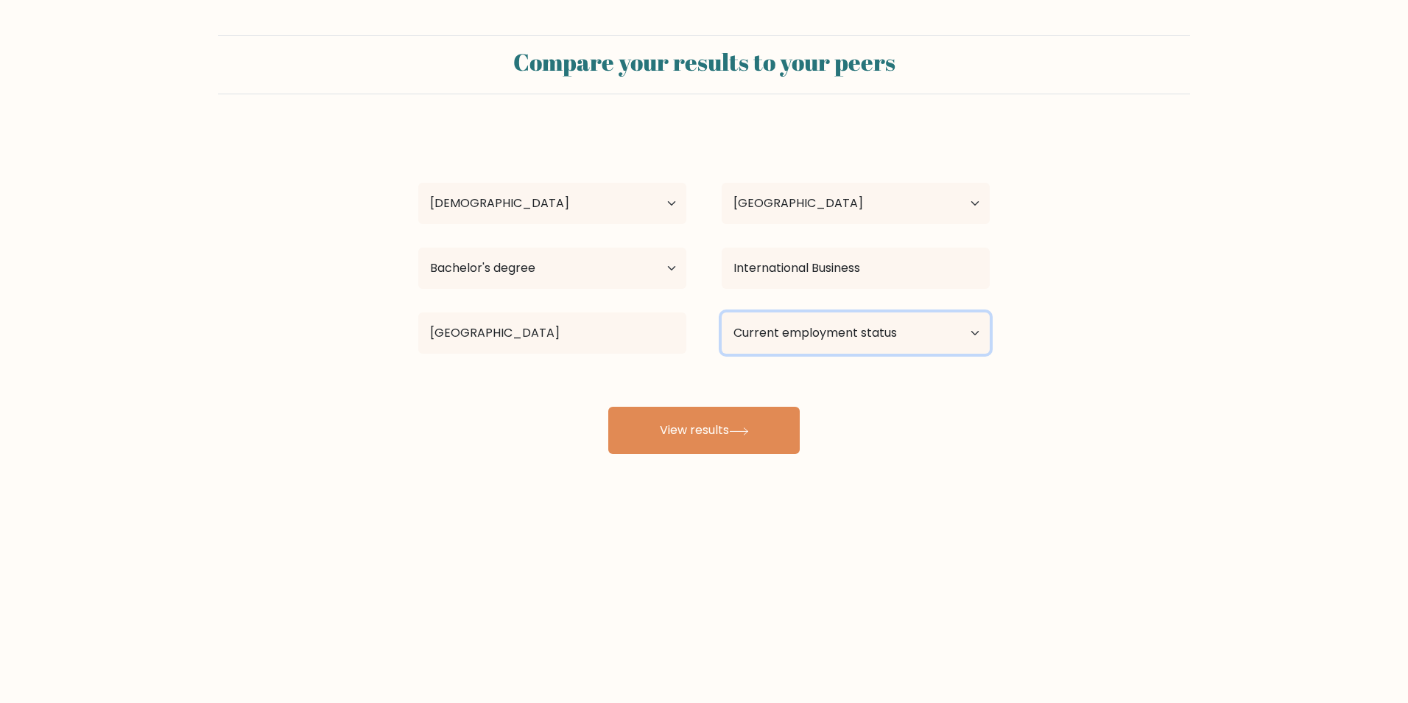
click at [759, 328] on select "Current employment status Employed Student Retired Other / prefer not to answer" at bounding box center [856, 332] width 268 height 41
select select "student"
click at [722, 312] on select "Current employment status Employed Student Retired Other / prefer not to answer" at bounding box center [856, 332] width 268 height 41
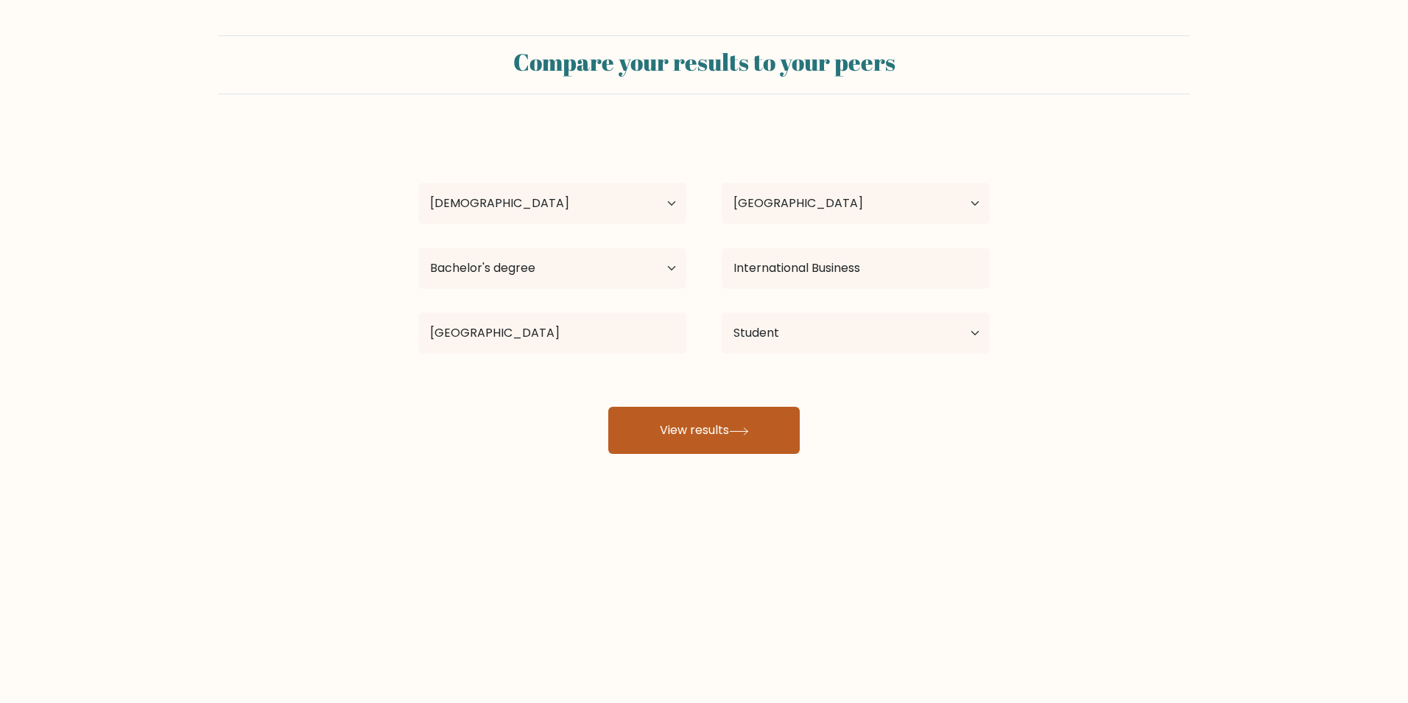
click at [733, 430] on button "View results" at bounding box center [703, 429] width 191 height 47
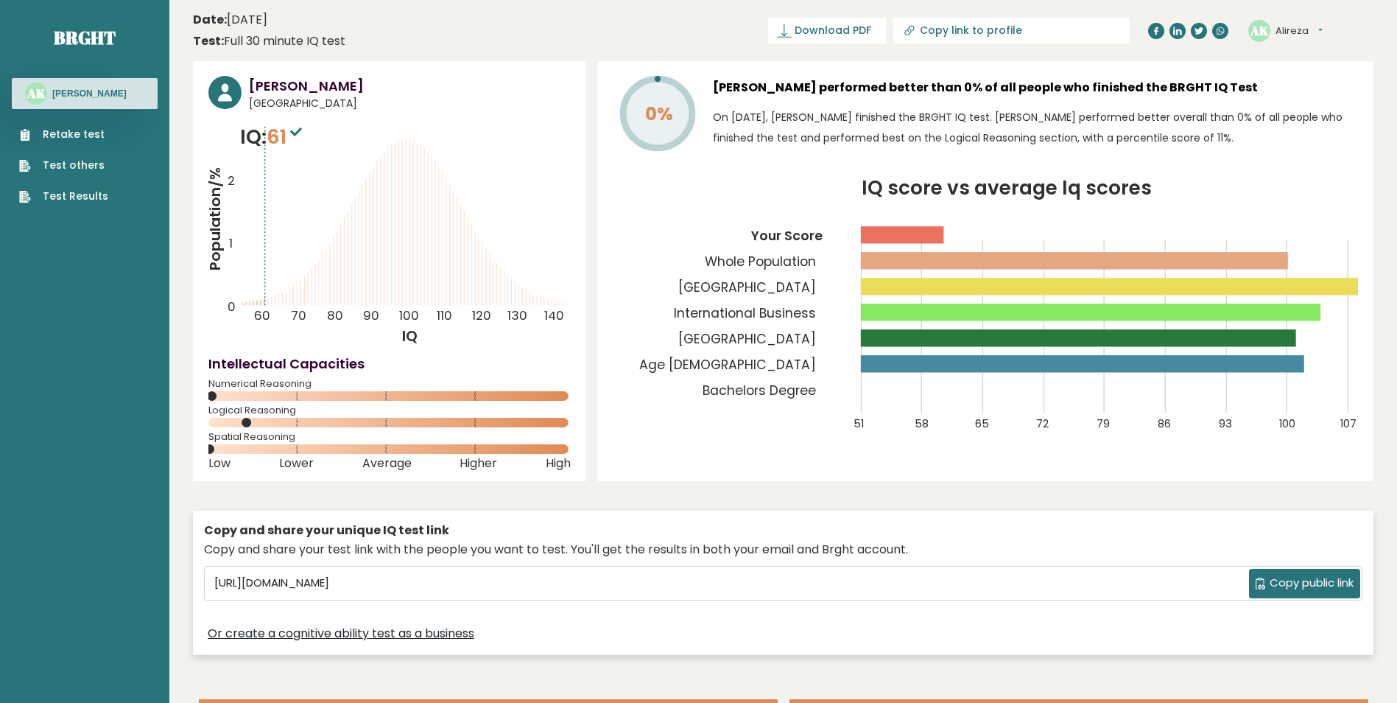
click at [96, 135] on link "Retake test" at bounding box center [63, 134] width 89 height 15
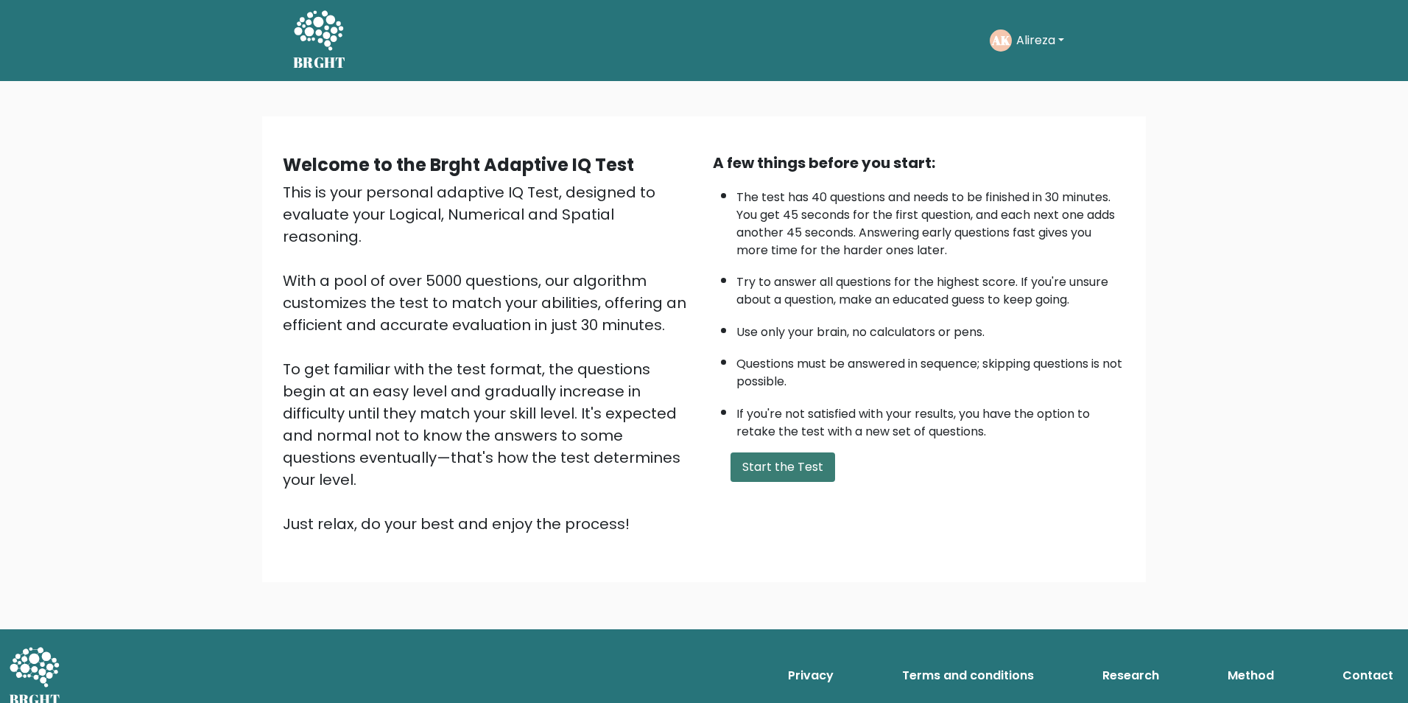
click at [791, 463] on button "Start the Test" at bounding box center [782, 466] width 105 height 29
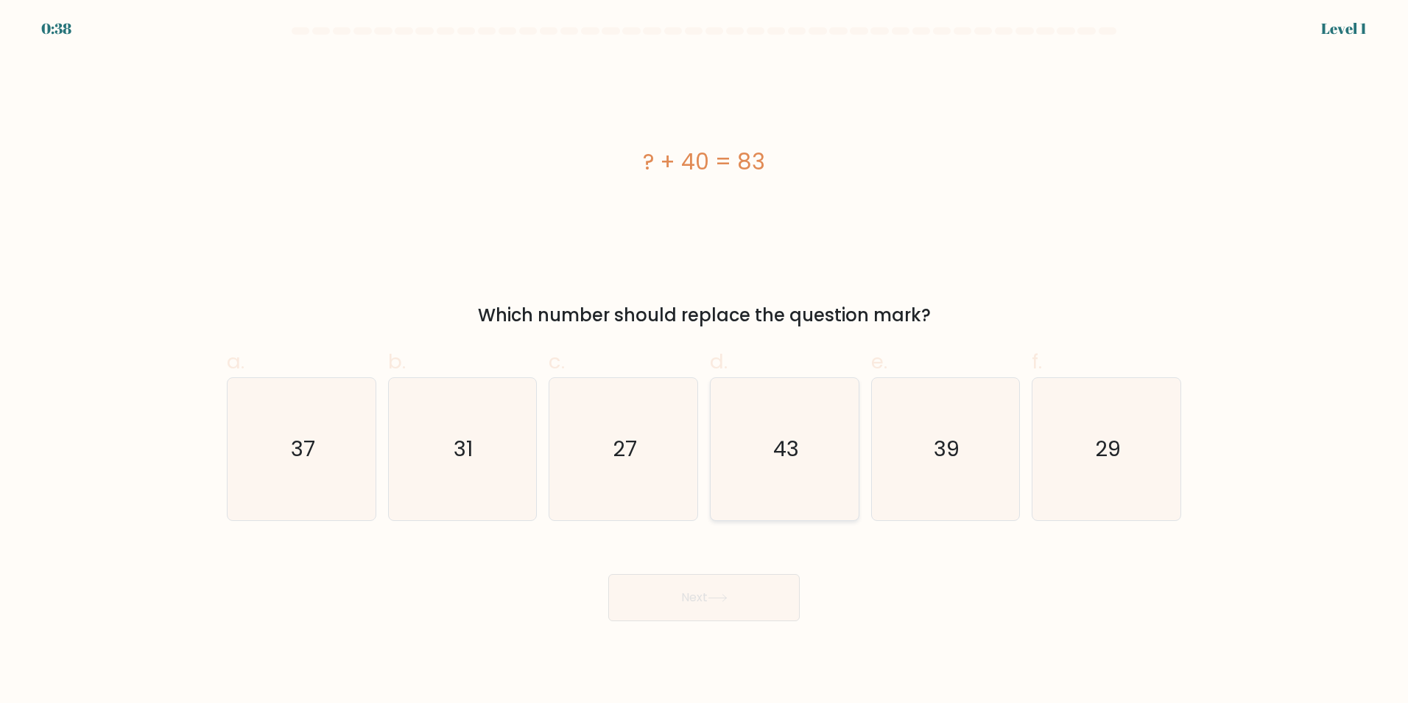
click at [828, 449] on icon "43" at bounding box center [785, 449] width 142 height 142
click at [705, 361] on input "d. 43" at bounding box center [704, 356] width 1 height 10
radio input "true"
click at [737, 602] on button "Next" at bounding box center [703, 597] width 191 height 47
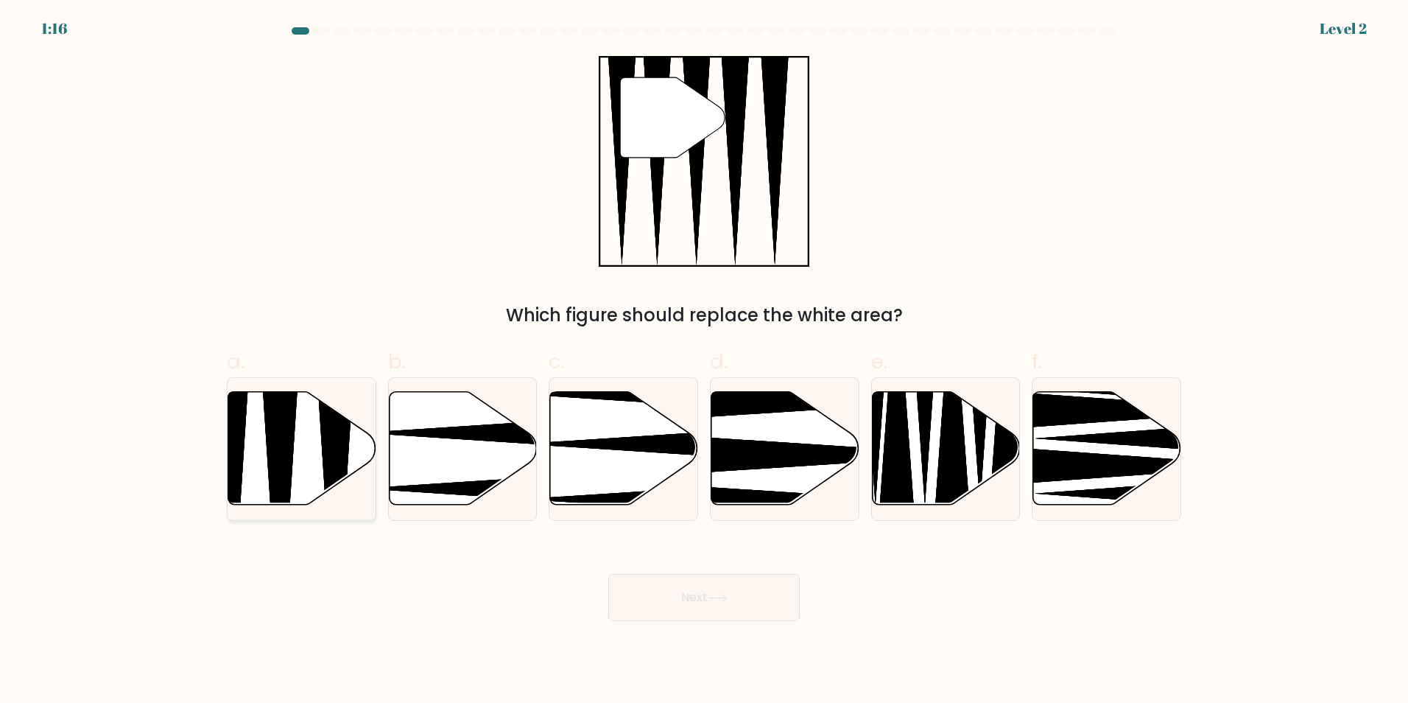
click at [304, 464] on icon at bounding box center [302, 447] width 148 height 113
click at [704, 361] on input "a." at bounding box center [704, 356] width 1 height 10
radio input "true"
click at [649, 609] on button "Next" at bounding box center [703, 597] width 191 height 47
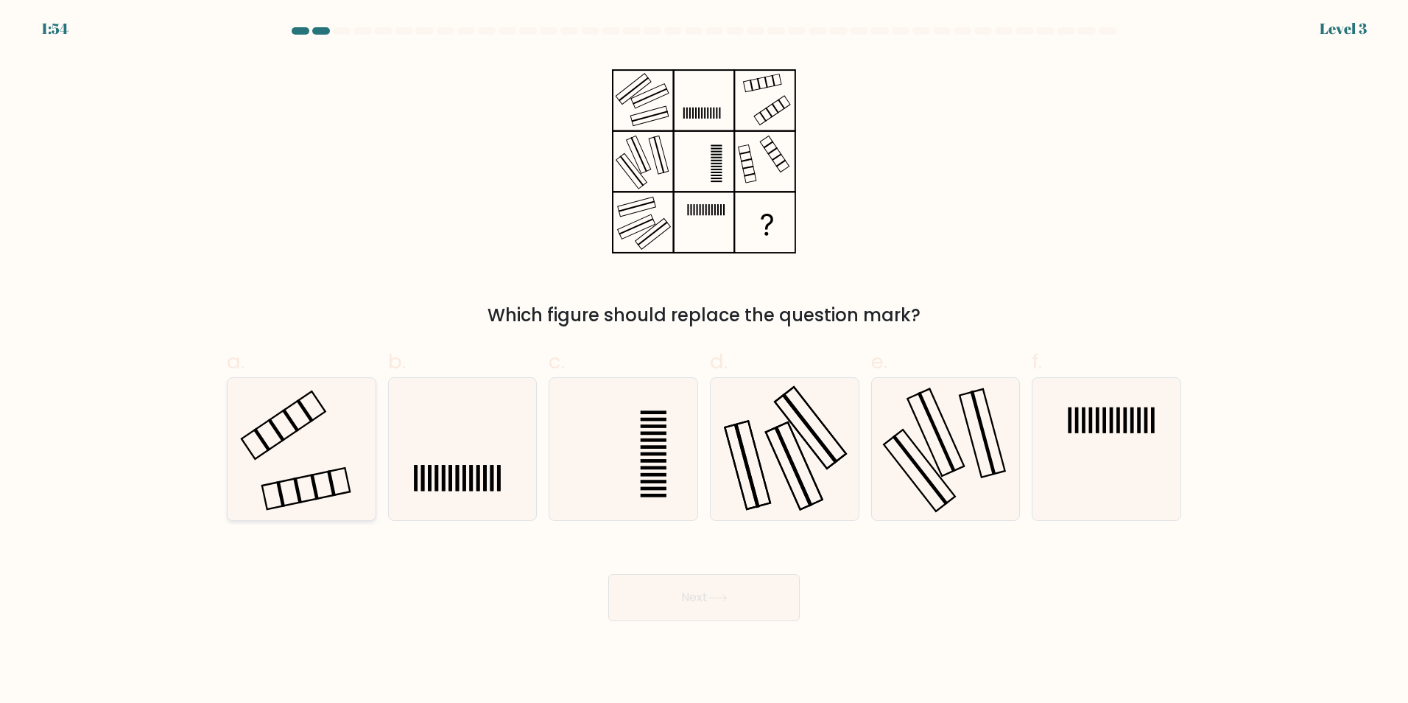
click at [344, 445] on icon at bounding box center [301, 449] width 142 height 142
click at [704, 361] on input "a." at bounding box center [704, 356] width 1 height 10
radio input "true"
click at [648, 588] on button "Next" at bounding box center [703, 597] width 191 height 47
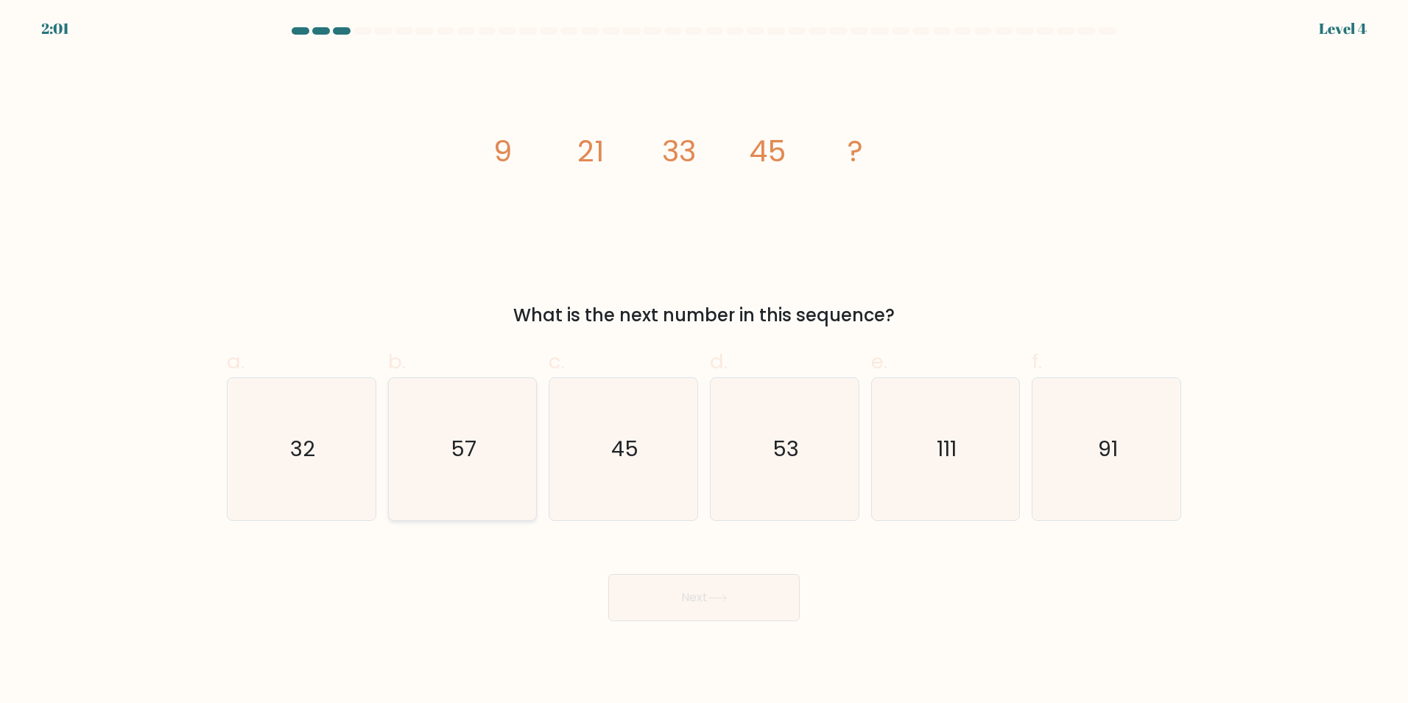
click at [439, 378] on icon "57" at bounding box center [462, 449] width 142 height 142
click at [704, 361] on input "b. 57" at bounding box center [704, 356] width 1 height 10
radio input "true"
click at [774, 623] on body "2:01 Level 4" at bounding box center [704, 351] width 1408 height 703
click at [772, 610] on button "Next" at bounding box center [703, 597] width 191 height 47
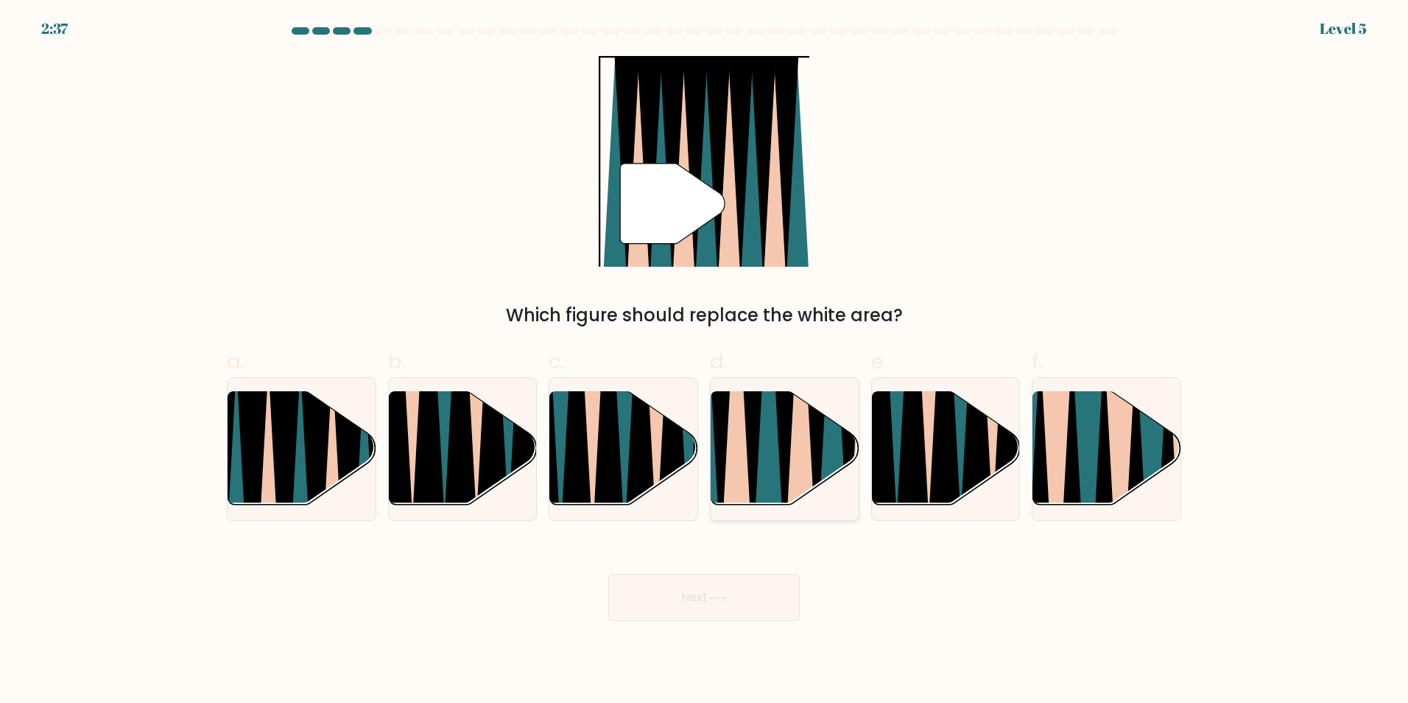
click at [809, 442] on icon at bounding box center [800, 389] width 32 height 295
click at [705, 361] on input "d." at bounding box center [704, 356] width 1 height 10
radio input "true"
click at [691, 599] on button "Next" at bounding box center [703, 597] width 191 height 47
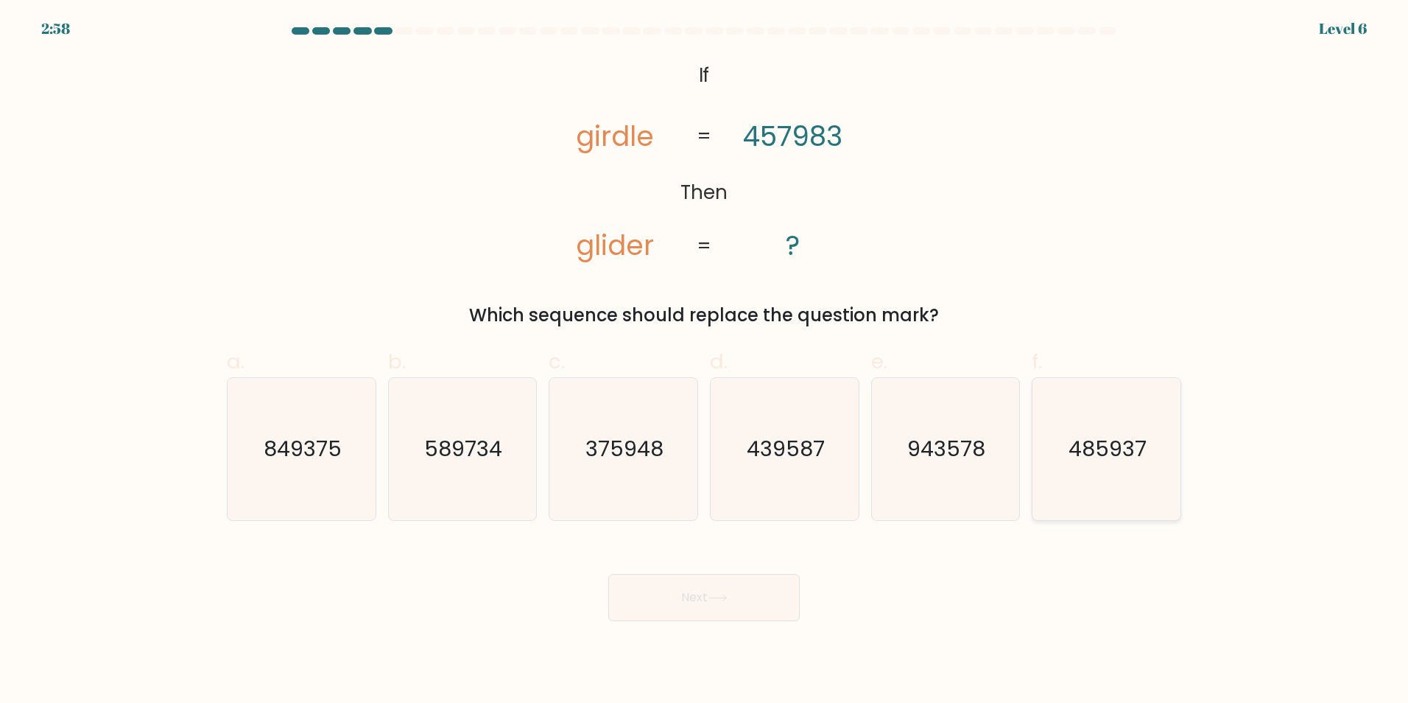
drag, startPoint x: 1147, startPoint y: 462, endPoint x: 1131, endPoint y: 458, distance: 16.8
click at [1131, 458] on icon "485937" at bounding box center [1106, 449] width 142 height 142
click at [715, 577] on button "Next" at bounding box center [703, 597] width 191 height 47
click at [1079, 453] on text "485937" at bounding box center [1108, 448] width 78 height 29
click at [705, 361] on input "f. 485937" at bounding box center [704, 356] width 1 height 10
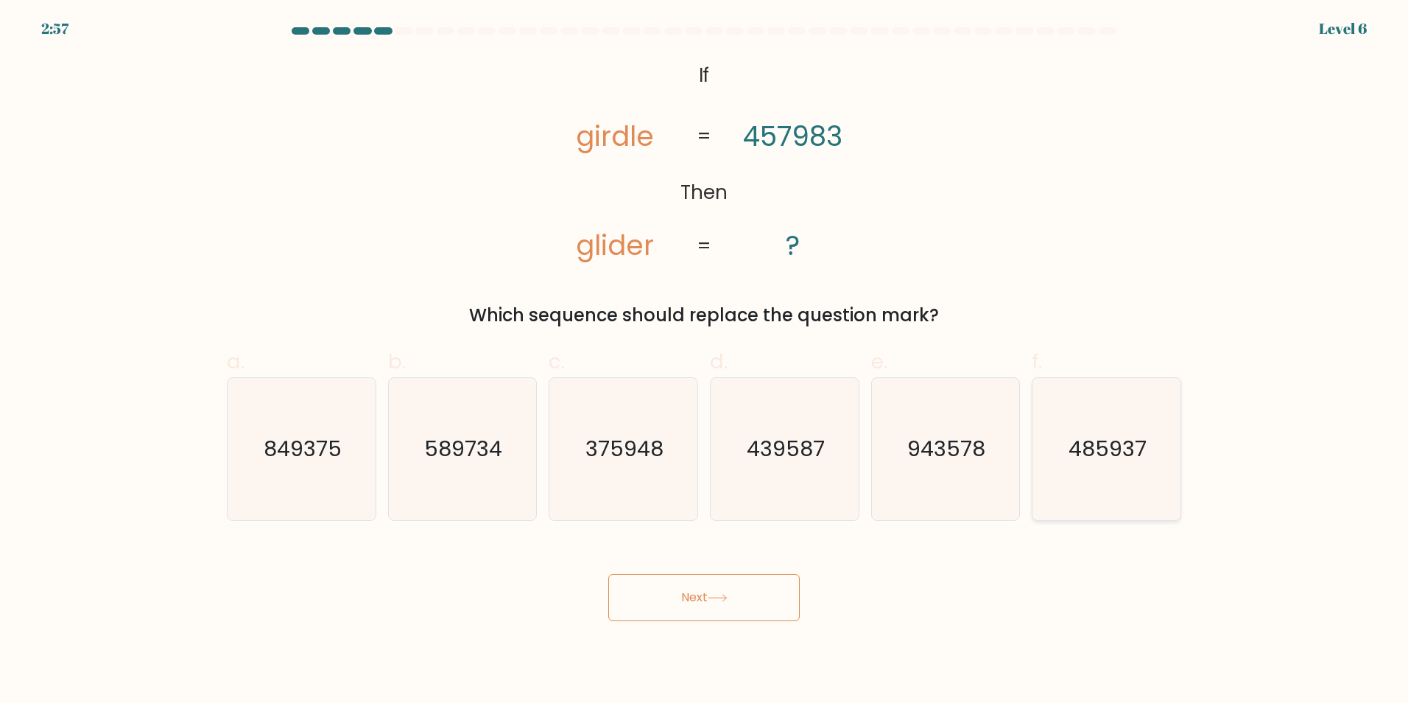
radio input "true"
click at [685, 608] on button "Next" at bounding box center [703, 597] width 191 height 47
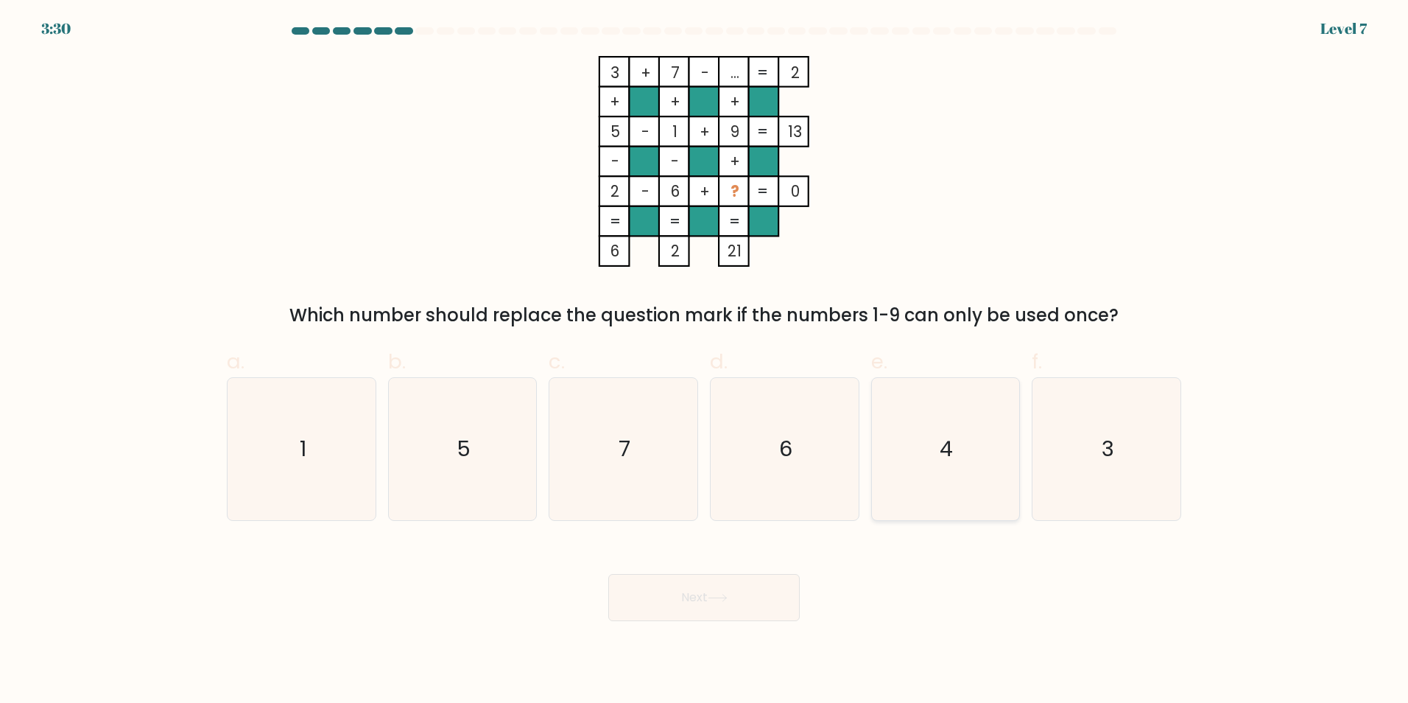
click at [890, 423] on icon "4" at bounding box center [945, 449] width 142 height 142
click at [705, 361] on input "e. 4" at bounding box center [704, 356] width 1 height 10
radio input "true"
click at [747, 585] on button "Next" at bounding box center [703, 597] width 191 height 47
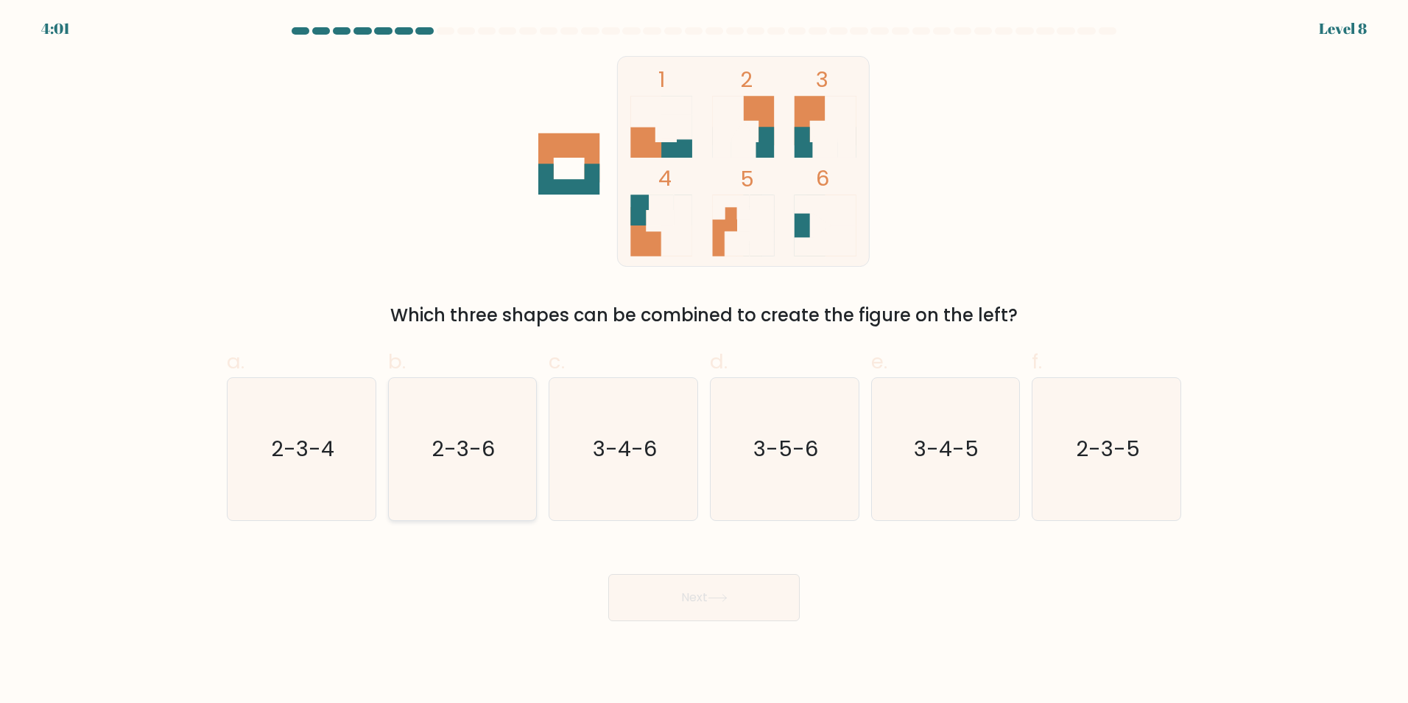
click at [477, 399] on icon "2-3-6" at bounding box center [462, 449] width 142 height 142
click at [704, 361] on input "b. 2-3-6" at bounding box center [704, 356] width 1 height 10
radio input "true"
click at [725, 600] on icon at bounding box center [718, 598] width 20 height 8
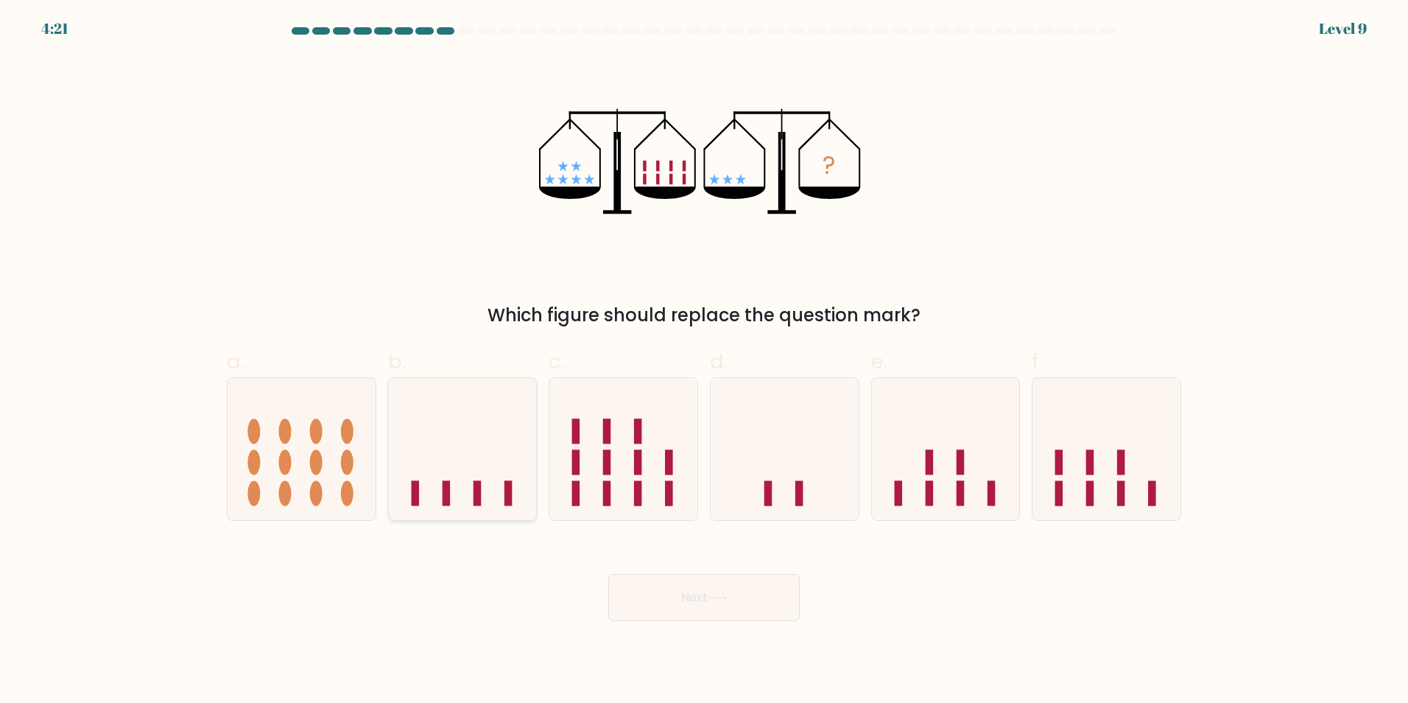
click at [496, 471] on icon at bounding box center [463, 448] width 148 height 122
click at [704, 361] on input "b." at bounding box center [704, 356] width 1 height 10
radio input "true"
click at [680, 591] on button "Next" at bounding box center [703, 597] width 191 height 47
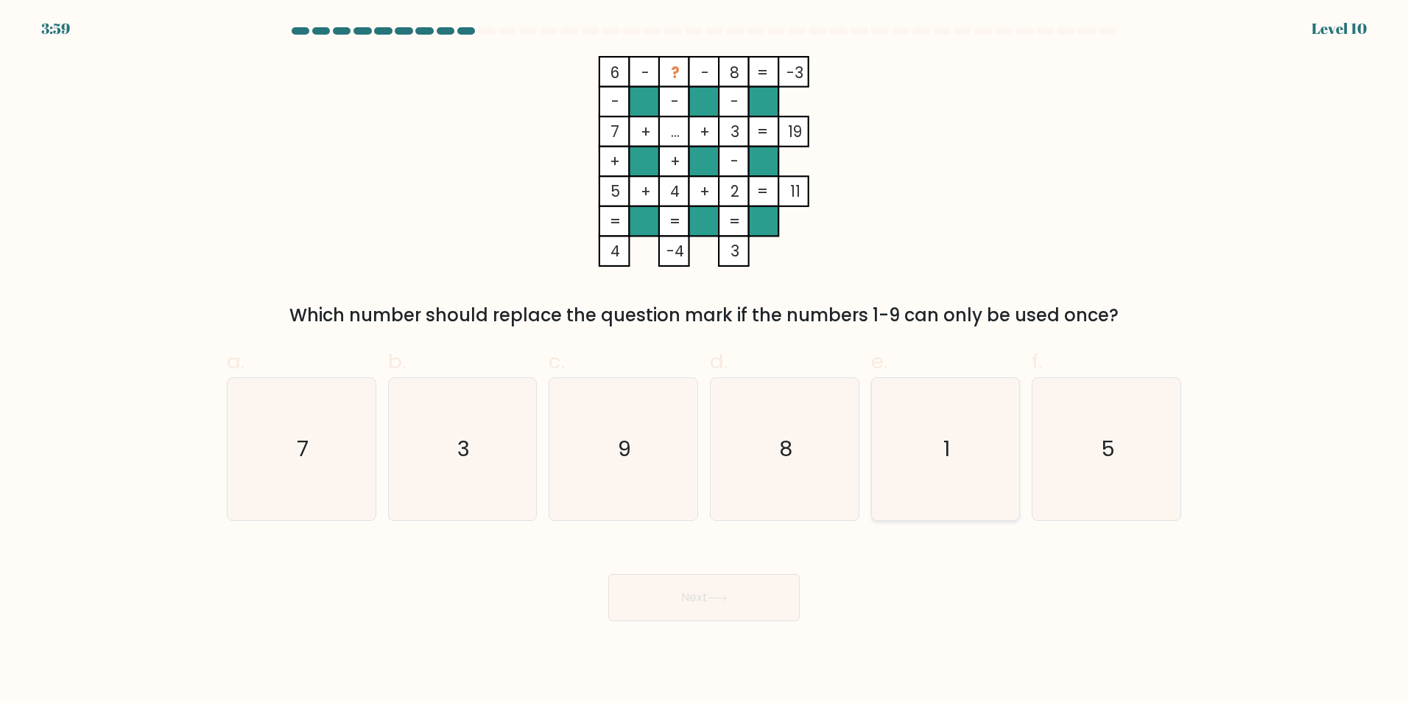
click at [901, 427] on icon "1" at bounding box center [945, 449] width 142 height 142
click at [705, 361] on input "e. 1" at bounding box center [704, 356] width 1 height 10
radio input "true"
click at [779, 593] on button "Next" at bounding box center [703, 597] width 191 height 47
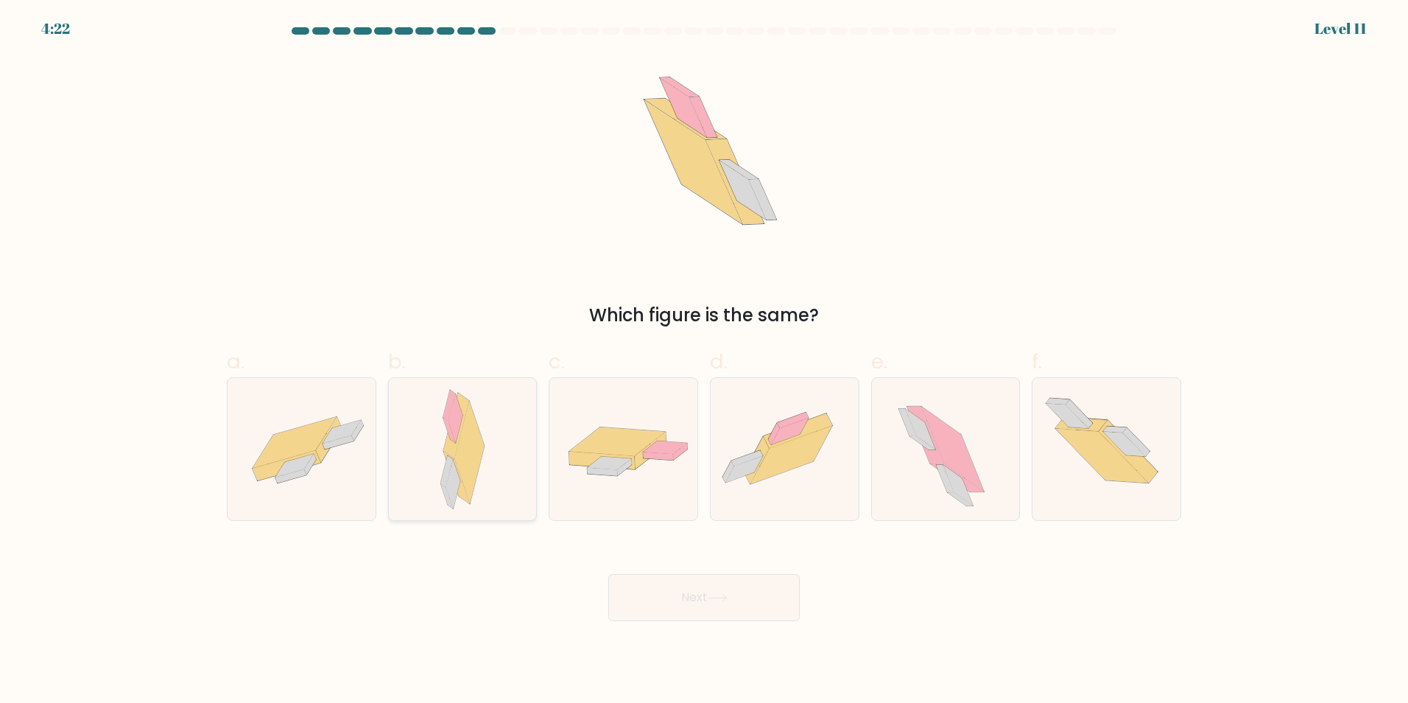
click at [426, 450] on div at bounding box center [462, 449] width 149 height 144
click at [704, 361] on input "b." at bounding box center [704, 356] width 1 height 10
radio input "true"
click at [665, 600] on button "Next" at bounding box center [703, 597] width 191 height 47
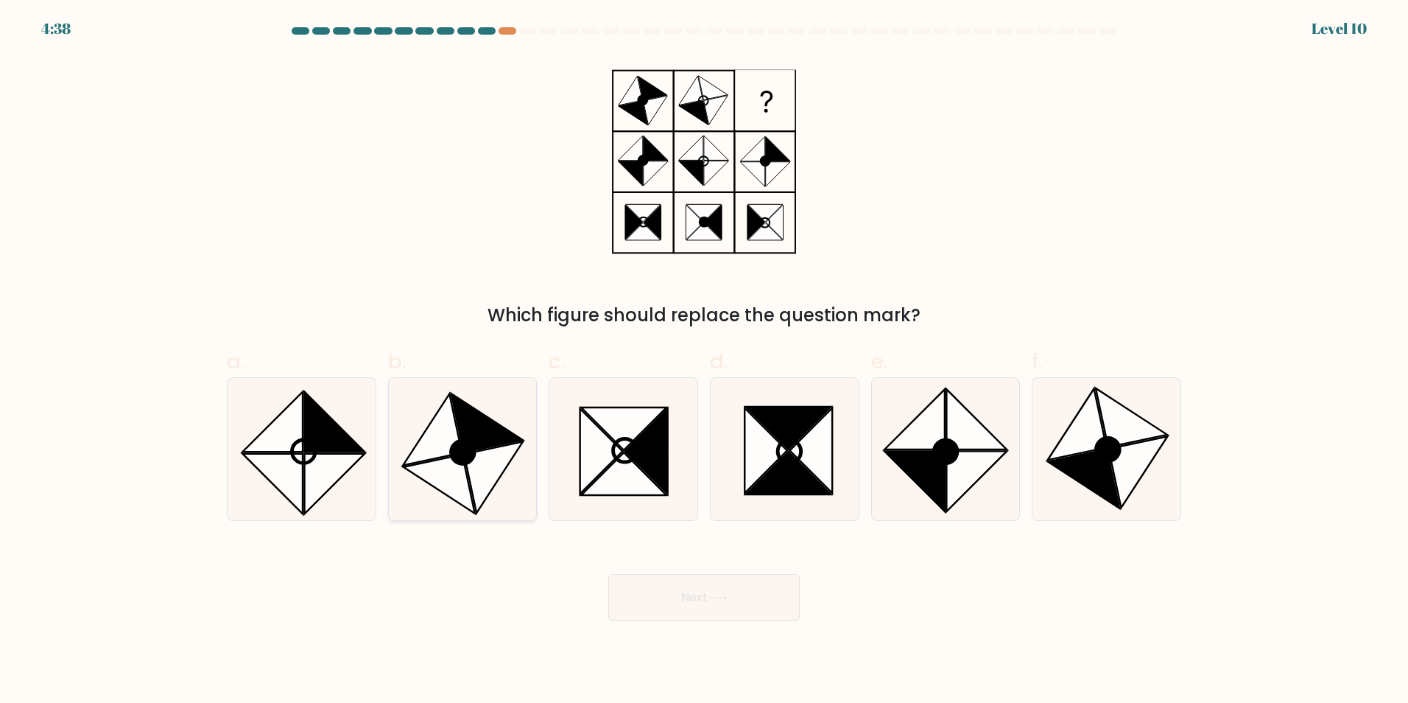
click at [488, 432] on icon at bounding box center [486, 422] width 71 height 59
click at [704, 361] on input "b." at bounding box center [704, 356] width 1 height 10
radio input "true"
click at [688, 596] on button "Next" at bounding box center [703, 597] width 191 height 47
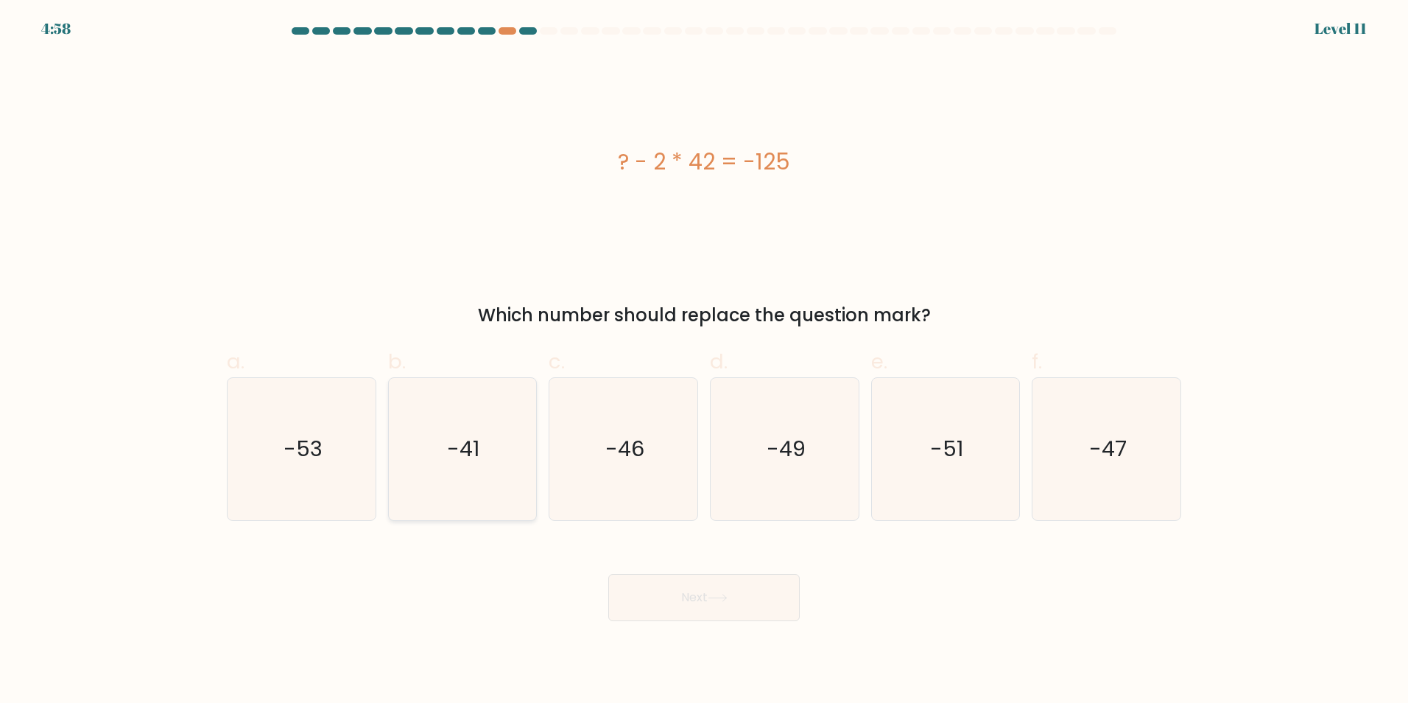
click at [482, 440] on icon "-41" at bounding box center [462, 449] width 142 height 142
click at [704, 361] on input "b. -41" at bounding box center [704, 356] width 1 height 10
radio input "true"
click at [673, 580] on button "Next" at bounding box center [703, 597] width 191 height 47
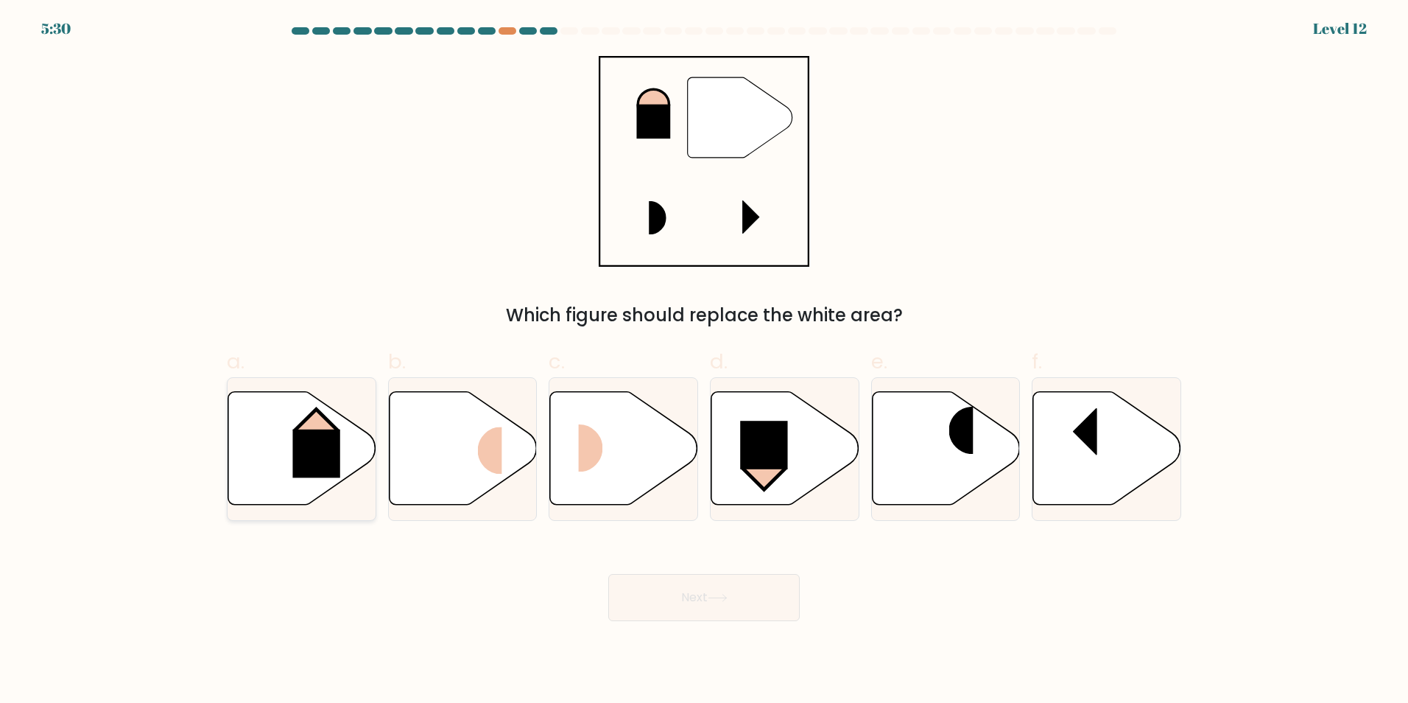
click at [306, 442] on rect at bounding box center [317, 453] width 48 height 49
click at [704, 361] on input "a." at bounding box center [704, 356] width 1 height 10
radio input "true"
click at [709, 602] on button "Next" at bounding box center [703, 597] width 191 height 47
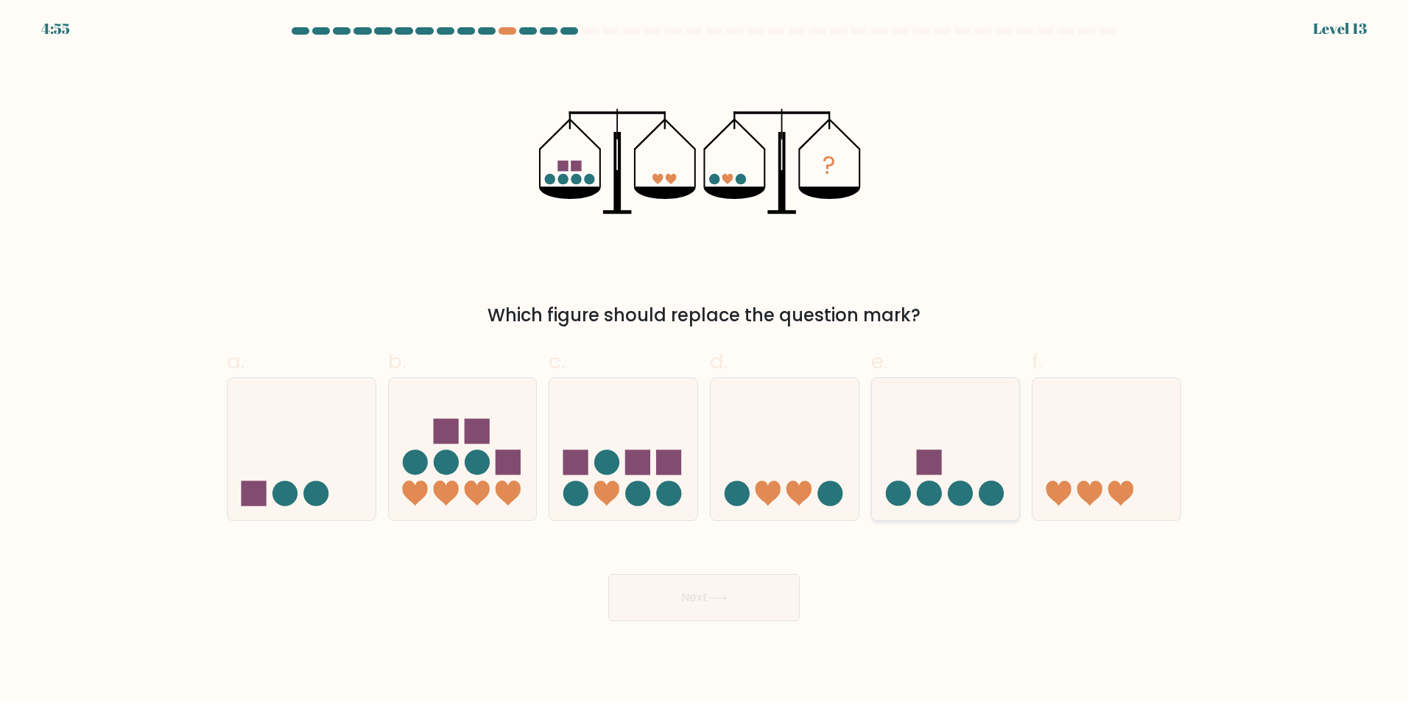
click at [976, 427] on icon at bounding box center [946, 448] width 148 height 122
click at [705, 361] on input "e." at bounding box center [704, 356] width 1 height 10
radio input "true"
click at [669, 614] on button "Next" at bounding box center [703, 597] width 191 height 47
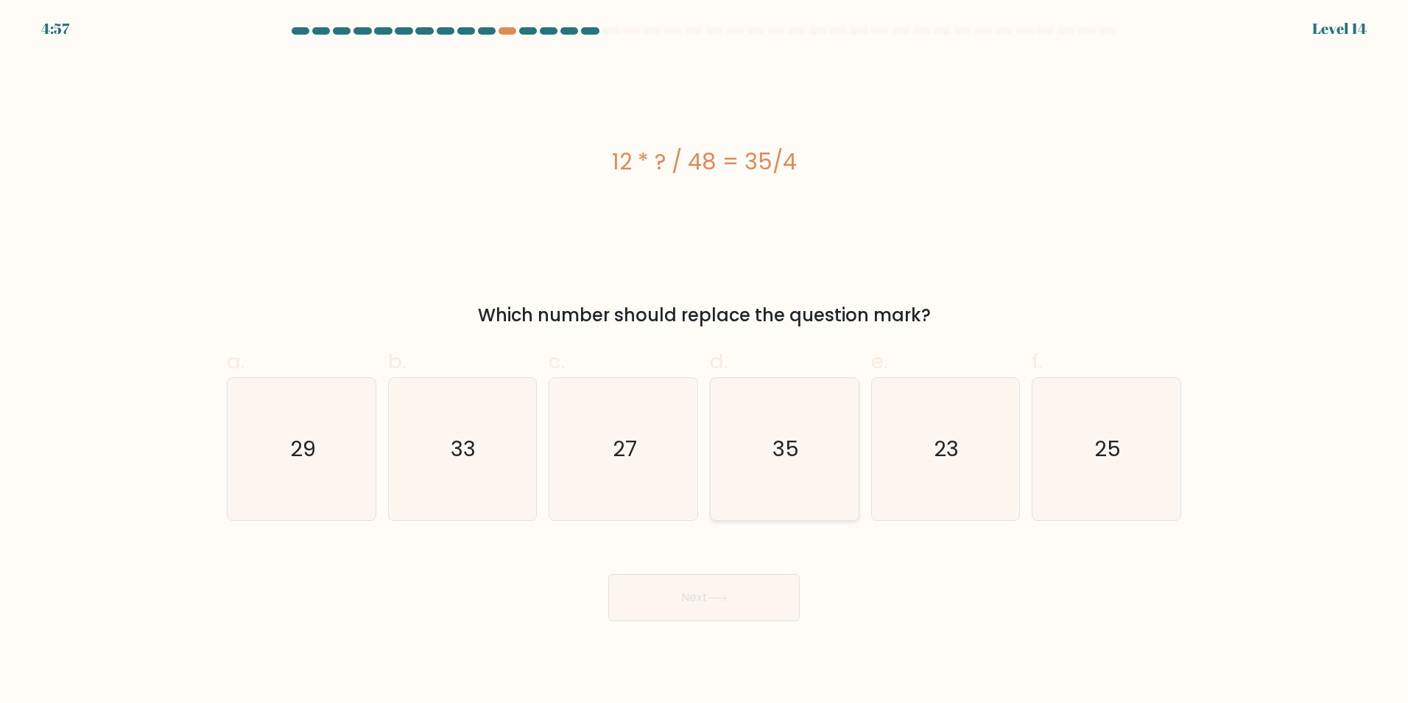
click at [825, 421] on icon "35" at bounding box center [785, 449] width 142 height 142
click at [705, 361] on input "d. 35" at bounding box center [704, 356] width 1 height 10
radio input "true"
click at [726, 601] on icon at bounding box center [718, 598] width 20 height 8
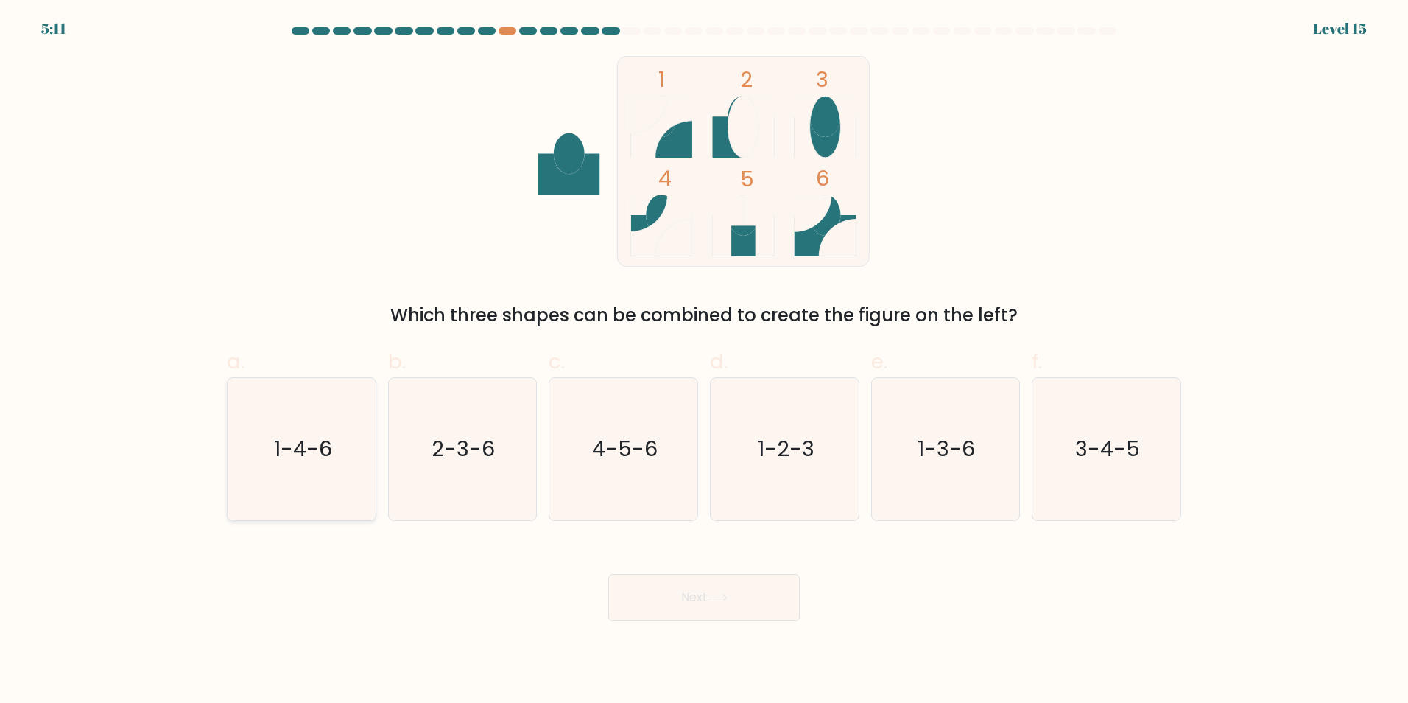
click at [332, 407] on icon "1-4-6" at bounding box center [301, 449] width 142 height 142
click at [704, 361] on input "a. 1-4-6" at bounding box center [704, 356] width 1 height 10
radio input "true"
click at [689, 594] on button "Next" at bounding box center [703, 597] width 191 height 47
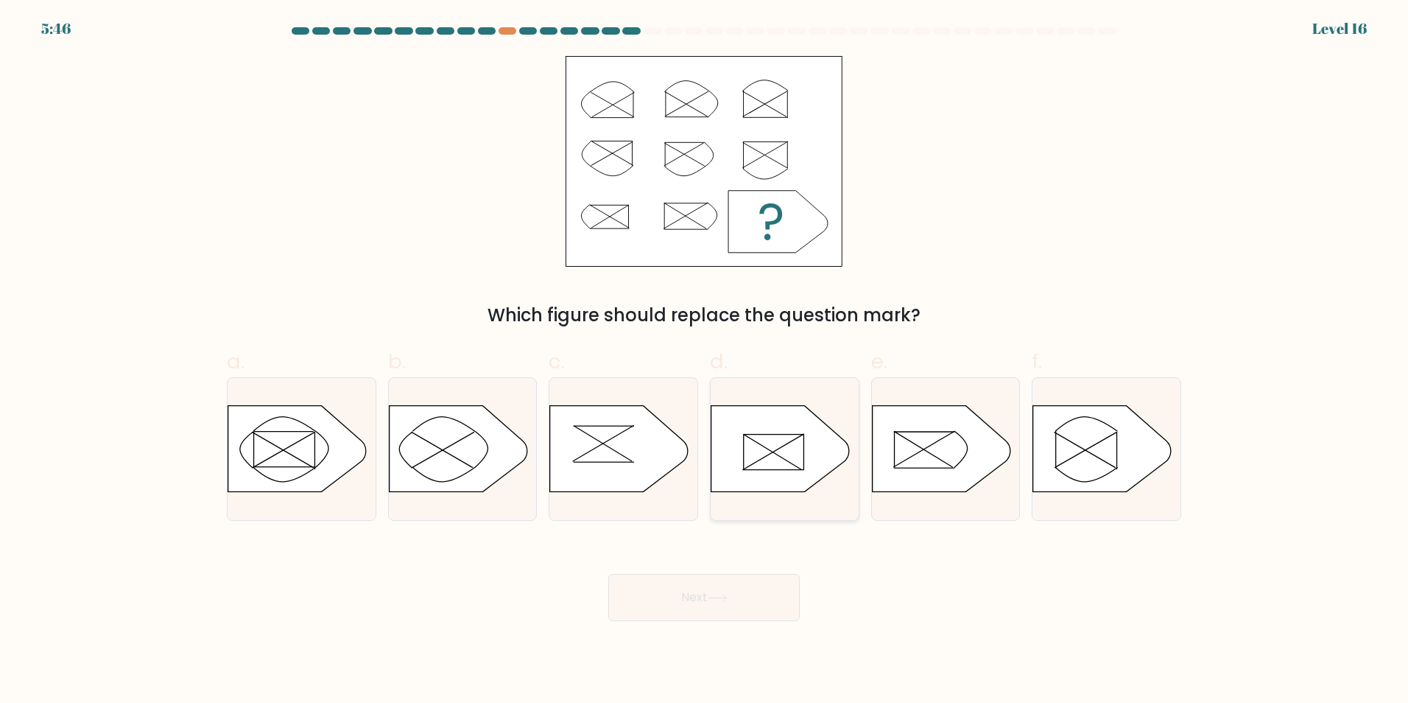
click at [768, 469] on rect at bounding box center [774, 451] width 60 height 35
click at [705, 361] on input "d." at bounding box center [704, 356] width 1 height 10
radio input "true"
click at [748, 581] on button "Next" at bounding box center [703, 597] width 191 height 47
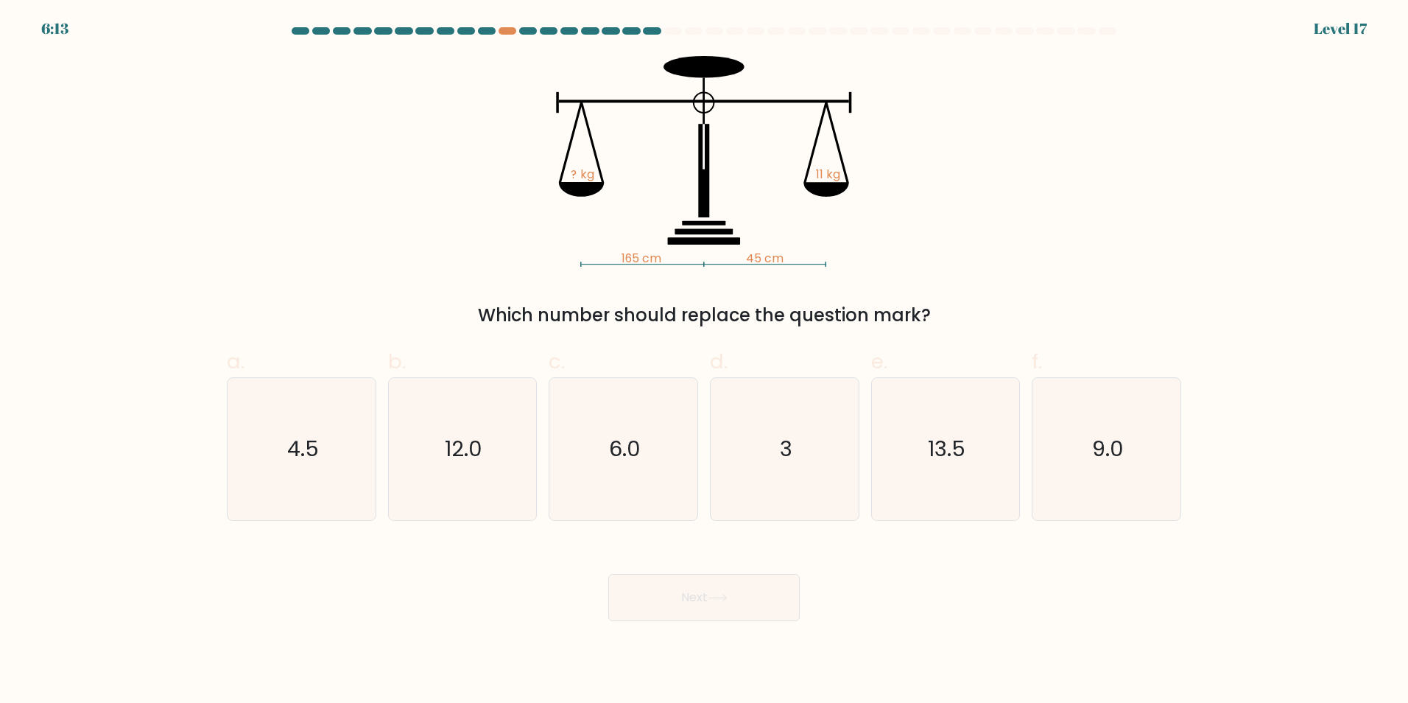
drag, startPoint x: 1068, startPoint y: 179, endPoint x: 961, endPoint y: 261, distance: 135.1
click at [961, 261] on div "165 cm 45 cm ? kg 11 kg Which number should replace the question mark?" at bounding box center [704, 192] width 972 height 272
click at [708, 478] on div "d. 3" at bounding box center [784, 433] width 161 height 174
click at [723, 473] on icon "3" at bounding box center [785, 449] width 142 height 142
click at [705, 361] on input "d. 3" at bounding box center [704, 356] width 1 height 10
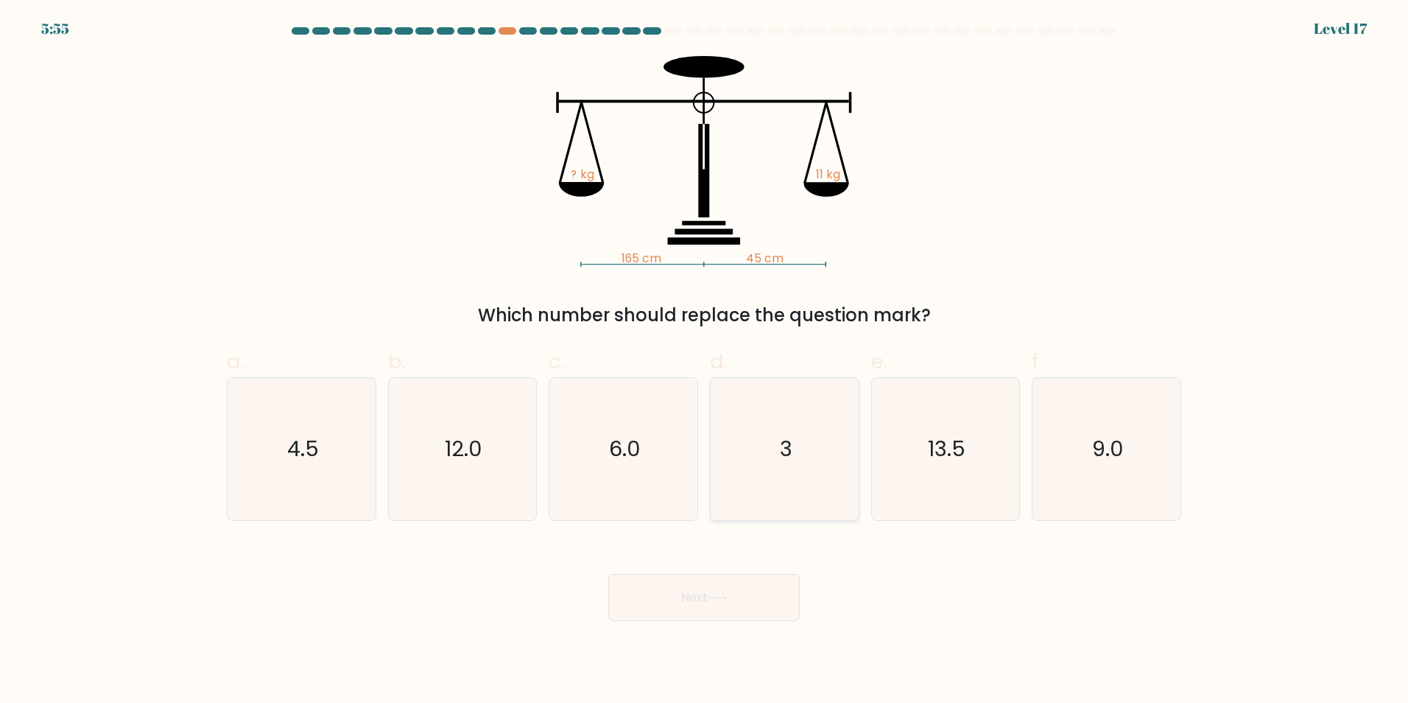
radio input "true"
click at [722, 595] on icon at bounding box center [718, 598] width 20 height 8
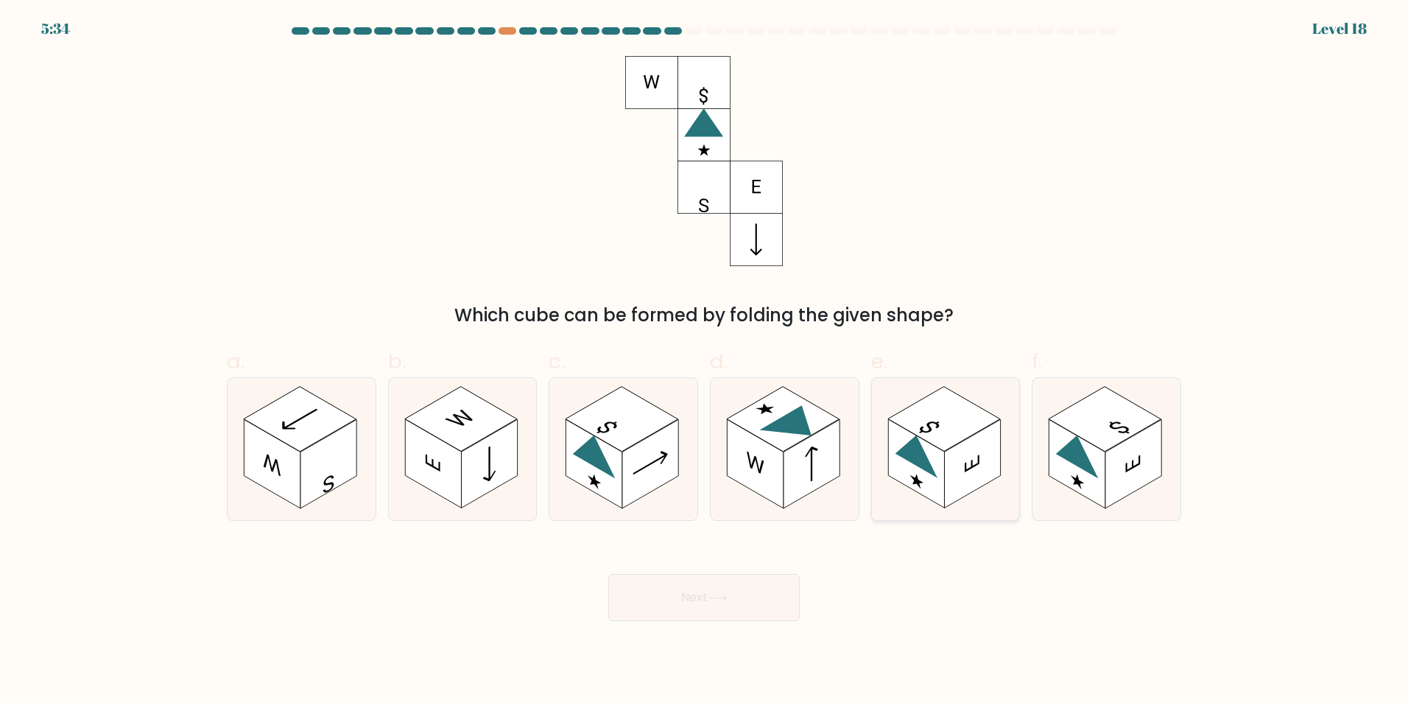
click at [922, 490] on rect at bounding box center [916, 463] width 56 height 89
click at [705, 361] on input "e." at bounding box center [704, 356] width 1 height 10
radio input "true"
click at [640, 587] on button "Next" at bounding box center [703, 597] width 191 height 47
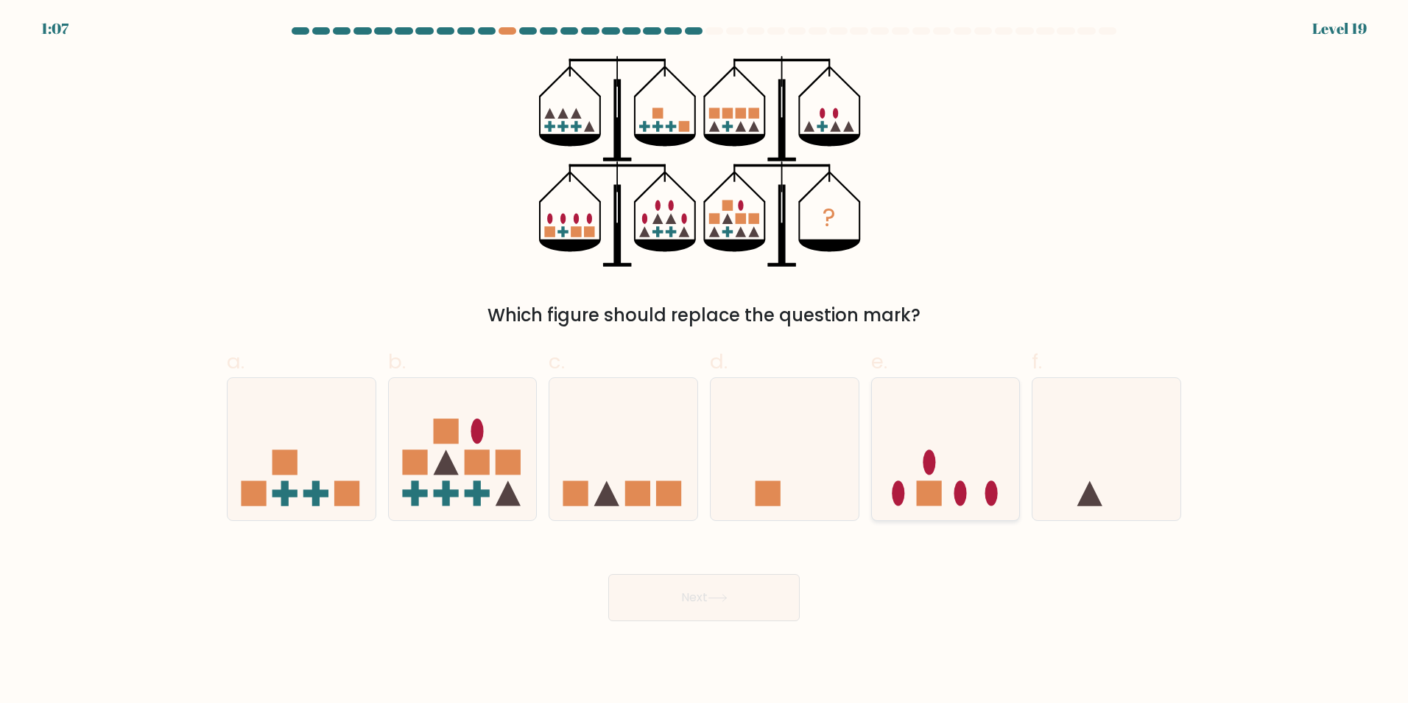
click at [983, 399] on icon at bounding box center [946, 448] width 148 height 122
click at [705, 361] on input "e." at bounding box center [704, 356] width 1 height 10
radio input "true"
click at [726, 598] on icon at bounding box center [718, 598] width 20 height 8
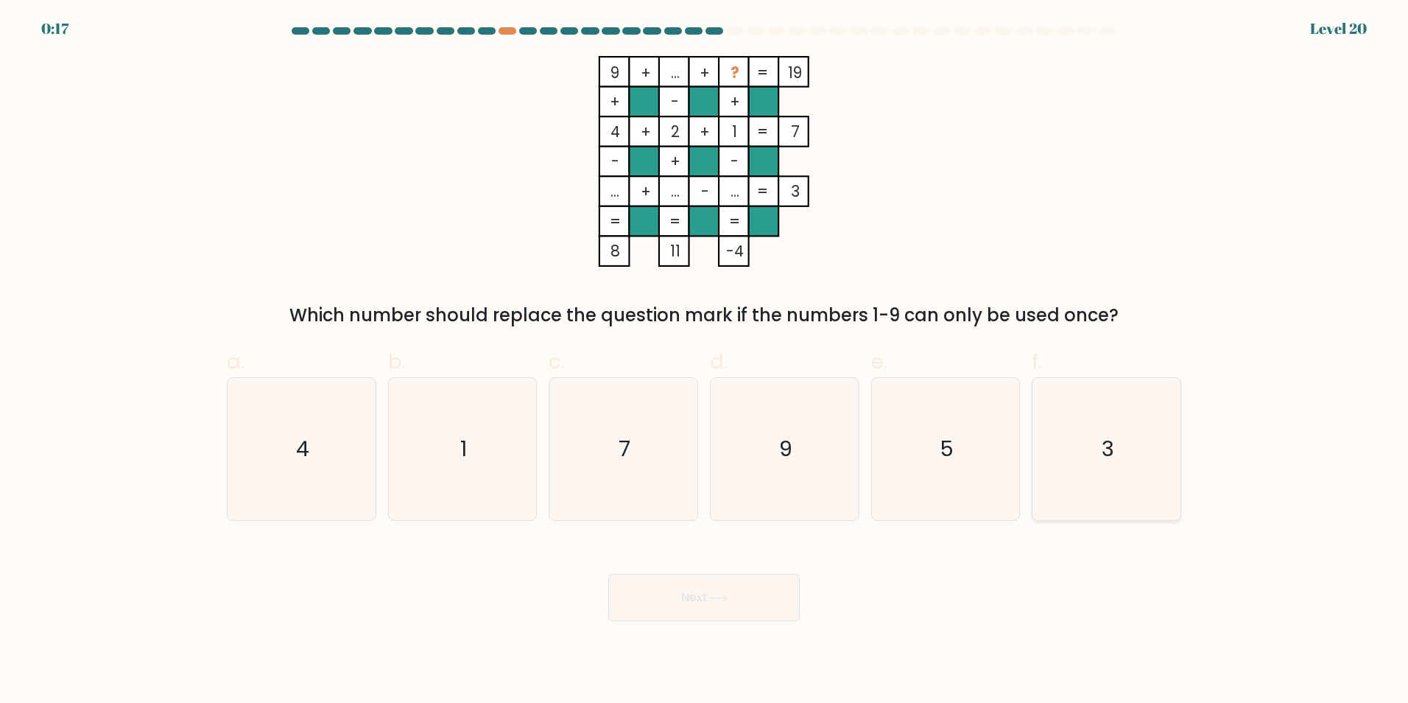
click at [1068, 431] on icon "3" at bounding box center [1106, 449] width 142 height 142
click at [705, 361] on input "f. 3" at bounding box center [704, 356] width 1 height 10
radio input "true"
click at [746, 585] on button "Next" at bounding box center [703, 597] width 191 height 47
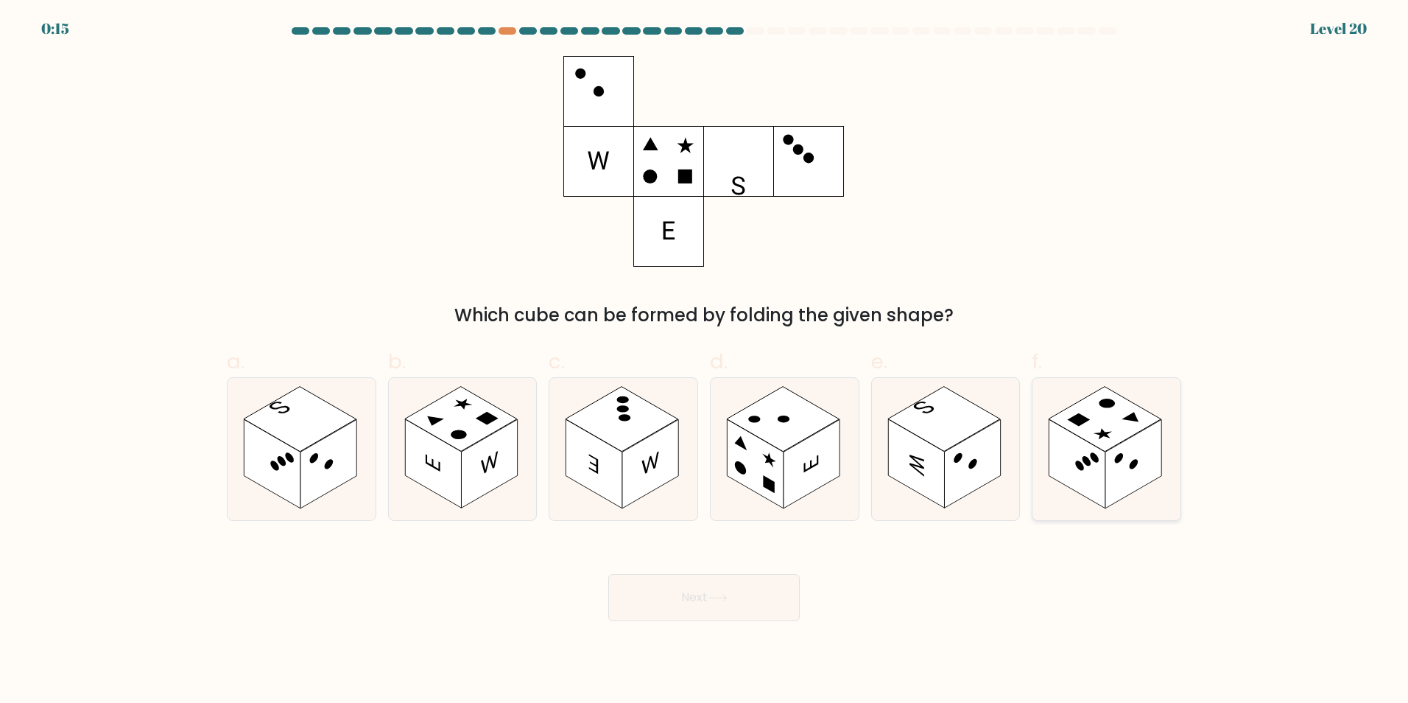
click at [1051, 443] on rect at bounding box center [1077, 463] width 56 height 89
click at [705, 361] on input "f." at bounding box center [704, 356] width 1 height 10
radio input "true"
click at [742, 584] on button "Next" at bounding box center [703, 597] width 191 height 47
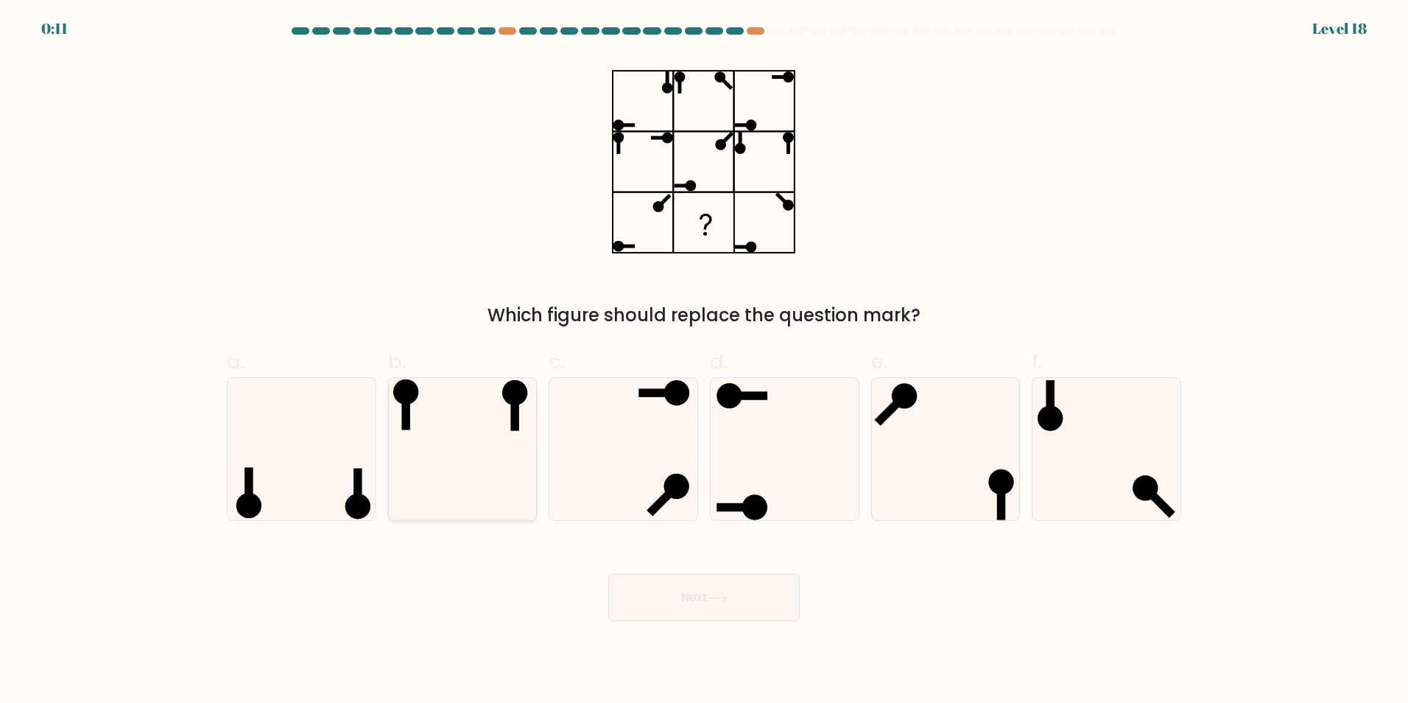
click at [482, 410] on icon at bounding box center [462, 449] width 142 height 142
click at [704, 361] on input "b." at bounding box center [704, 356] width 1 height 10
radio input "true"
click at [678, 586] on button "Next" at bounding box center [703, 597] width 191 height 47
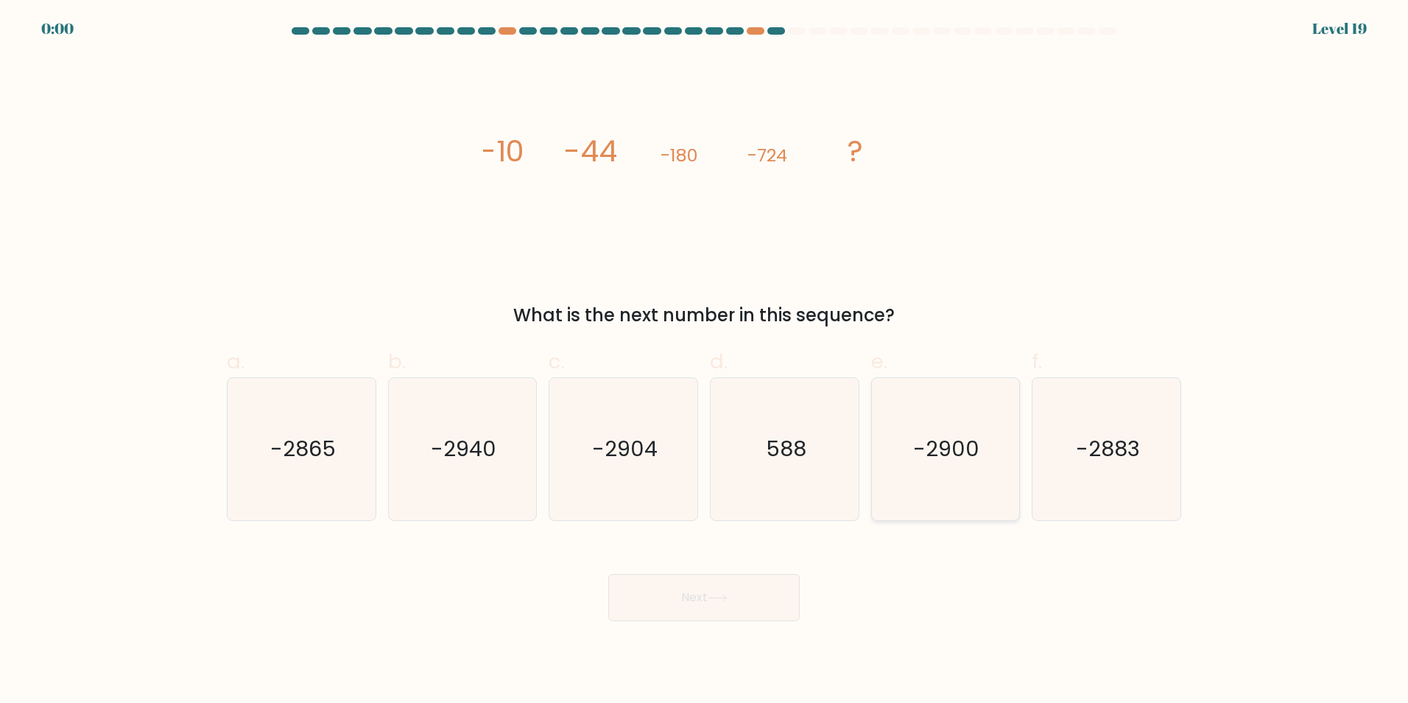
click at [937, 442] on text "-2900" at bounding box center [947, 448] width 66 height 29
click at [705, 361] on input "e. -2900" at bounding box center [704, 356] width 1 height 10
radio input "true"
click at [758, 588] on button "Next" at bounding box center [703, 597] width 191 height 47
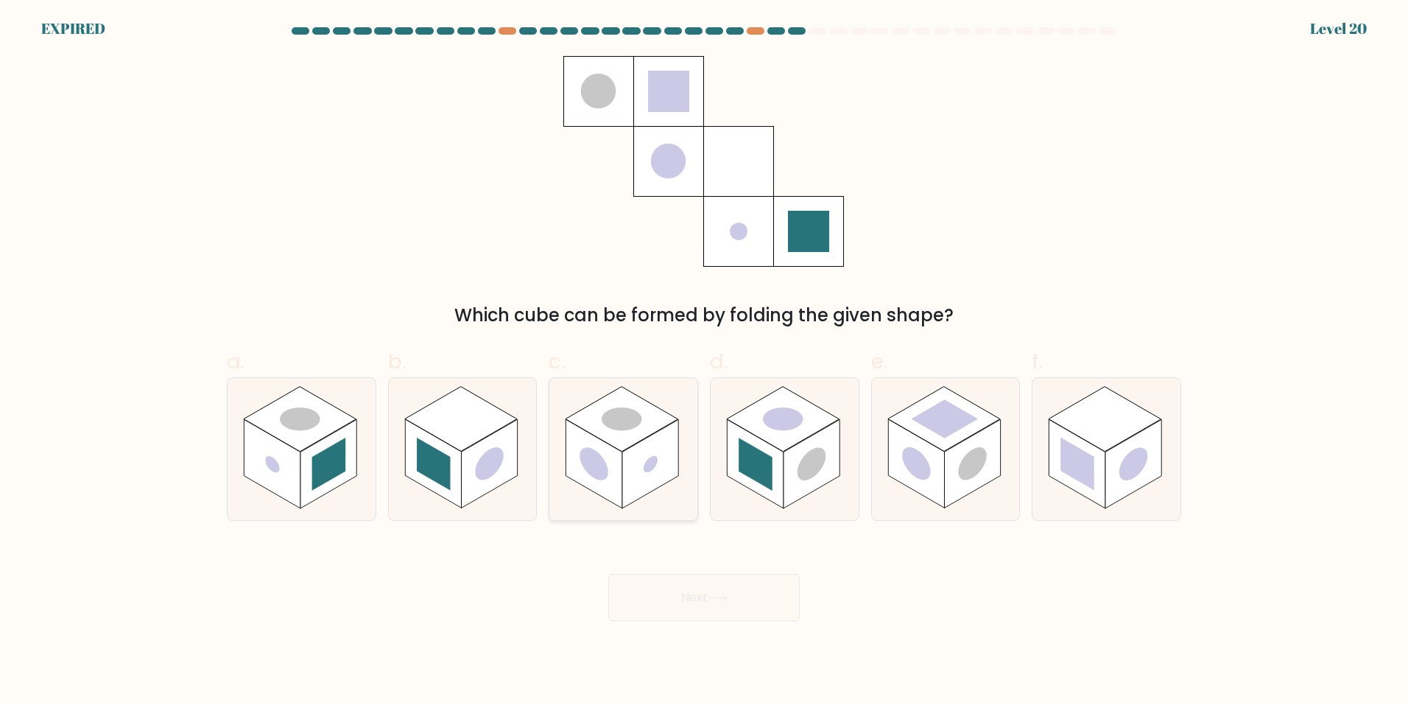
click at [642, 463] on rect at bounding box center [650, 463] width 56 height 89
click at [704, 361] on input "c." at bounding box center [704, 356] width 1 height 10
radio input "true"
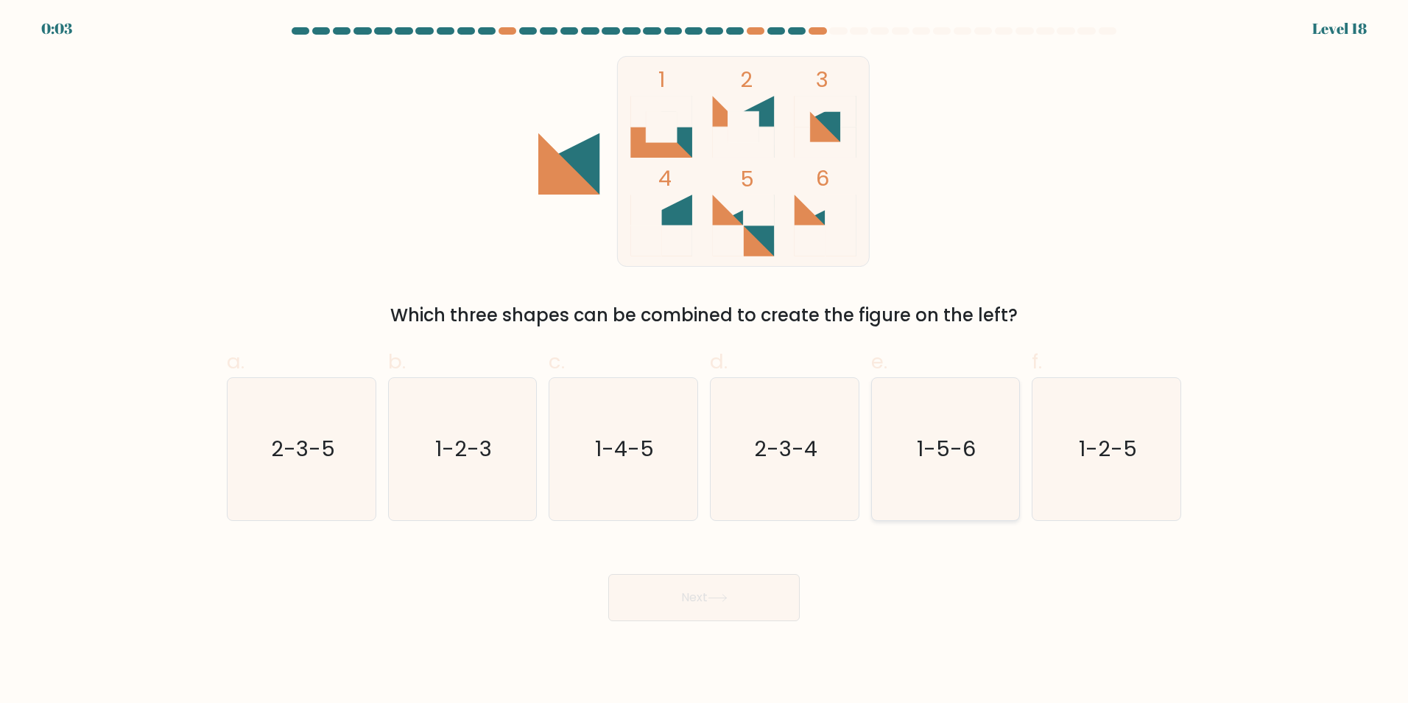
click at [901, 426] on icon "1-5-6" at bounding box center [945, 449] width 142 height 142
click at [705, 361] on input "e. 1-5-6" at bounding box center [704, 356] width 1 height 10
radio input "true"
click at [772, 592] on button "Next" at bounding box center [703, 597] width 191 height 47
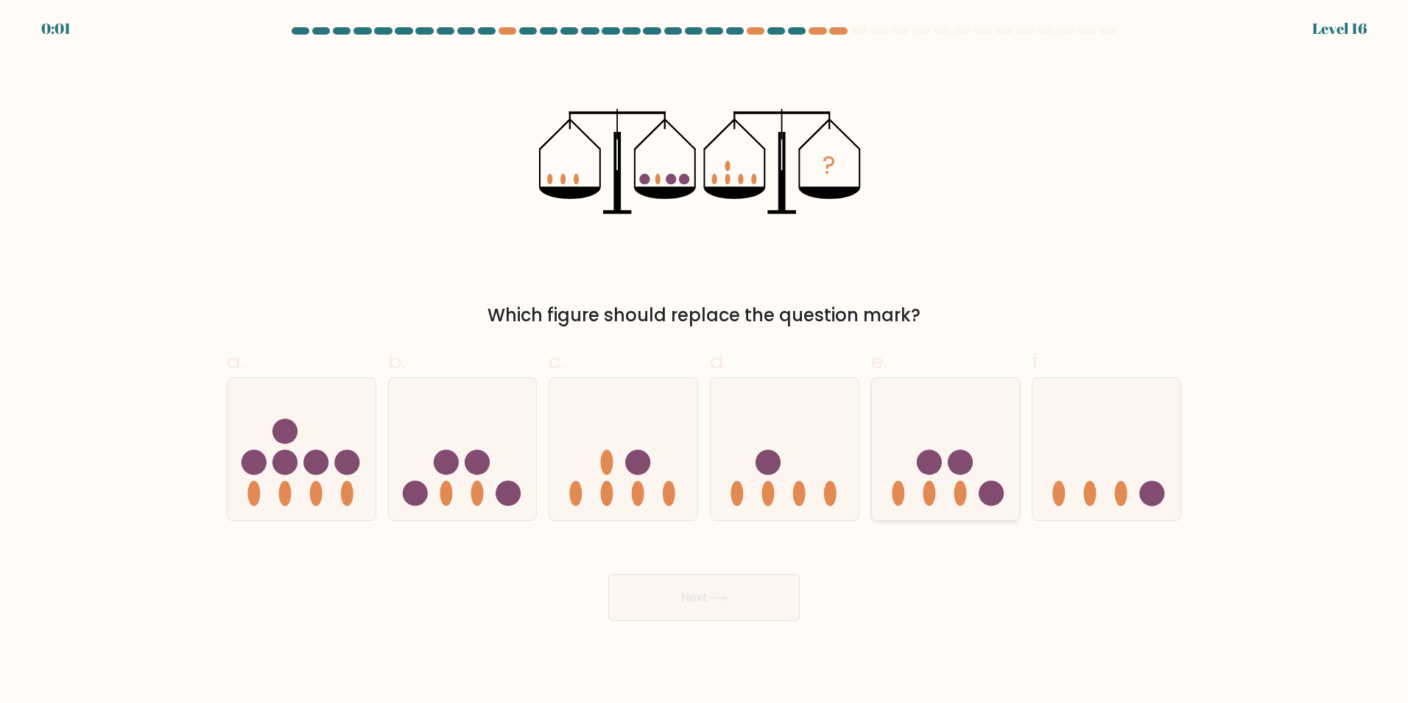
click at [921, 479] on icon at bounding box center [946, 448] width 148 height 122
click at [705, 361] on input "e." at bounding box center [704, 356] width 1 height 10
radio input "true"
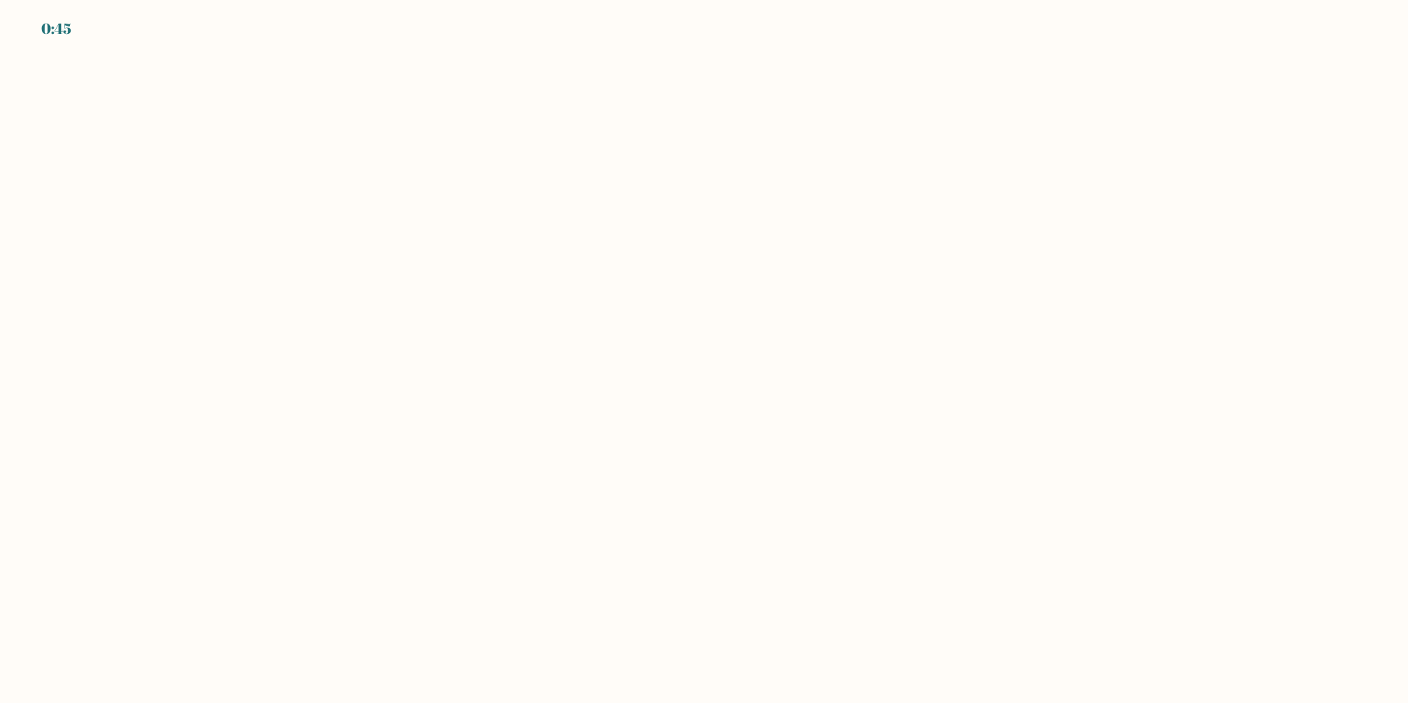
click at [635, 501] on body "0:45" at bounding box center [704, 351] width 1408 height 703
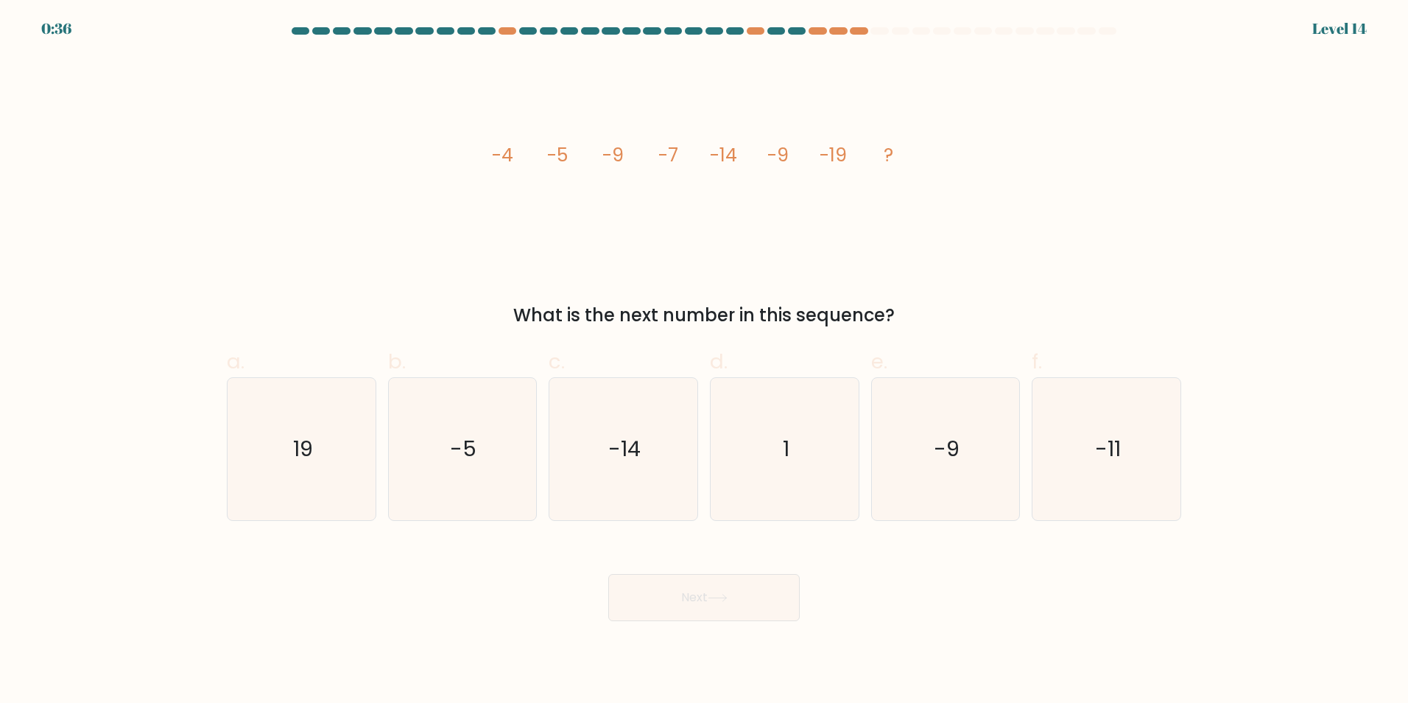
drag, startPoint x: 477, startPoint y: 165, endPoint x: 377, endPoint y: 225, distance: 116.6
click at [377, 225] on div "image/svg+xml -4 -5 -9 -7 -14 -9 -19 ? What is the next number in this sequence?" at bounding box center [704, 192] width 972 height 272
click at [1082, 440] on icon "-11" at bounding box center [1106, 449] width 142 height 142
click at [705, 361] on input "f. -11" at bounding box center [704, 356] width 1 height 10
radio input "true"
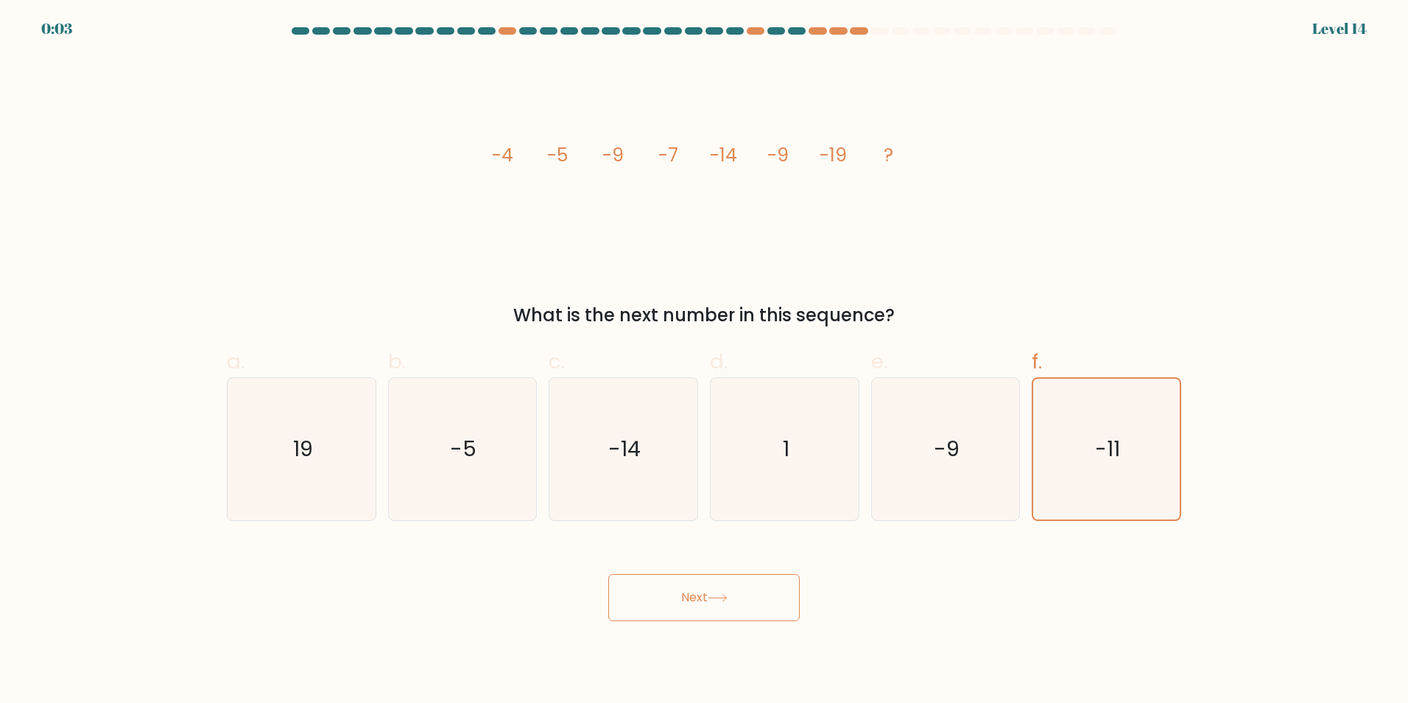
click at [756, 602] on button "Next" at bounding box center [703, 597] width 191 height 47
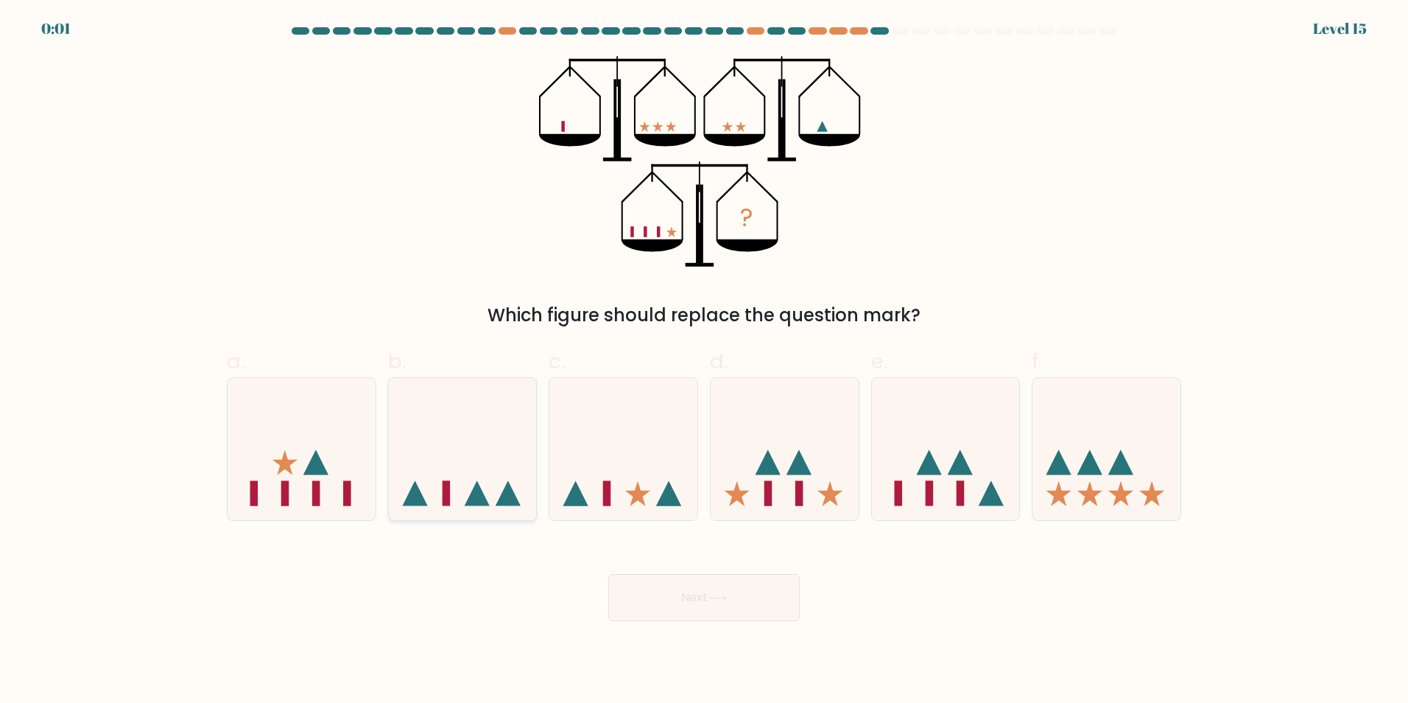
drag, startPoint x: 515, startPoint y: 483, endPoint x: 582, endPoint y: 550, distance: 94.8
click at [516, 483] on icon at bounding box center [463, 448] width 148 height 122
click at [704, 361] on input "b." at bounding box center [704, 356] width 1 height 10
radio input "true"
click at [663, 597] on button "Next" at bounding box center [703, 597] width 191 height 47
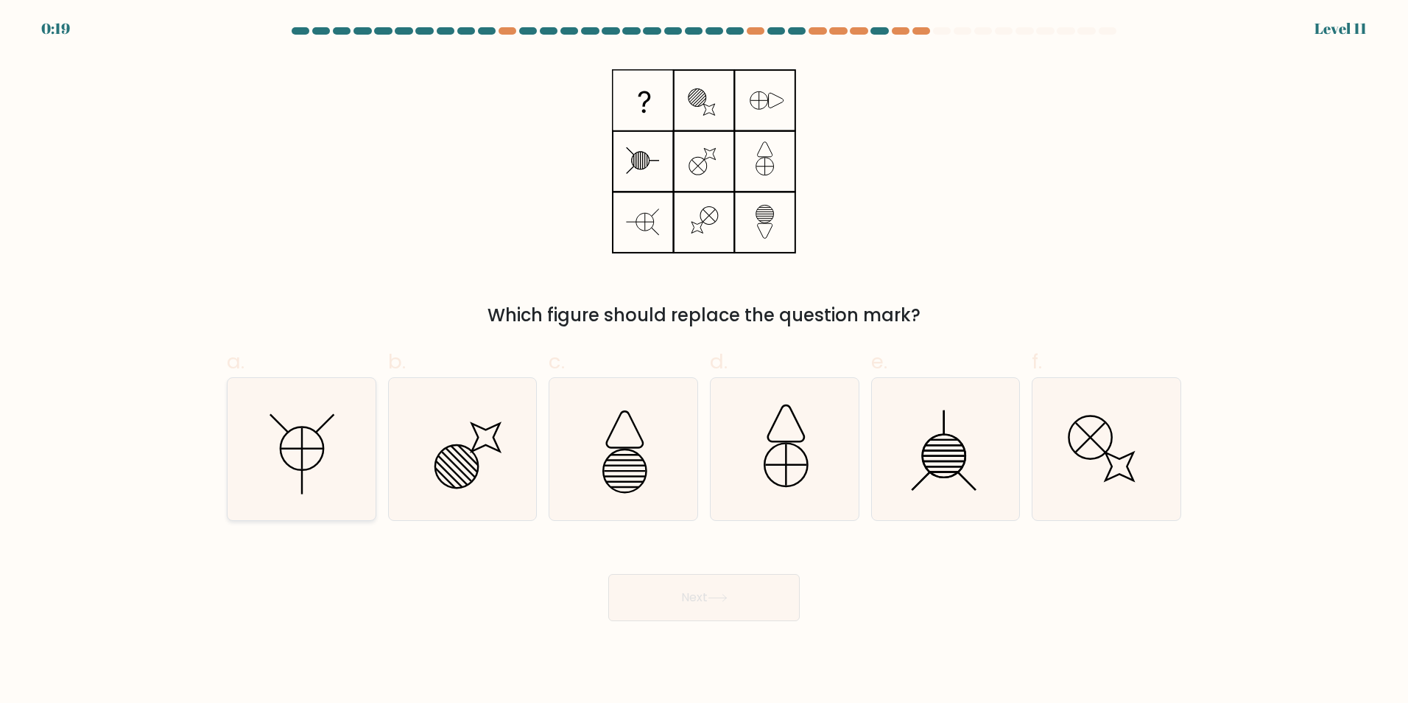
click at [314, 457] on icon at bounding box center [301, 449] width 142 height 142
click at [704, 361] on input "a." at bounding box center [704, 356] width 1 height 10
radio input "true"
click at [660, 598] on button "Next" at bounding box center [703, 597] width 191 height 47
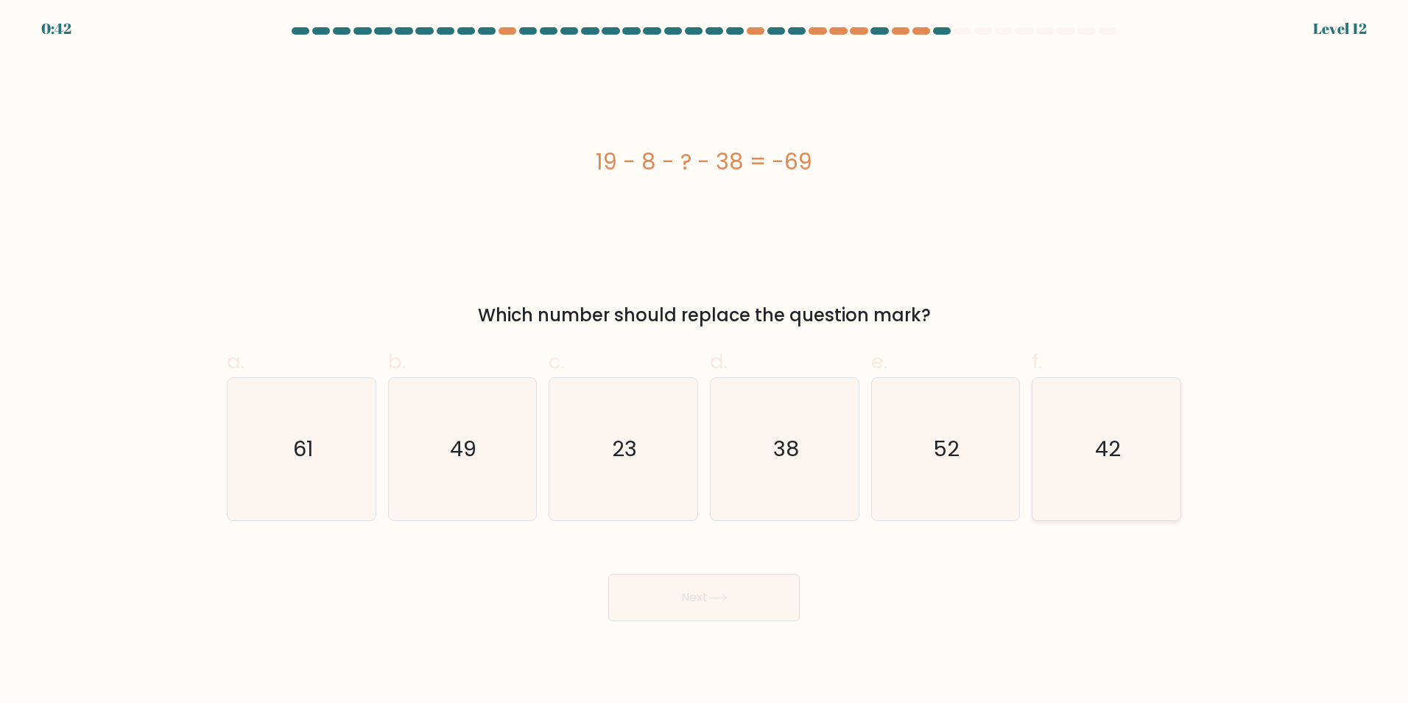
drag, startPoint x: 1150, startPoint y: 434, endPoint x: 1119, endPoint y: 431, distance: 31.1
click at [1142, 432] on icon "42" at bounding box center [1106, 449] width 142 height 142
click at [705, 361] on input "f. 42" at bounding box center [704, 356] width 1 height 10
radio input "true"
click at [761, 607] on button "Next" at bounding box center [703, 597] width 191 height 47
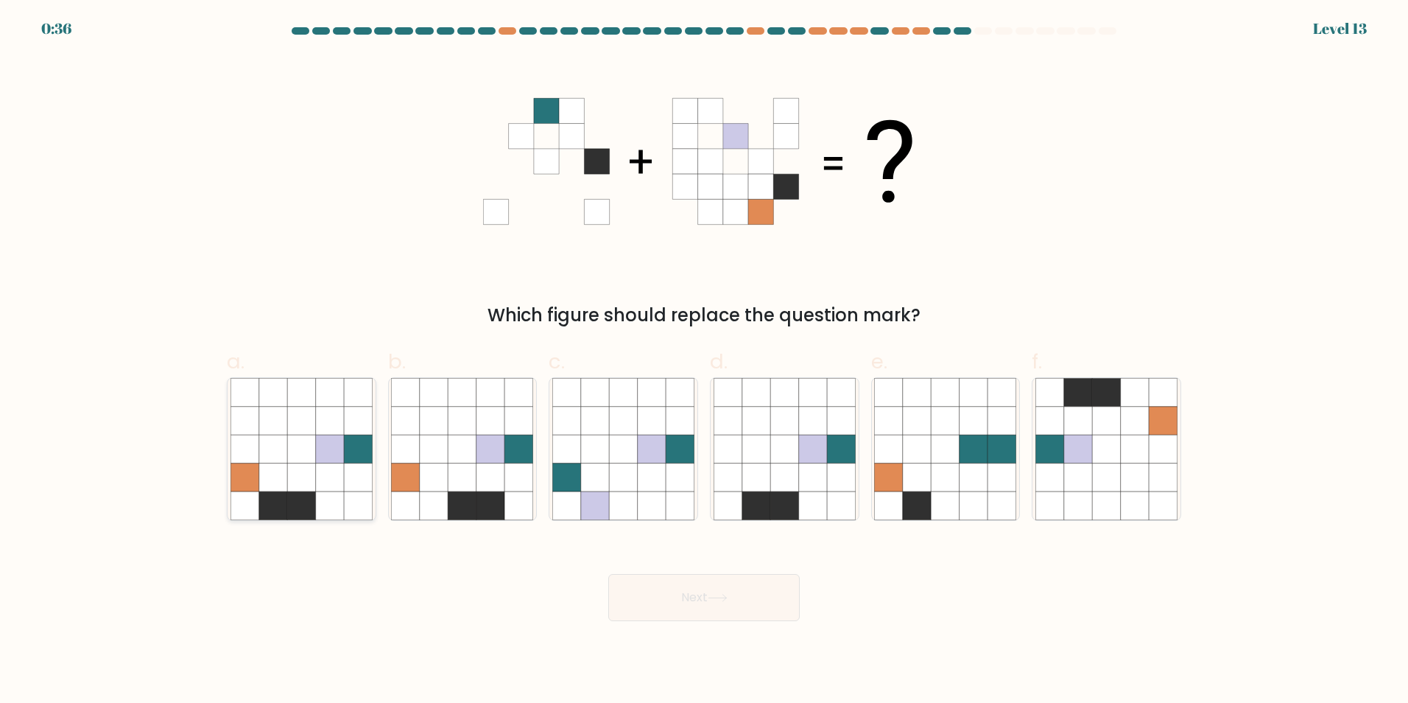
click at [282, 497] on icon at bounding box center [273, 505] width 28 height 28
click at [704, 361] on input "a." at bounding box center [704, 356] width 1 height 10
radio input "true"
click at [668, 589] on button "Next" at bounding box center [703, 597] width 191 height 47
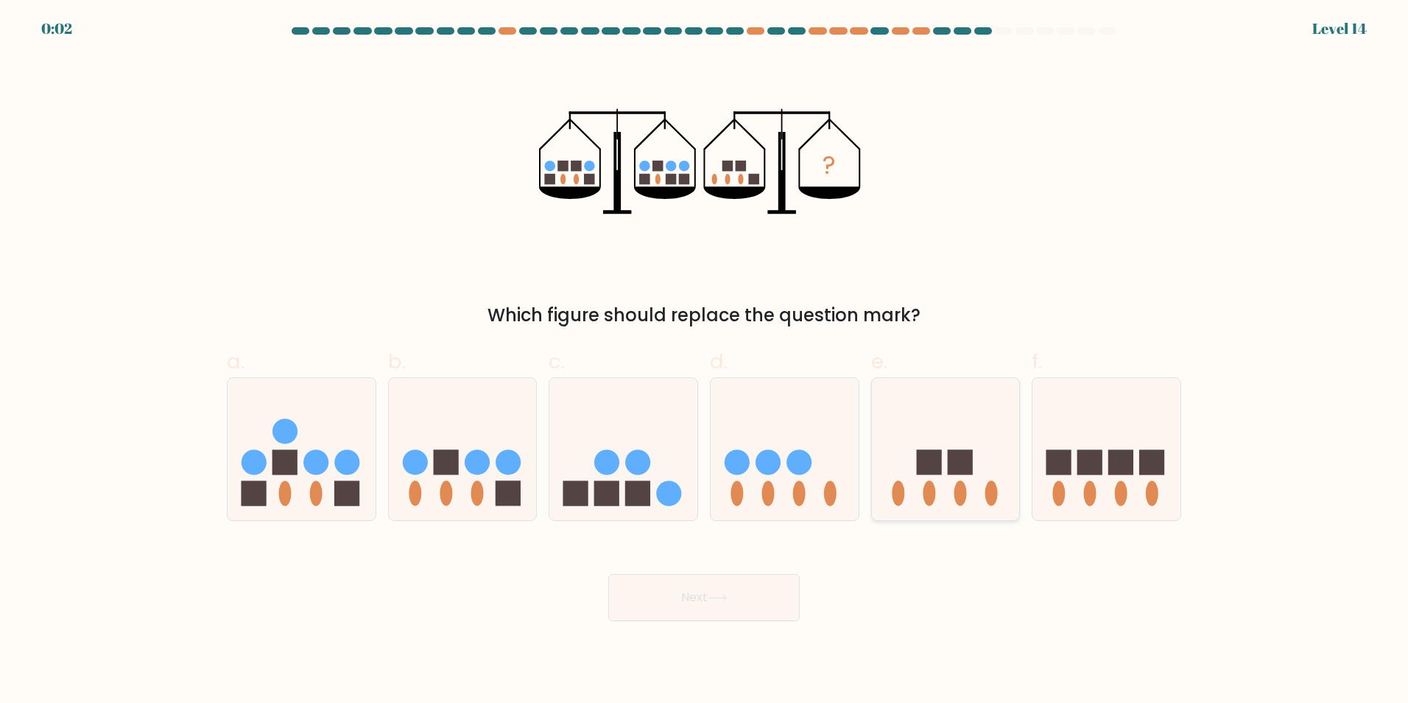
click at [930, 468] on rect at bounding box center [928, 461] width 25 height 25
click at [705, 361] on input "e." at bounding box center [704, 356] width 1 height 10
radio input "true"
click at [733, 578] on button "Next" at bounding box center [703, 597] width 191 height 47
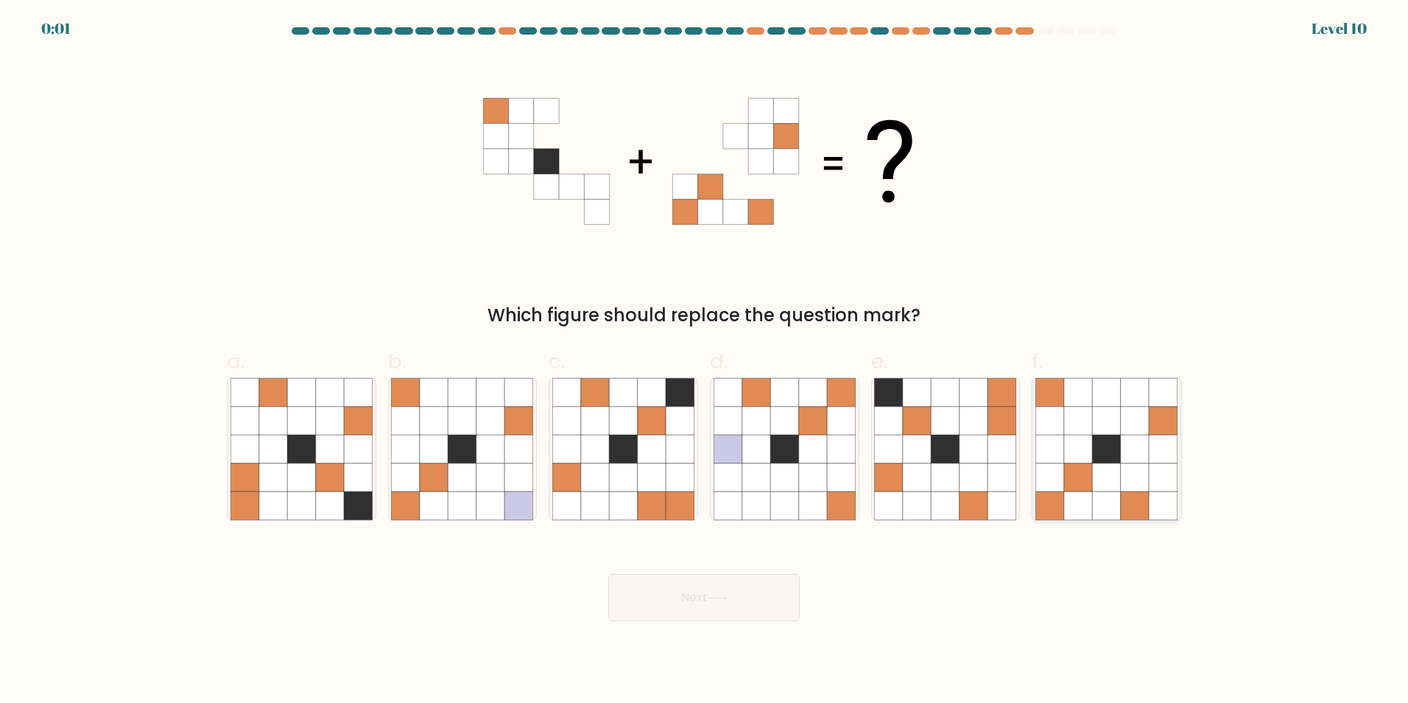
click at [1080, 436] on icon at bounding box center [1078, 448] width 28 height 28
click at [705, 361] on input "f." at bounding box center [704, 356] width 1 height 10
radio input "true"
click at [745, 591] on button "Next" at bounding box center [703, 597] width 191 height 47
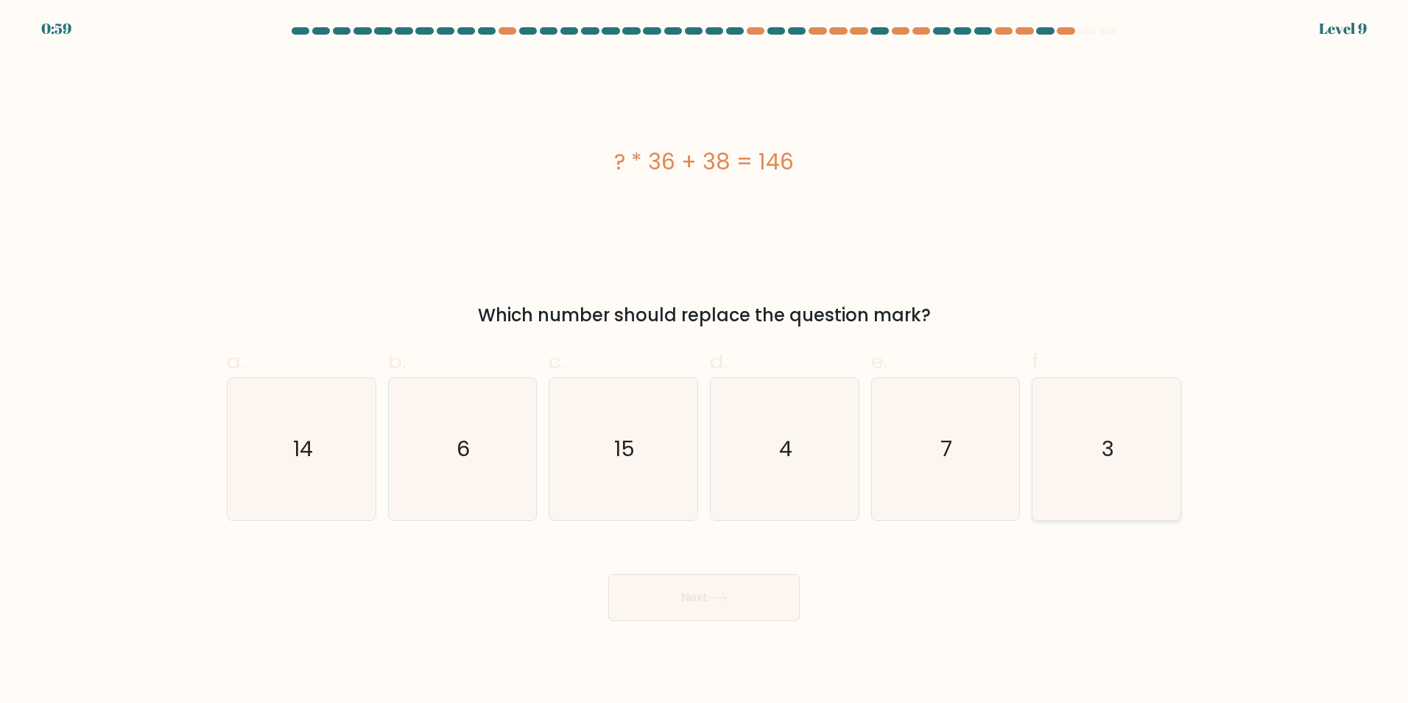
click at [1130, 424] on icon "3" at bounding box center [1106, 449] width 142 height 142
click at [705, 361] on input "f. 3" at bounding box center [704, 356] width 1 height 10
radio input "true"
click at [695, 609] on button "Next" at bounding box center [703, 597] width 191 height 47
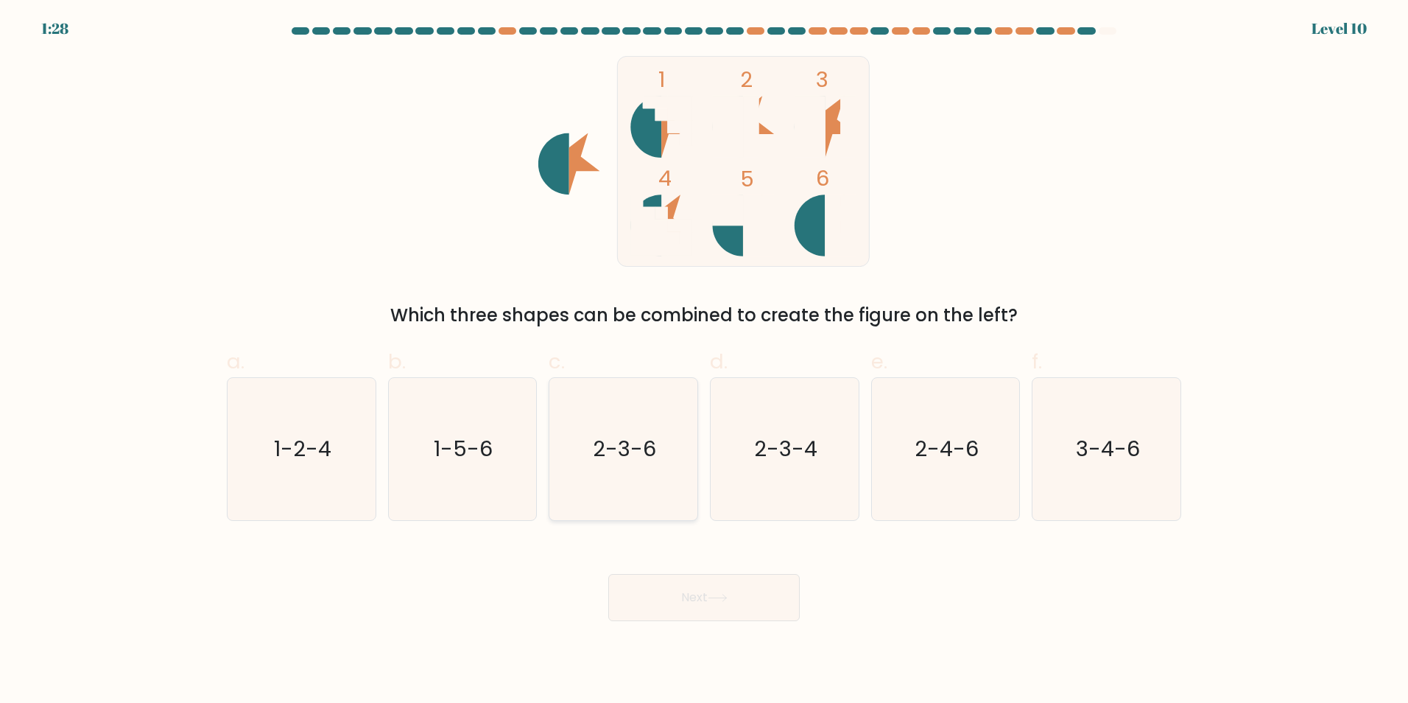
click at [677, 484] on icon "2-3-6" at bounding box center [623, 449] width 142 height 142
click at [704, 361] on input "c. 2-3-6" at bounding box center [704, 356] width 1 height 10
radio input "true"
click at [699, 601] on button "Next" at bounding box center [703, 597] width 191 height 47
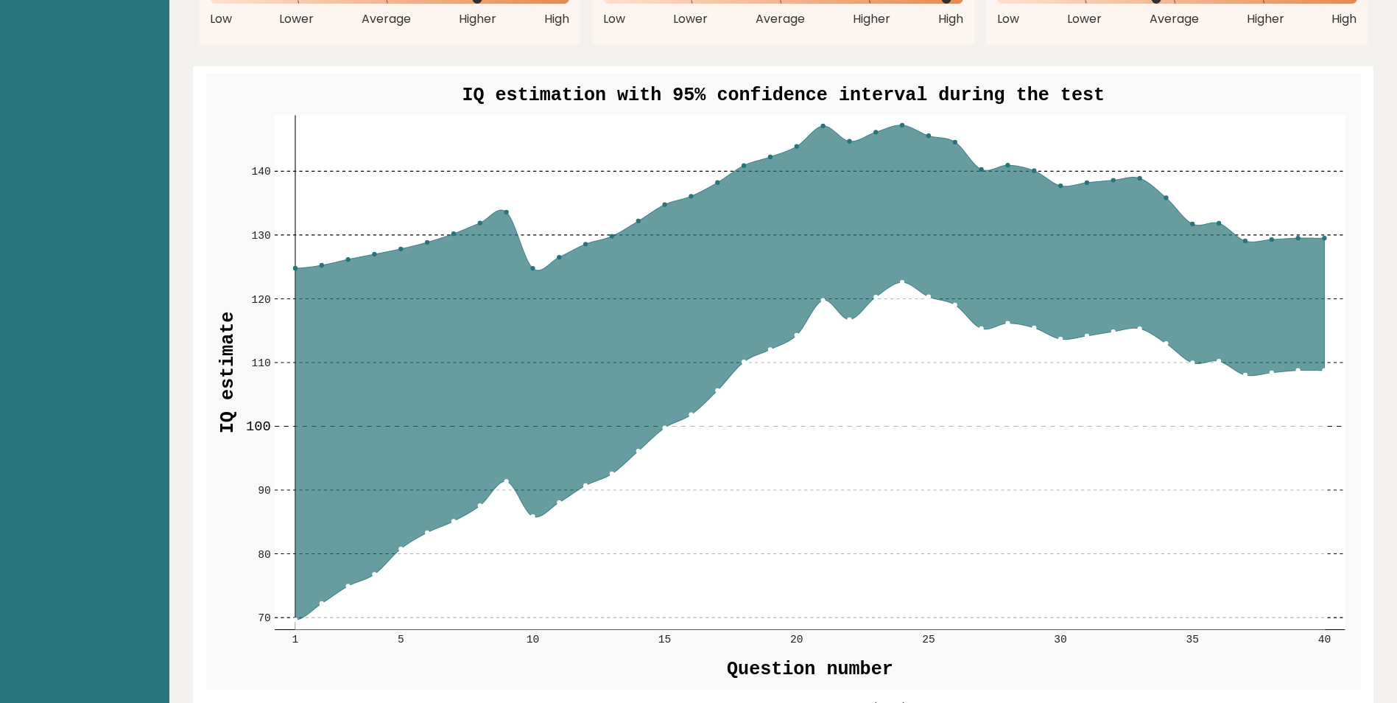
scroll to position [1694, 0]
